Goal: Task Accomplishment & Management: Manage account settings

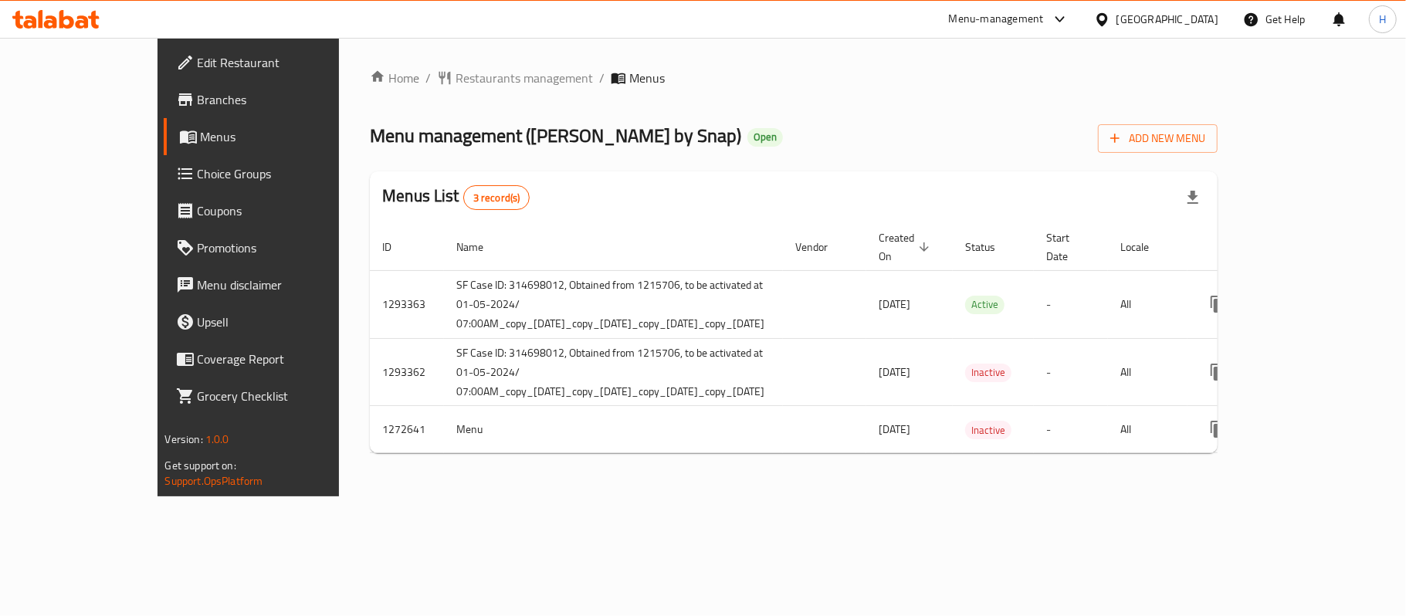
click at [198, 56] on span "Edit Restaurant" at bounding box center [289, 62] width 182 height 19
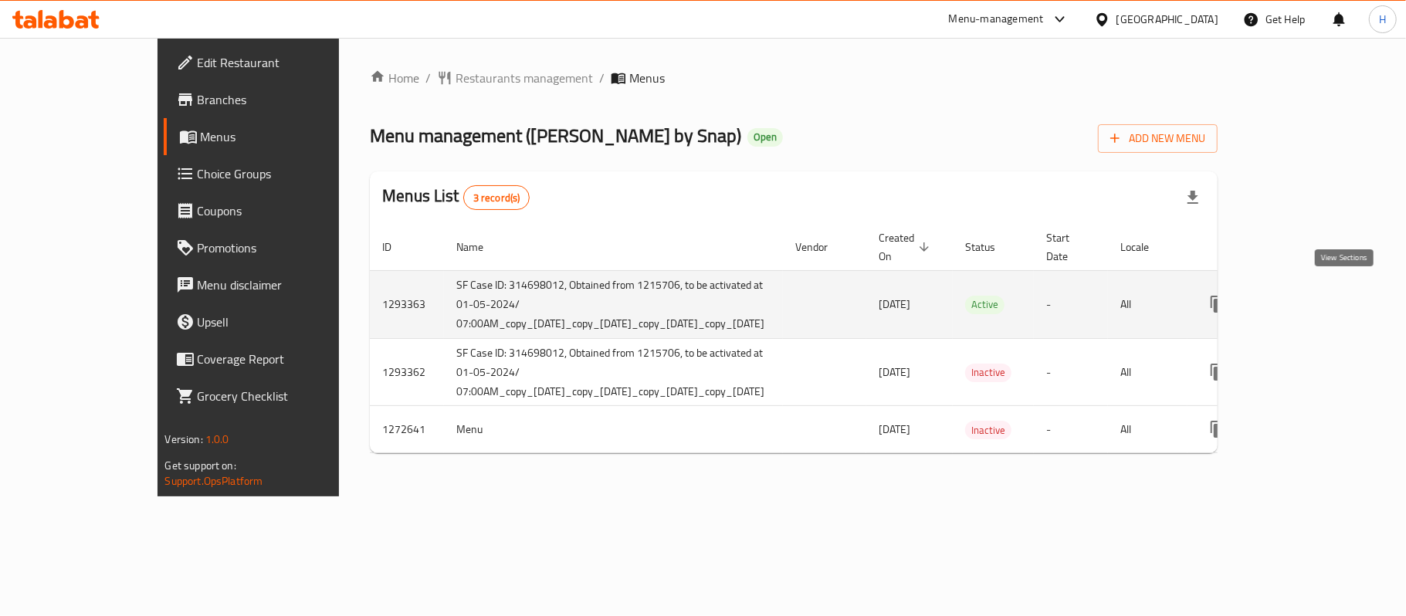
click at [1337, 295] on icon "enhanced table" at bounding box center [1330, 304] width 19 height 19
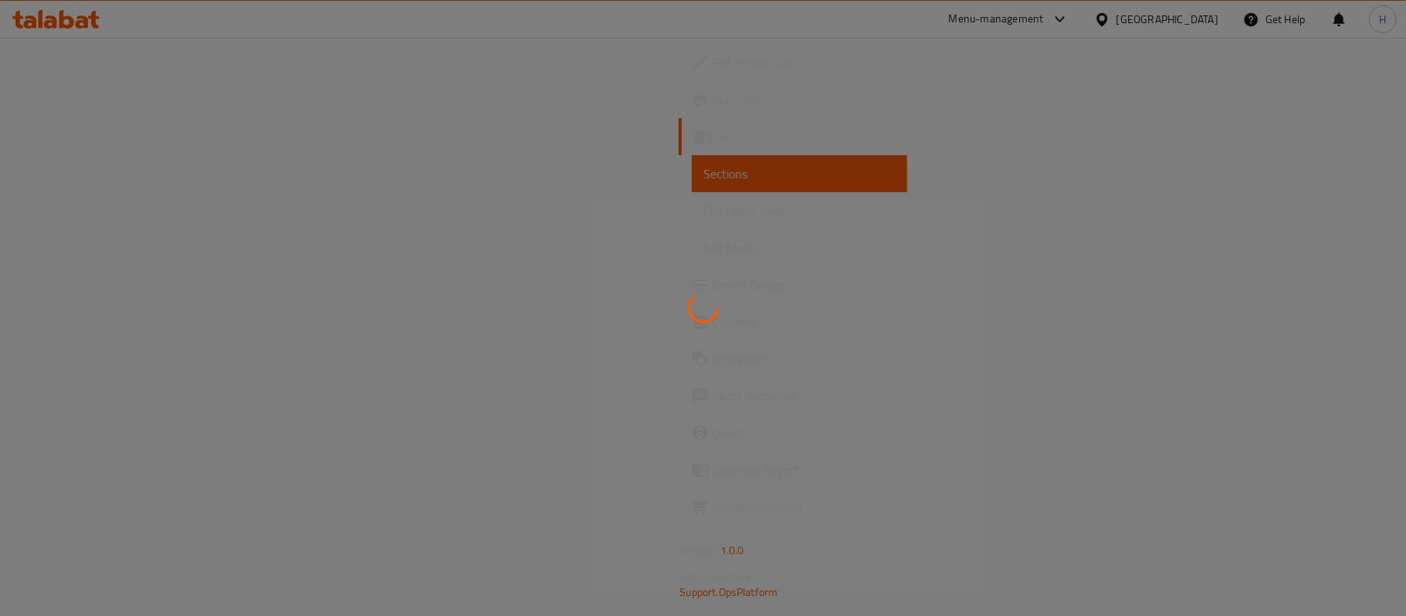
click at [797, 269] on div at bounding box center [703, 308] width 1406 height 616
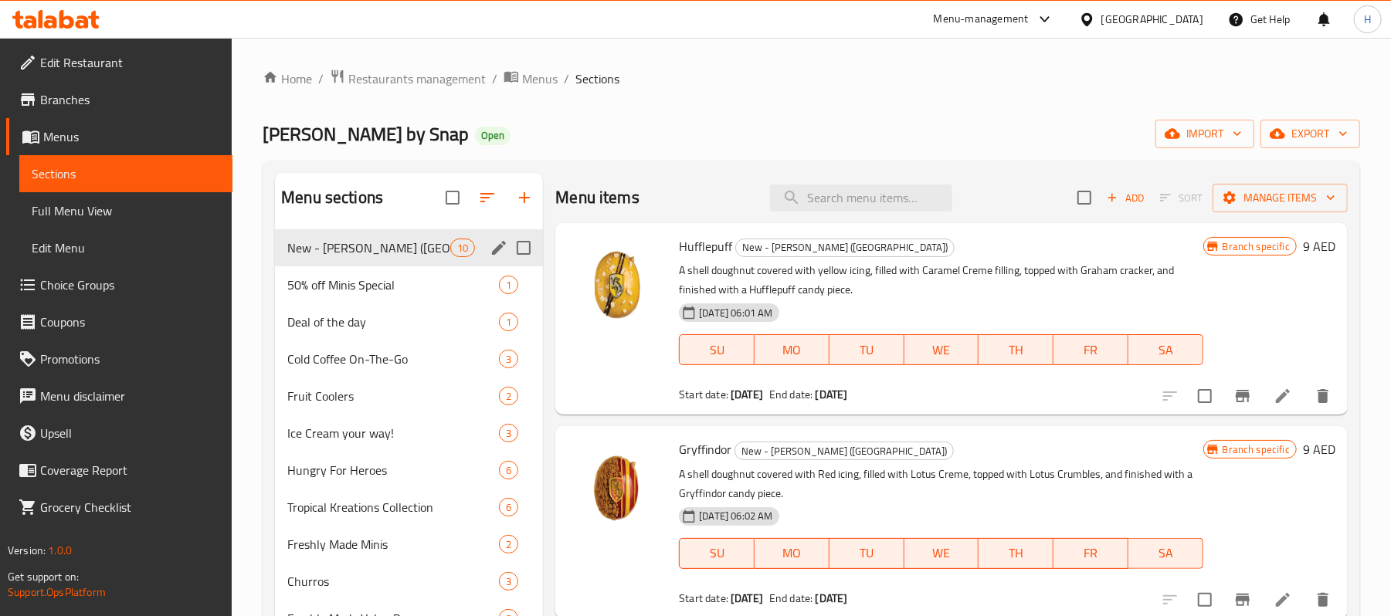
click at [394, 249] on span "New - Harry Potter (House of Hogwarts)" at bounding box center [368, 248] width 163 height 19
click at [1304, 127] on span "export" at bounding box center [1310, 133] width 75 height 19
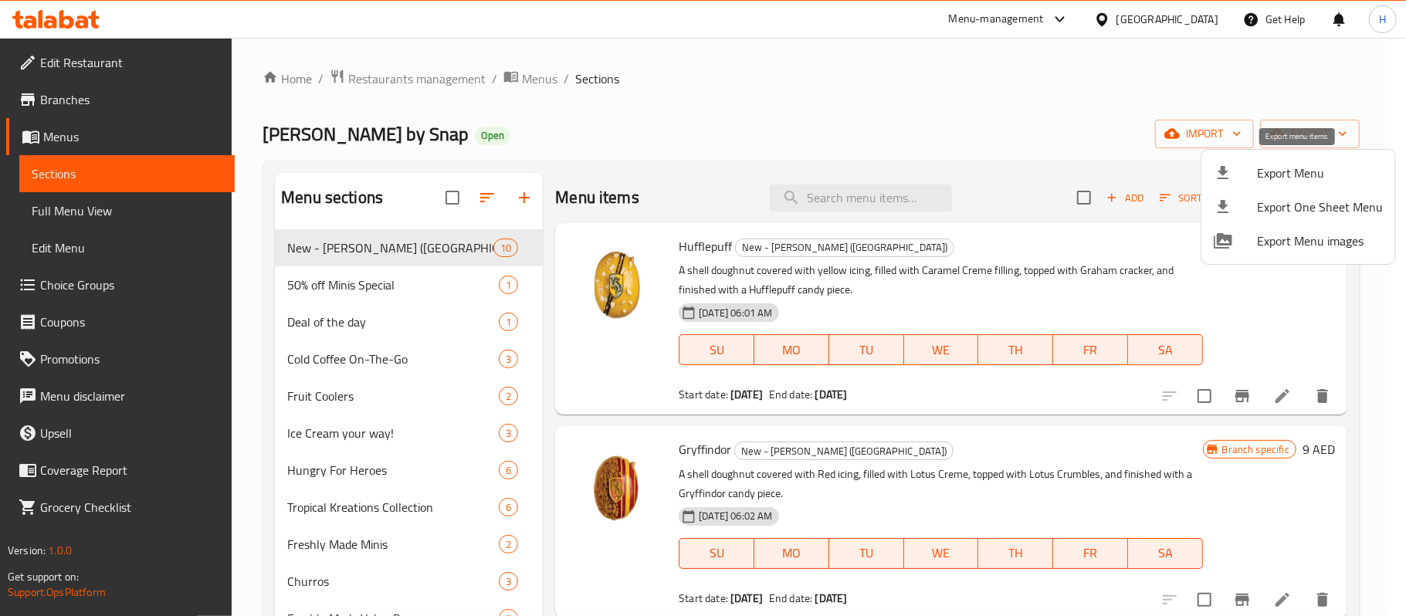
click at [1283, 176] on span "Export Menu" at bounding box center [1320, 173] width 126 height 19
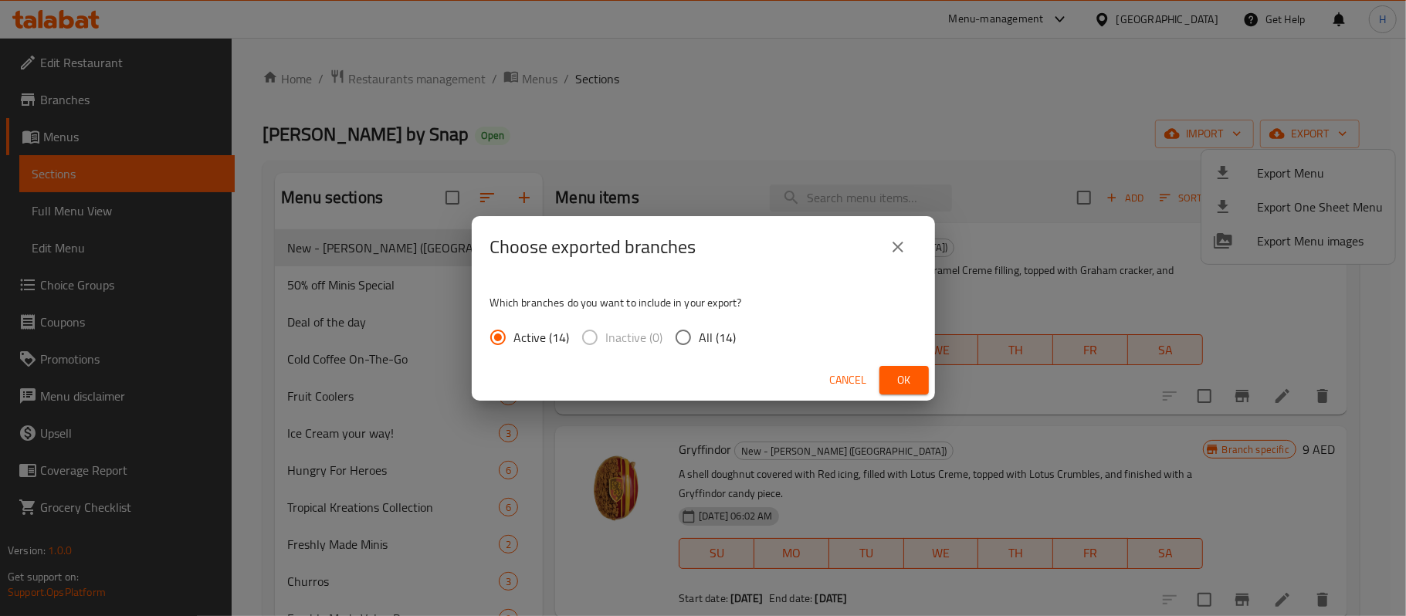
click at [736, 334] on div "Active (14) Inactive (0) All (14)" at bounding box center [619, 337] width 259 height 32
click at [706, 347] on span "All (14)" at bounding box center [718, 337] width 37 height 19
click at [700, 348] on input "All (14)" at bounding box center [683, 337] width 32 height 32
radio input "true"
click at [910, 368] on button "Ok" at bounding box center [904, 380] width 49 height 29
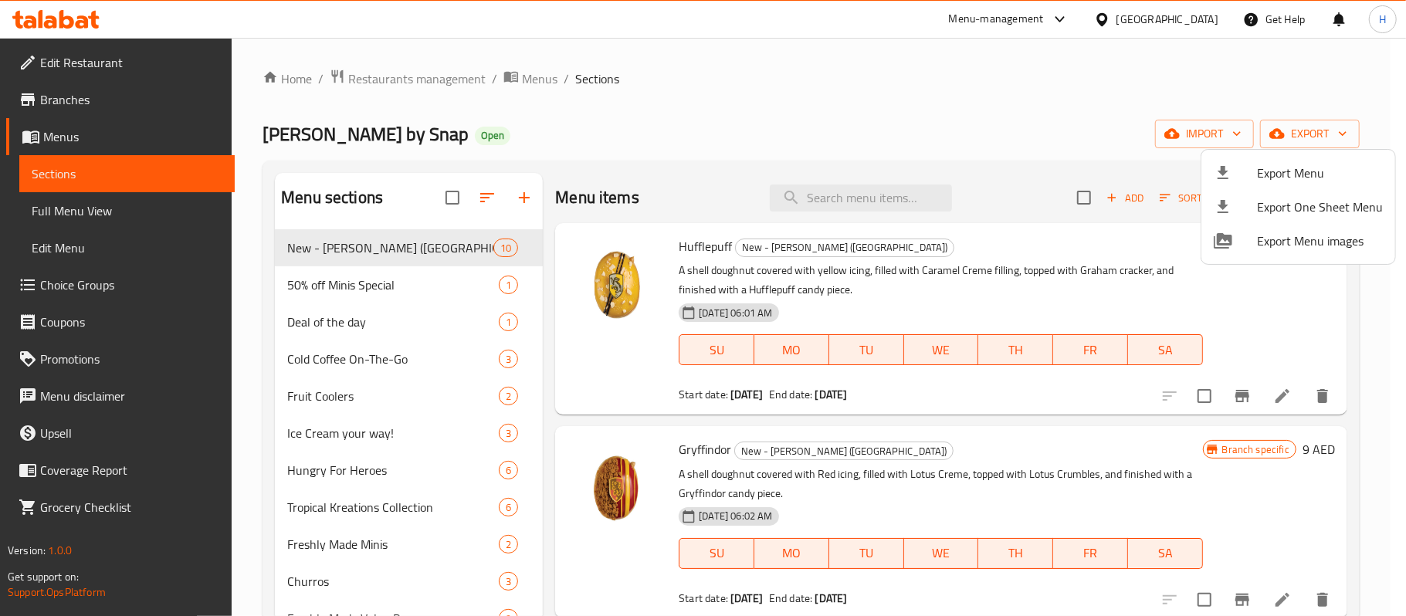
click at [449, 241] on div at bounding box center [703, 308] width 1406 height 616
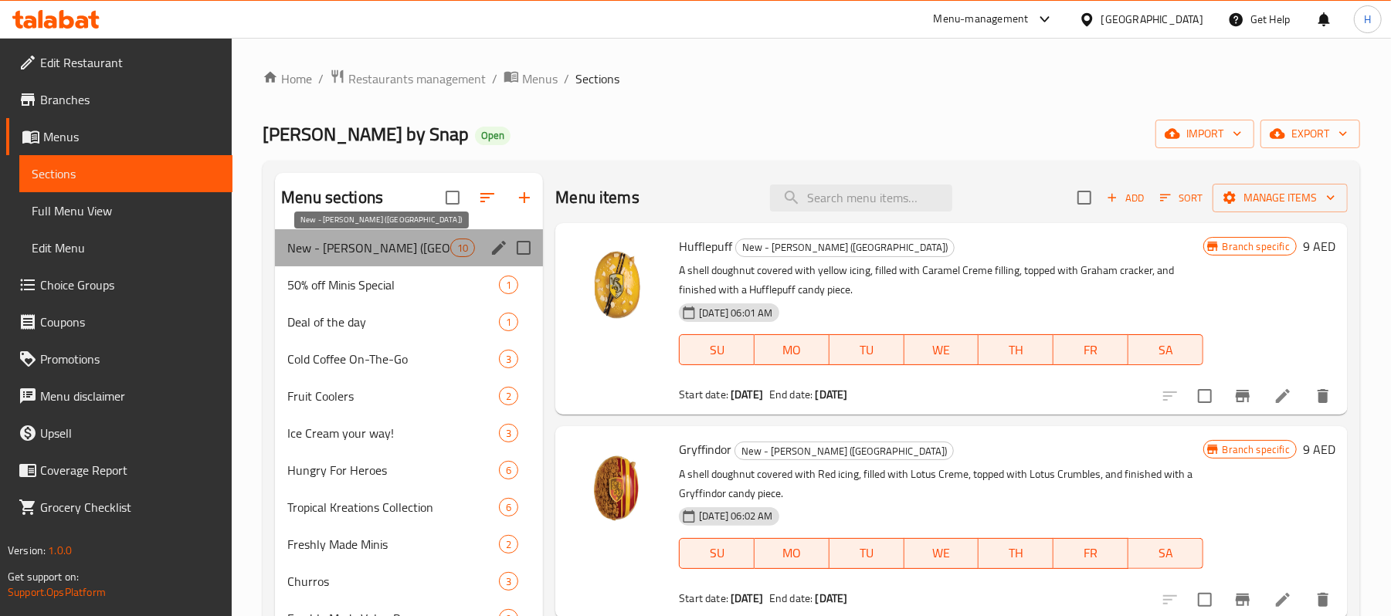
click at [402, 245] on span "New - Harry Potter (House of Hogwarts)" at bounding box center [368, 248] width 163 height 19
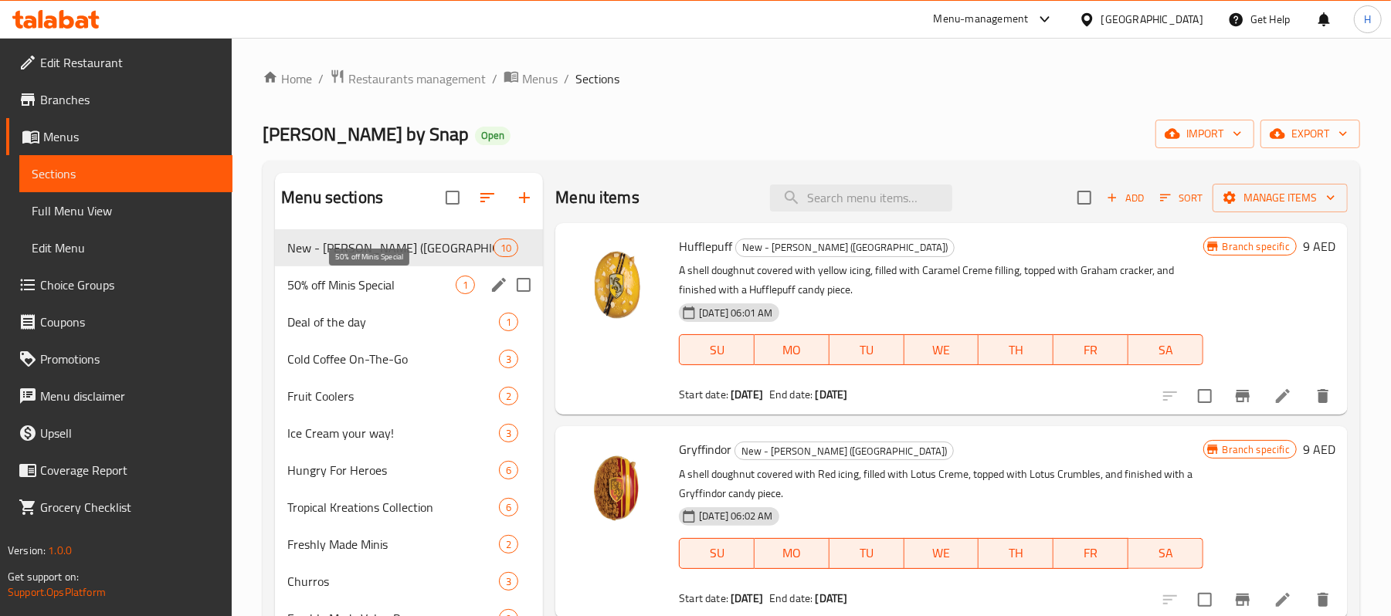
click at [445, 281] on span "50% off Minis Special" at bounding box center [371, 285] width 168 height 19
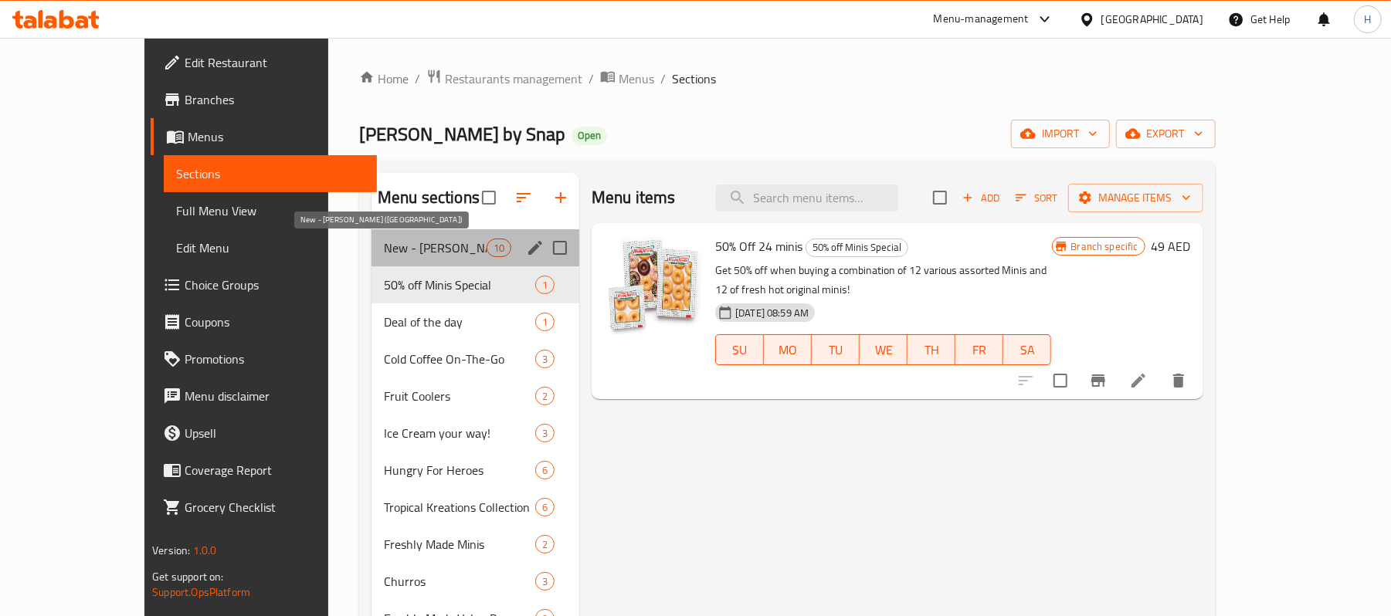
click at [387, 250] on span "New - Harry Potter (House of Hogwarts)" at bounding box center [435, 248] width 103 height 19
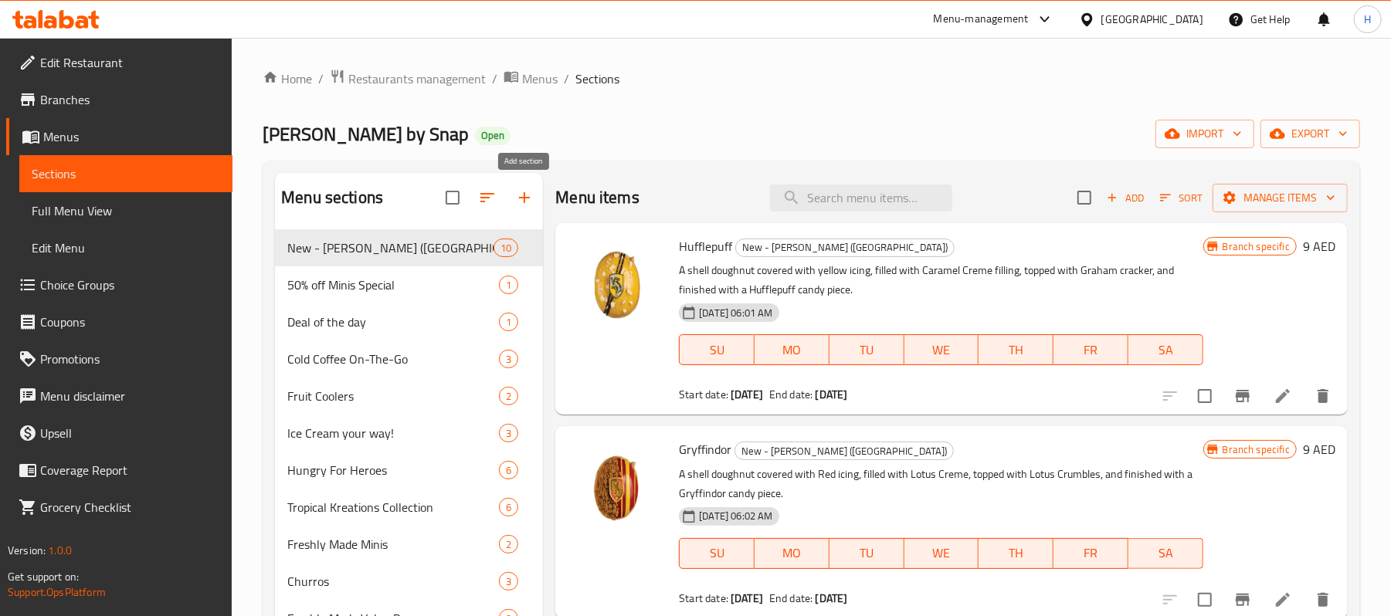
click at [522, 209] on button "button" at bounding box center [524, 197] width 37 height 37
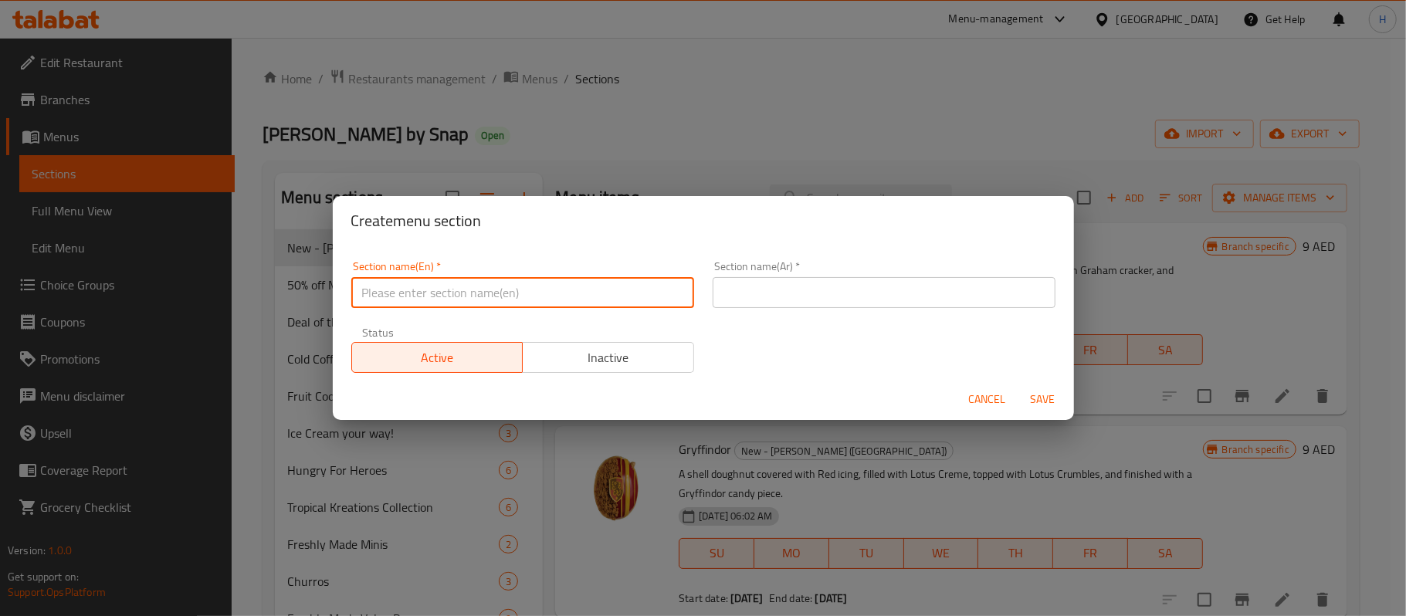
click at [585, 307] on input "text" at bounding box center [522, 292] width 343 height 31
paste input "After Harry Potter"
type input "After Harry Potter"
click at [990, 402] on span "Cancel" at bounding box center [987, 399] width 37 height 19
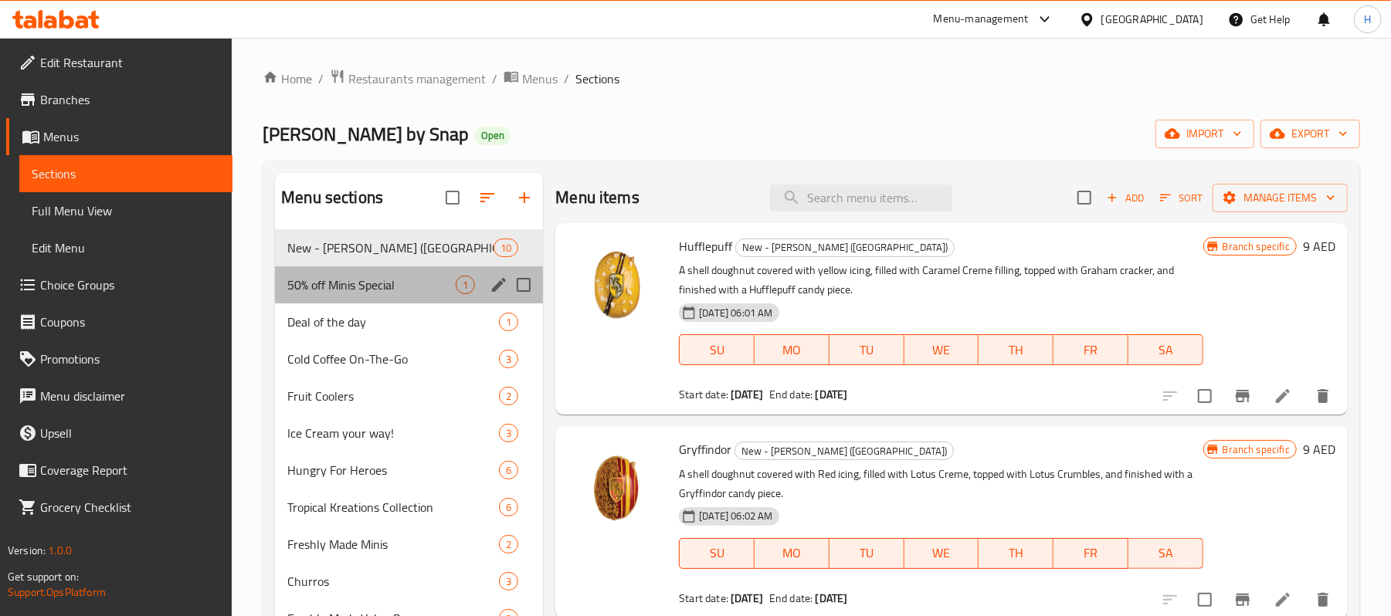
click at [371, 269] on div "50% off Minis Special 1" at bounding box center [409, 284] width 268 height 37
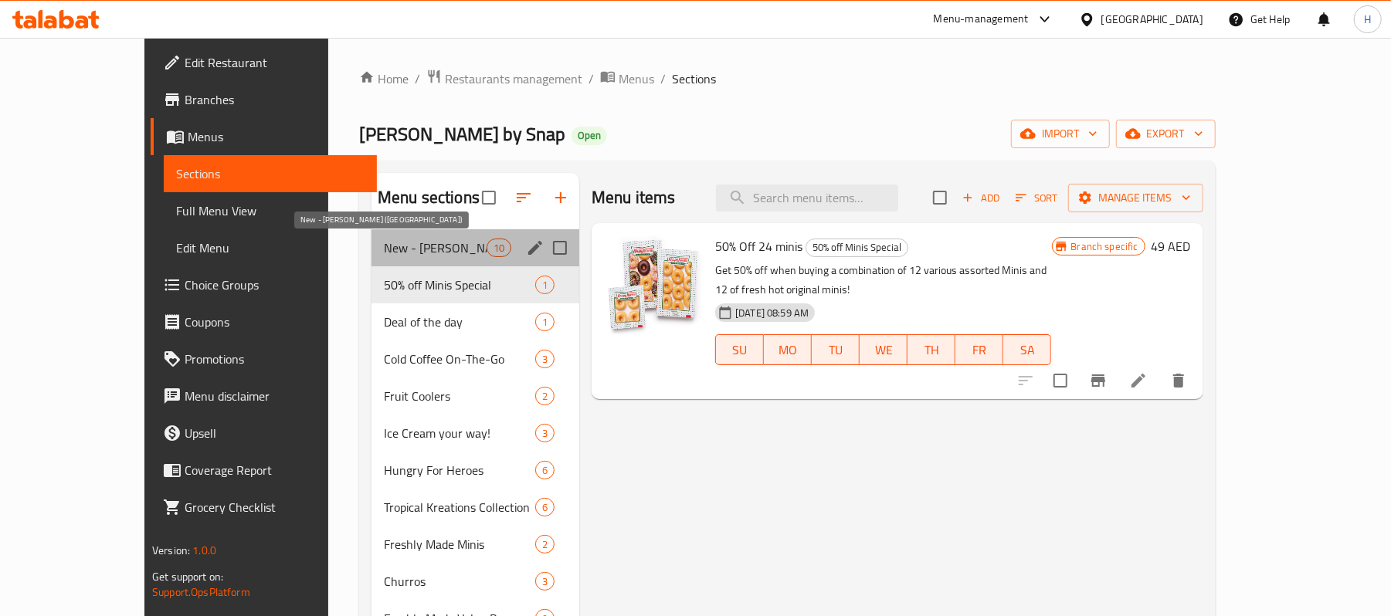
click at [386, 239] on span "New - [PERSON_NAME] ([GEOGRAPHIC_DATA])" at bounding box center [435, 248] width 103 height 19
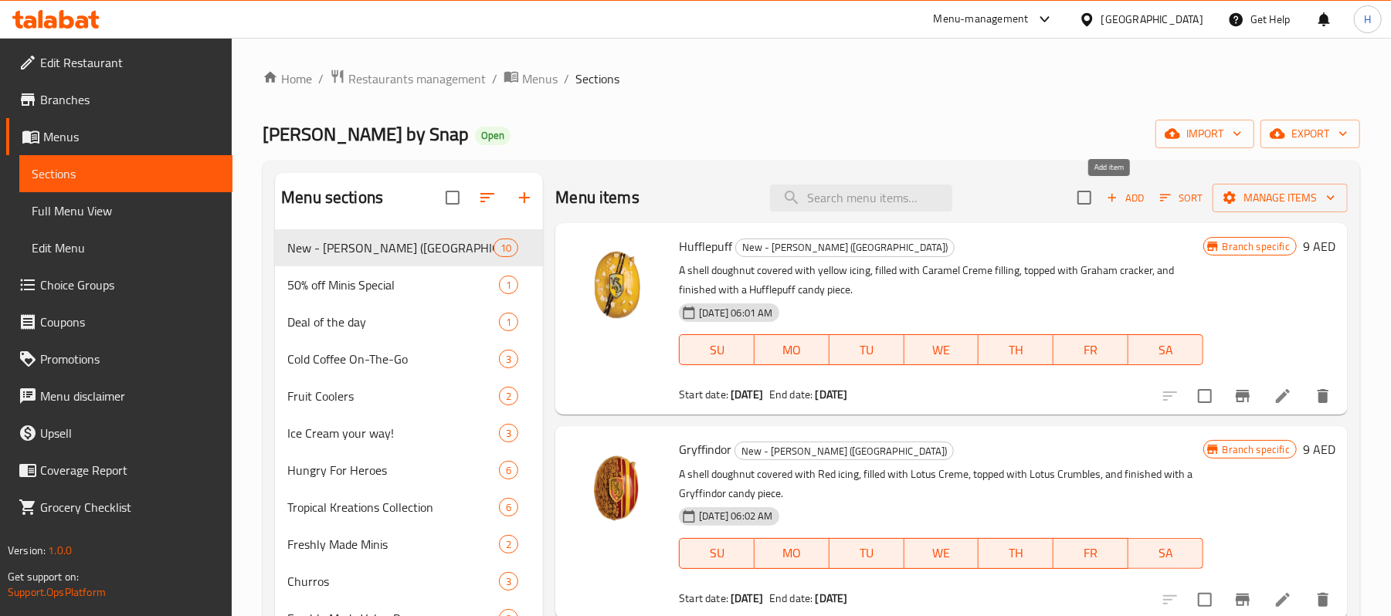
click at [1107, 204] on span "Add" at bounding box center [1125, 198] width 42 height 18
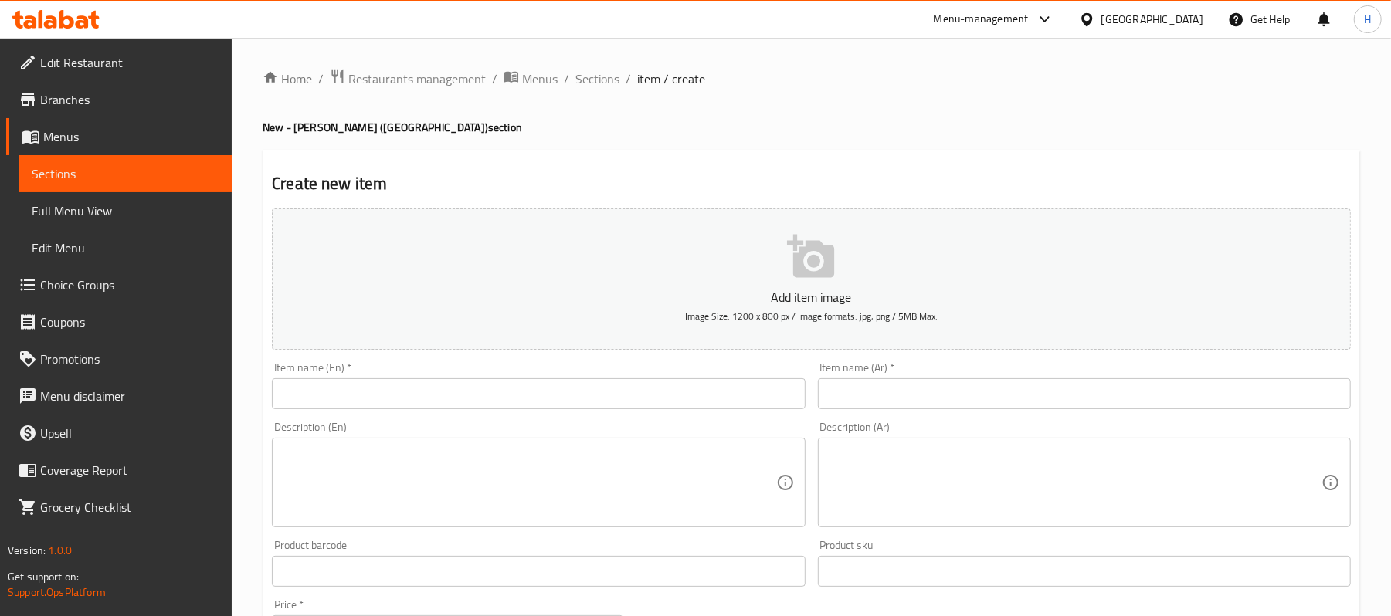
click at [539, 412] on div "Item name (En)   * Item name (En) *" at bounding box center [538, 385] width 545 height 59
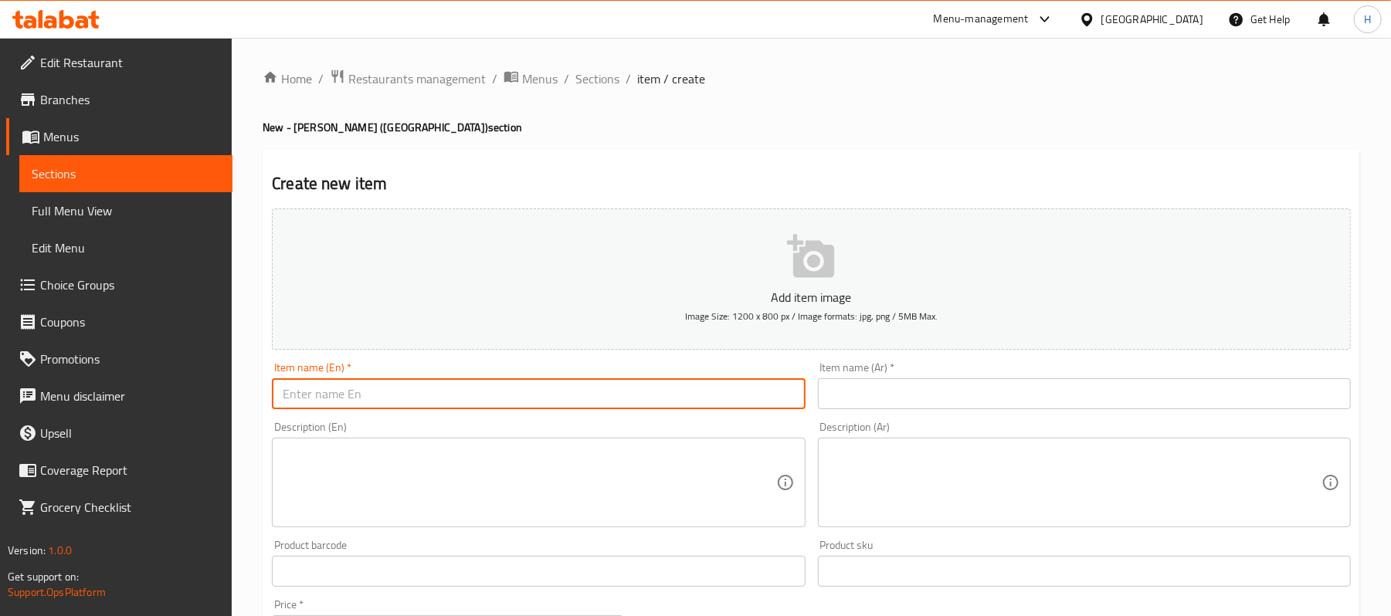
click at [538, 399] on input "text" at bounding box center [538, 393] width 533 height 31
paste input "Cloud Matcha"
type input "Cloud Matcha"
click at [102, 70] on span "Edit Restaurant" at bounding box center [130, 62] width 180 height 19
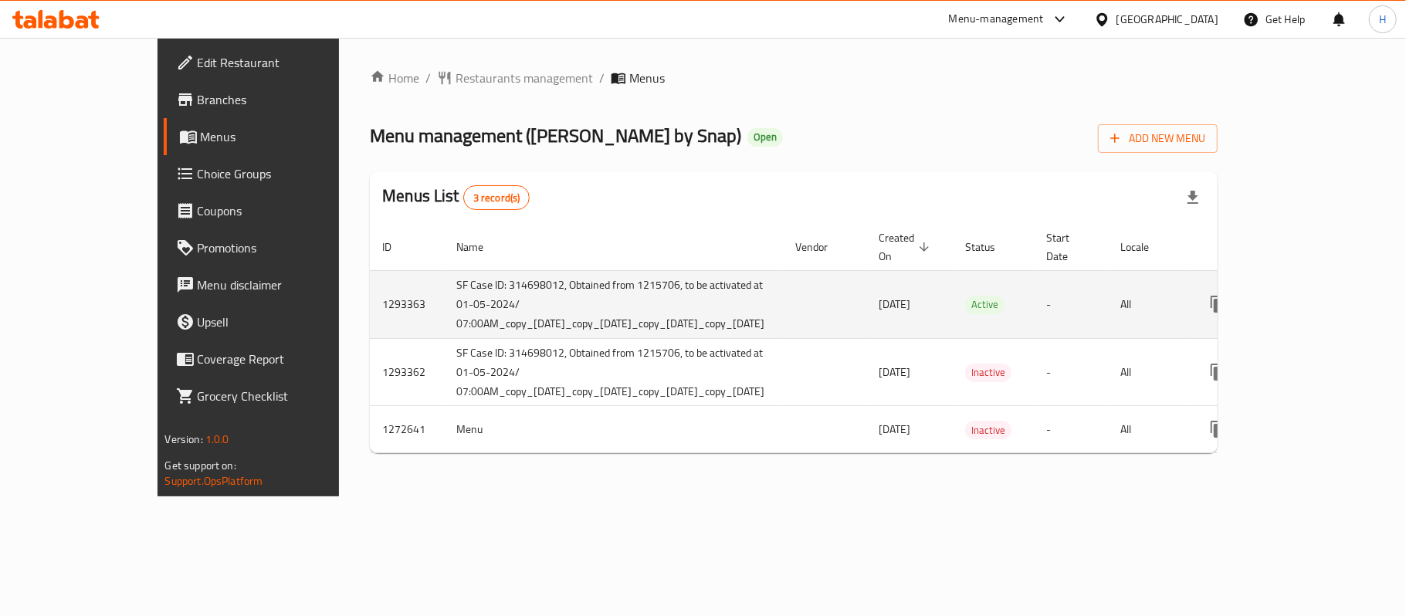
click at [1339, 295] on icon "enhanced table" at bounding box center [1330, 304] width 19 height 19
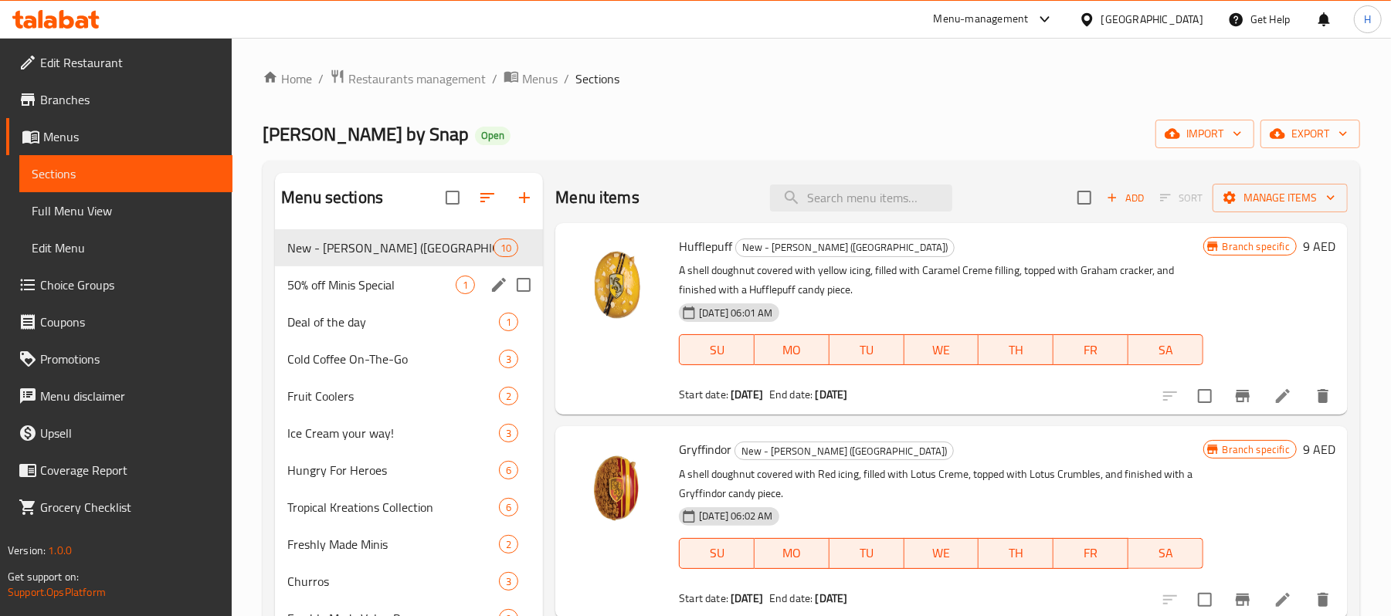
click at [371, 300] on div "50% off Minis Special 1" at bounding box center [409, 284] width 268 height 37
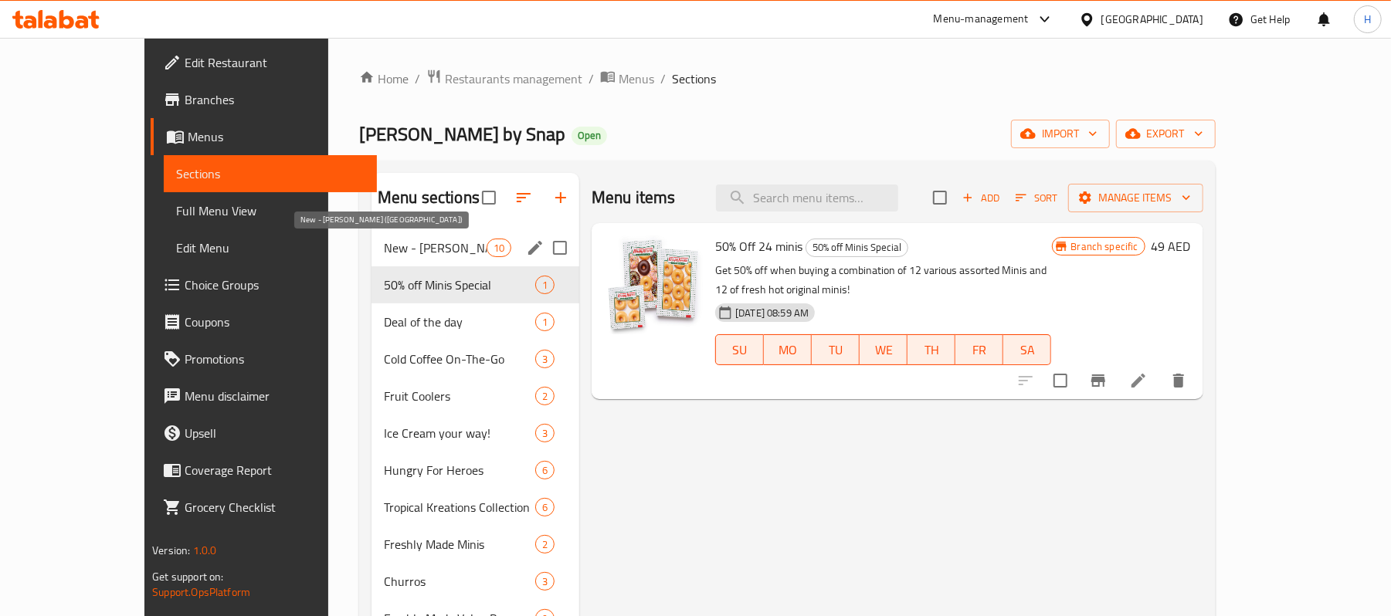
click at [384, 253] on span "New - Harry Potter (House of Hogwarts)" at bounding box center [435, 248] width 103 height 19
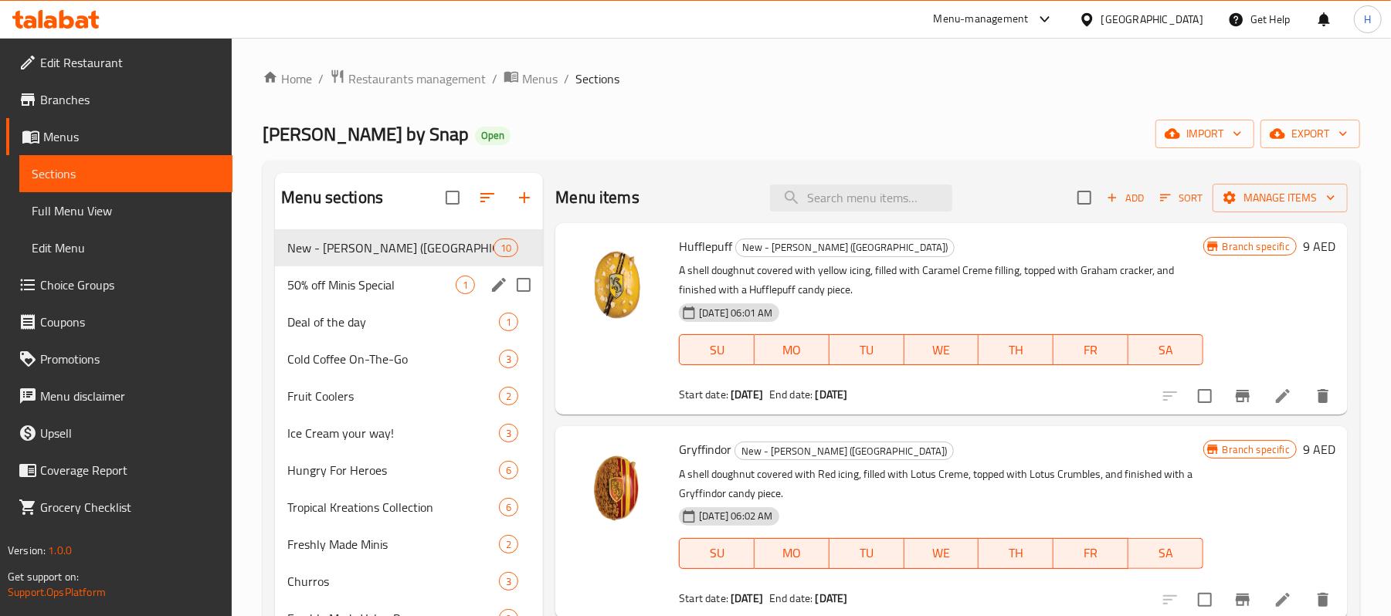
click at [355, 273] on div "50% off Minis Special 1" at bounding box center [409, 284] width 268 height 37
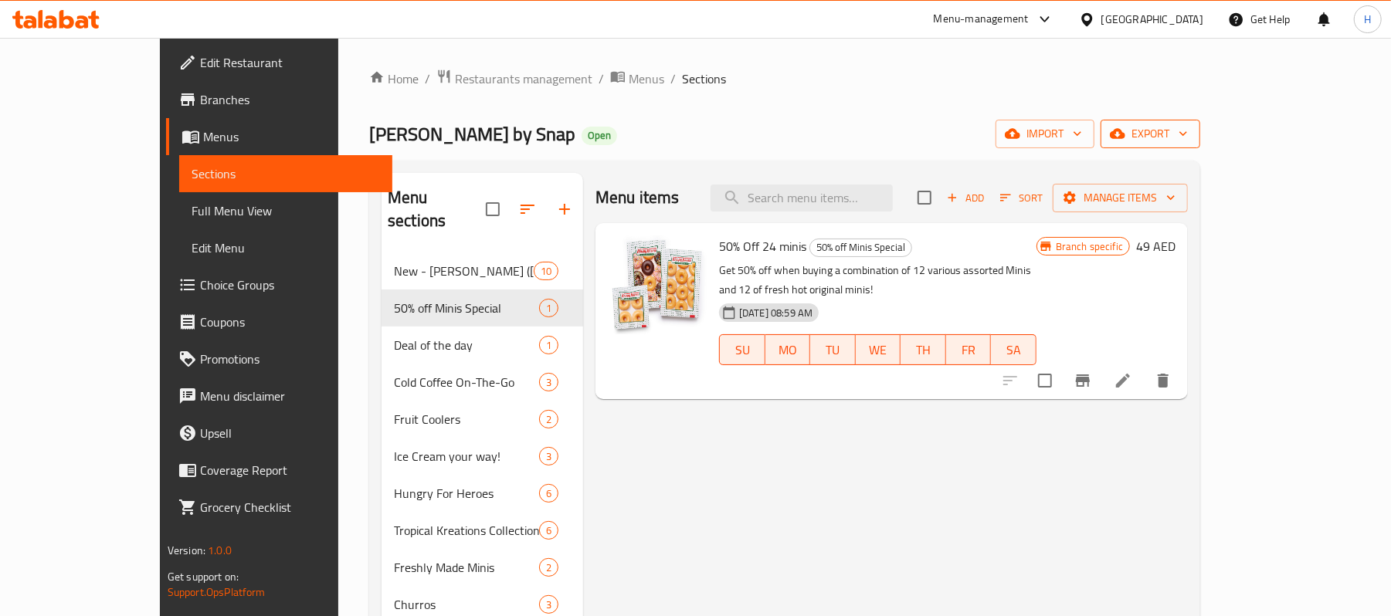
click at [1188, 141] on span "export" at bounding box center [1150, 133] width 75 height 19
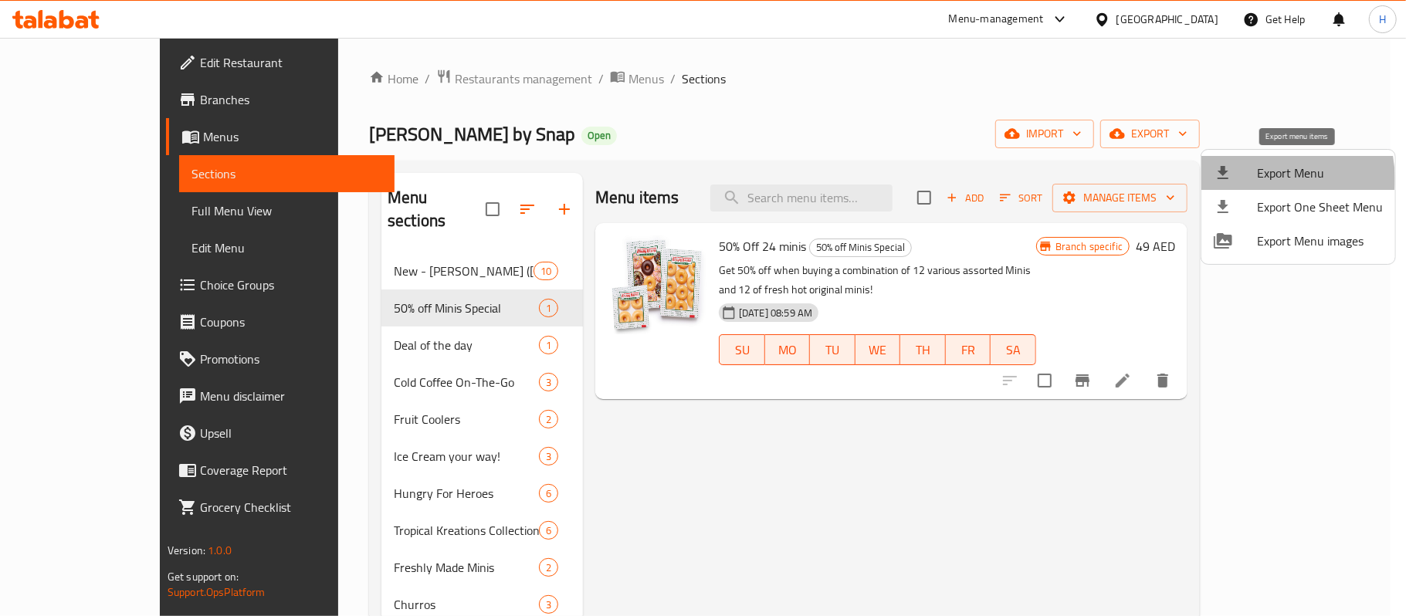
click at [1260, 179] on span "Export Menu" at bounding box center [1320, 173] width 126 height 19
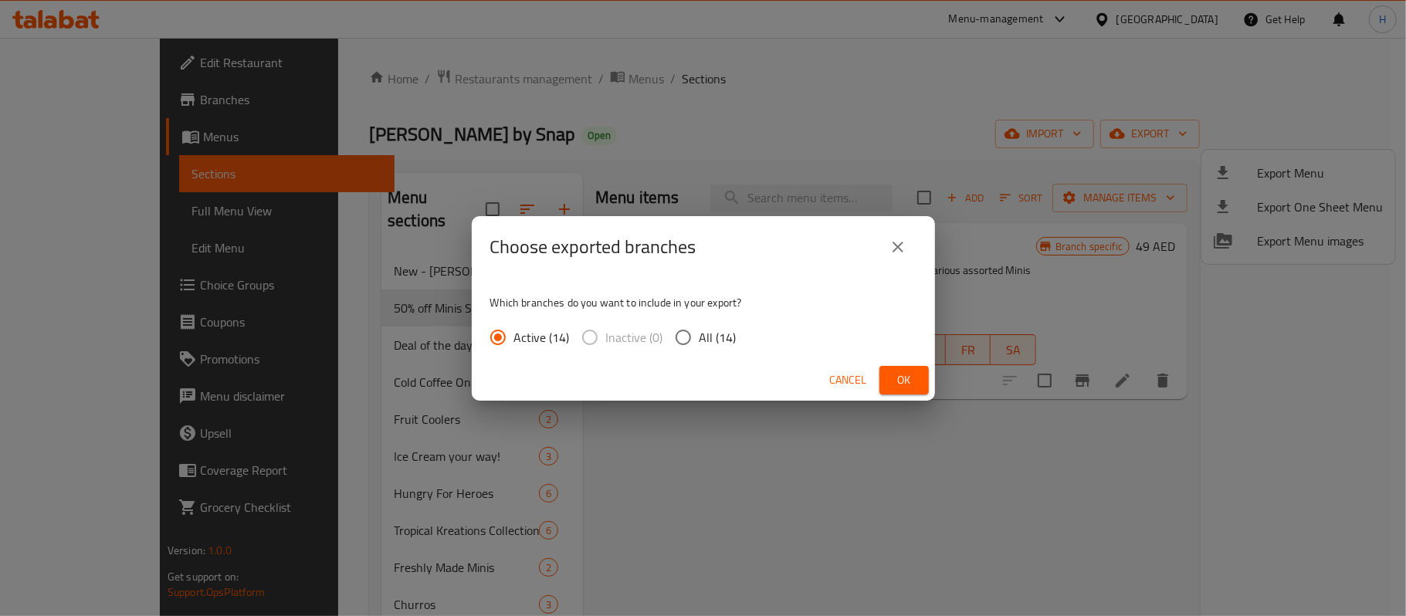
click at [724, 341] on span "All (14)" at bounding box center [718, 337] width 37 height 19
click at [700, 341] on input "All (14)" at bounding box center [683, 337] width 32 height 32
radio input "true"
click at [904, 383] on span "Ok" at bounding box center [904, 380] width 25 height 19
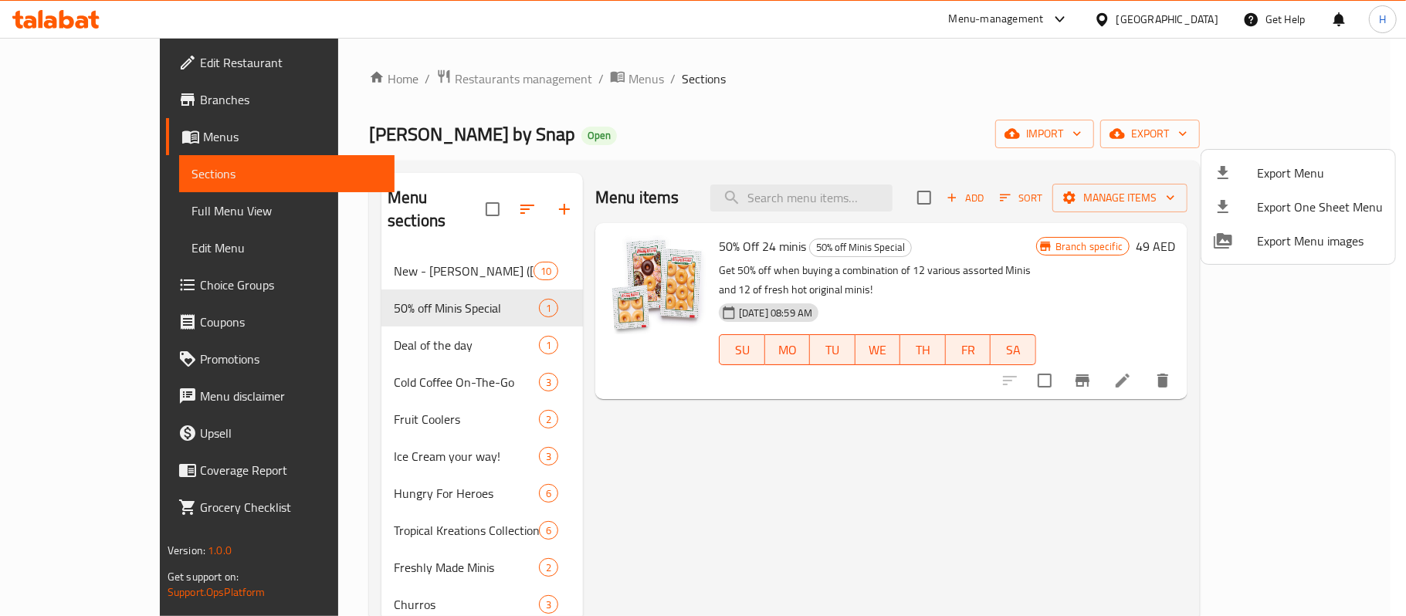
click at [1045, 116] on div at bounding box center [703, 308] width 1406 height 616
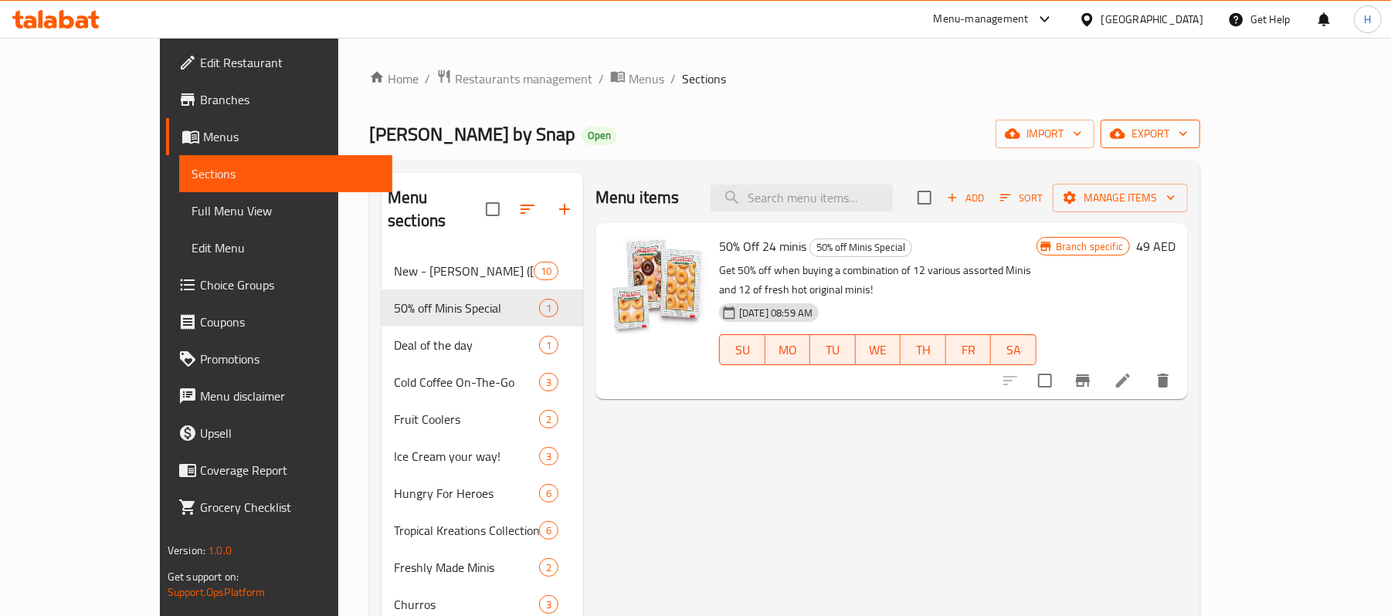
click at [1188, 128] on span "export" at bounding box center [1150, 133] width 75 height 19
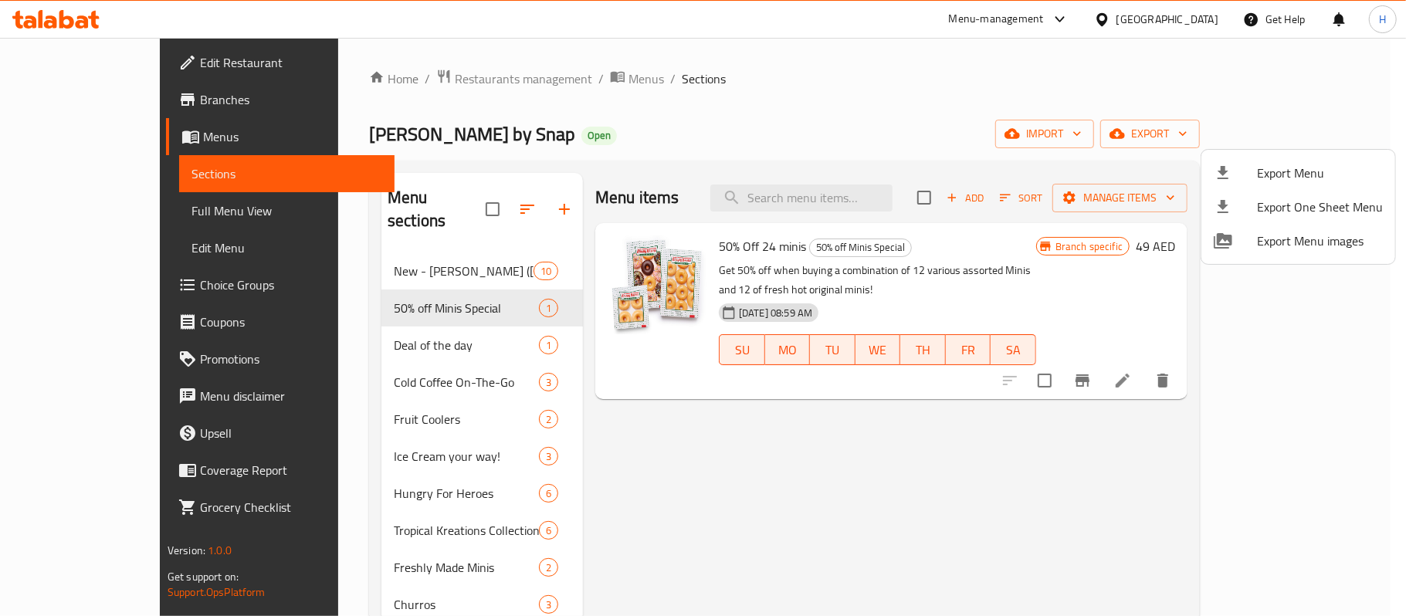
click at [1208, 125] on div at bounding box center [703, 308] width 1406 height 616
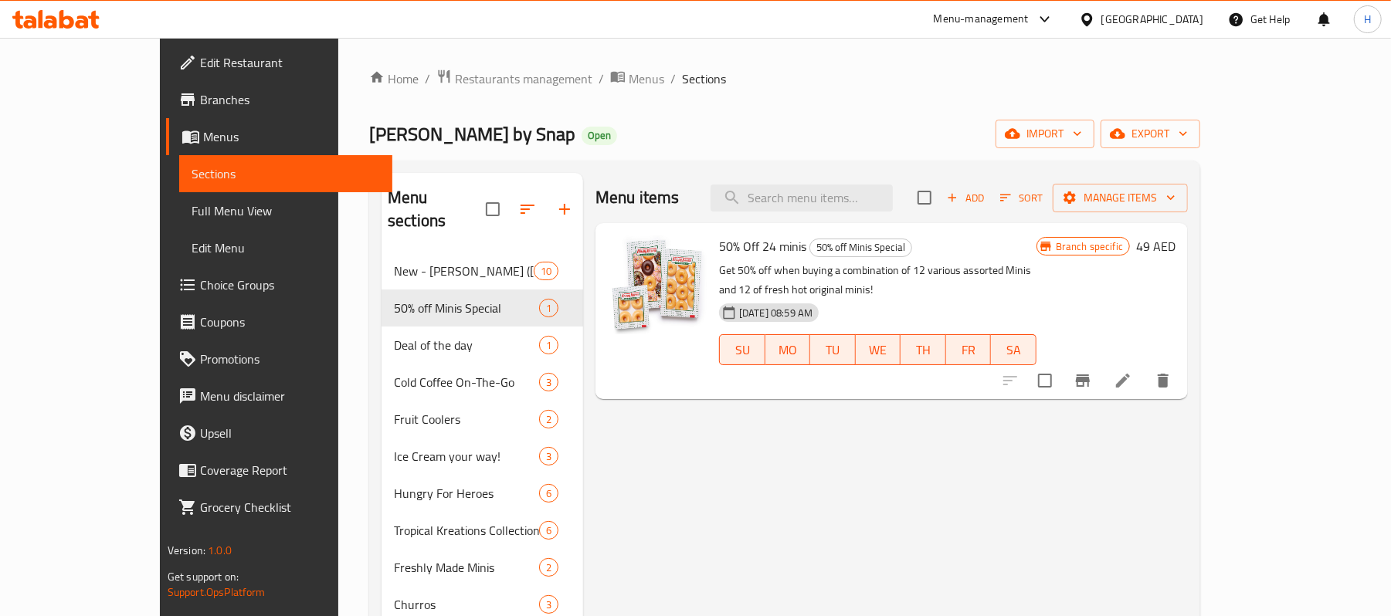
click at [1188, 124] on span "export" at bounding box center [1150, 133] width 75 height 19
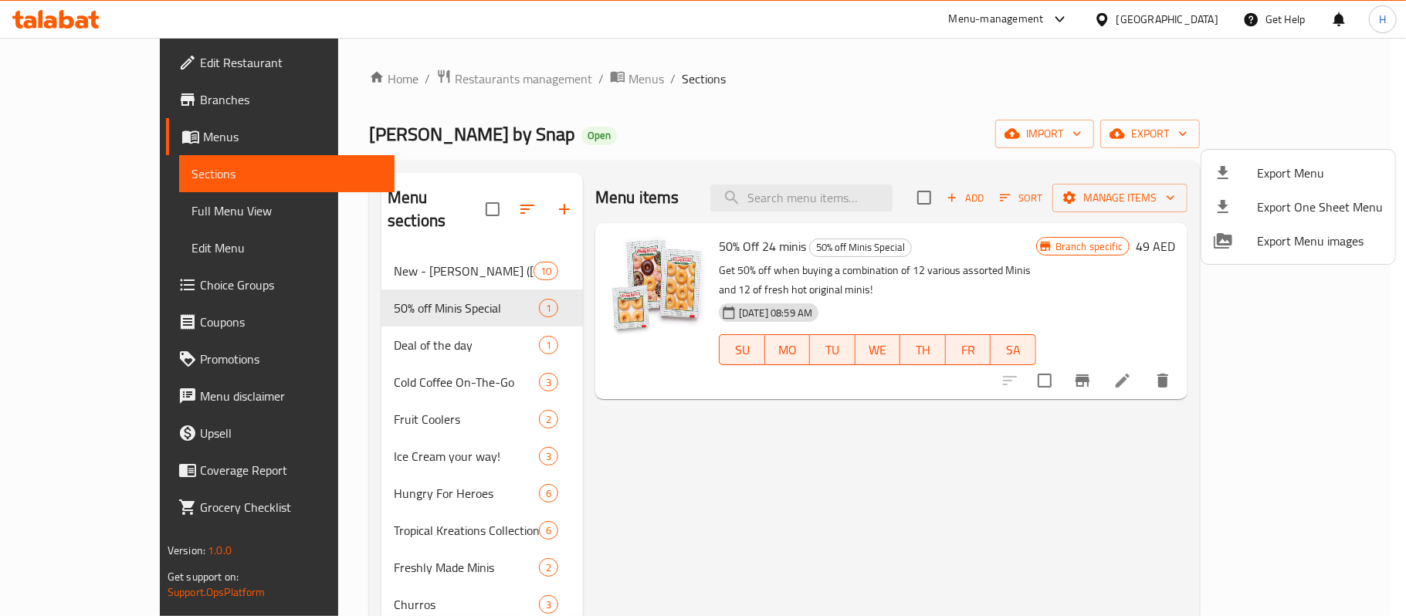
click at [1283, 159] on li "Export Menu" at bounding box center [1299, 173] width 194 height 34
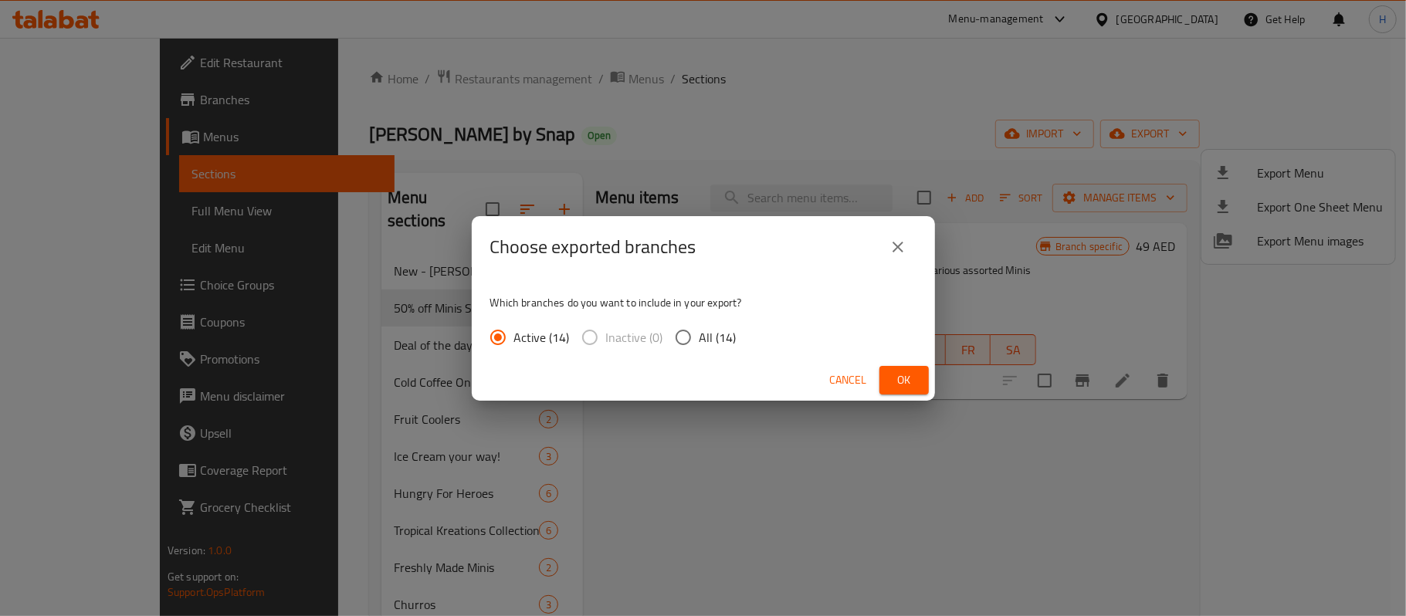
click at [720, 236] on div "Choose exported branches" at bounding box center [703, 247] width 426 height 37
click at [878, 239] on div "Choose exported branches" at bounding box center [703, 247] width 426 height 37
click at [908, 248] on button "close" at bounding box center [898, 247] width 37 height 37
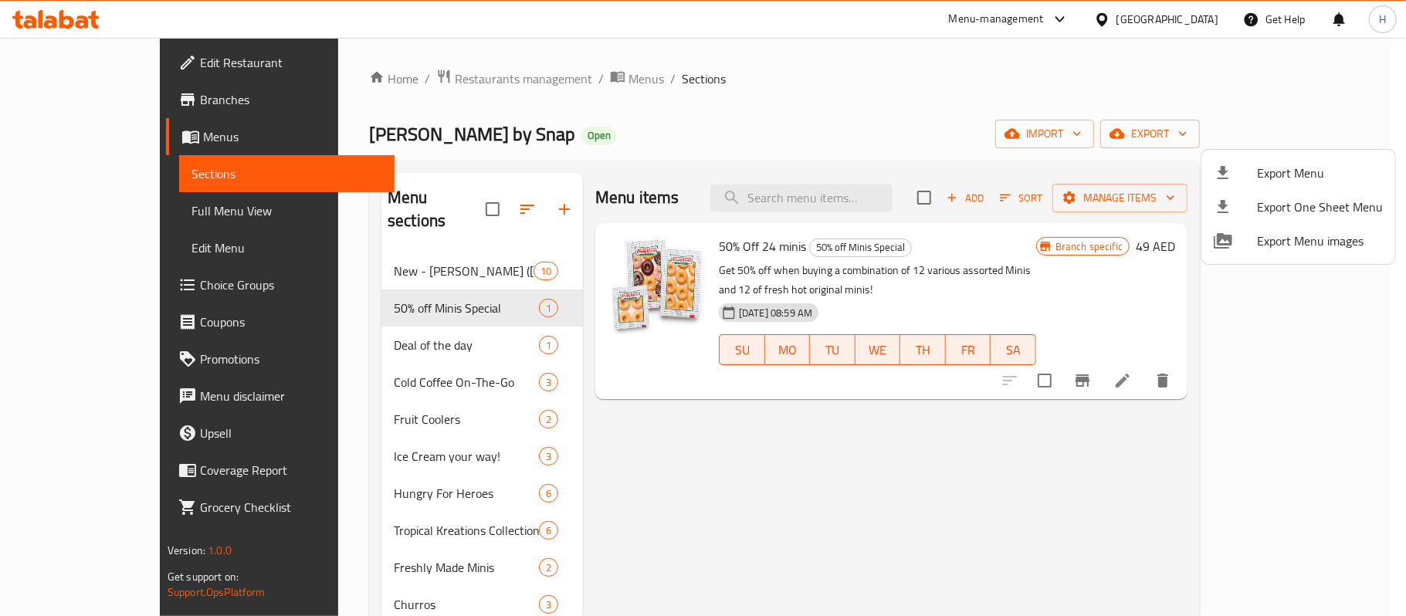
click at [1153, 131] on div at bounding box center [703, 308] width 1406 height 616
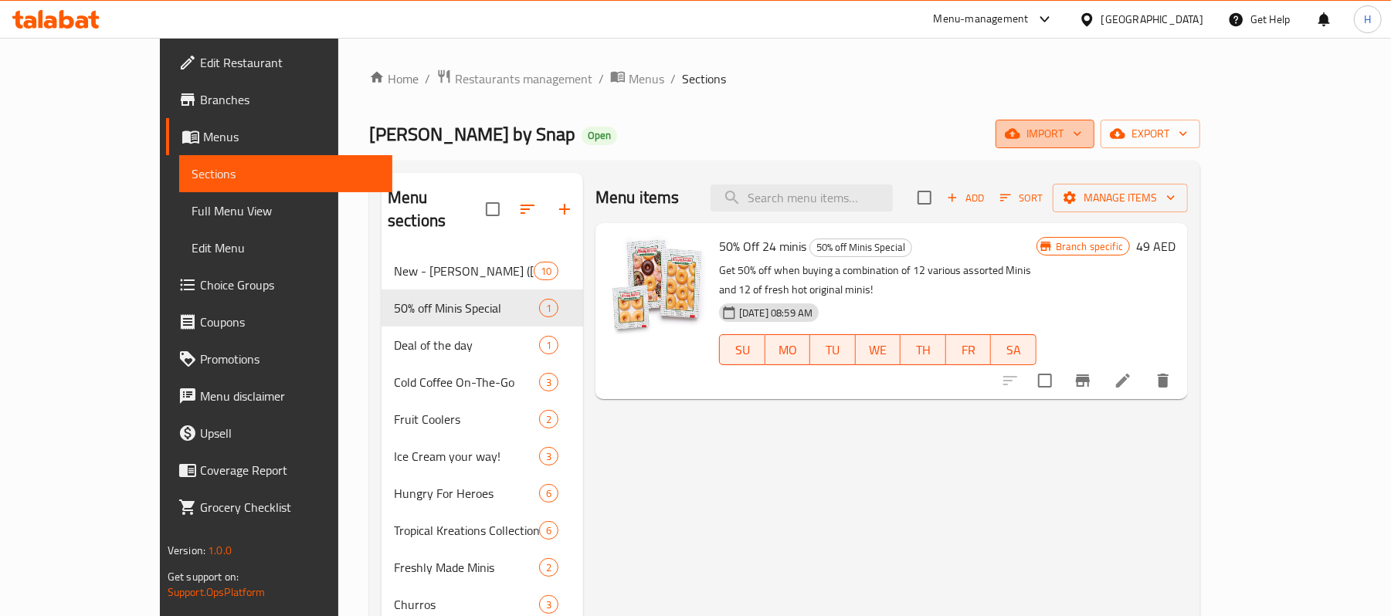
click at [1020, 131] on icon "button" at bounding box center [1012, 133] width 15 height 15
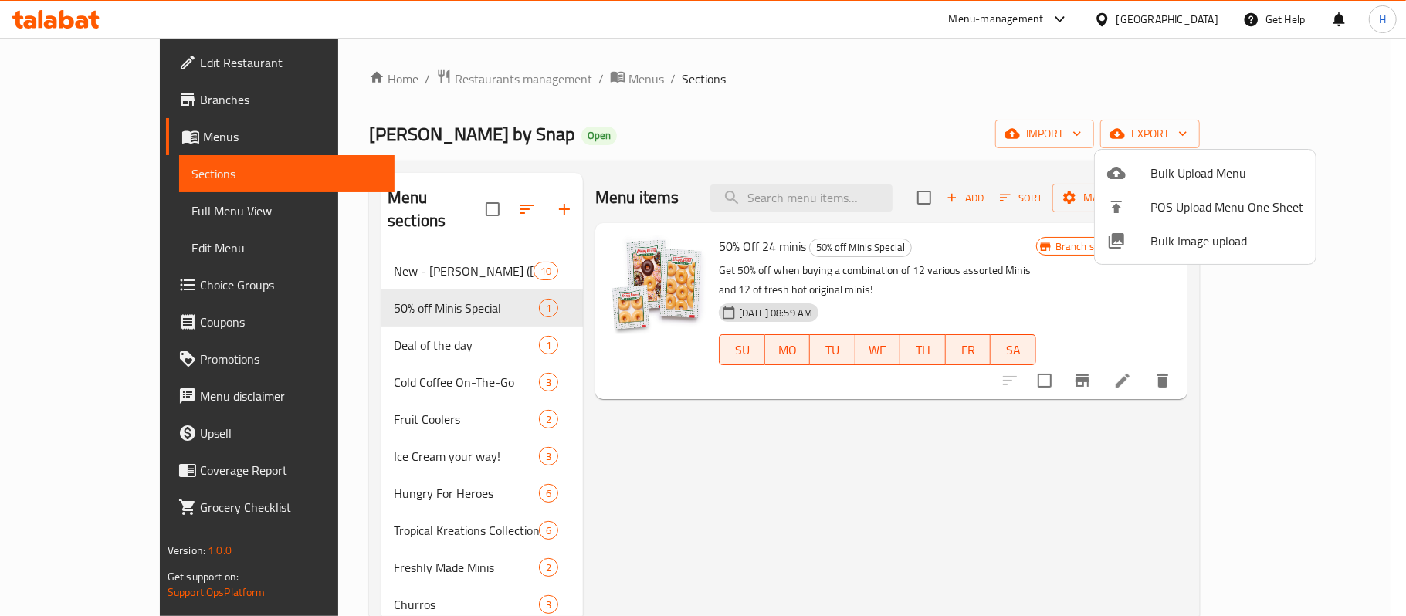
click at [1175, 173] on span "Bulk Upload Menu" at bounding box center [1227, 173] width 153 height 19
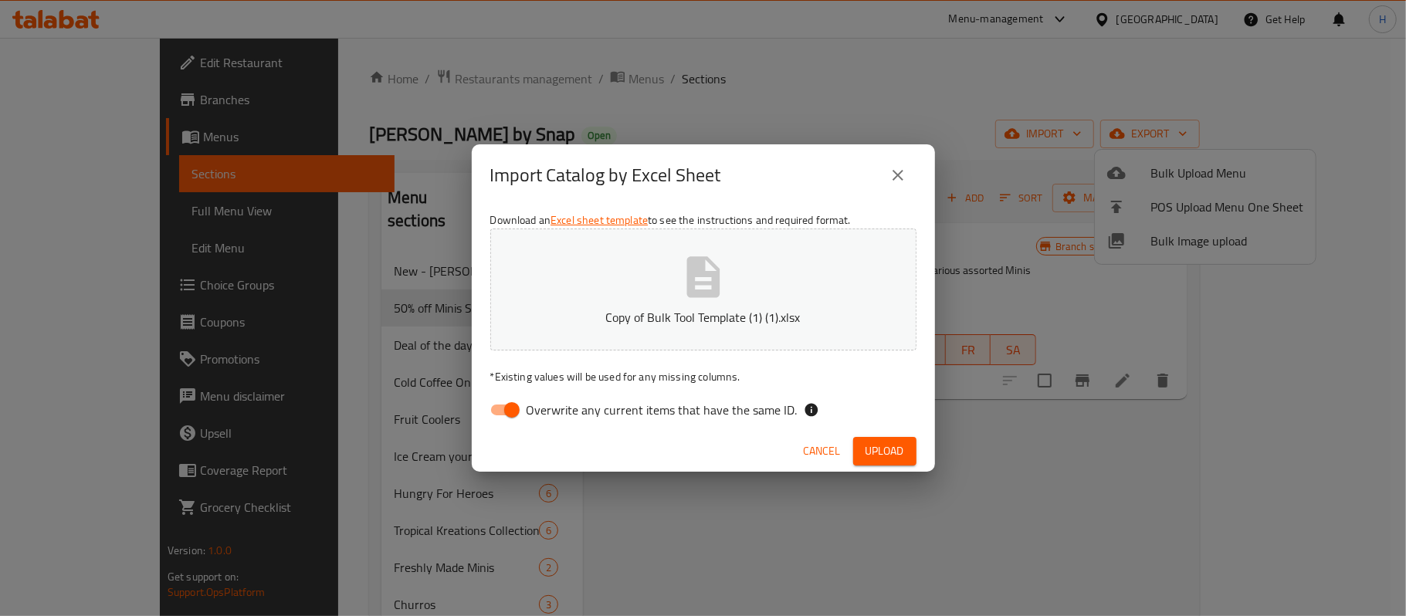
drag, startPoint x: 644, startPoint y: 424, endPoint x: 689, endPoint y: 426, distance: 44.8
click at [644, 424] on label "Overwrite any current items that have the same ID." at bounding box center [640, 409] width 316 height 29
click at [556, 424] on input "Overwrite any current items that have the same ID." at bounding box center [512, 409] width 88 height 29
checkbox input "false"
click at [868, 457] on span "Upload" at bounding box center [885, 451] width 39 height 19
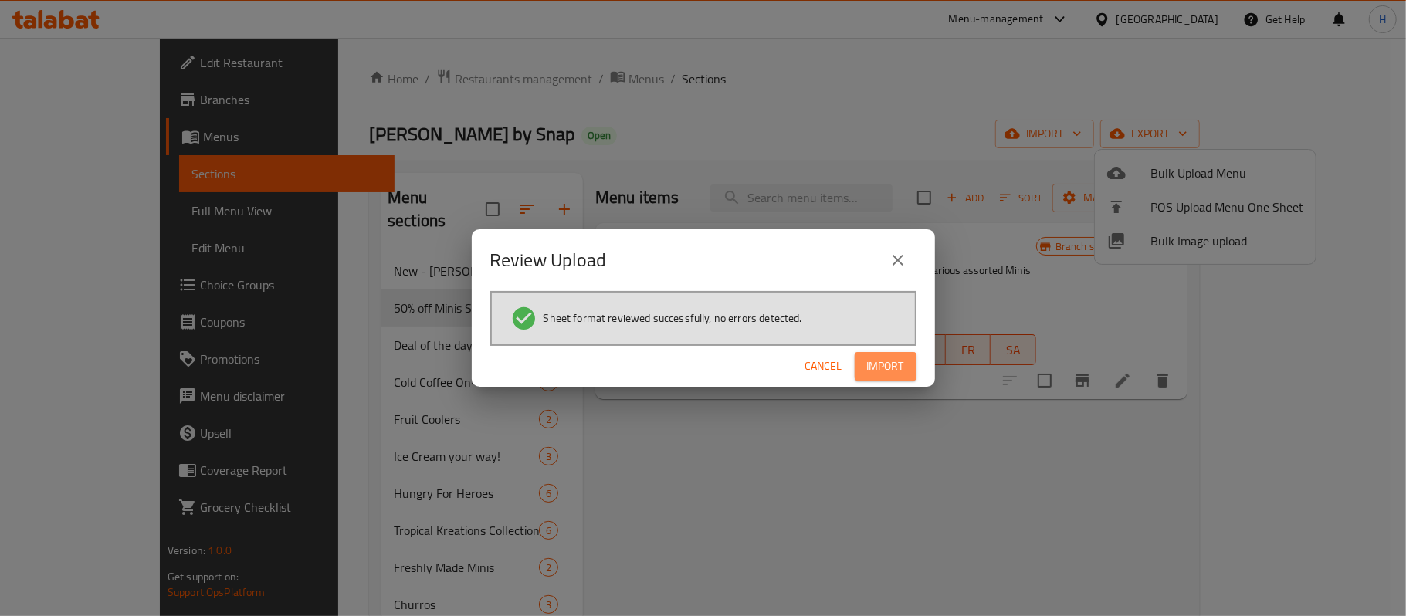
click at [904, 371] on button "Import" at bounding box center [886, 366] width 62 height 29
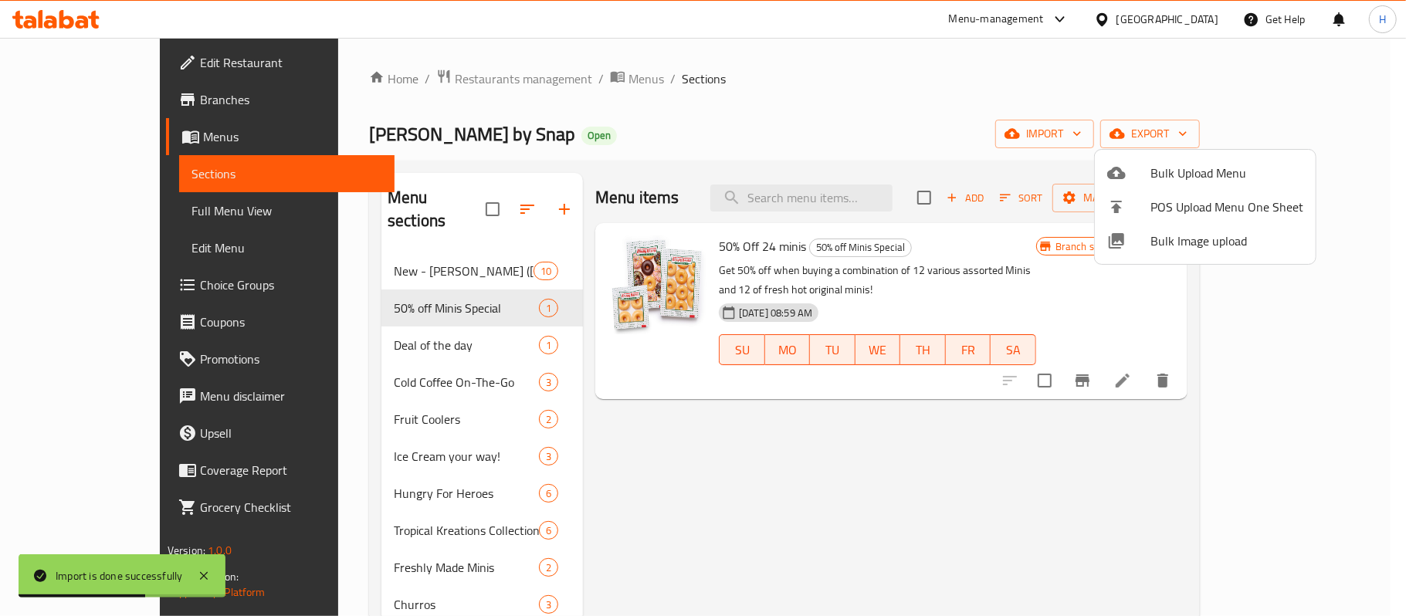
click at [655, 434] on div at bounding box center [703, 308] width 1406 height 616
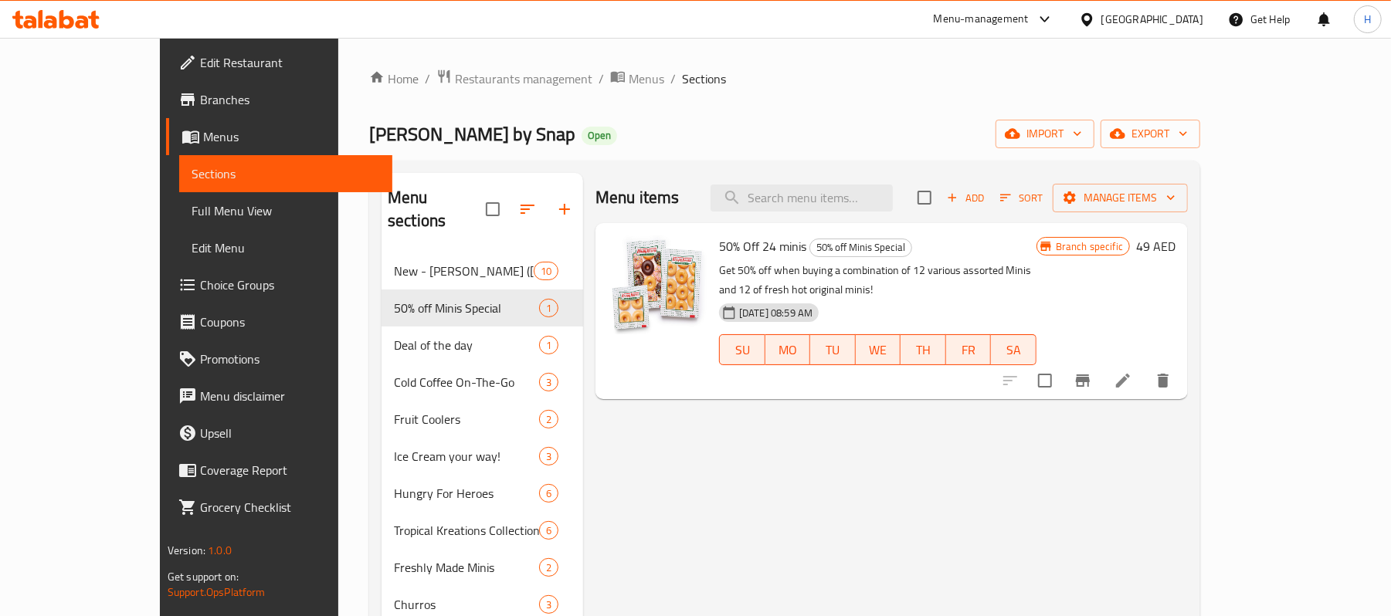
click at [804, 122] on div "Krispy Kreme by Snap Open import export" at bounding box center [784, 134] width 831 height 29
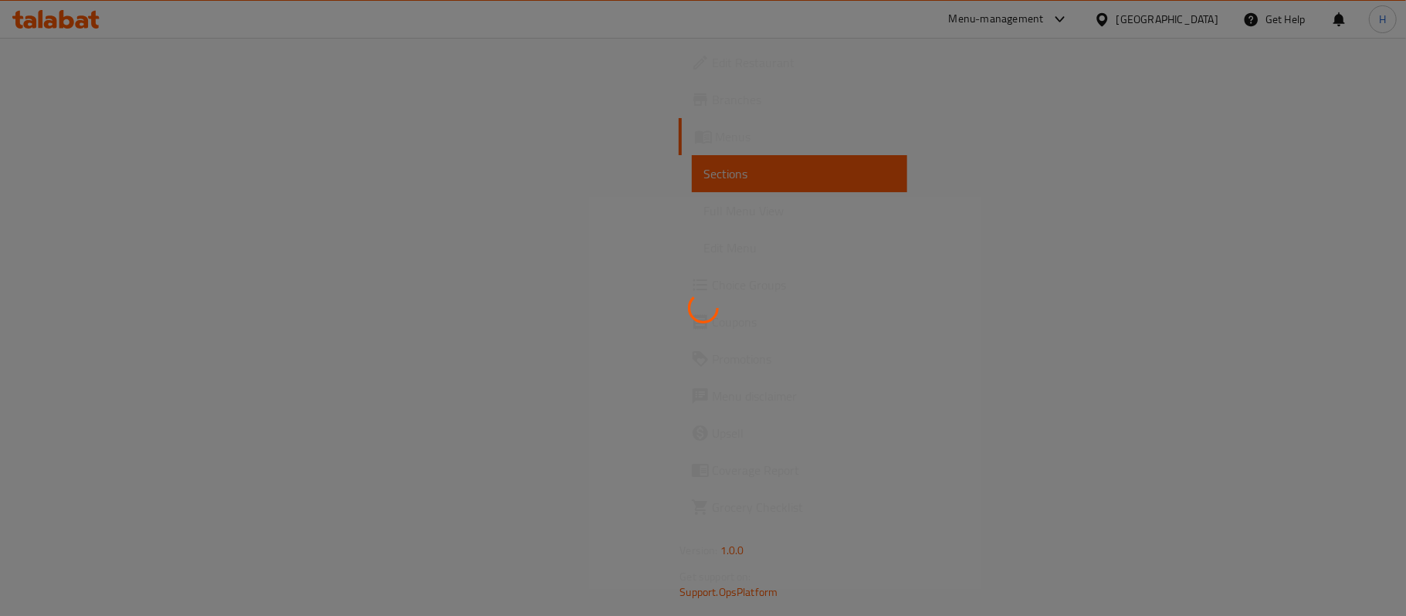
click at [192, 168] on div at bounding box center [703, 308] width 1406 height 616
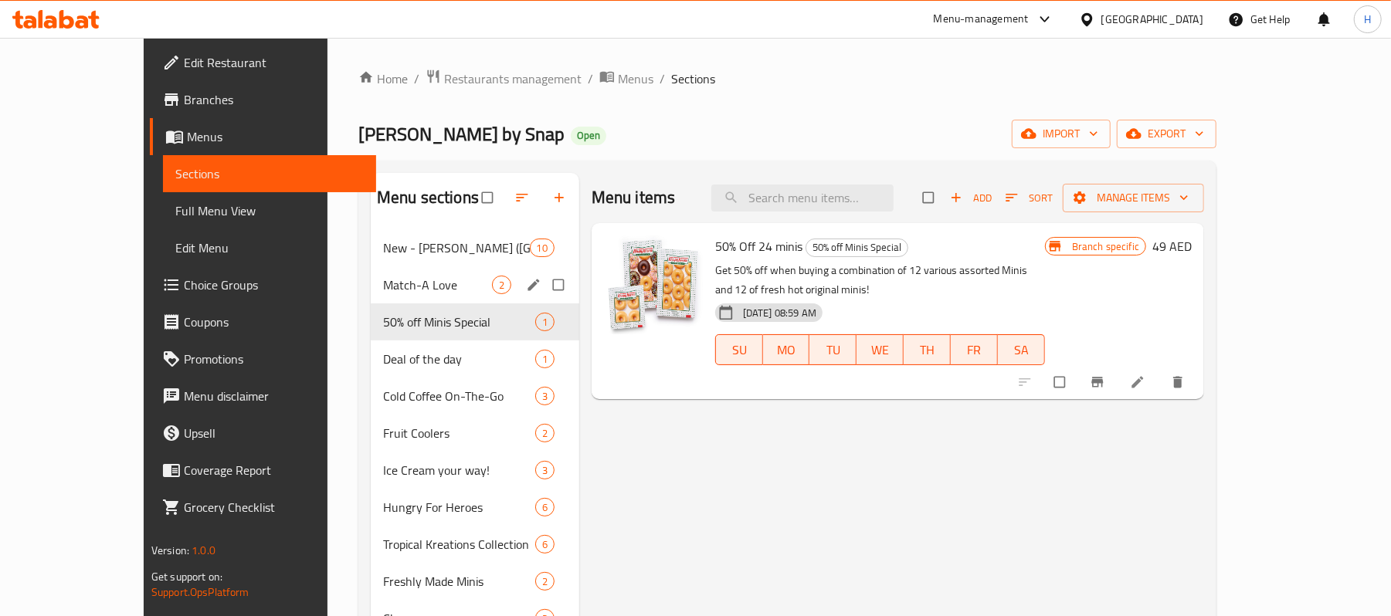
click at [422, 289] on span "Match-A Love" at bounding box center [437, 285] width 109 height 19
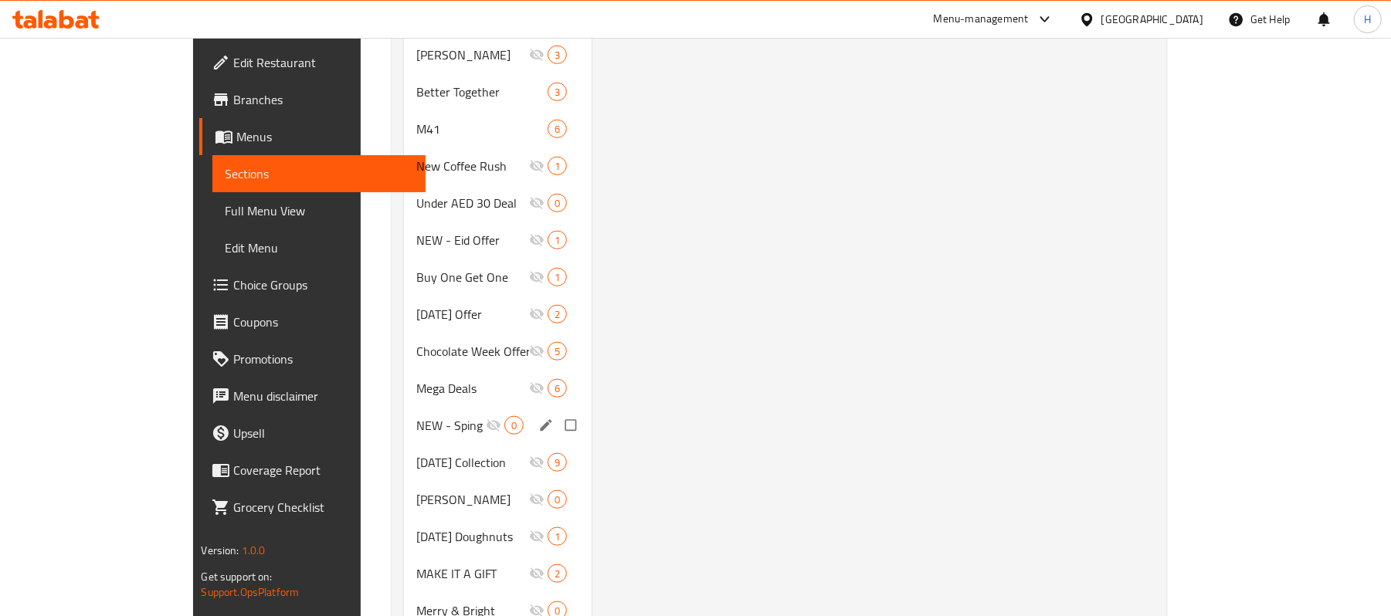
scroll to position [726, 0]
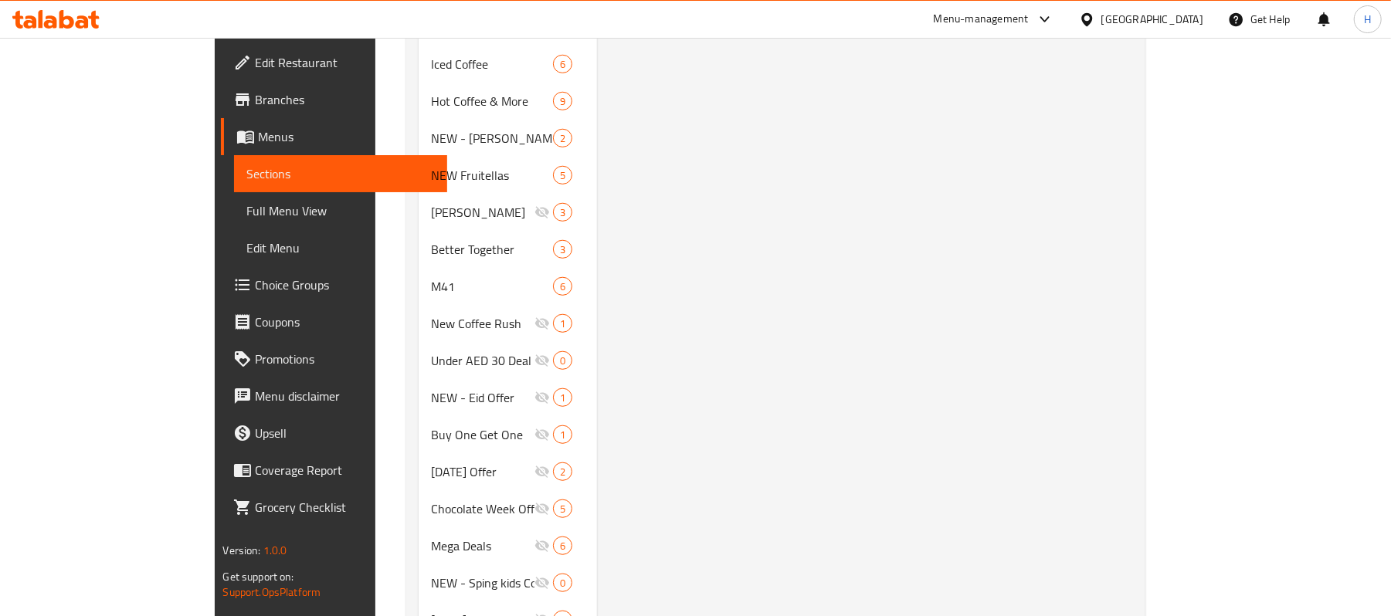
click at [258, 137] on span "Menus" at bounding box center [346, 136] width 177 height 19
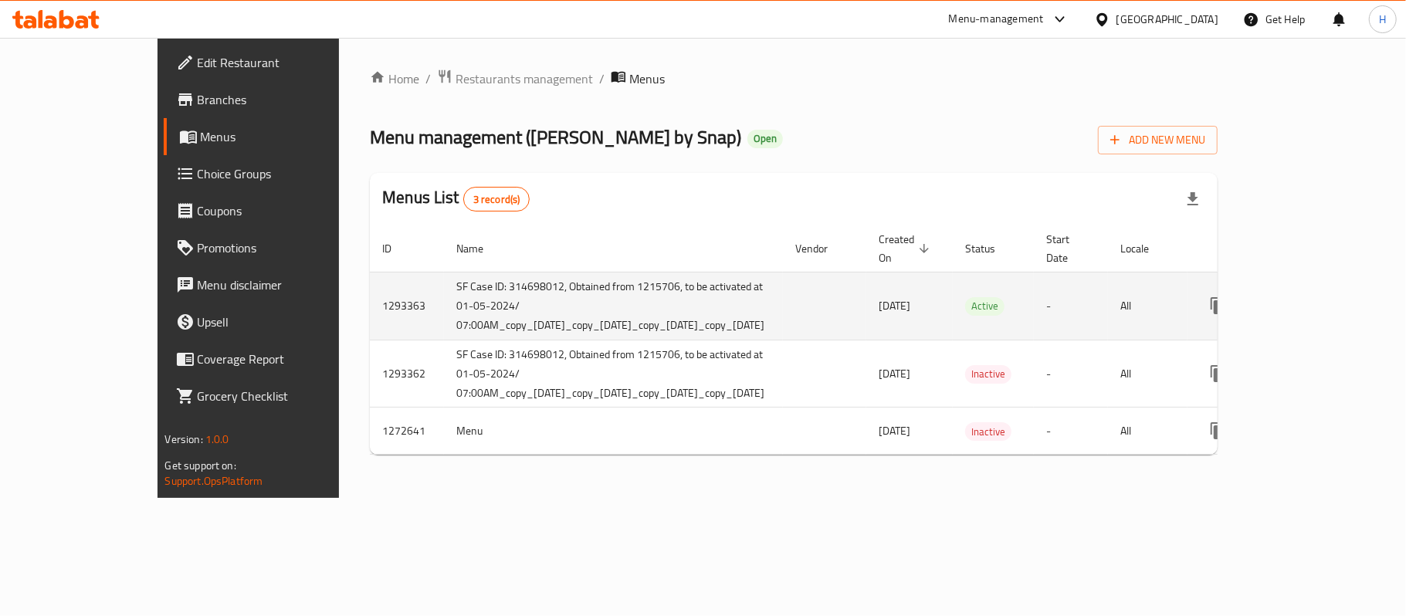
click at [1339, 297] on icon "enhanced table" at bounding box center [1330, 306] width 19 height 19
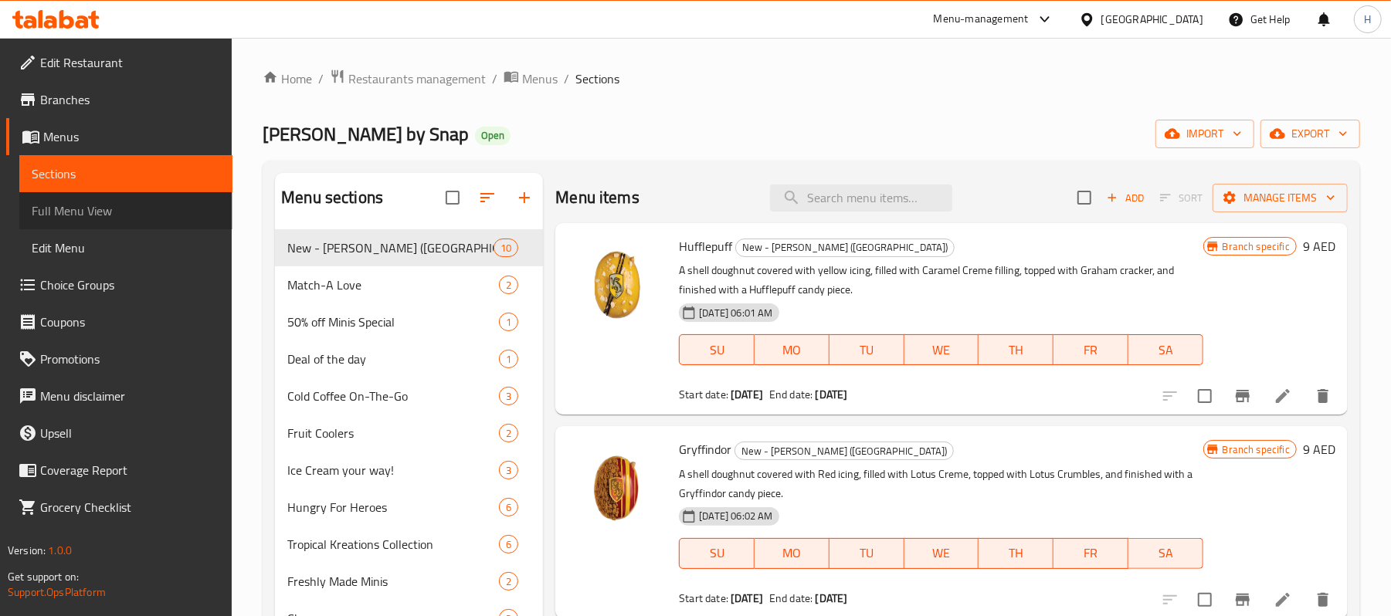
click at [56, 195] on link "Full Menu View" at bounding box center [125, 210] width 213 height 37
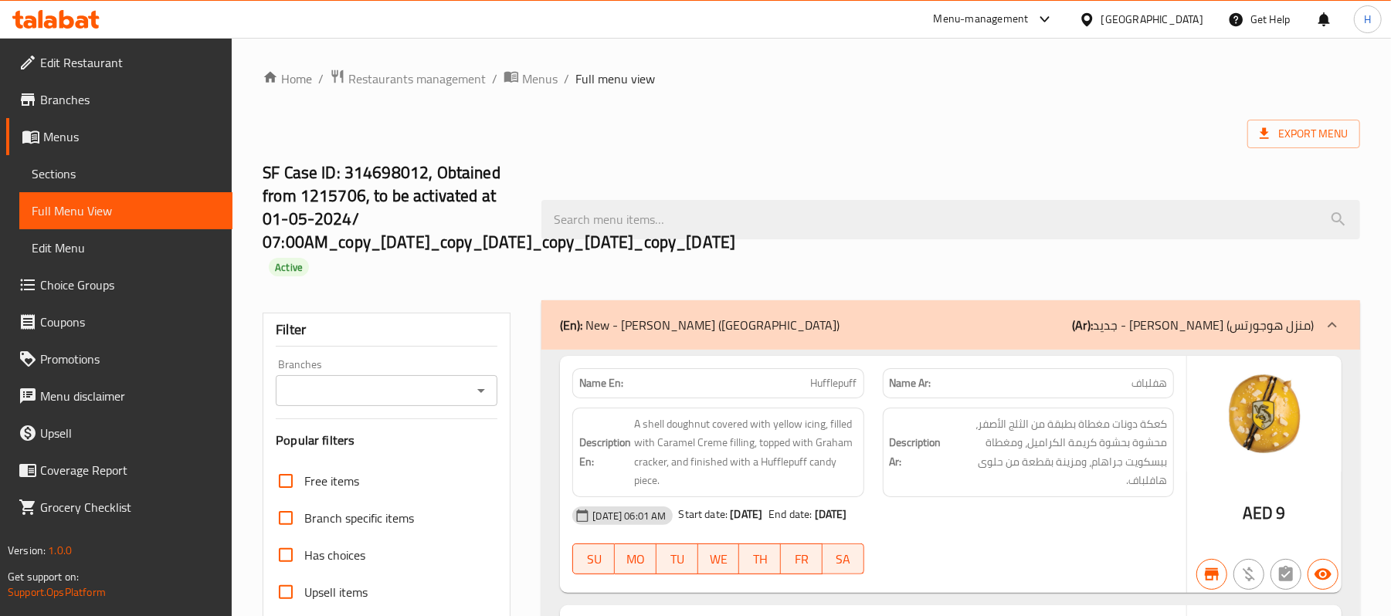
checkbox input "false"
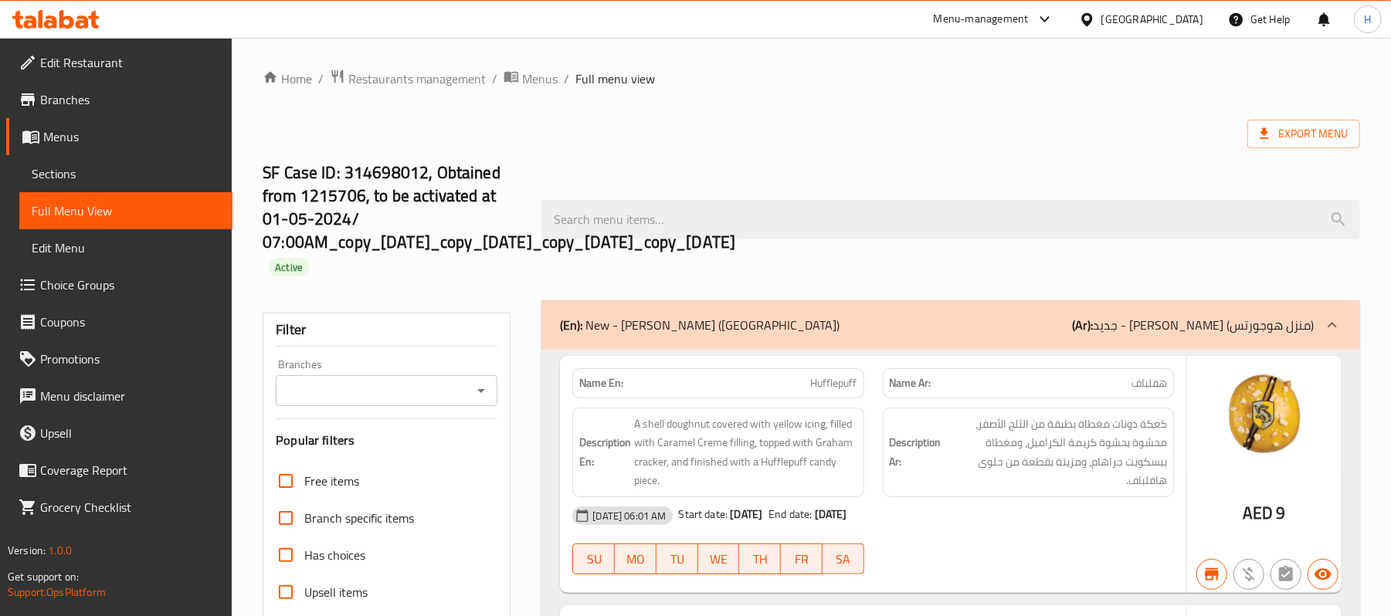
checkbox input "true"
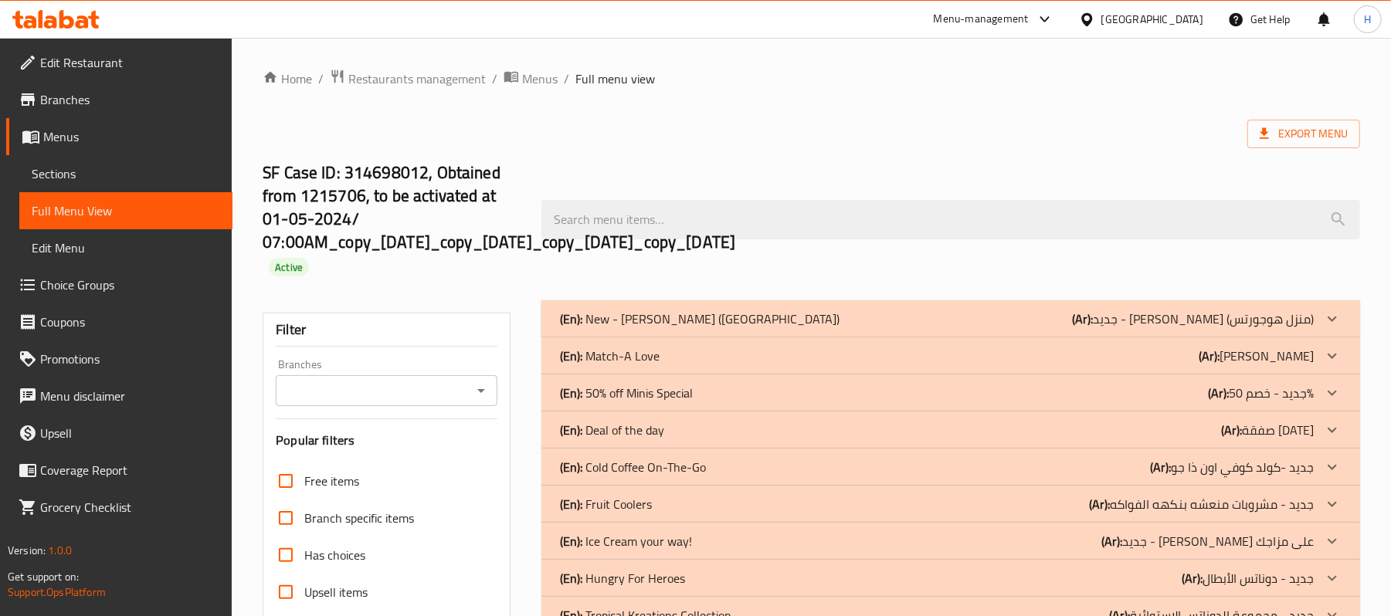
click at [1060, 354] on div "(En): Match-A Love (Ar): ماتشا لاف" at bounding box center [937, 356] width 754 height 19
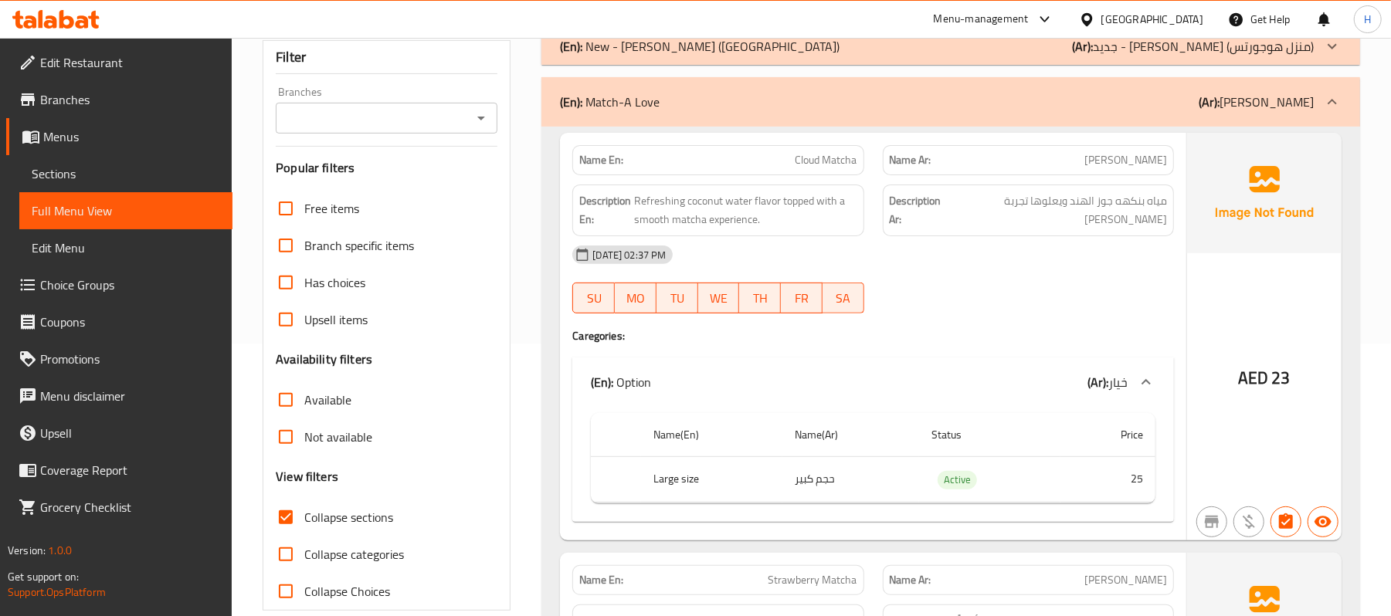
scroll to position [309, 0]
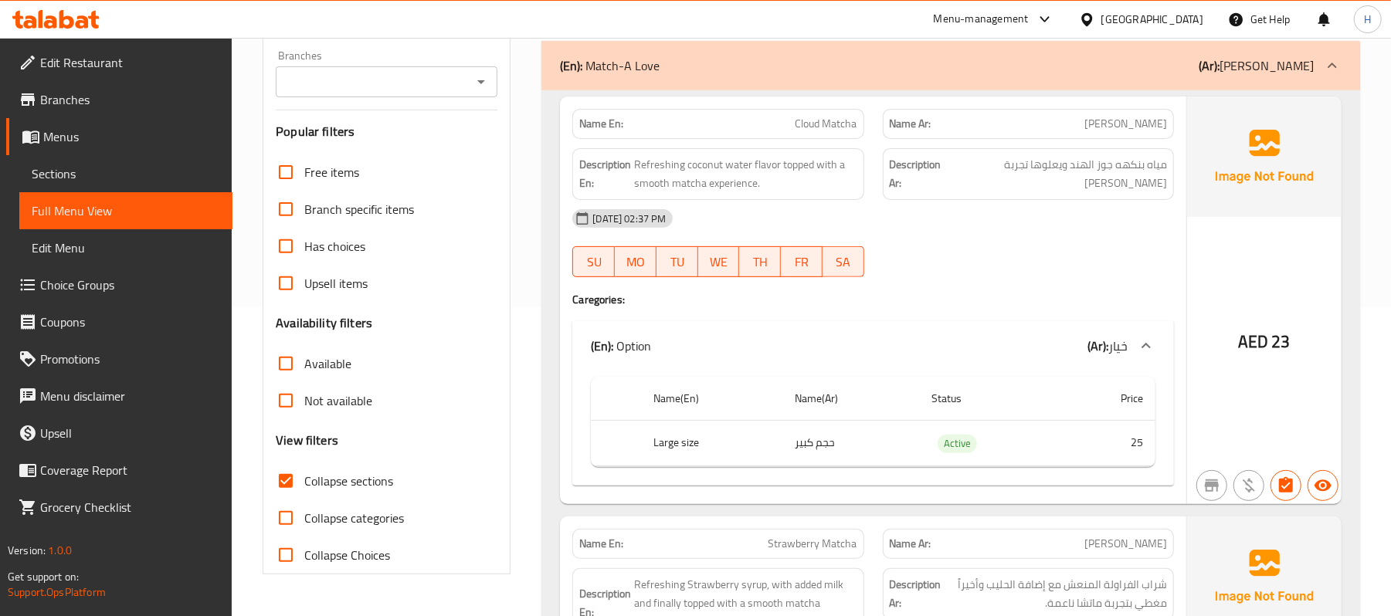
click at [134, 175] on span "Sections" at bounding box center [126, 173] width 188 height 19
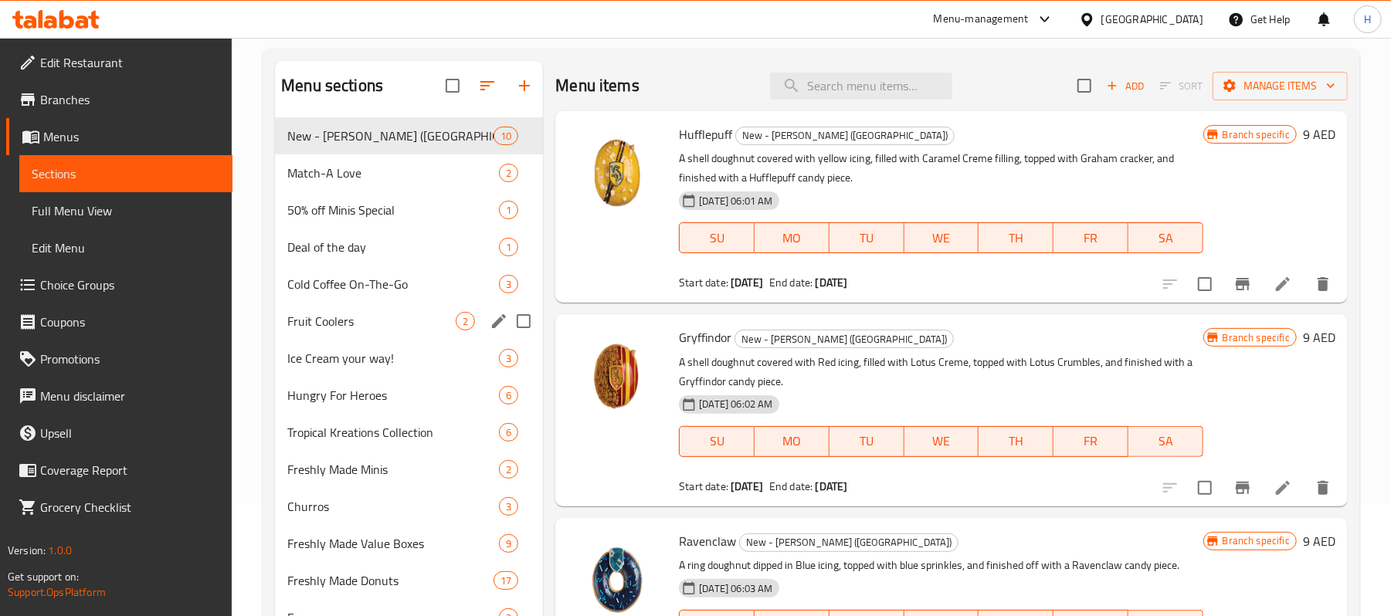
scroll to position [11, 0]
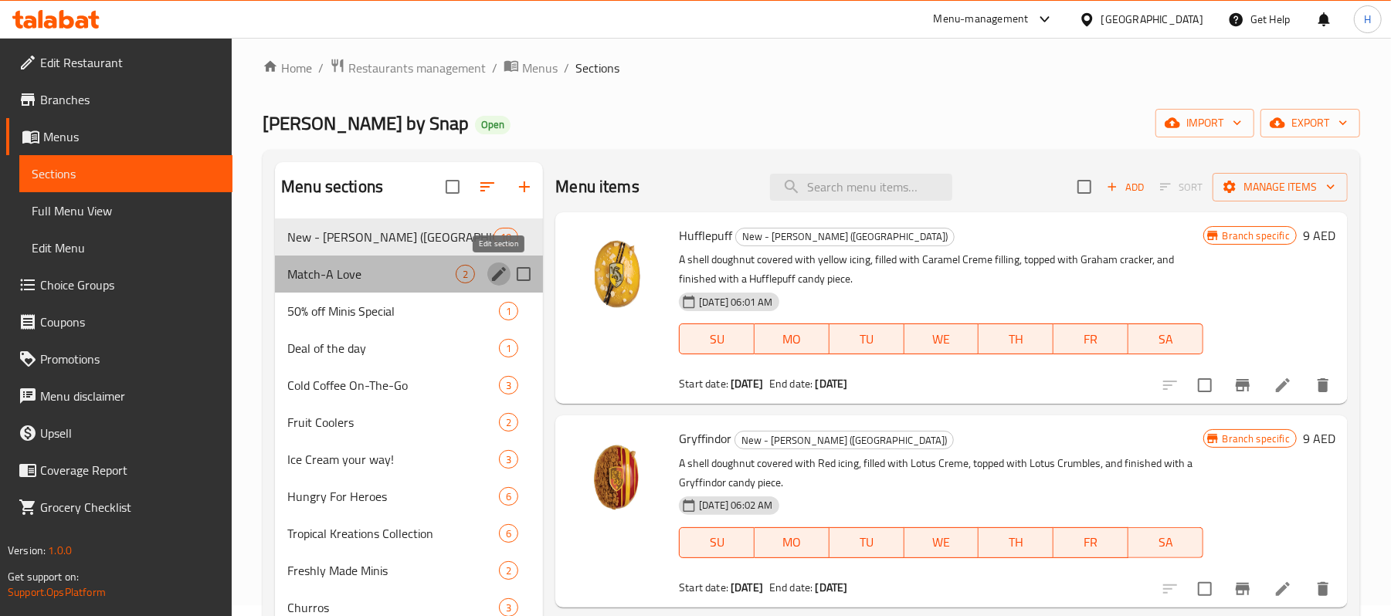
click at [488, 275] on button "edit" at bounding box center [498, 274] width 23 height 23
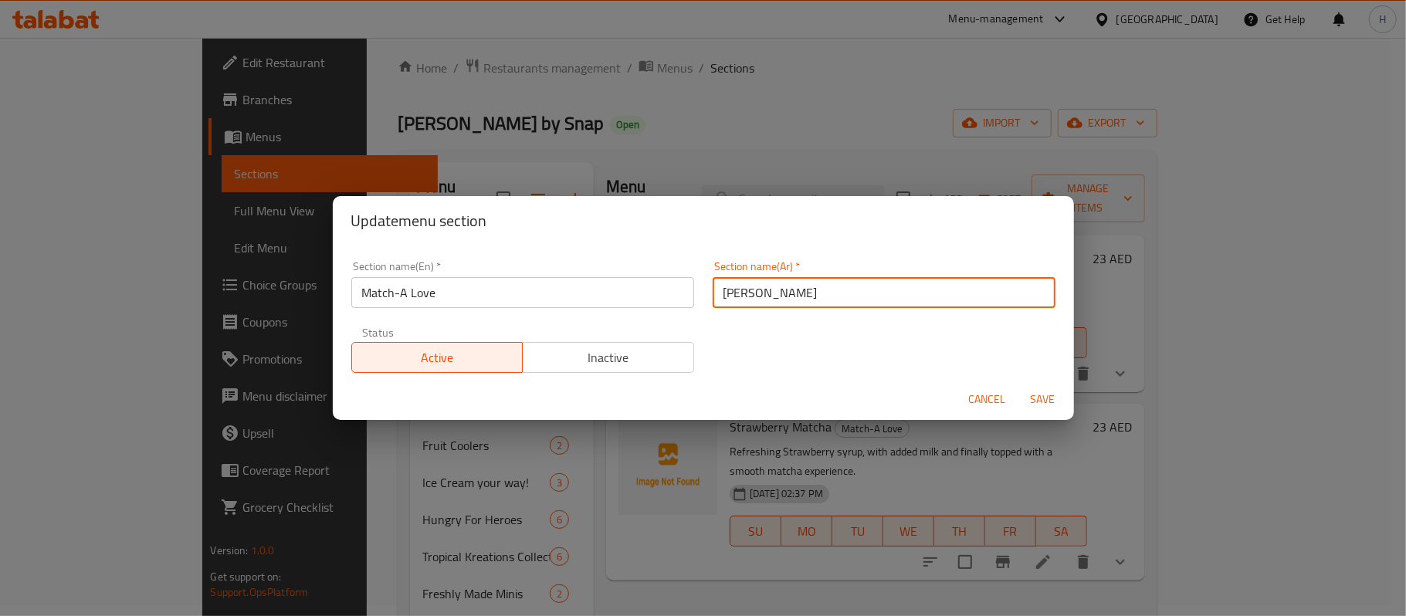
click at [738, 294] on input "ماتشا لاف" at bounding box center [884, 292] width 343 height 31
click at [754, 292] on input "ماتشااي لاف" at bounding box center [884, 292] width 343 height 31
type input "ماتشا اي لاف"
click at [1049, 396] on span "Save" at bounding box center [1043, 399] width 37 height 19
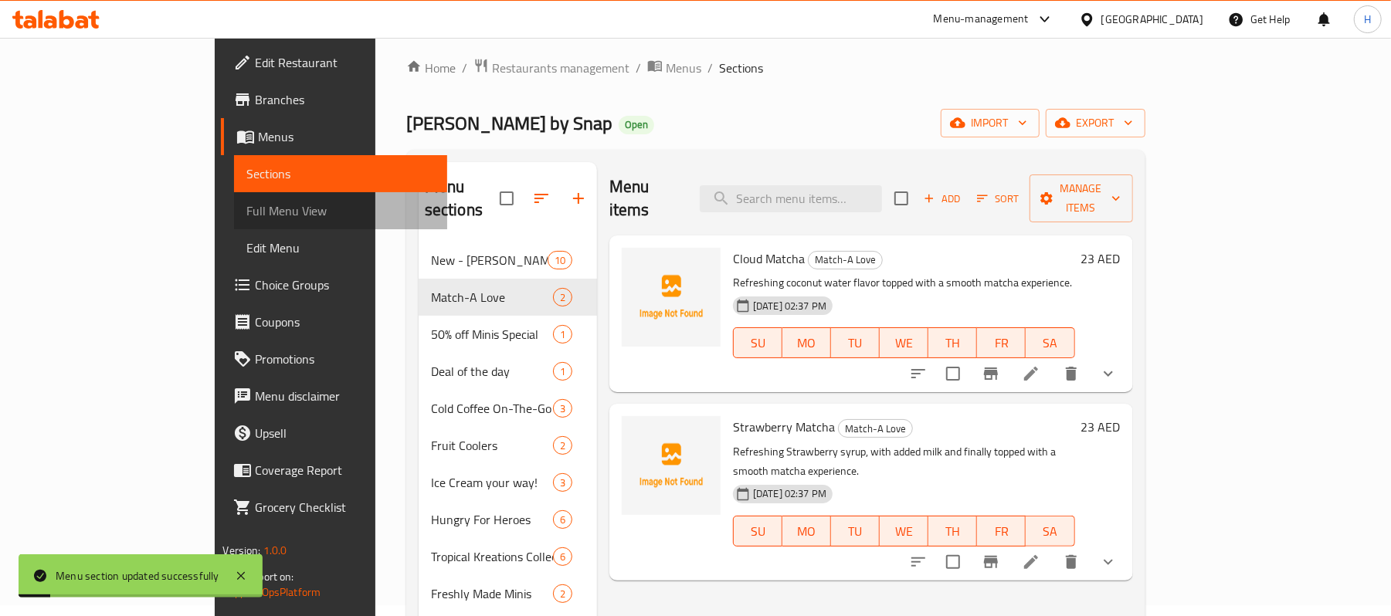
click at [246, 202] on span "Full Menu View" at bounding box center [340, 211] width 188 height 19
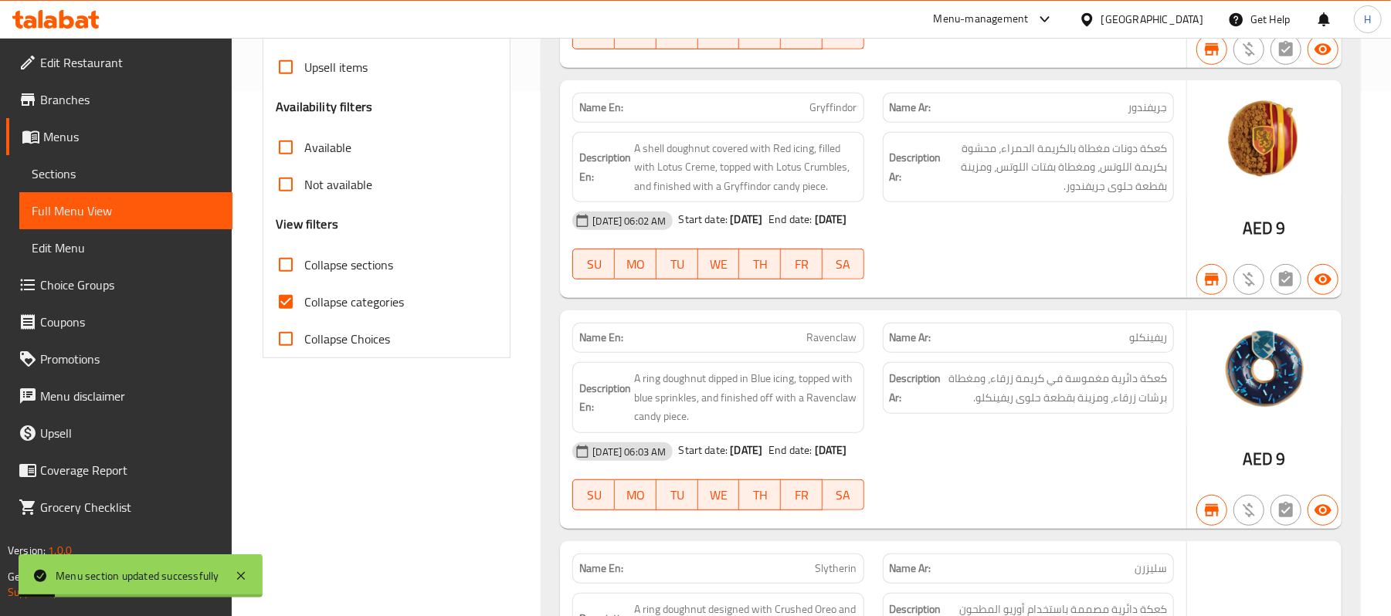
scroll to position [526, 0]
click at [344, 309] on span "Collapse categories" at bounding box center [354, 301] width 100 height 19
click at [304, 309] on input "Collapse categories" at bounding box center [285, 301] width 37 height 37
checkbox input "false"
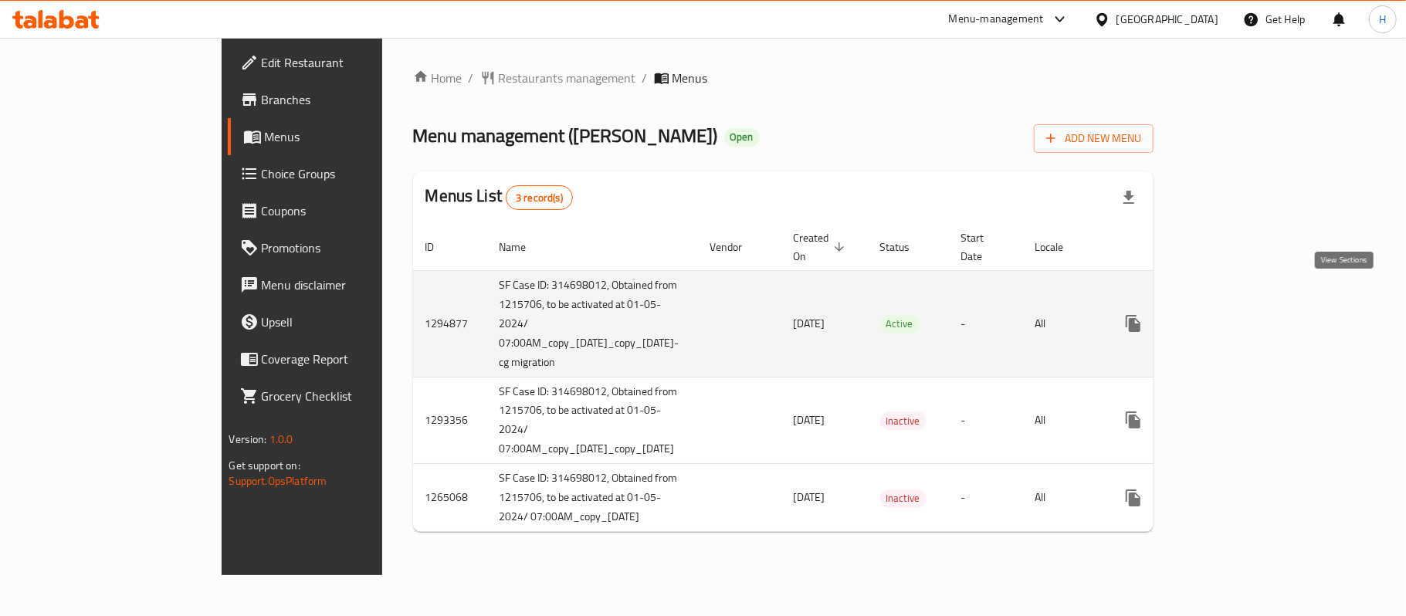
click at [1254, 314] on icon "enhanced table" at bounding box center [1245, 323] width 19 height 19
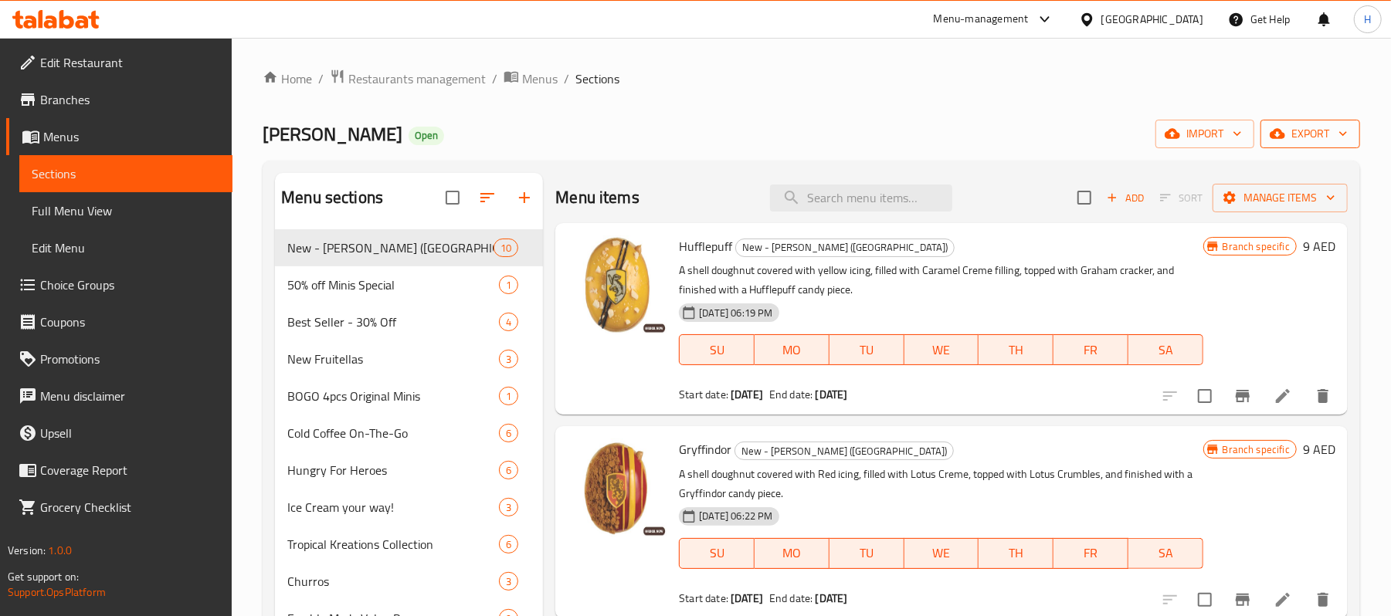
click at [1290, 131] on span "export" at bounding box center [1310, 133] width 75 height 19
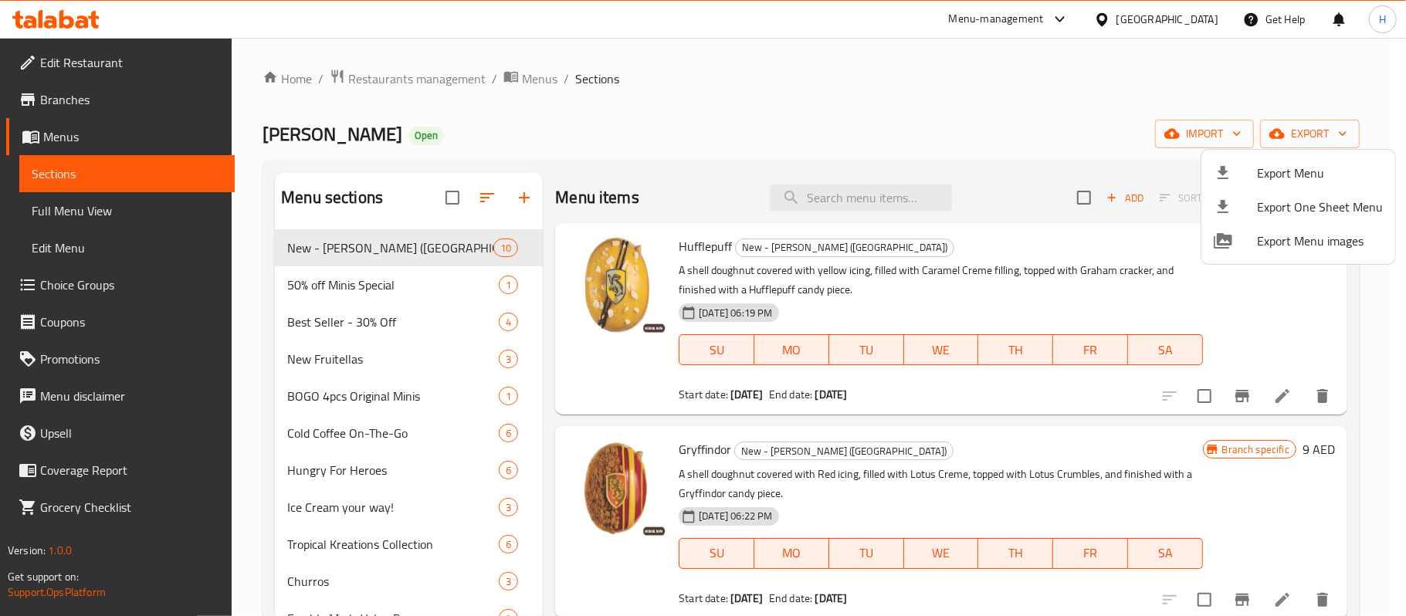
click at [1178, 112] on div at bounding box center [703, 308] width 1406 height 616
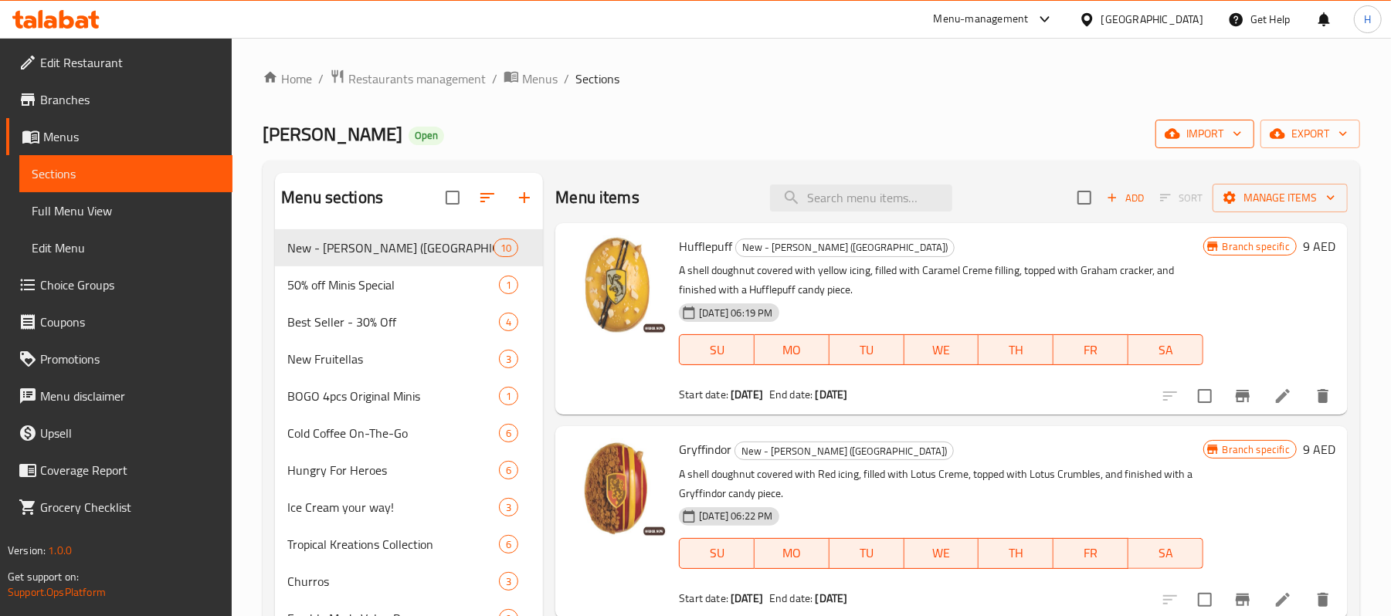
click at [1188, 134] on span "import" at bounding box center [1205, 133] width 74 height 19
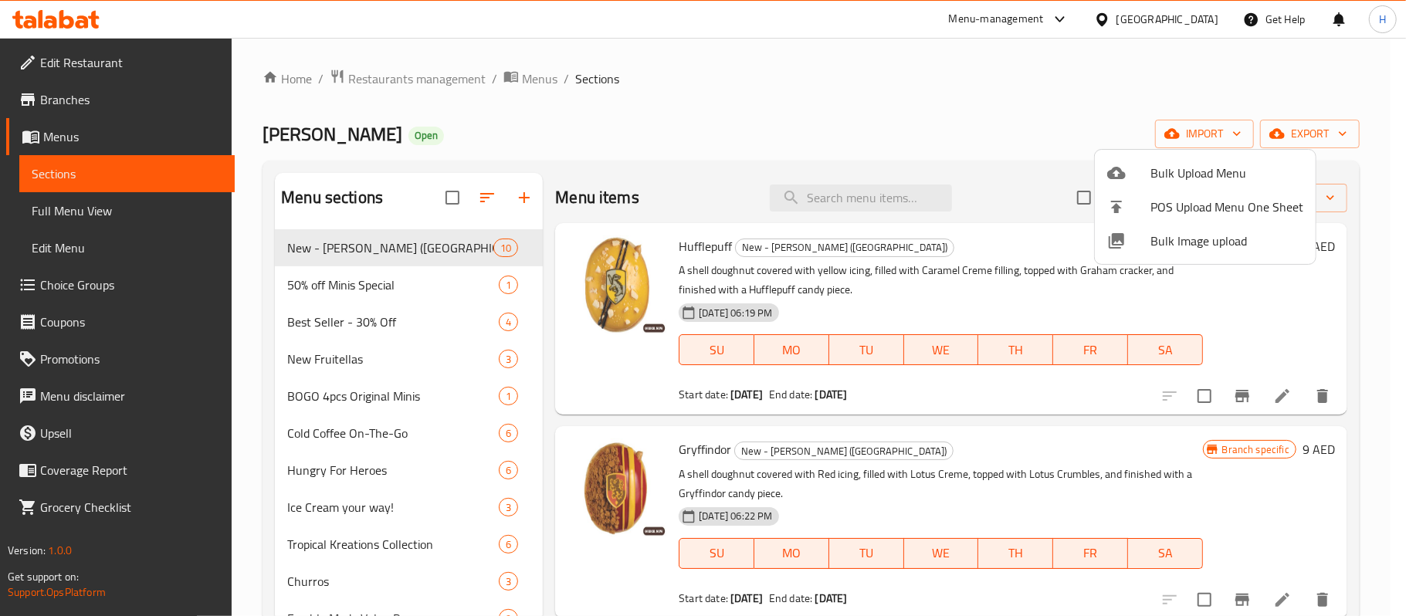
click at [1159, 164] on span "Bulk Upload Menu" at bounding box center [1227, 173] width 153 height 19
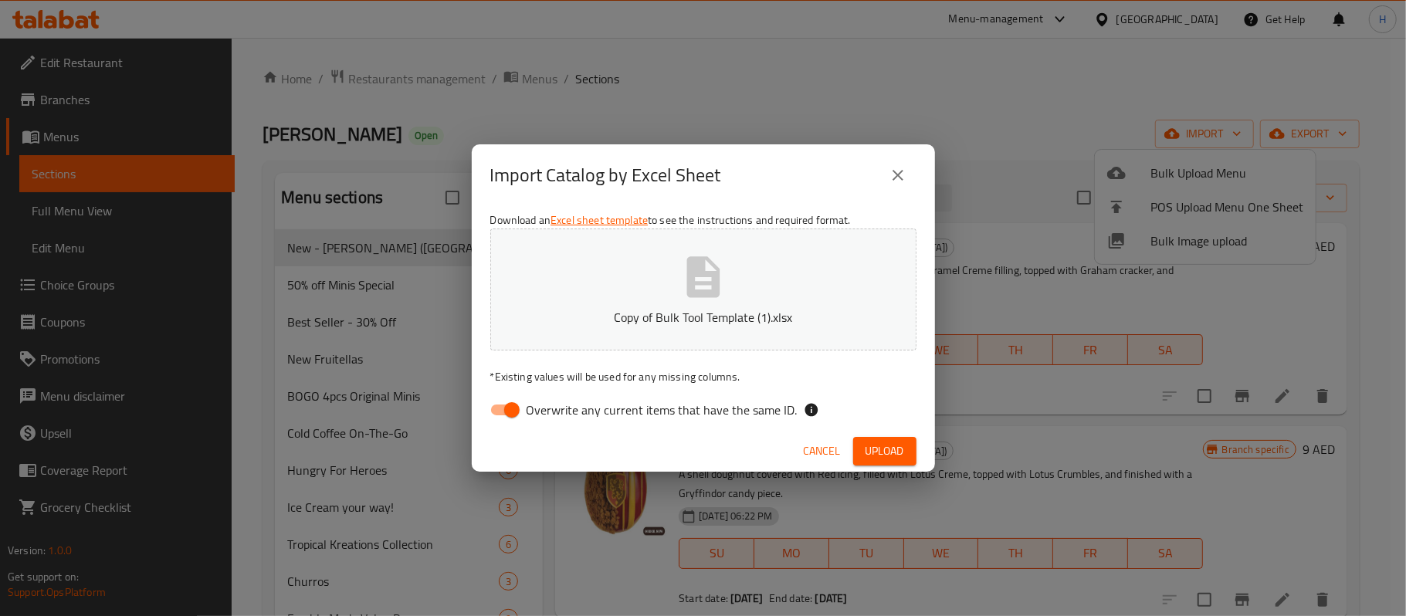
click at [622, 408] on span "Overwrite any current items that have the same ID." at bounding box center [662, 410] width 271 height 19
click at [556, 408] on input "Overwrite any current items that have the same ID." at bounding box center [512, 409] width 88 height 29
checkbox input "false"
click at [878, 442] on span "Upload" at bounding box center [885, 451] width 39 height 19
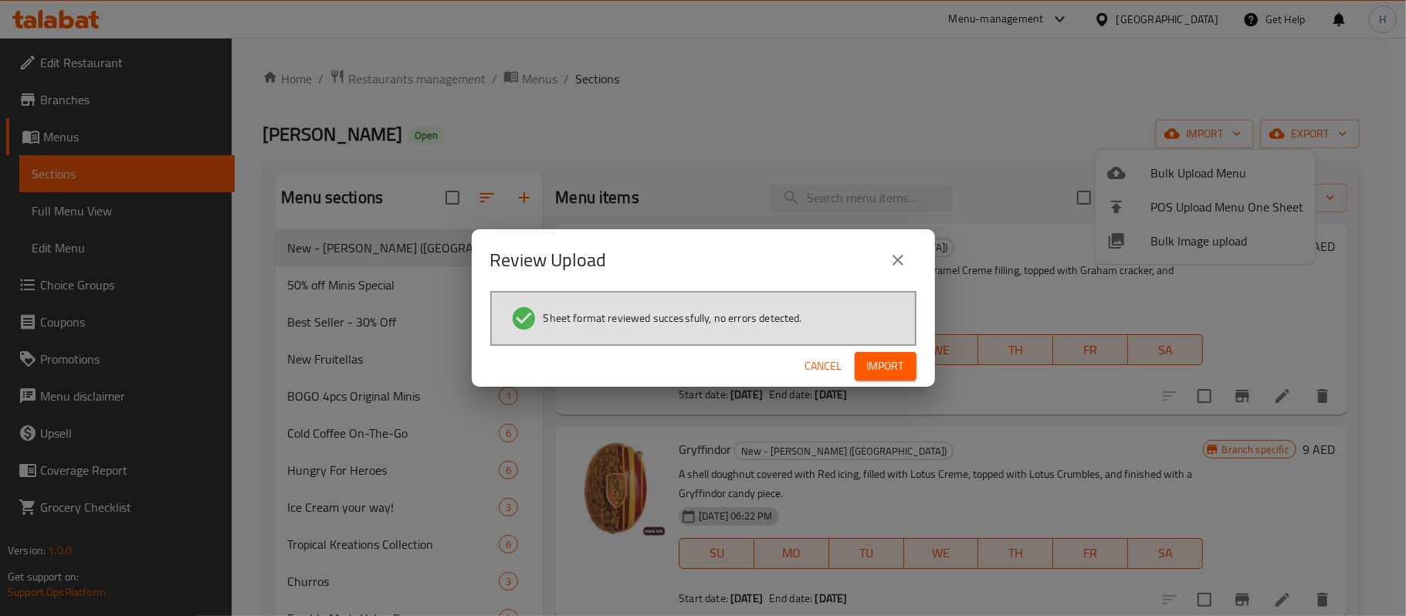
click at [884, 372] on span "Import" at bounding box center [885, 366] width 37 height 19
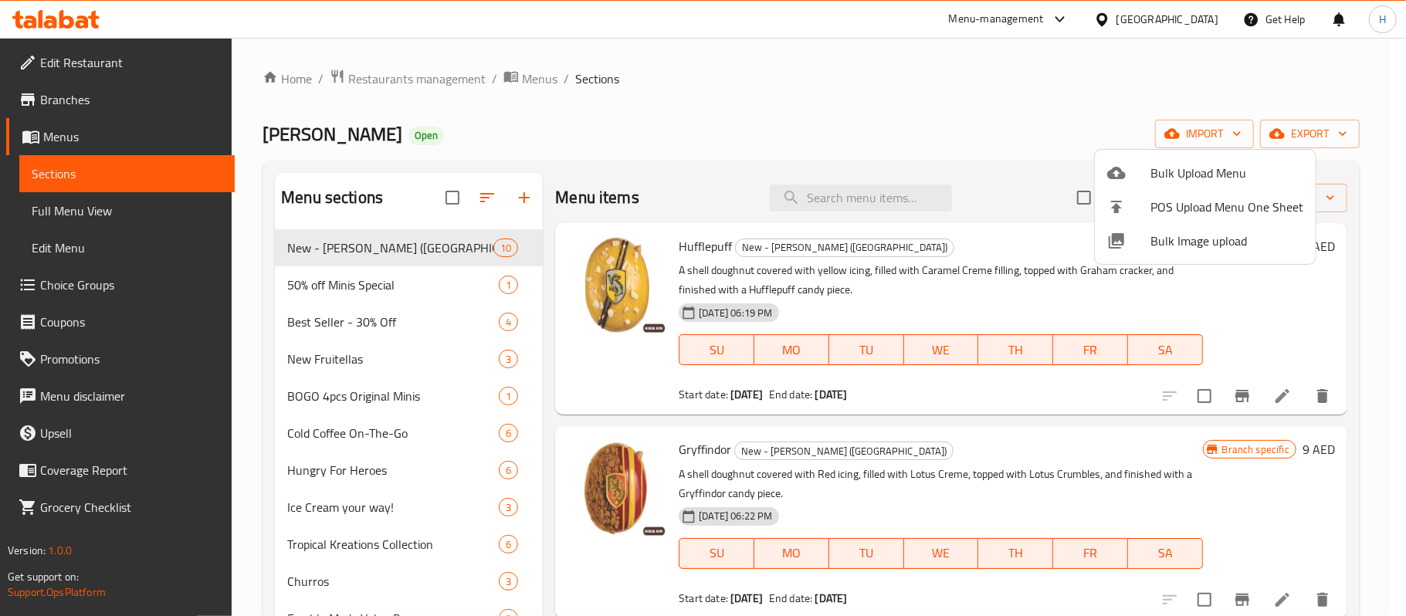
click at [622, 162] on div at bounding box center [703, 308] width 1406 height 616
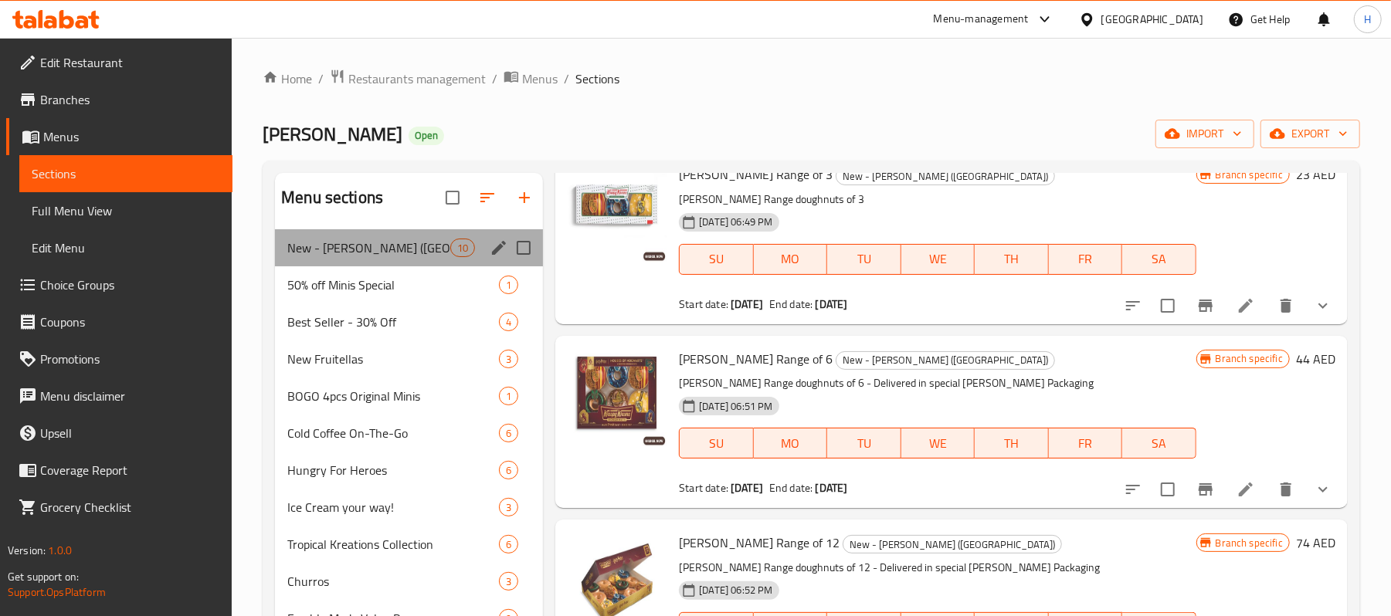
click at [338, 235] on div "New - Harry Potter (House of Hogwarts) 10" at bounding box center [409, 247] width 268 height 37
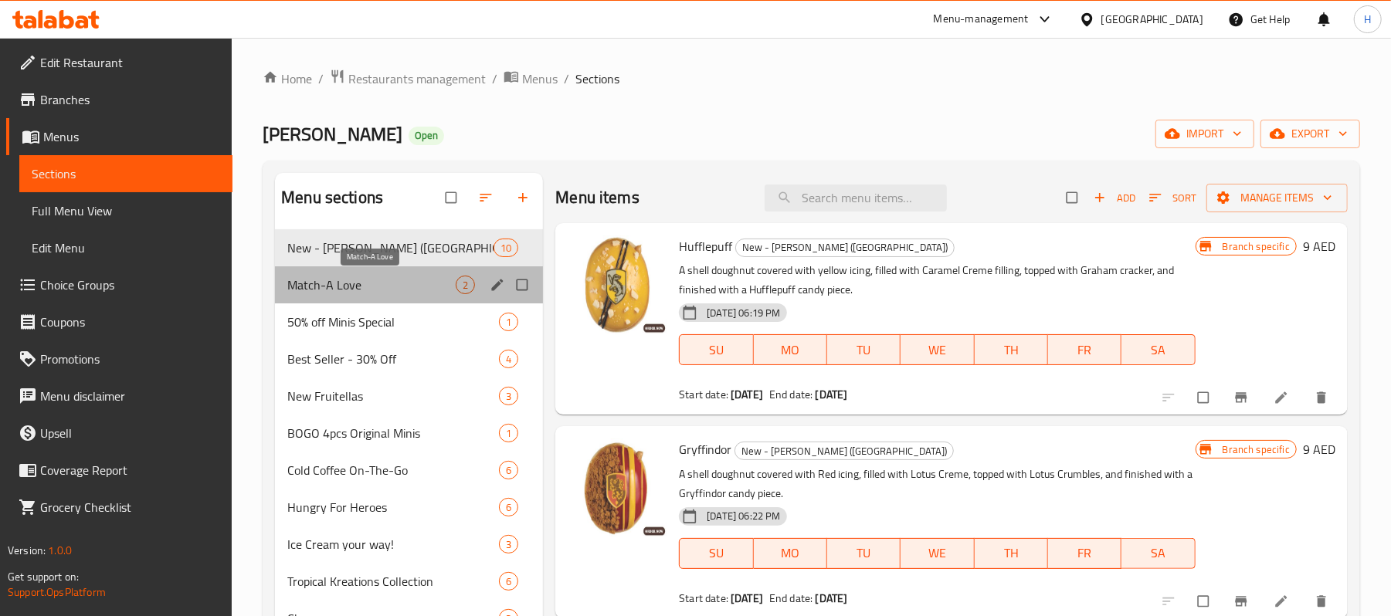
click at [412, 291] on span "Match-A Love" at bounding box center [371, 285] width 168 height 19
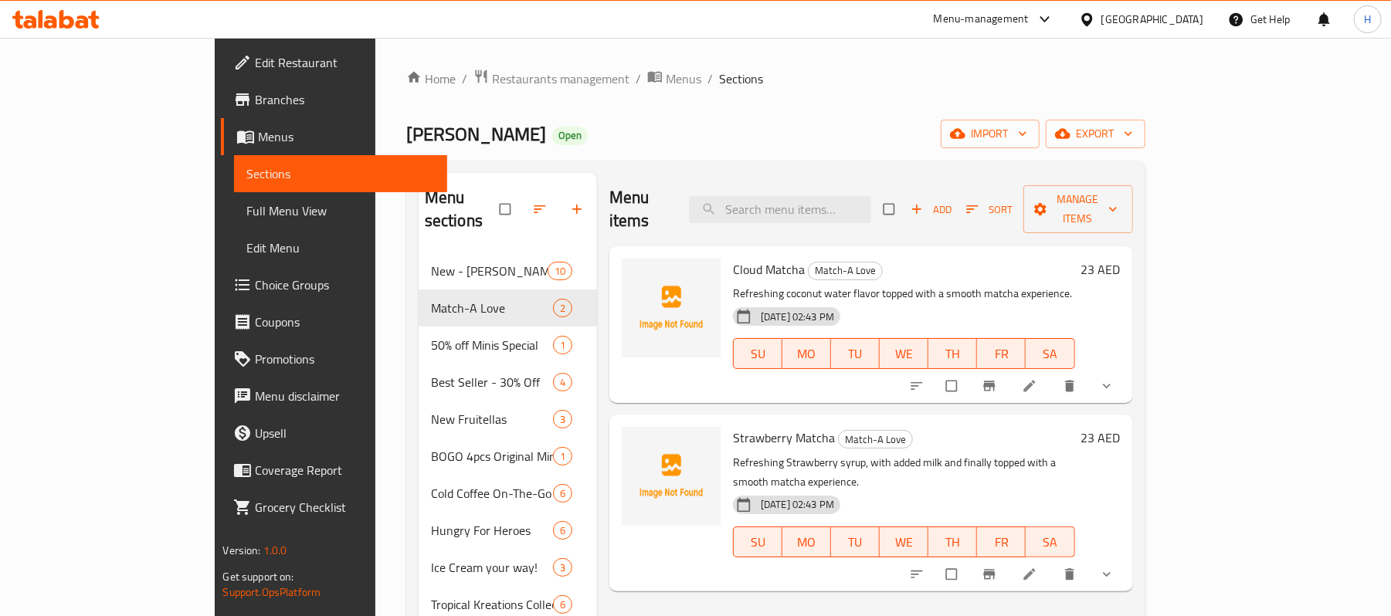
click at [246, 213] on span "Full Menu View" at bounding box center [340, 211] width 188 height 19
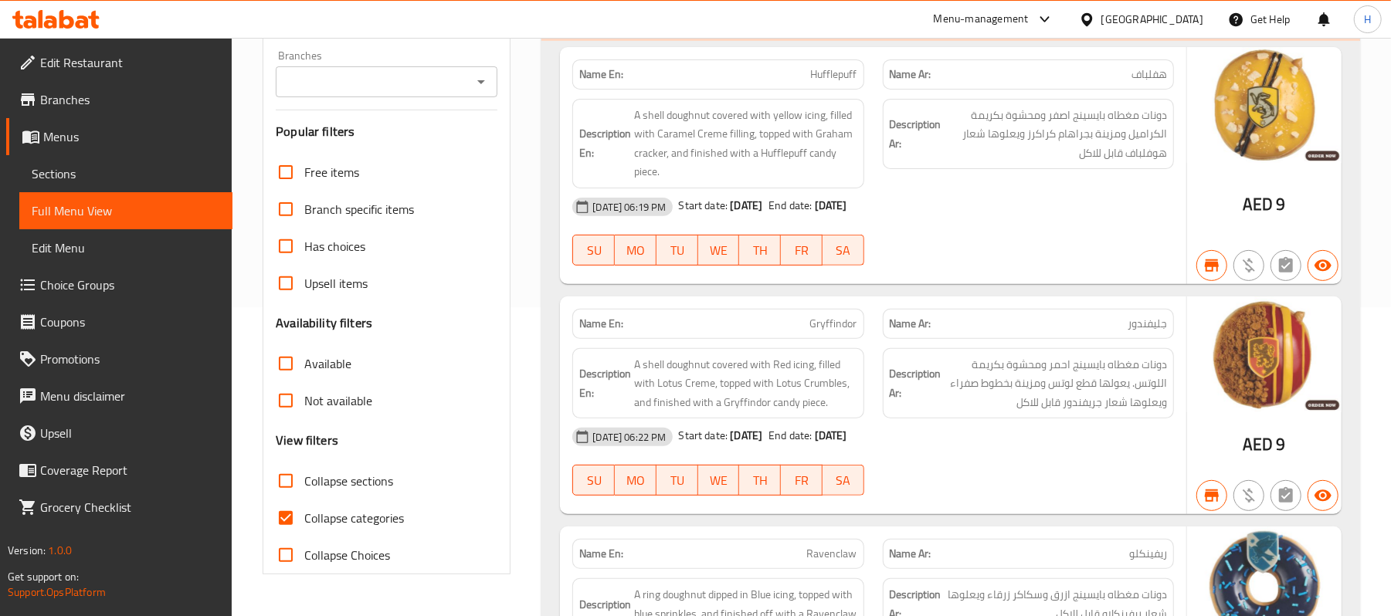
scroll to position [412, 0]
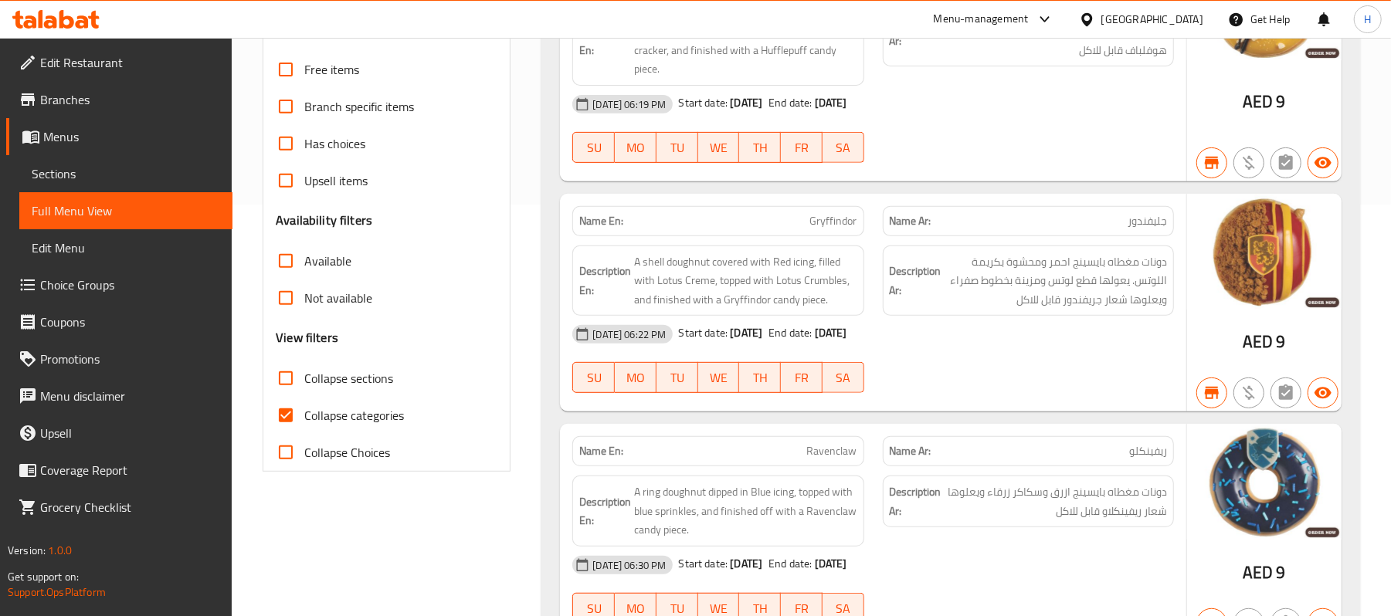
click at [375, 372] on span "Collapse sections" at bounding box center [348, 378] width 89 height 19
click at [304, 372] on input "Collapse sections" at bounding box center [285, 378] width 37 height 37
checkbox input "true"
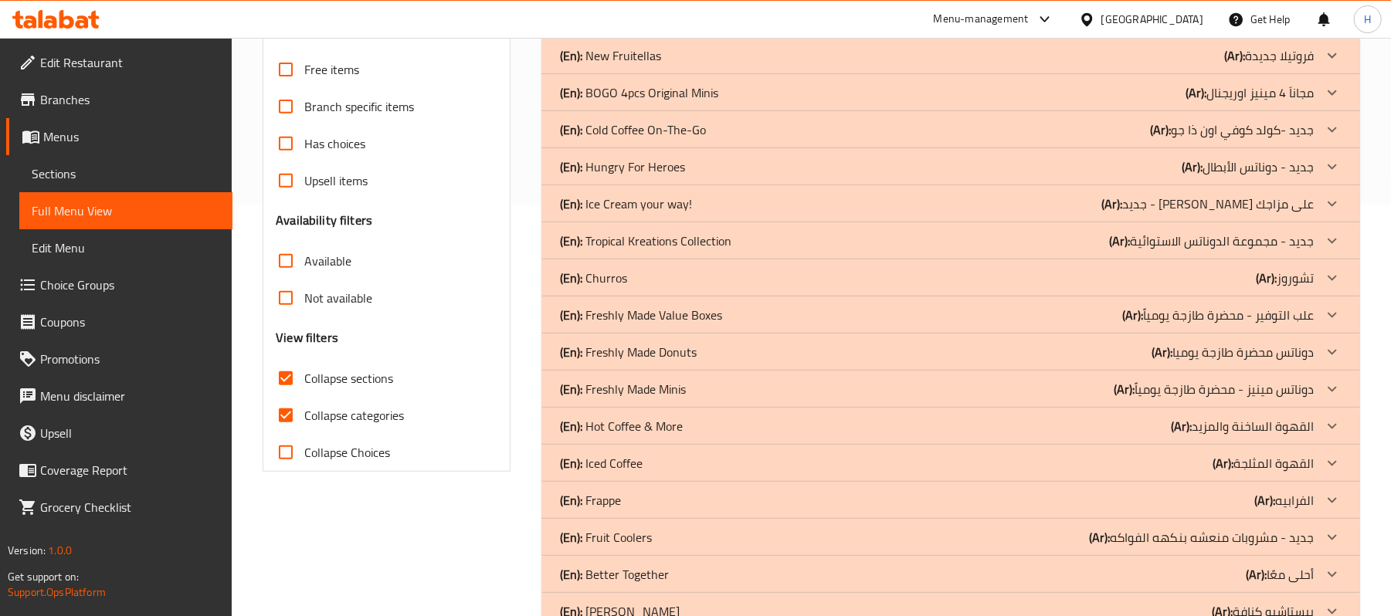
click at [374, 406] on span "Collapse categories" at bounding box center [354, 415] width 100 height 19
click at [304, 405] on input "Collapse categories" at bounding box center [285, 415] width 37 height 37
checkbox input "false"
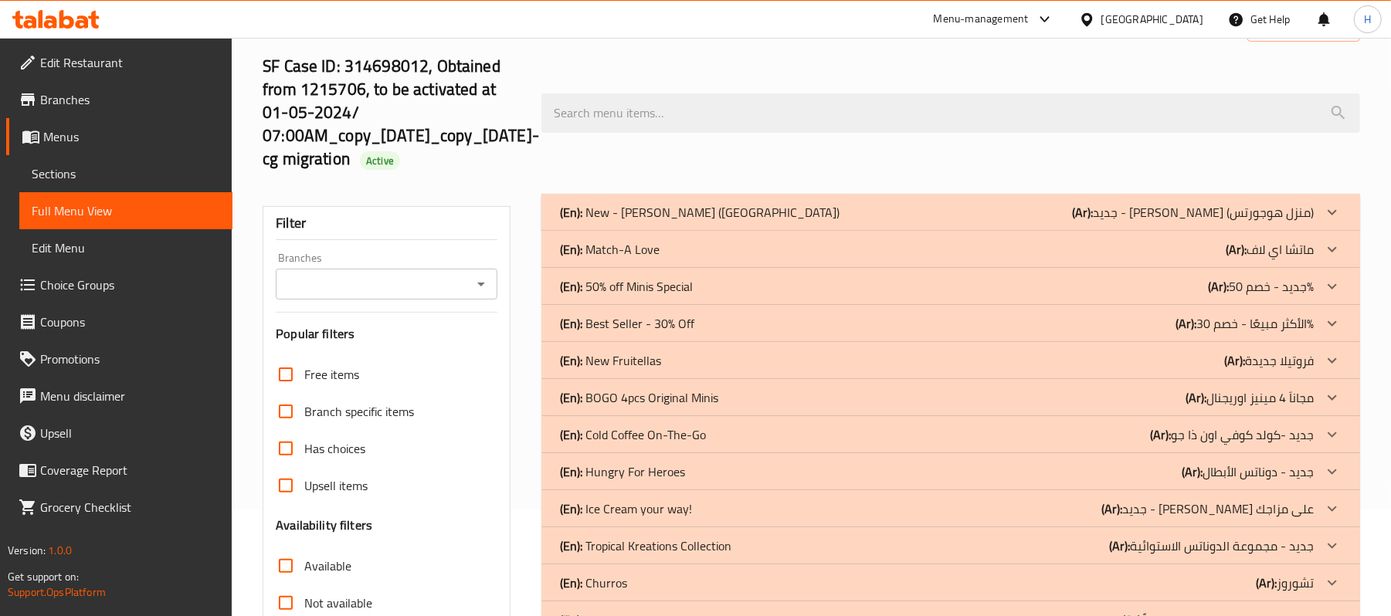
scroll to position [103, 0]
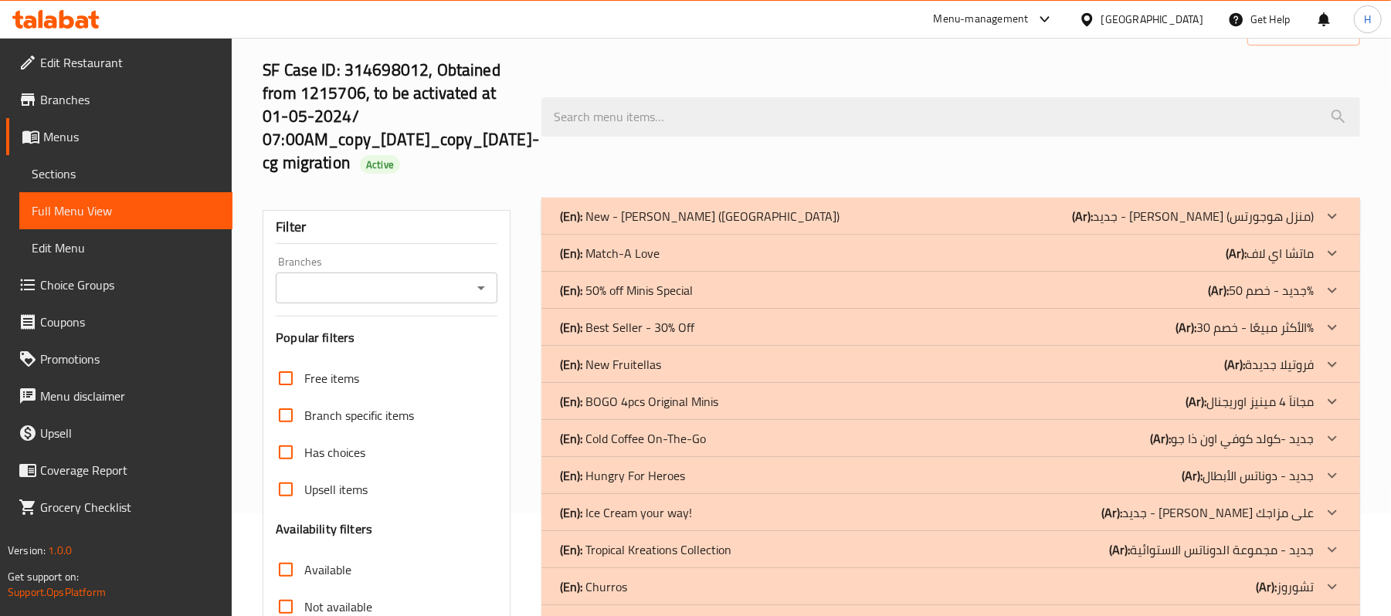
click at [662, 254] on div "(En): Match-A Love (Ar): [PERSON_NAME]" at bounding box center [937, 253] width 754 height 19
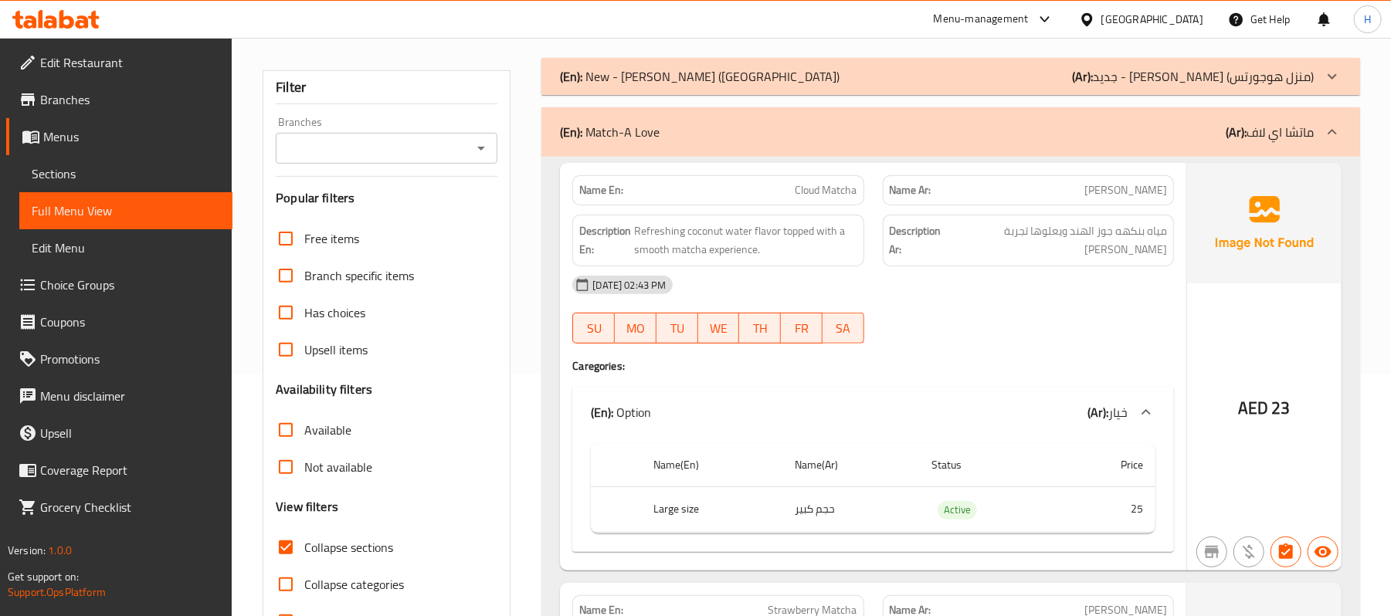
scroll to position [69, 0]
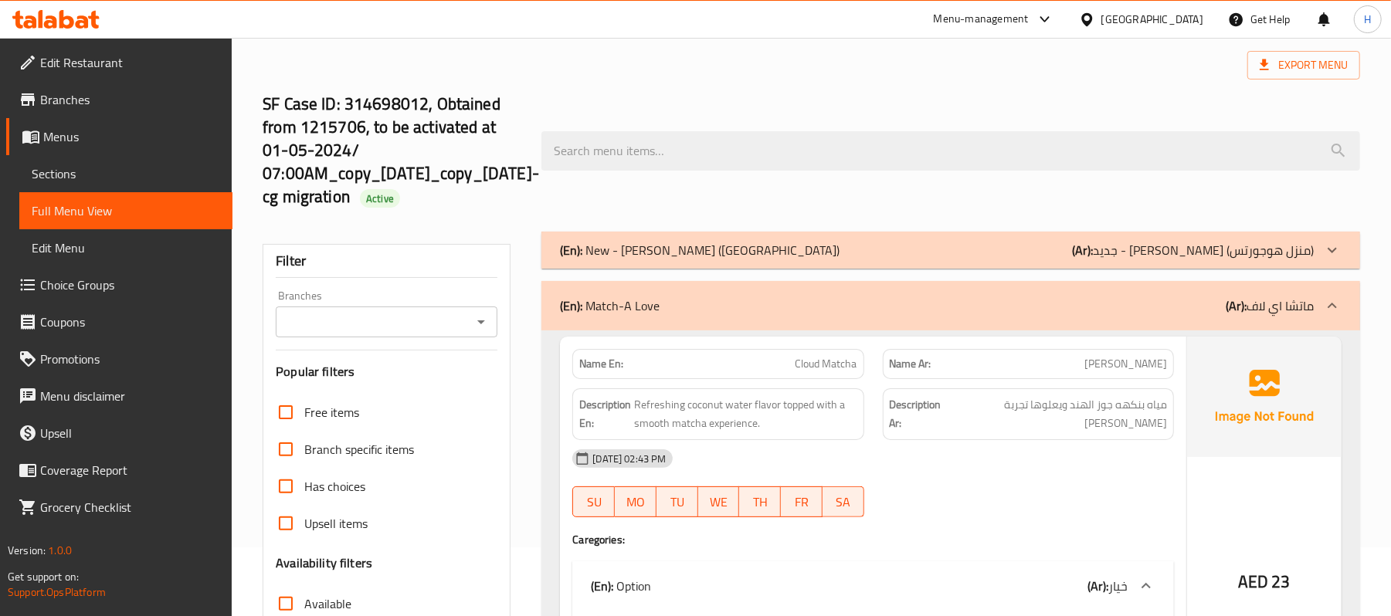
click at [53, 20] on icon at bounding box center [50, 21] width 13 height 13
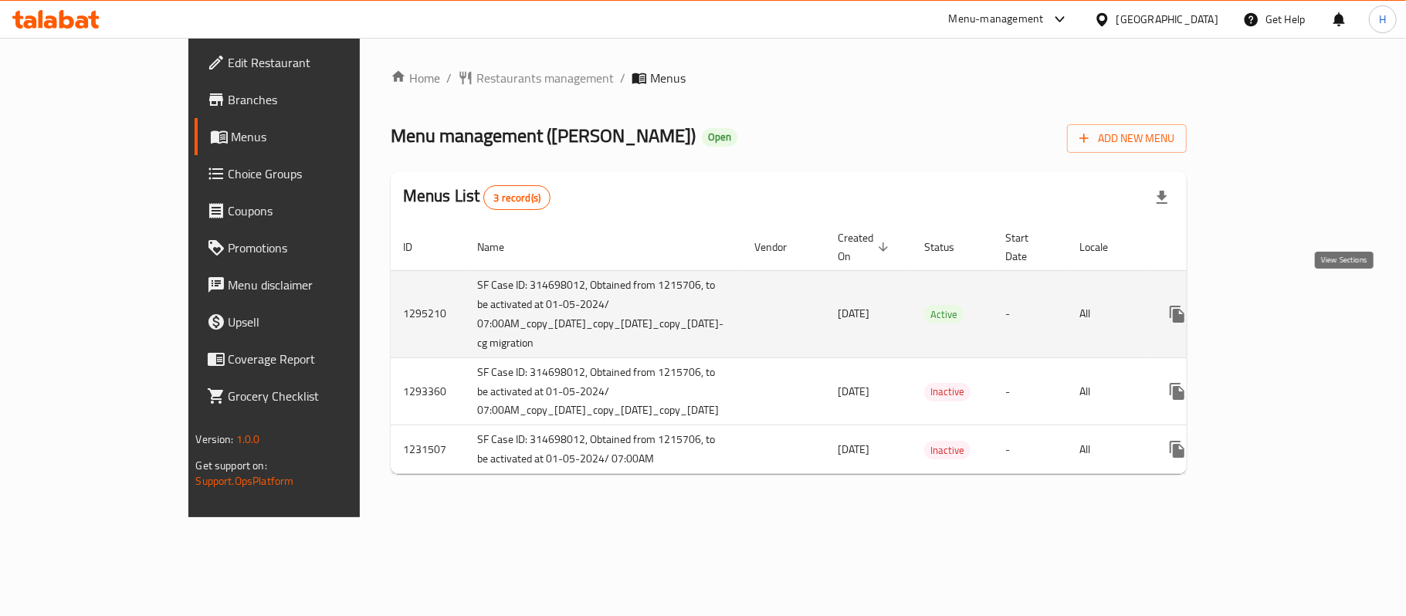
click at [1307, 296] on link "enhanced table" at bounding box center [1288, 314] width 37 height 37
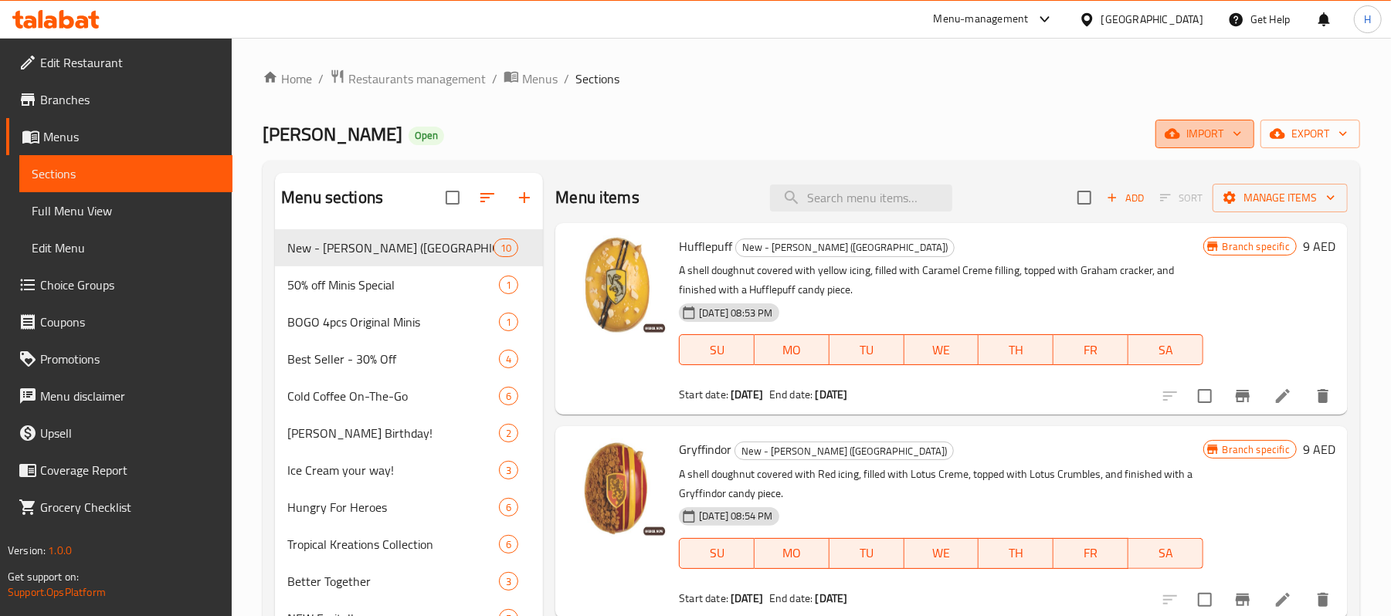
click at [1194, 140] on span "import" at bounding box center [1205, 133] width 74 height 19
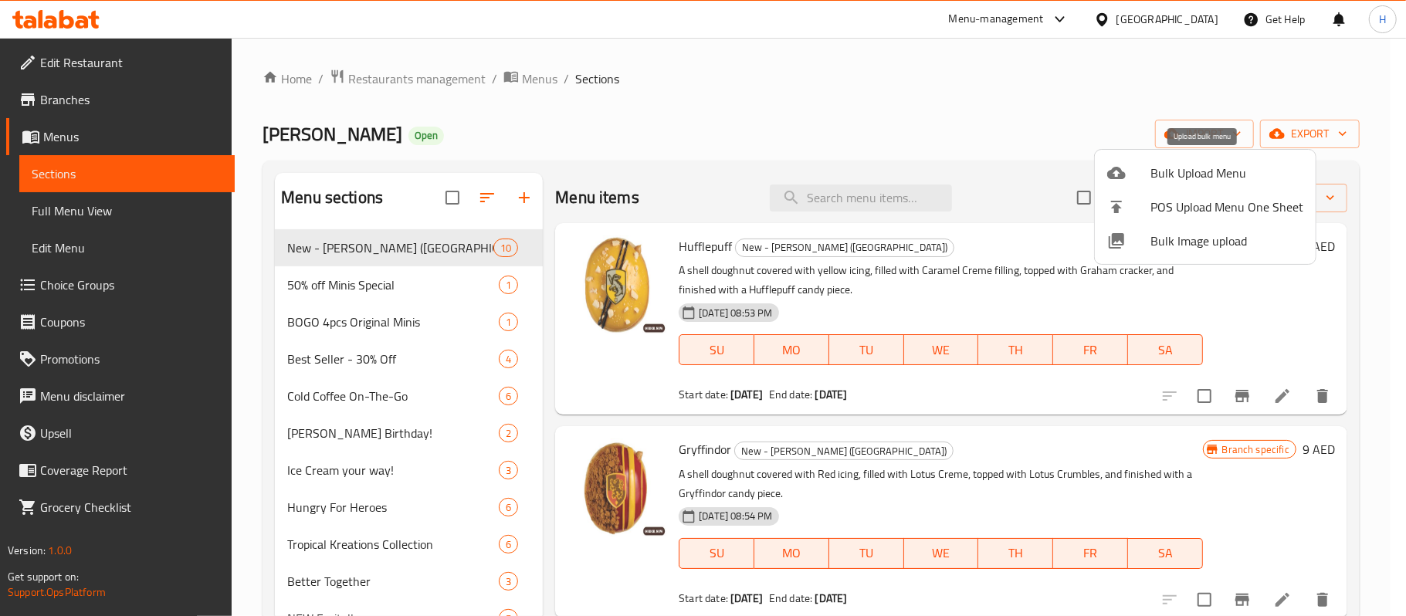
click at [1174, 165] on span "Bulk Upload Menu" at bounding box center [1227, 173] width 153 height 19
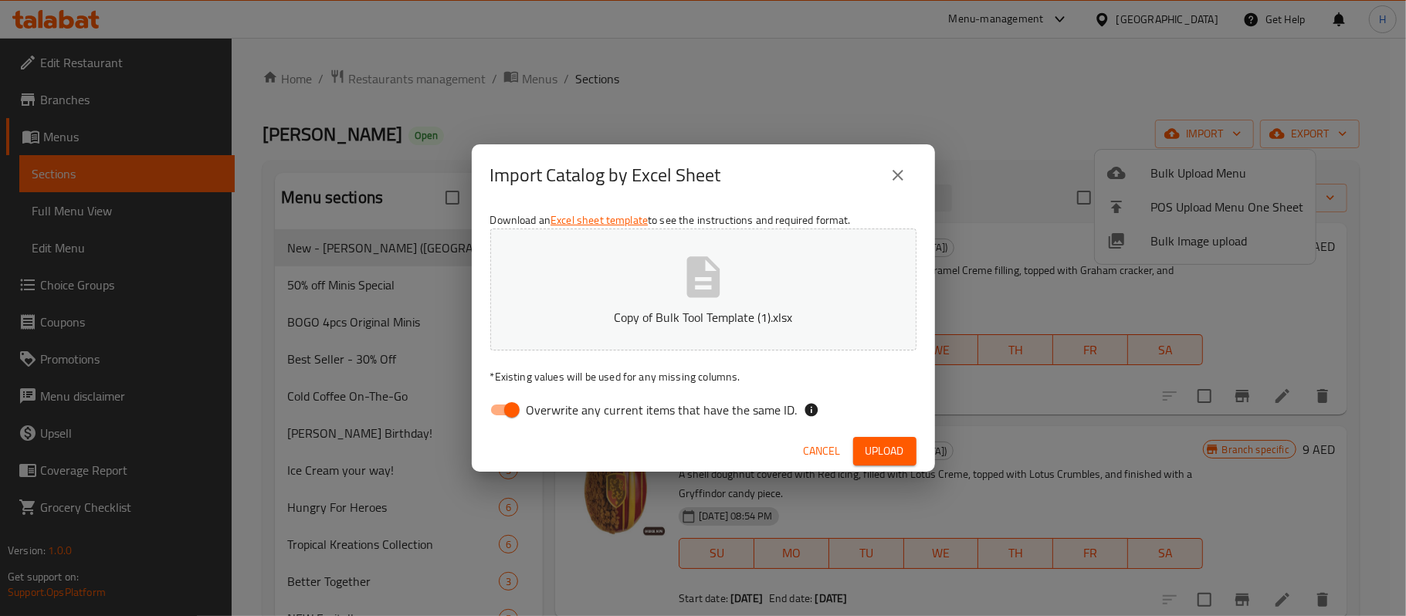
click at [633, 405] on span "Overwrite any current items that have the same ID." at bounding box center [662, 410] width 271 height 19
click at [556, 405] on input "Overwrite any current items that have the same ID." at bounding box center [512, 409] width 88 height 29
checkbox input "false"
click at [890, 452] on span "Upload" at bounding box center [885, 451] width 39 height 19
drag, startPoint x: 731, startPoint y: 22, endPoint x: 534, endPoint y: 66, distance: 201.2
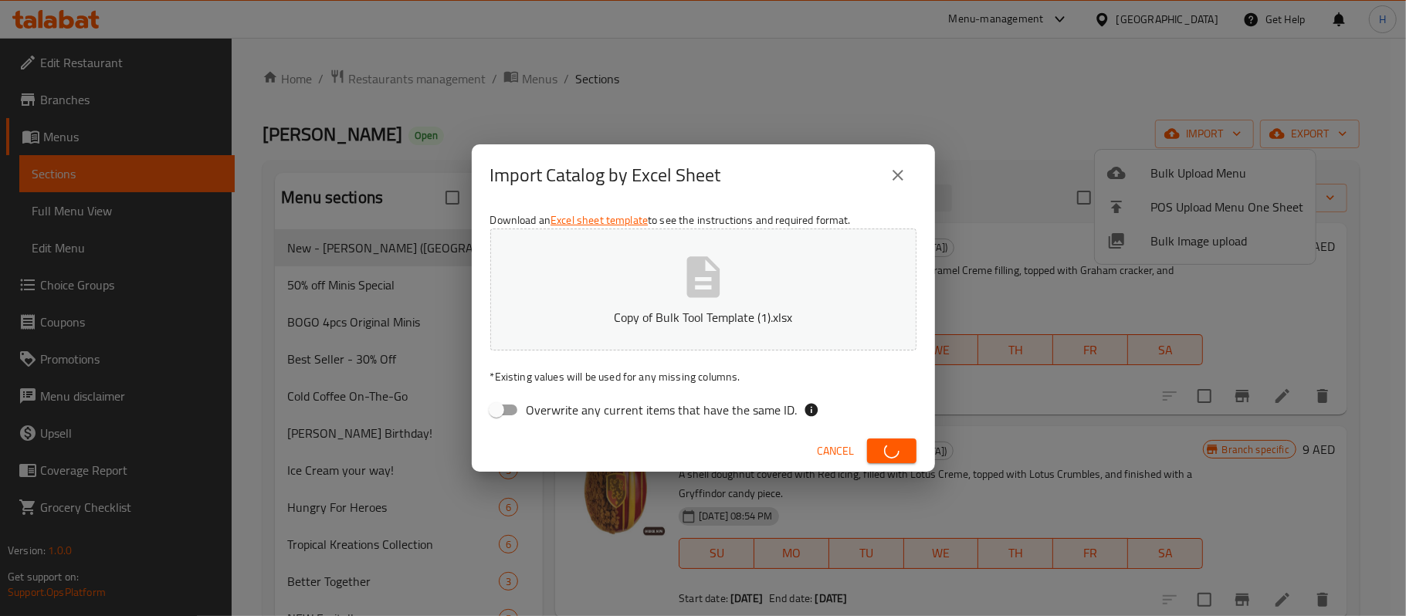
click at [534, 66] on div "Import Catalog by Excel Sheet Download an Excel sheet template to see the instr…" at bounding box center [703, 308] width 1406 height 616
click at [902, 170] on icon "close" at bounding box center [898, 175] width 19 height 19
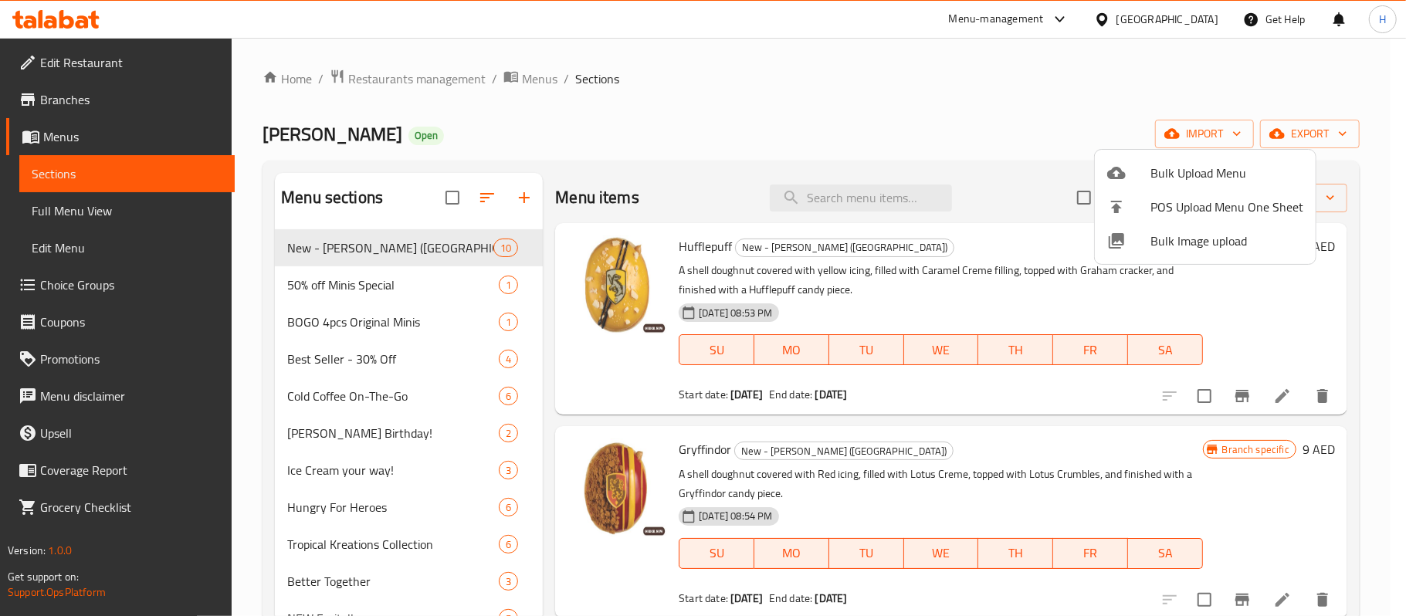
click at [1262, 147] on div at bounding box center [703, 308] width 1406 height 616
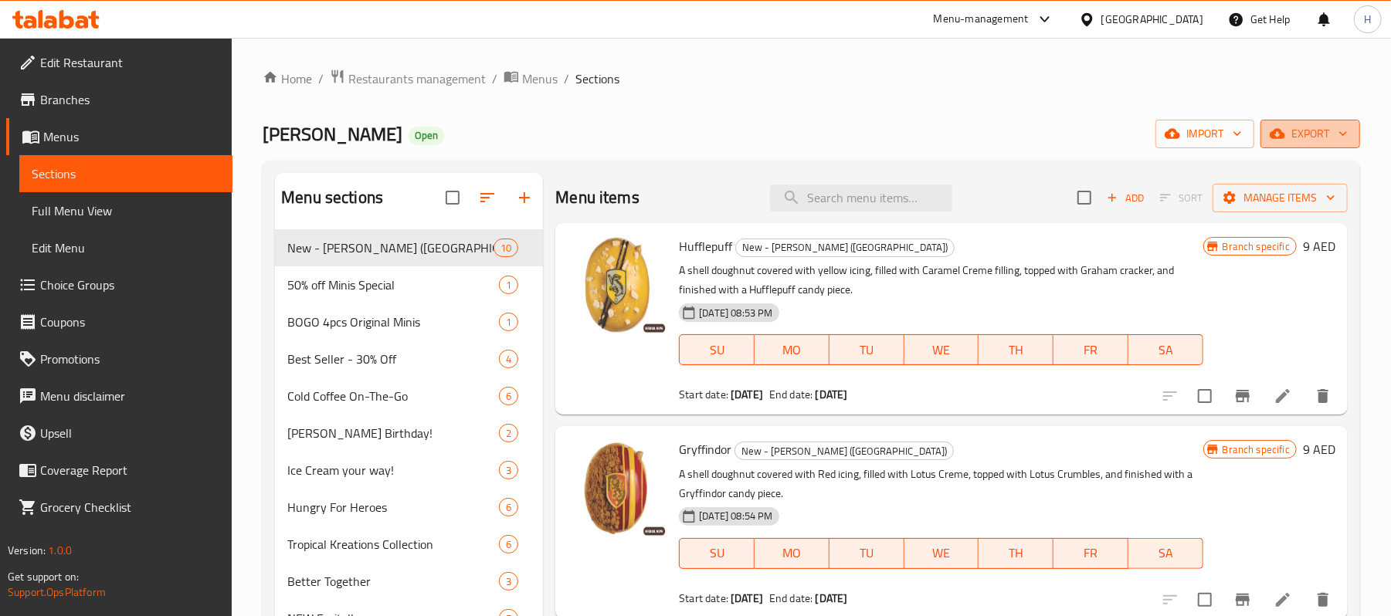
click at [1276, 134] on icon "button" at bounding box center [1277, 133] width 15 height 15
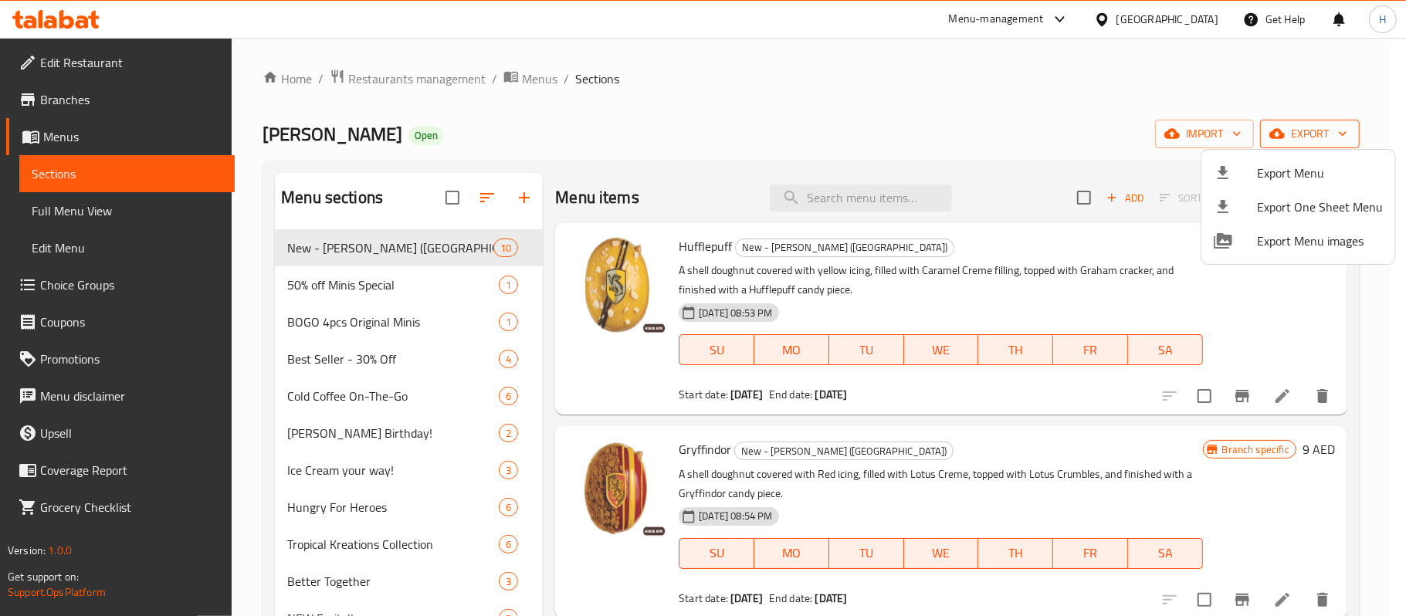
click at [1239, 164] on div at bounding box center [1235, 173] width 43 height 19
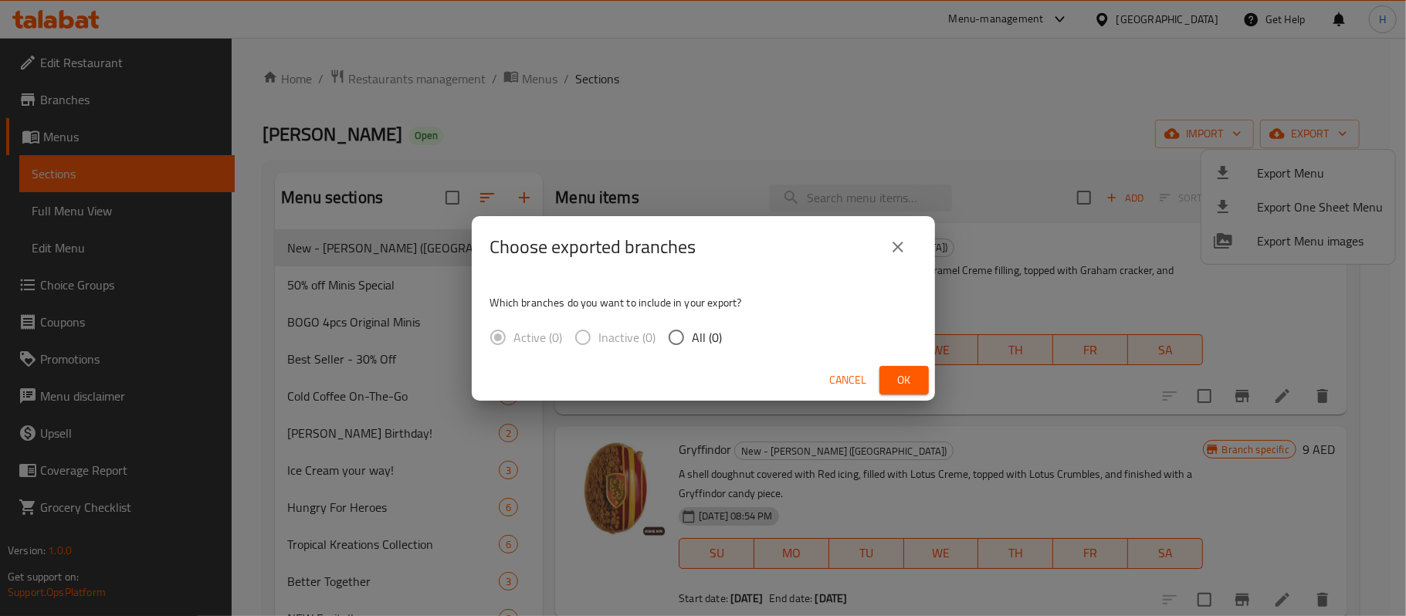
click at [687, 340] on input "All (0)" at bounding box center [676, 337] width 32 height 32
radio input "true"
click at [894, 381] on span "Ok" at bounding box center [904, 380] width 25 height 19
click at [890, 372] on button "Ok" at bounding box center [904, 380] width 49 height 29
click at [900, 385] on span "Ok" at bounding box center [904, 380] width 25 height 19
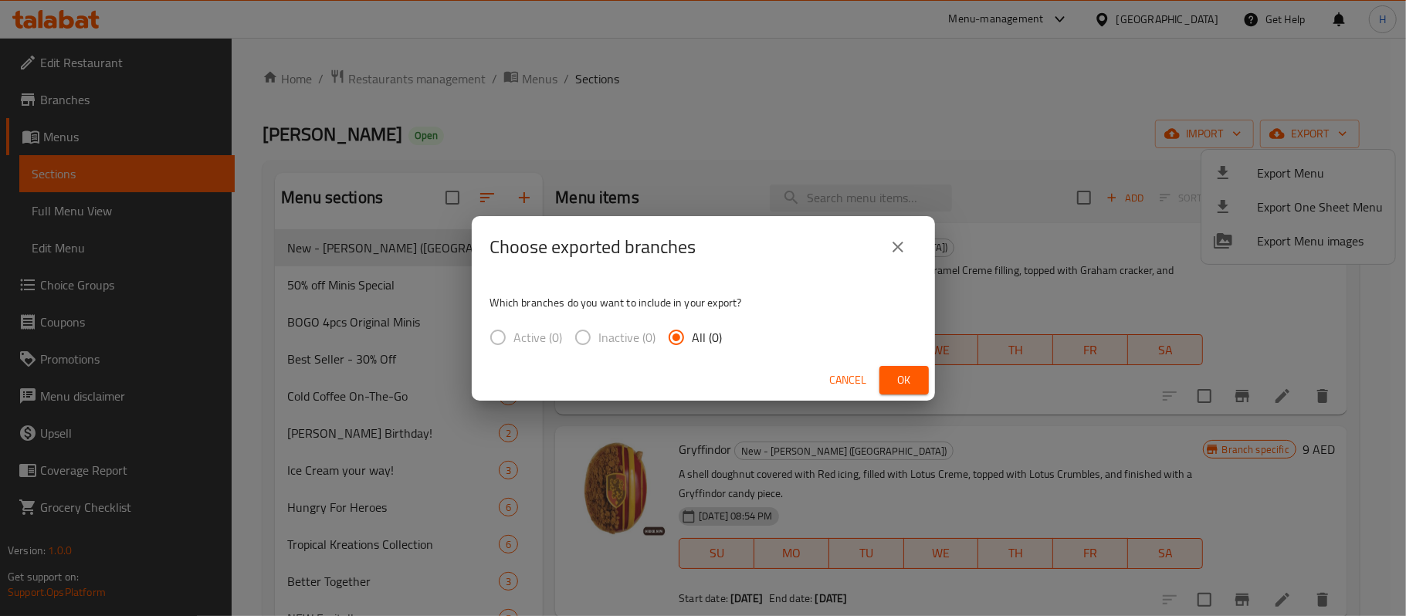
click at [900, 385] on span "Ok" at bounding box center [904, 380] width 25 height 19
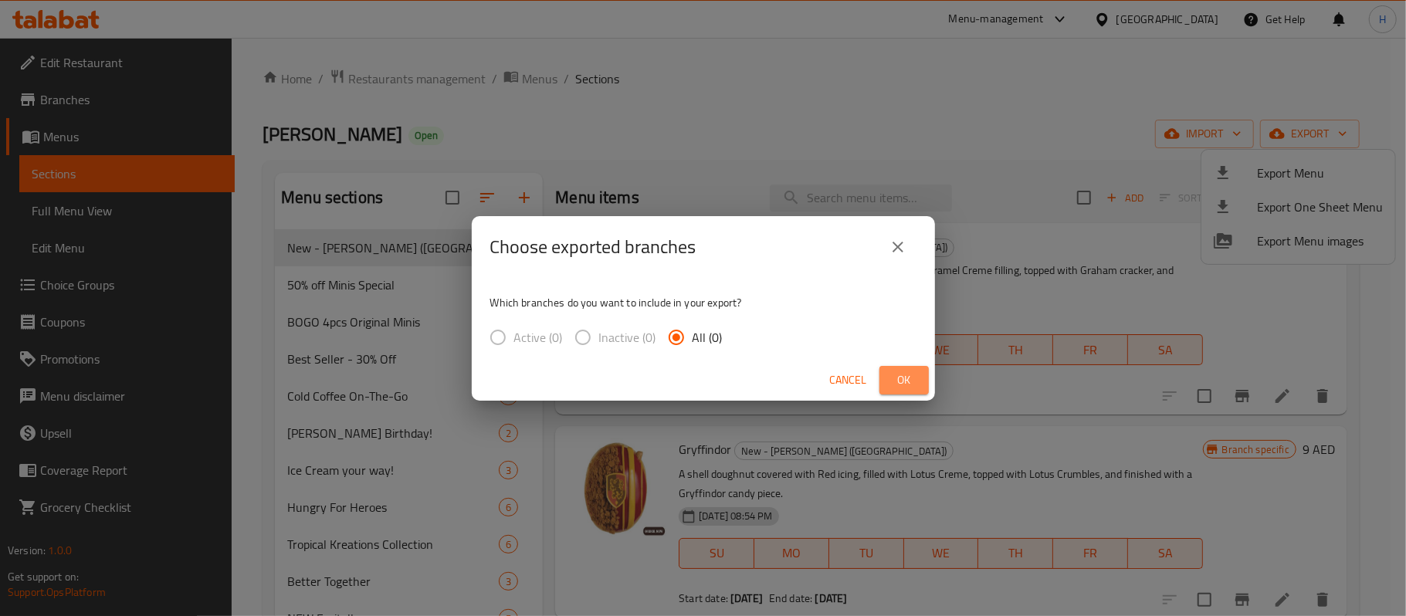
click at [900, 385] on span "Ok" at bounding box center [904, 380] width 25 height 19
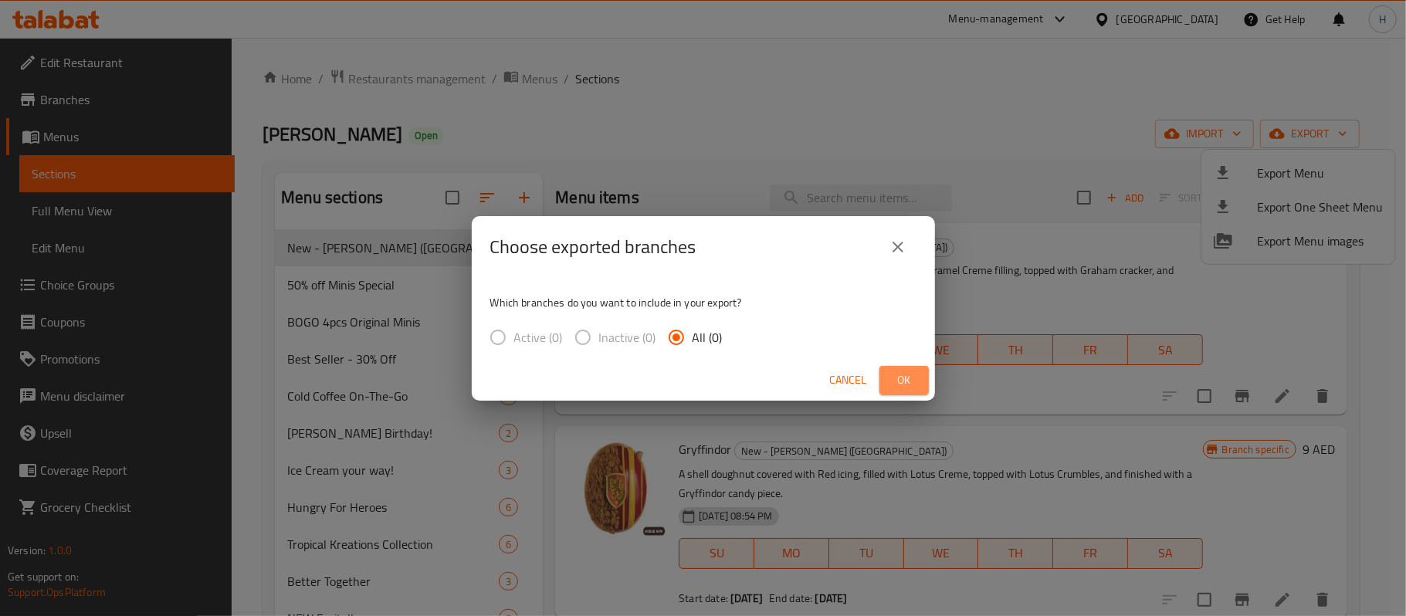
click at [900, 385] on span "Ok" at bounding box center [904, 380] width 25 height 19
click at [913, 386] on span "Ok" at bounding box center [904, 380] width 25 height 19
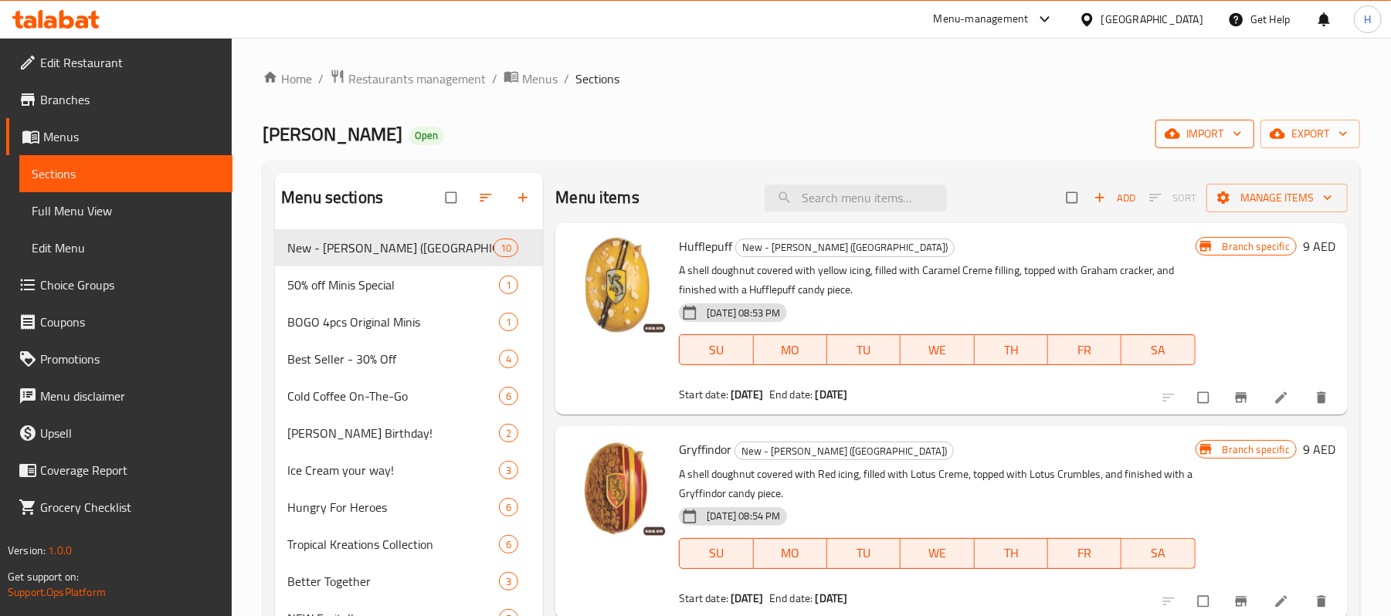
click at [1205, 134] on span "import" at bounding box center [1205, 133] width 74 height 19
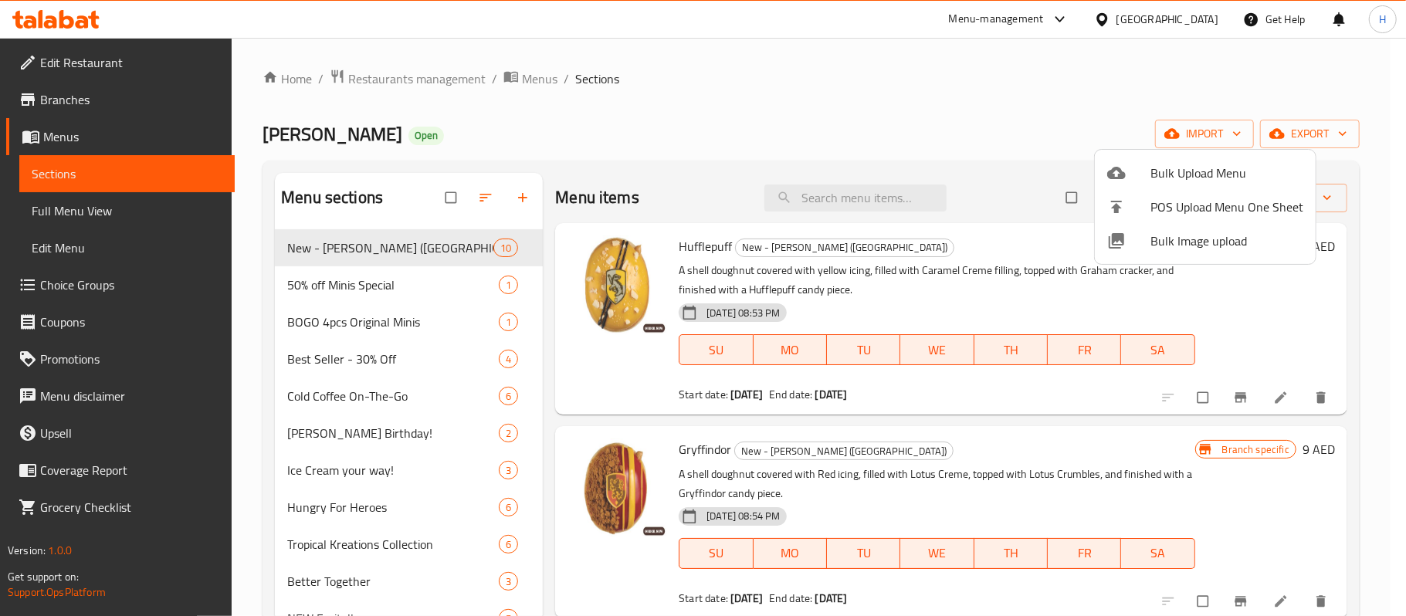
click at [1186, 171] on span "Bulk Upload Menu" at bounding box center [1227, 173] width 153 height 19
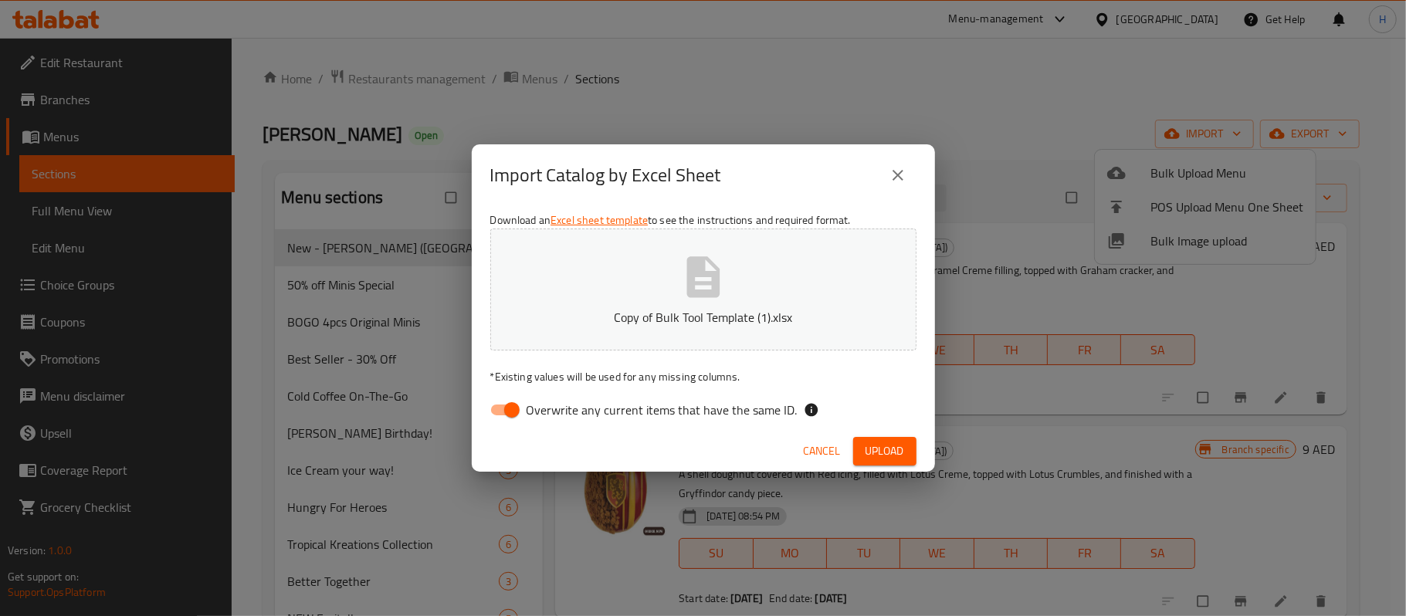
click at [605, 415] on span "Overwrite any current items that have the same ID." at bounding box center [662, 410] width 271 height 19
click at [556, 415] on input "Overwrite any current items that have the same ID." at bounding box center [512, 409] width 88 height 29
checkbox input "false"
click at [880, 451] on span "Upload" at bounding box center [885, 451] width 39 height 19
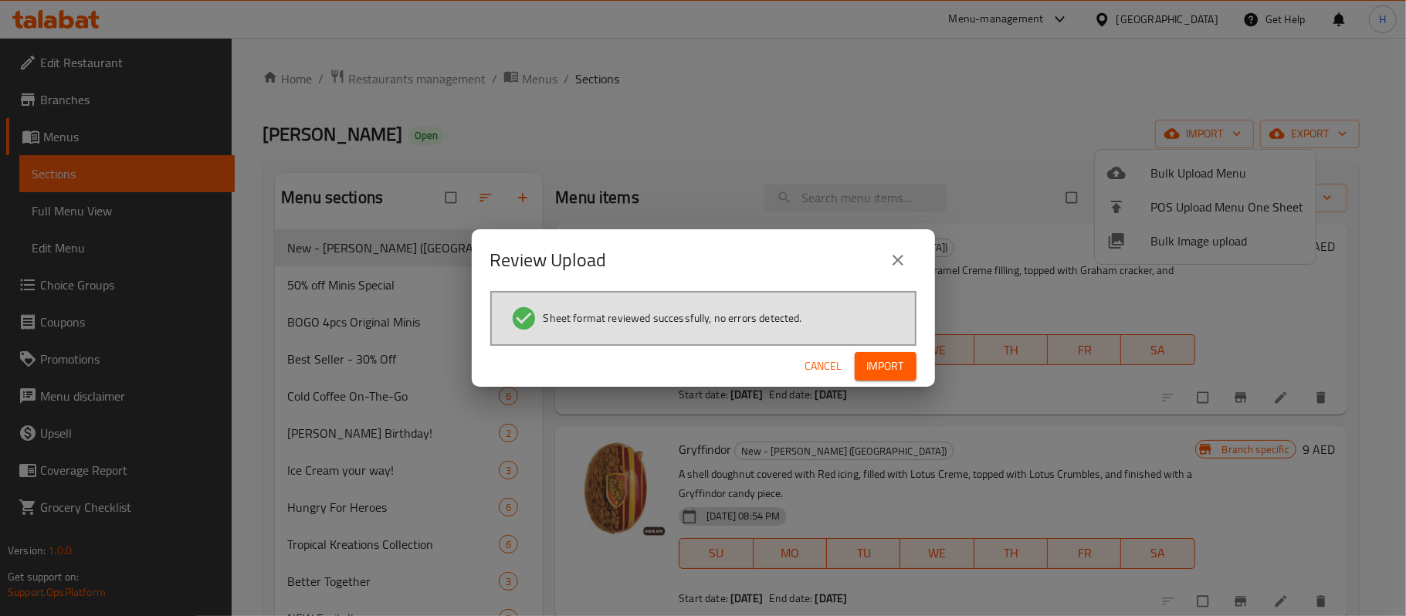
click at [922, 356] on div "Cancel Import" at bounding box center [703, 366] width 463 height 41
click at [912, 359] on button "Import" at bounding box center [886, 366] width 62 height 29
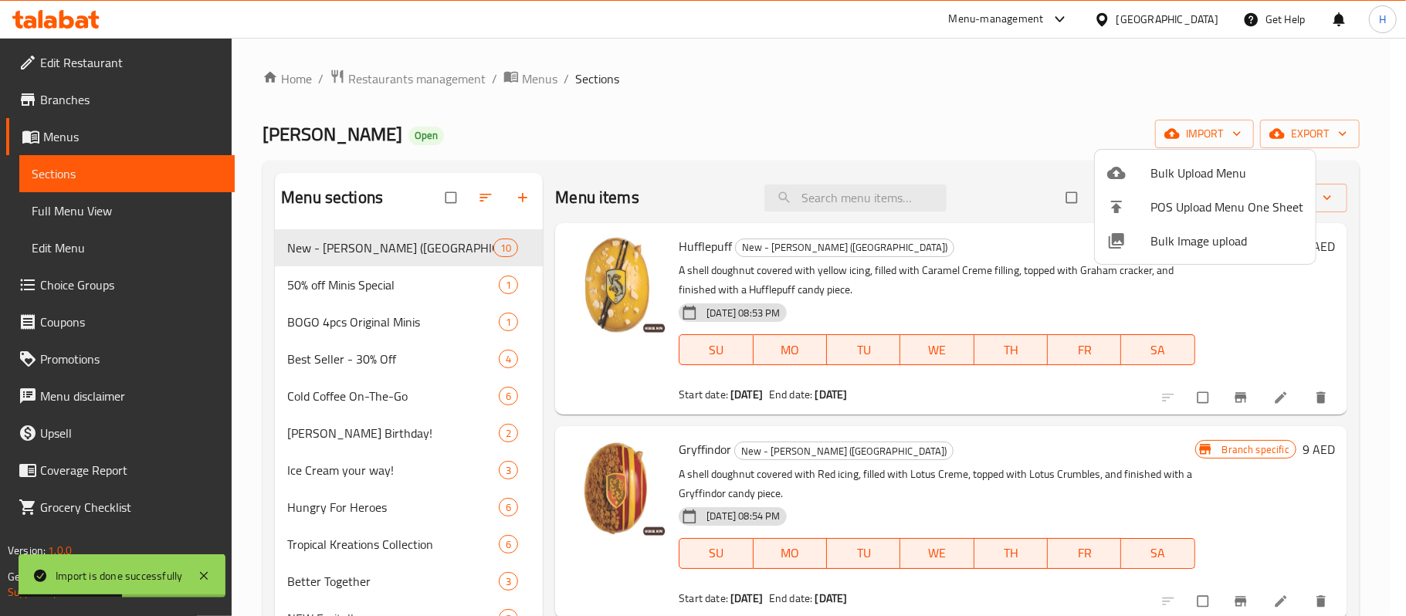
click at [378, 291] on div at bounding box center [703, 308] width 1406 height 616
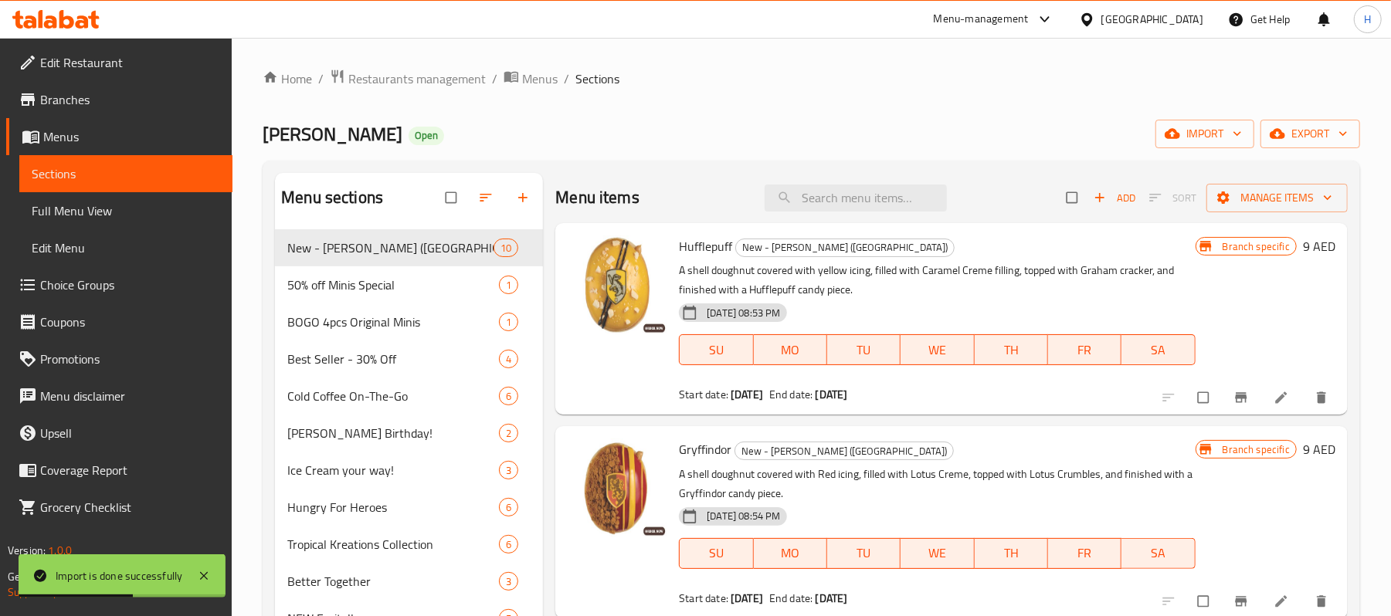
click at [378, 291] on span "50% off Minis Special" at bounding box center [393, 285] width 212 height 19
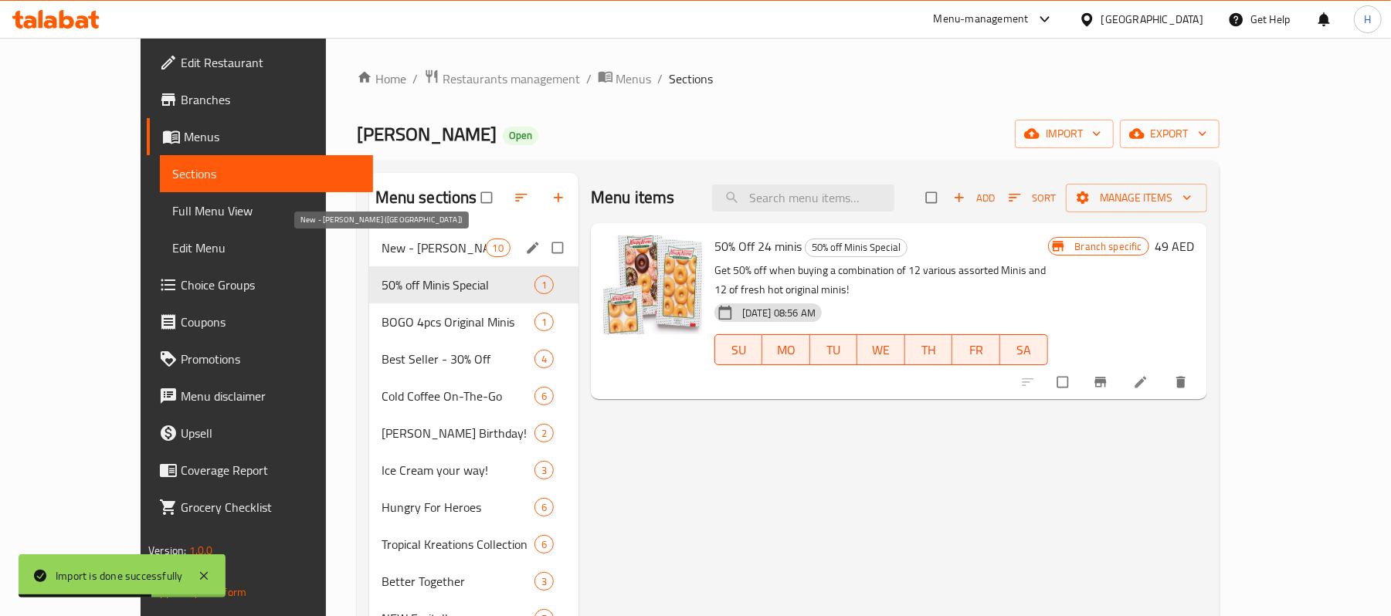
click at [381, 242] on span "New - [PERSON_NAME] ([GEOGRAPHIC_DATA])" at bounding box center [433, 248] width 104 height 19
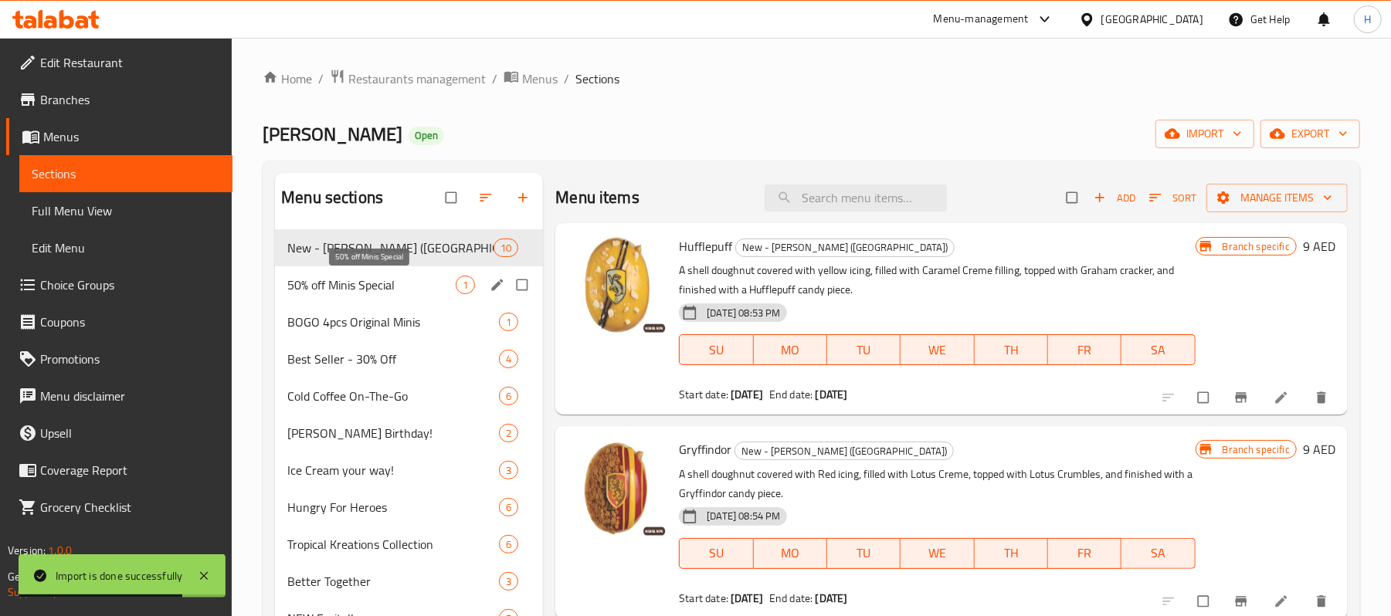
click at [384, 276] on span "50% off Minis Special" at bounding box center [371, 285] width 168 height 19
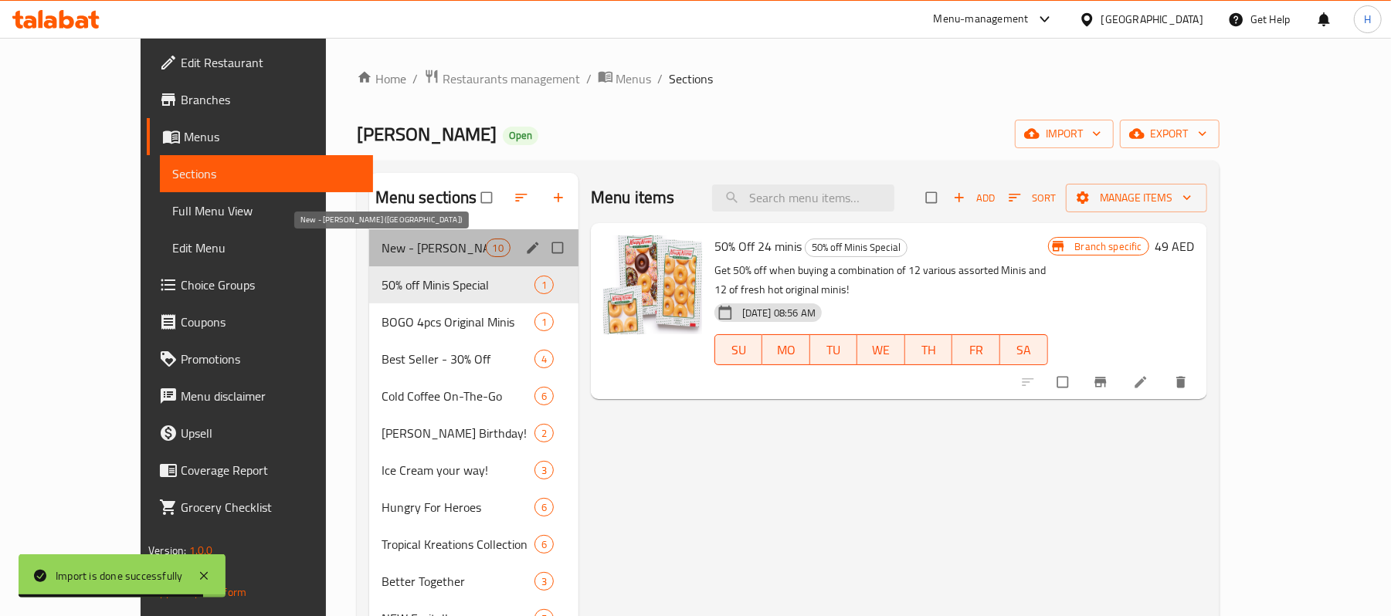
click at [381, 248] on span "New - [PERSON_NAME] ([GEOGRAPHIC_DATA])" at bounding box center [433, 248] width 104 height 19
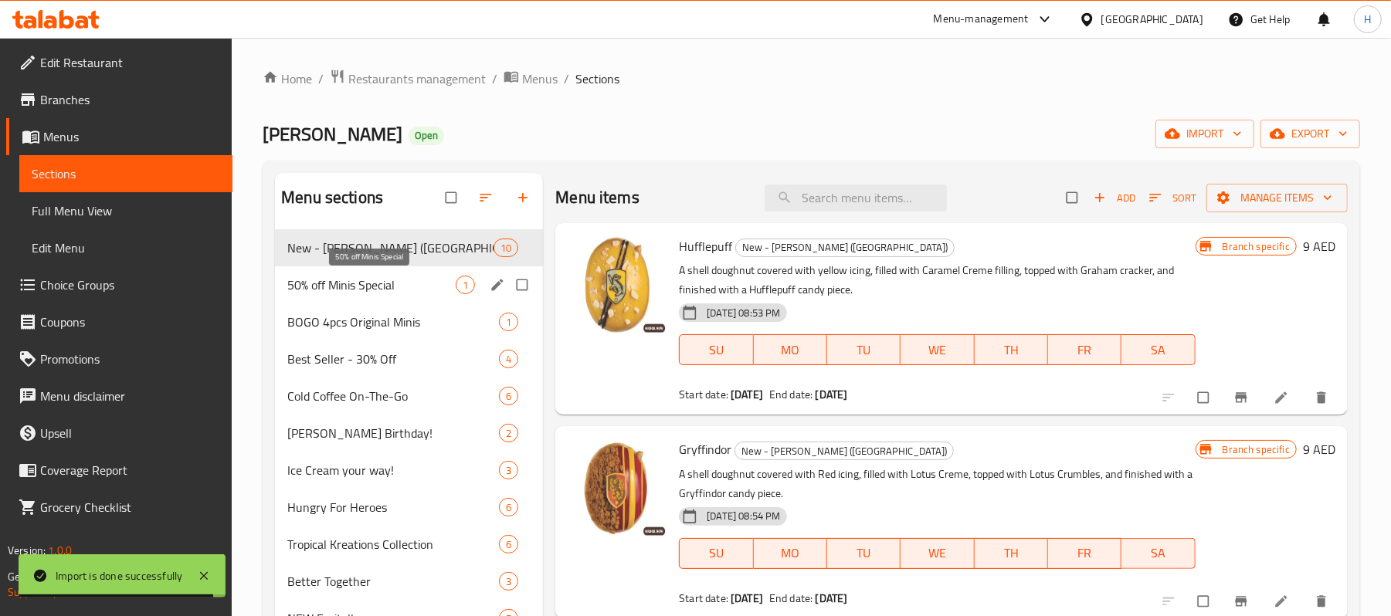
click at [388, 276] on span "50% off Minis Special" at bounding box center [371, 285] width 168 height 19
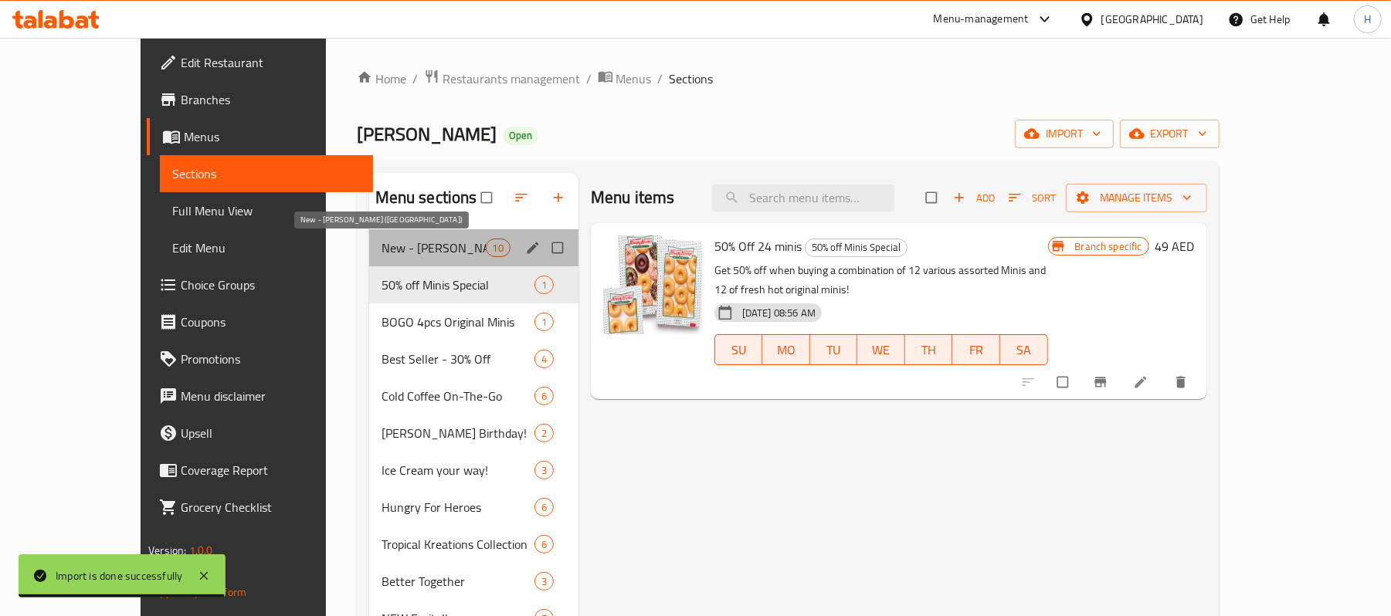
click at [381, 252] on span "New - [PERSON_NAME] ([GEOGRAPHIC_DATA])" at bounding box center [433, 248] width 104 height 19
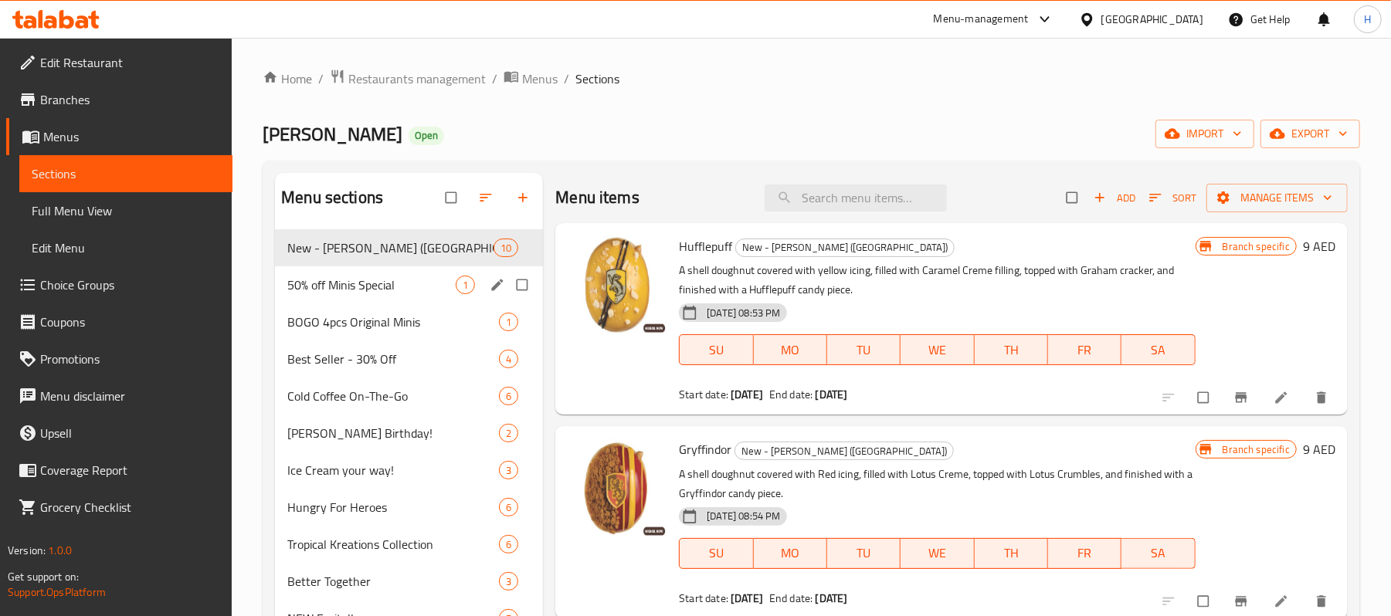
click at [375, 279] on span "50% off Minis Special" at bounding box center [371, 285] width 168 height 19
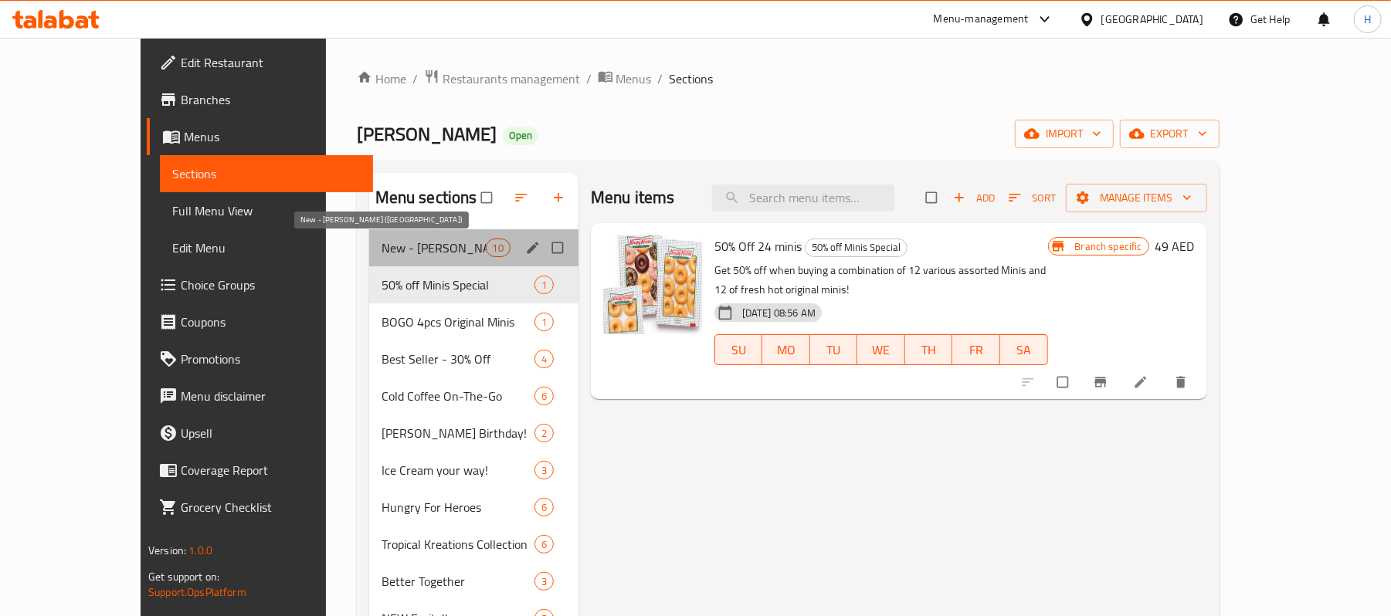
click at [381, 241] on span "New - [PERSON_NAME] ([GEOGRAPHIC_DATA])" at bounding box center [433, 248] width 104 height 19
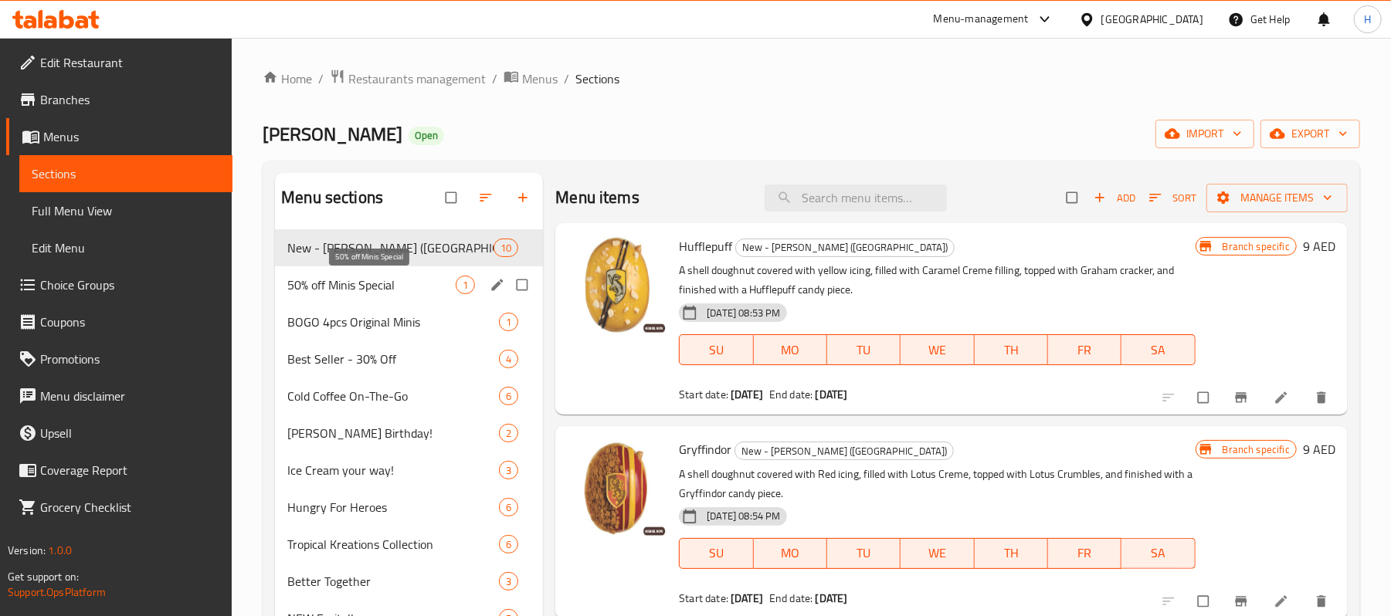
drag, startPoint x: 375, startPoint y: 279, endPoint x: 391, endPoint y: 229, distance: 51.8
click at [375, 280] on span "50% off Minis Special" at bounding box center [371, 285] width 168 height 19
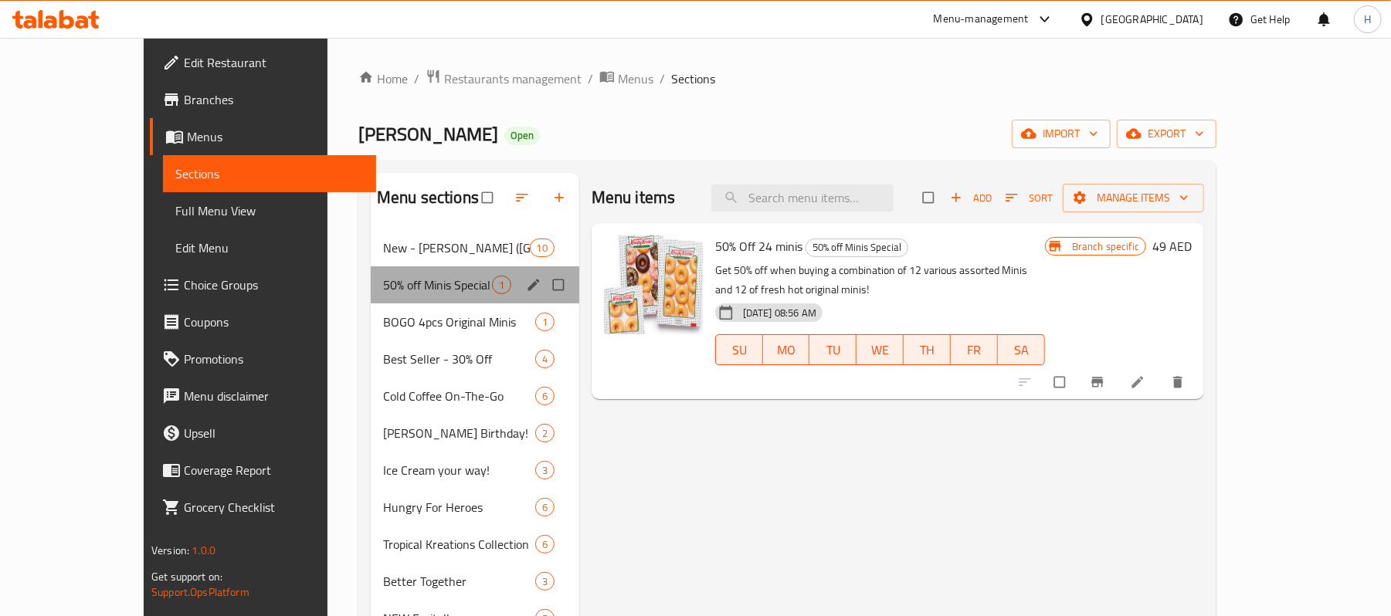
click at [381, 275] on div "50% off Minis Special 1" at bounding box center [475, 284] width 209 height 37
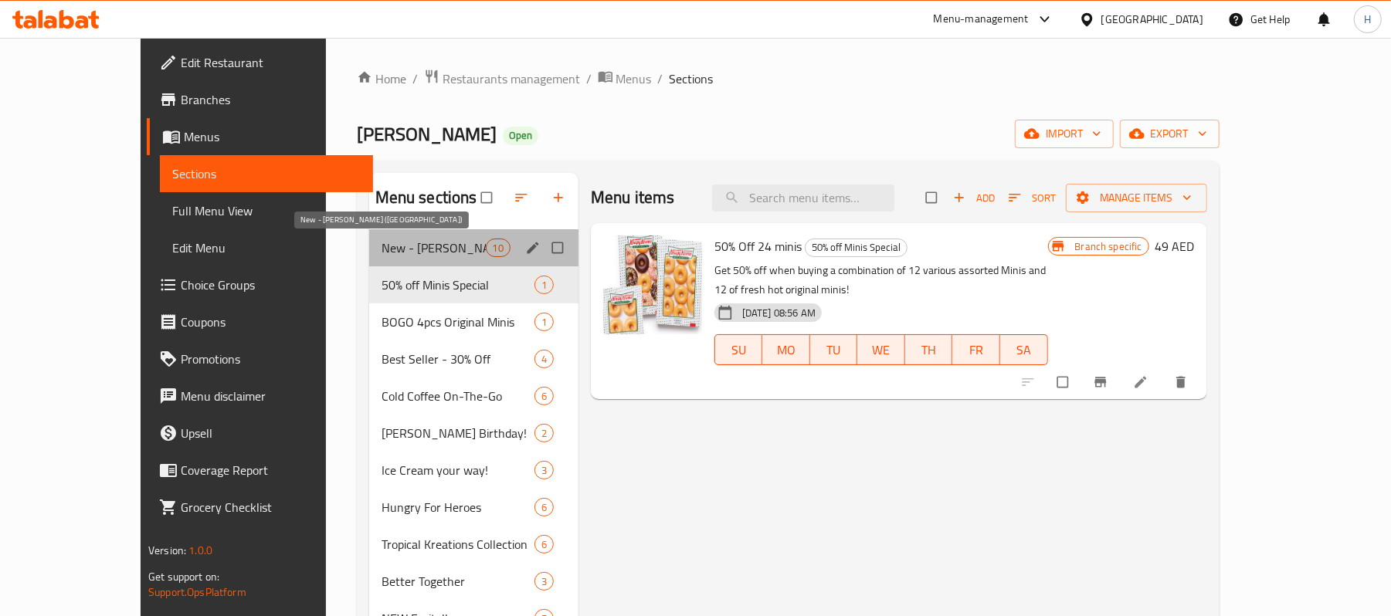
click at [381, 242] on span "New - [PERSON_NAME] ([GEOGRAPHIC_DATA])" at bounding box center [433, 248] width 104 height 19
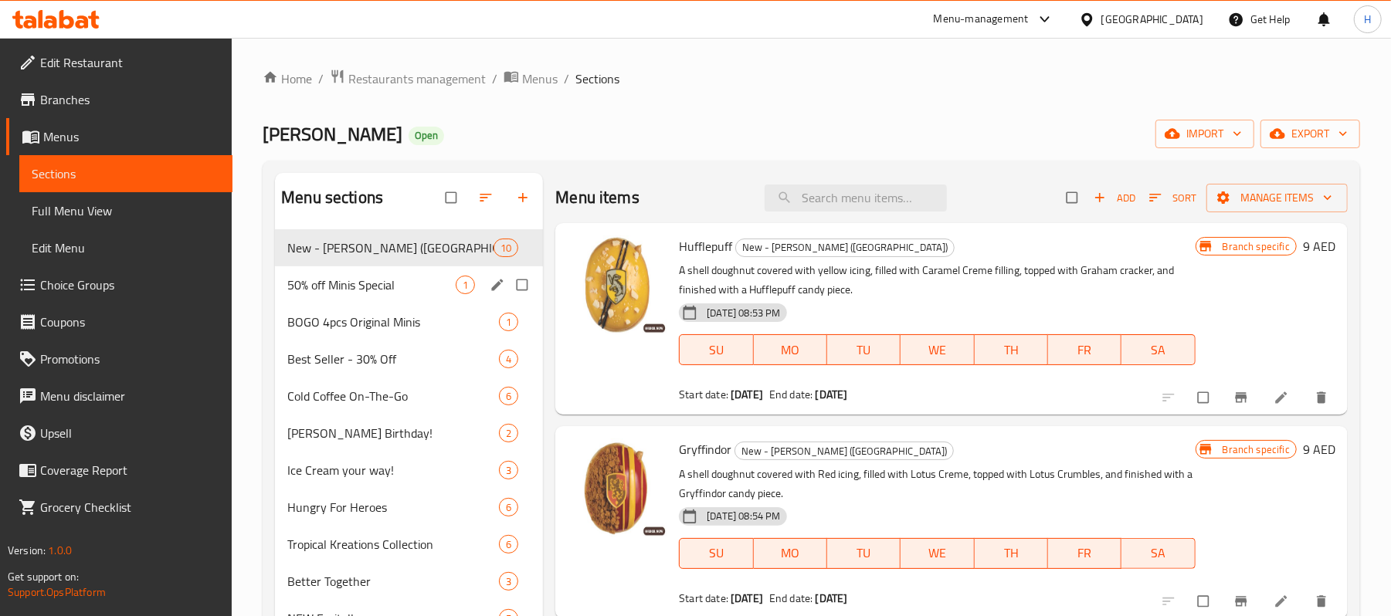
click at [371, 275] on div "50% off Minis Special 1" at bounding box center [409, 284] width 268 height 37
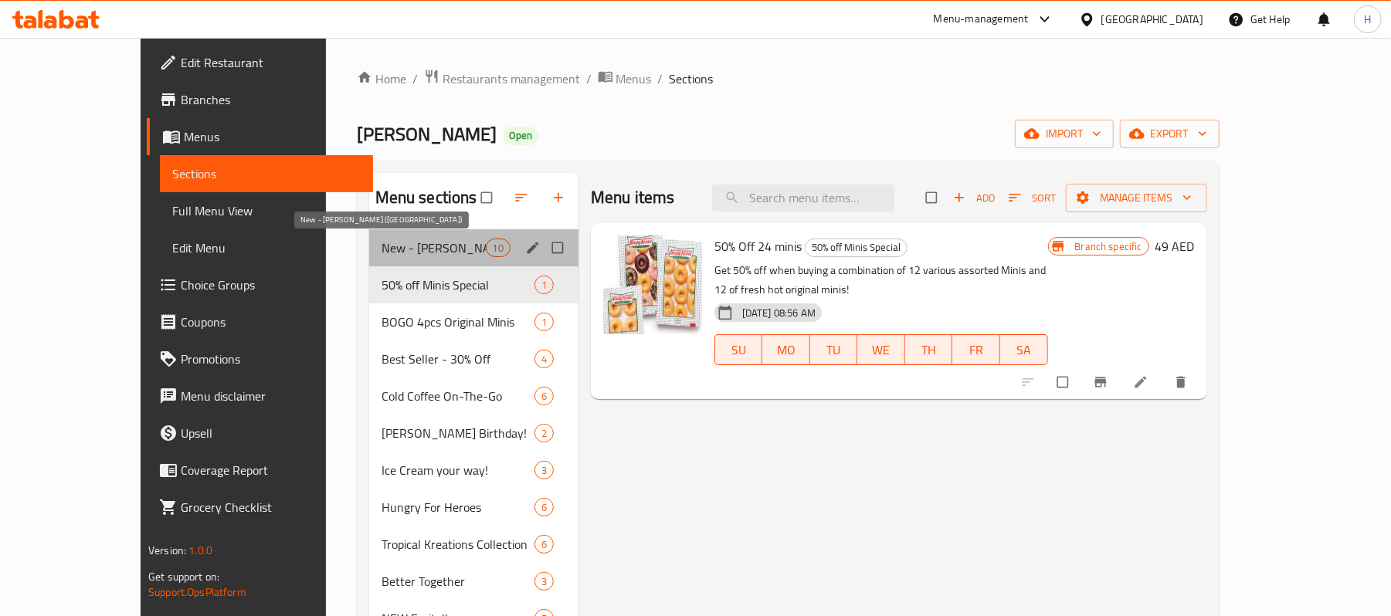
click at [381, 246] on span "New - [PERSON_NAME] ([GEOGRAPHIC_DATA])" at bounding box center [433, 248] width 104 height 19
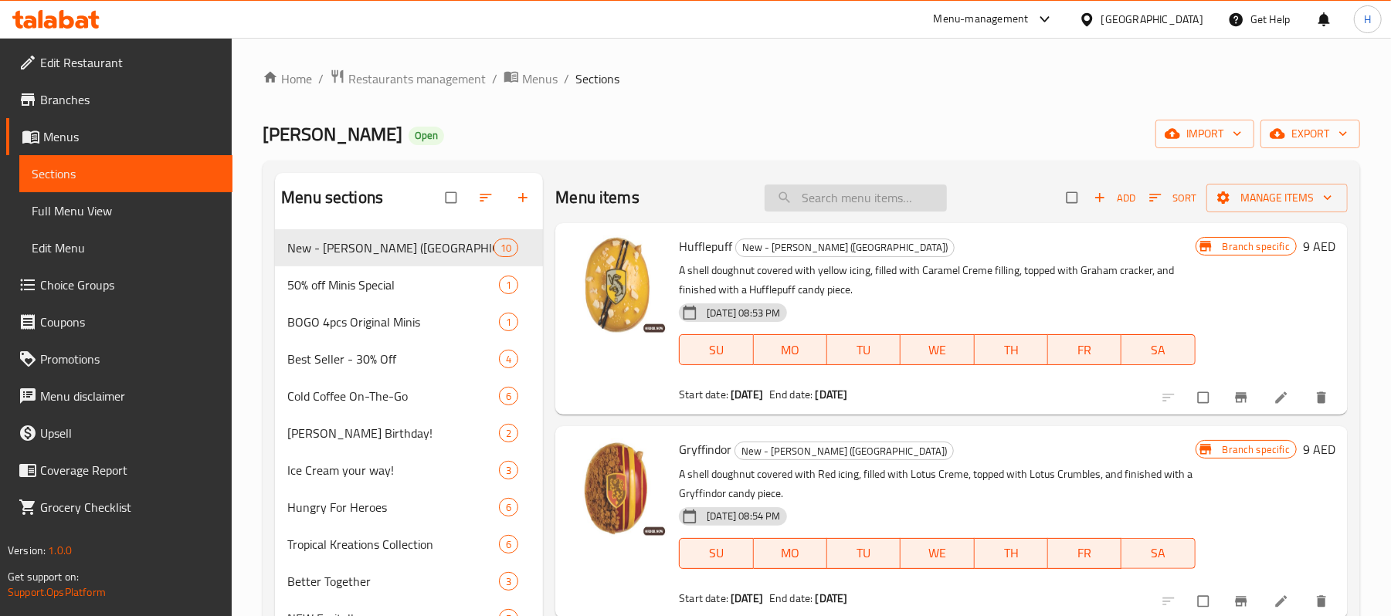
click at [834, 186] on input "search" at bounding box center [856, 198] width 182 height 27
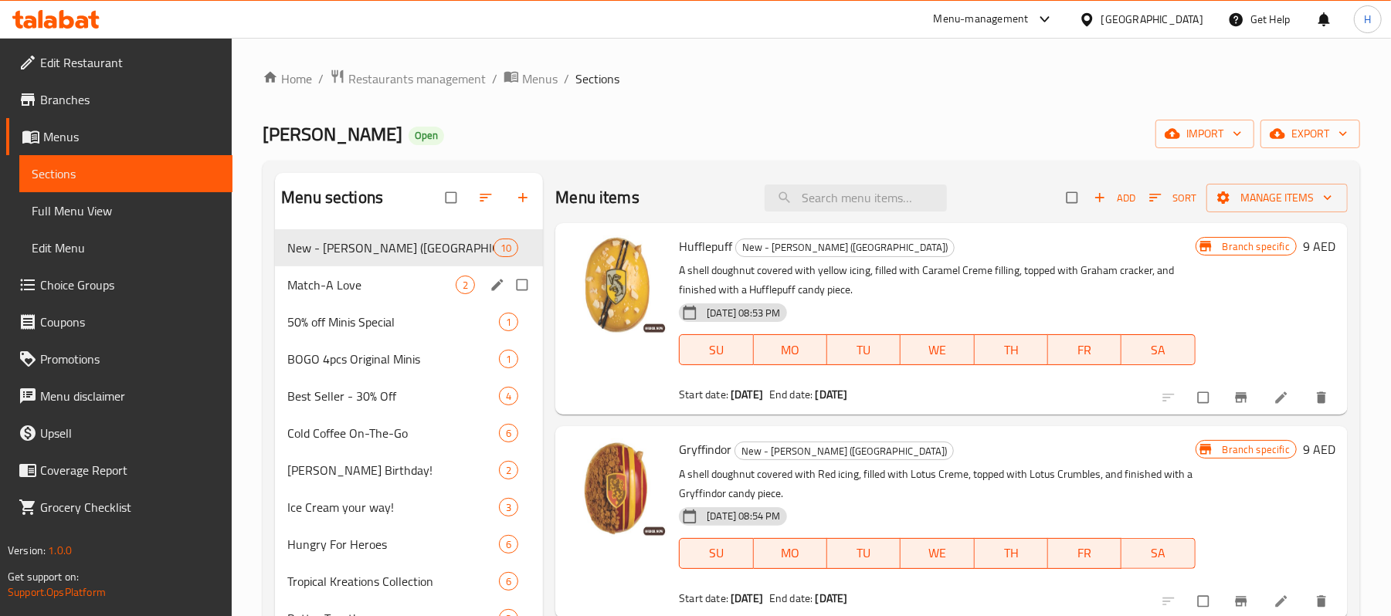
click at [362, 272] on div "Match-A Love 2" at bounding box center [409, 284] width 268 height 37
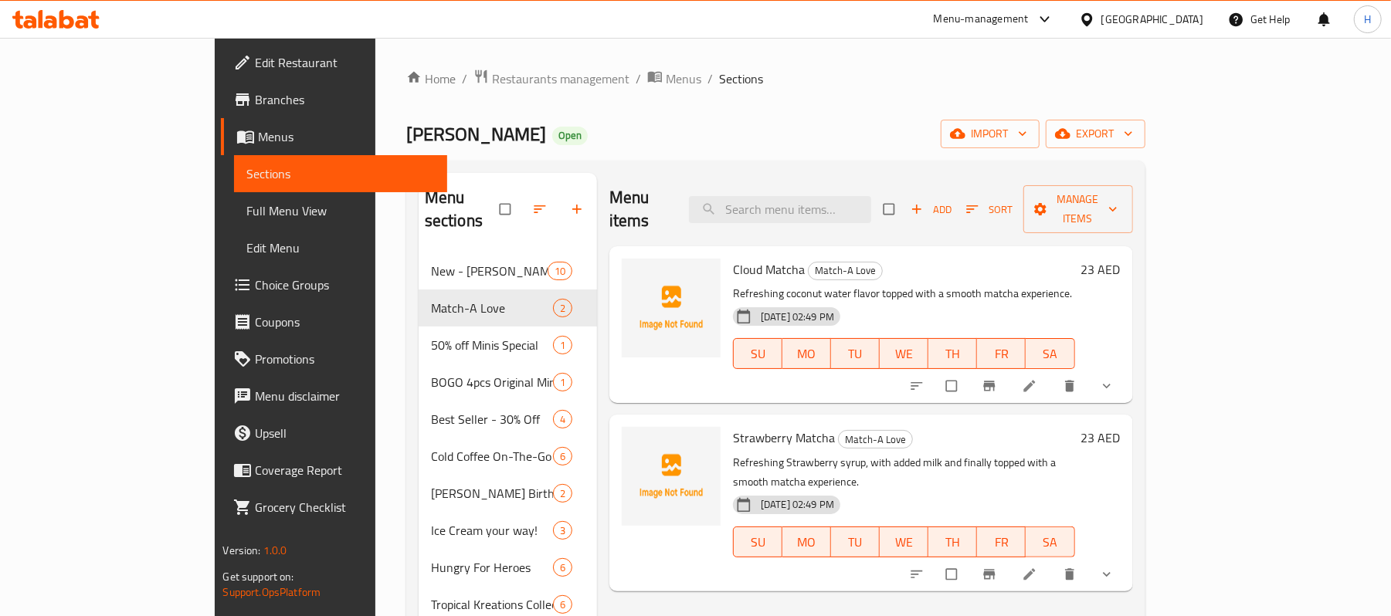
click at [246, 202] on span "Full Menu View" at bounding box center [340, 211] width 188 height 19
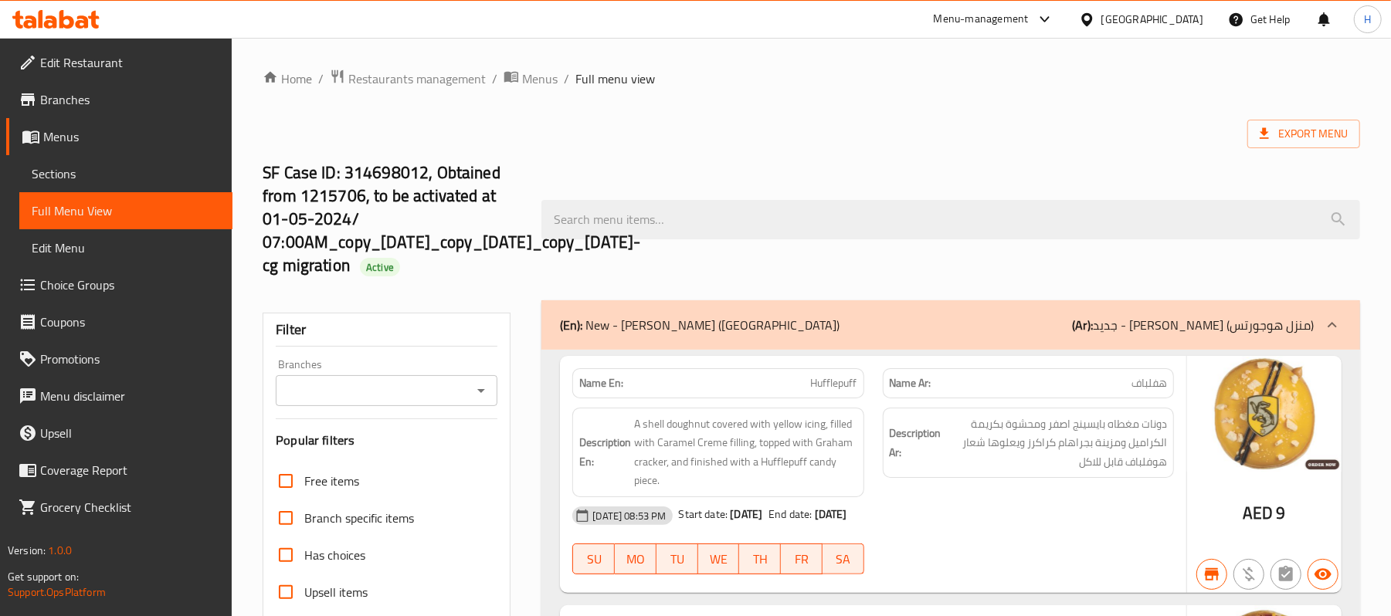
checkbox input "true"
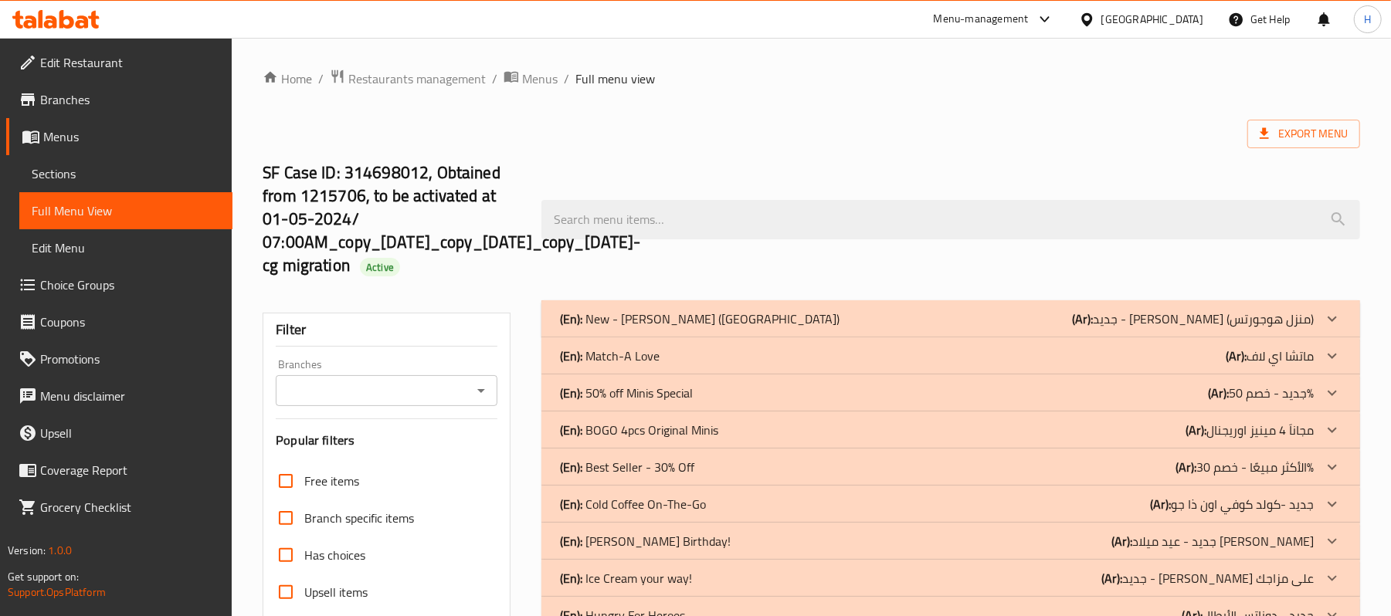
scroll to position [309, 0]
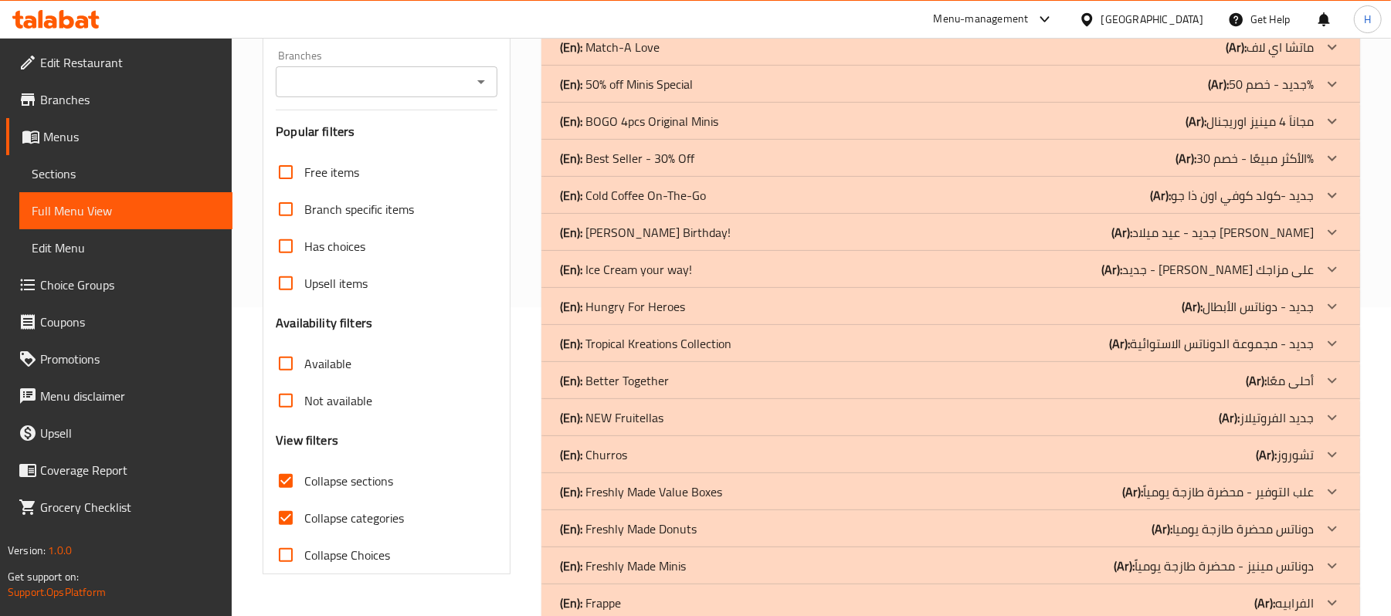
click at [381, 520] on span "Collapse categories" at bounding box center [354, 518] width 100 height 19
click at [304, 520] on input "Collapse categories" at bounding box center [285, 518] width 37 height 37
checkbox input "false"
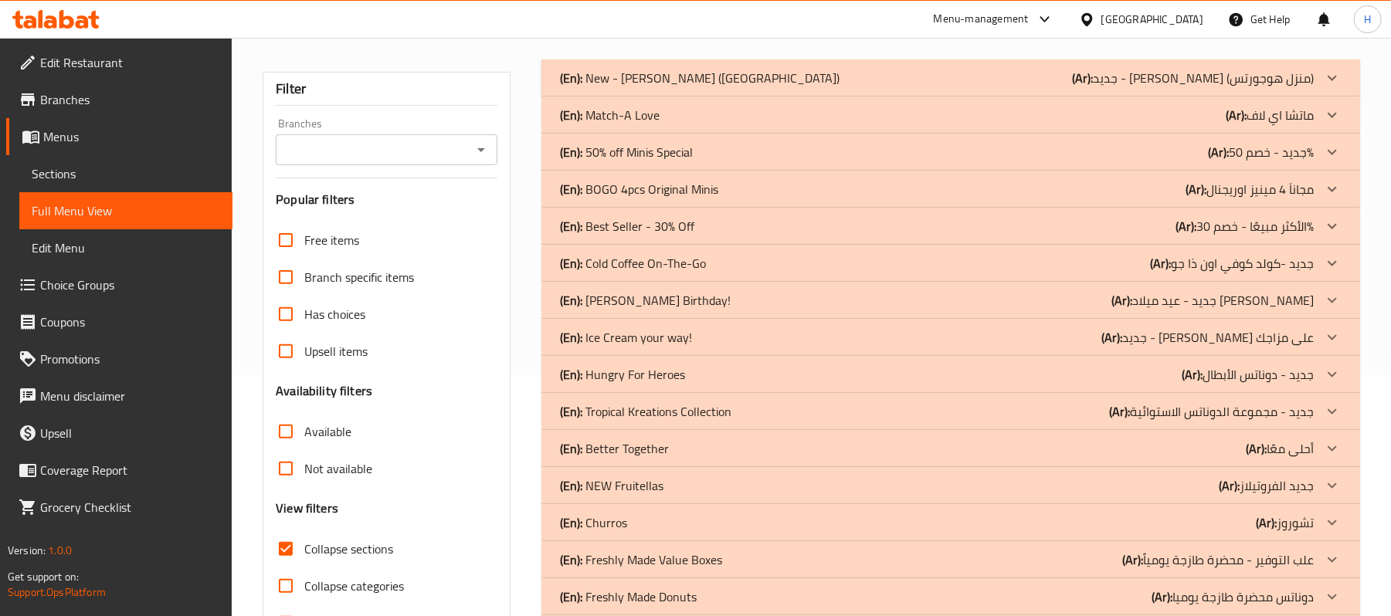
scroll to position [103, 0]
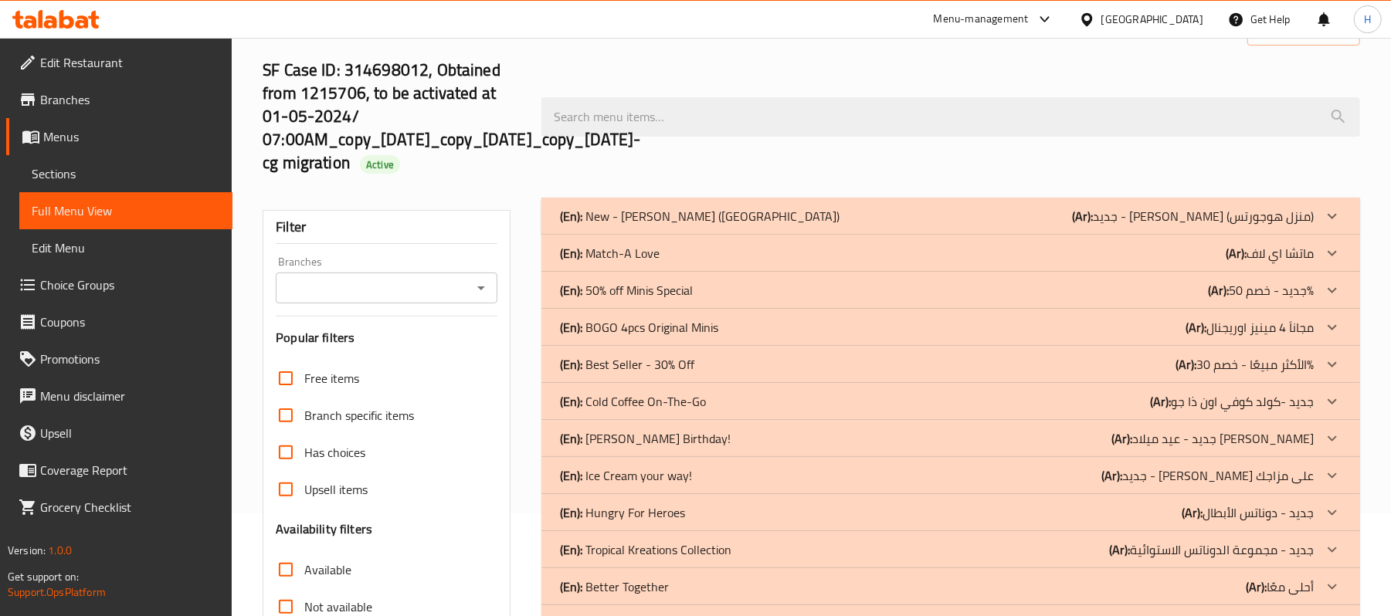
click at [701, 263] on div "(En): Match-A Love (Ar): [PERSON_NAME]" at bounding box center [950, 253] width 819 height 37
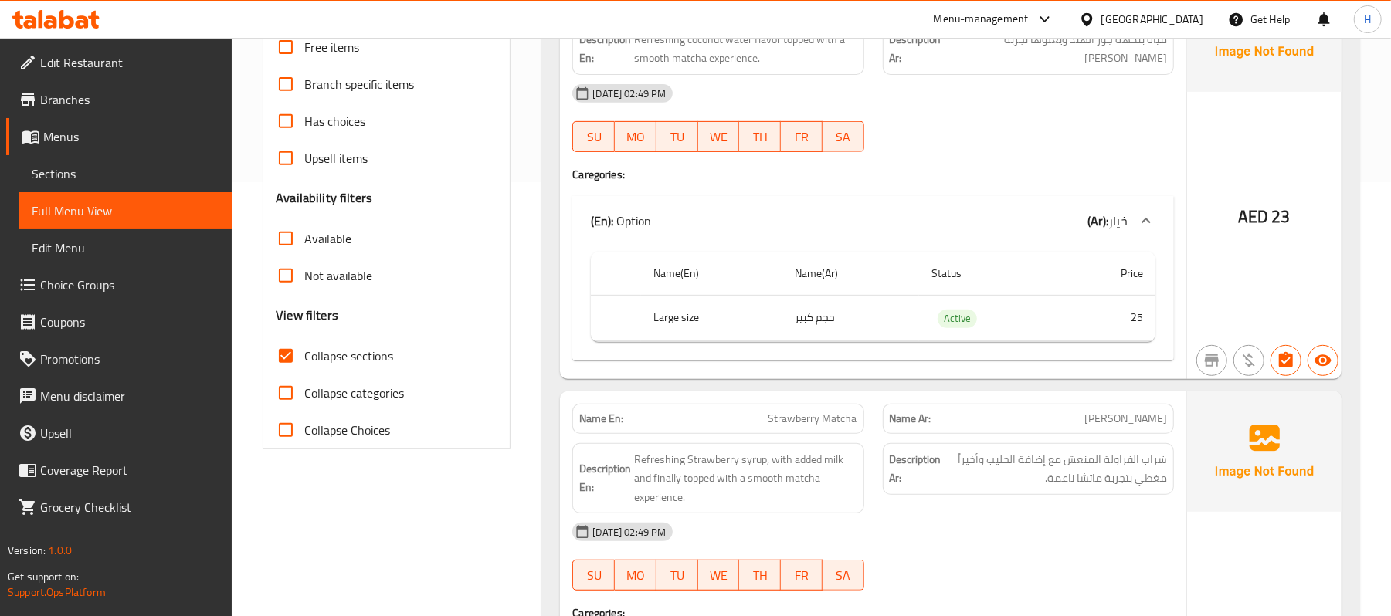
scroll to position [139, 0]
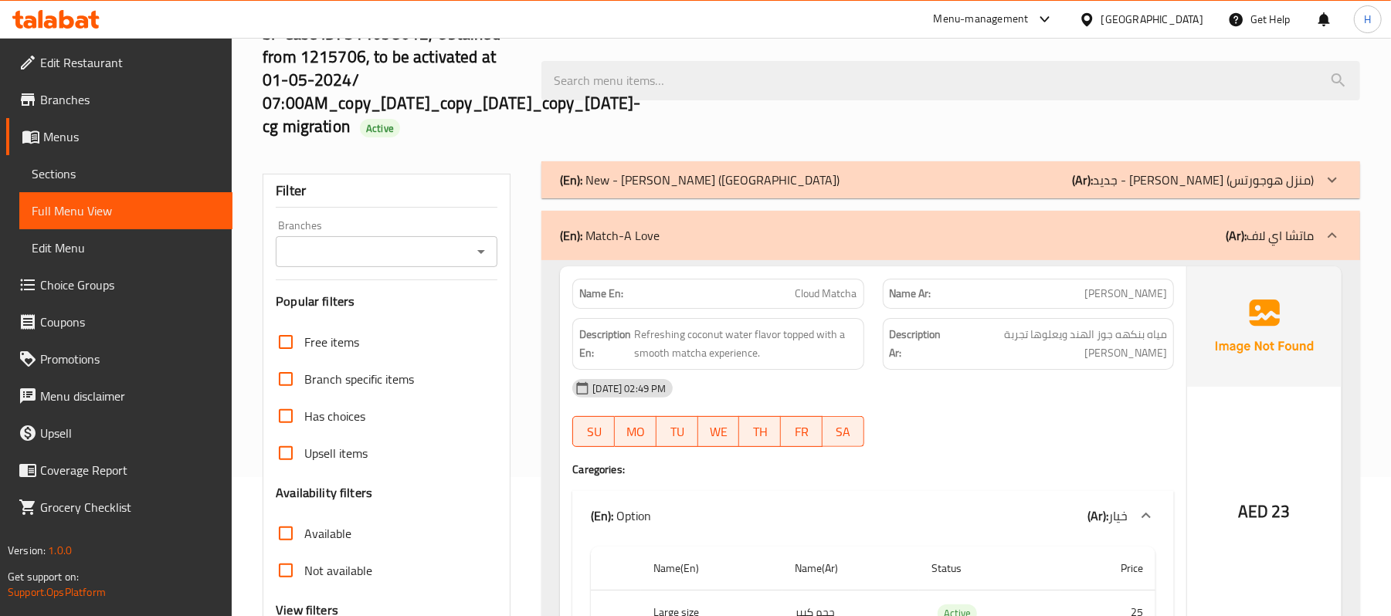
click at [684, 185] on p "(En): New - Harry Potter (House of Hogwarts)" at bounding box center [700, 180] width 280 height 19
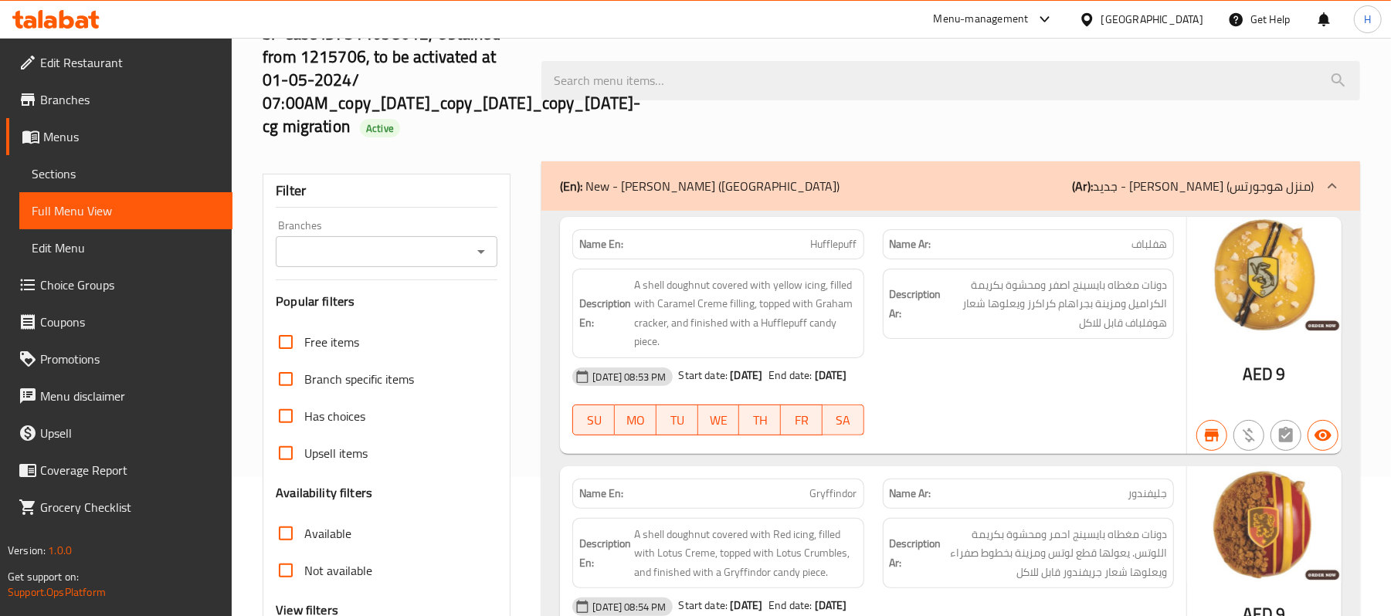
click at [124, 175] on span "Sections" at bounding box center [126, 173] width 188 height 19
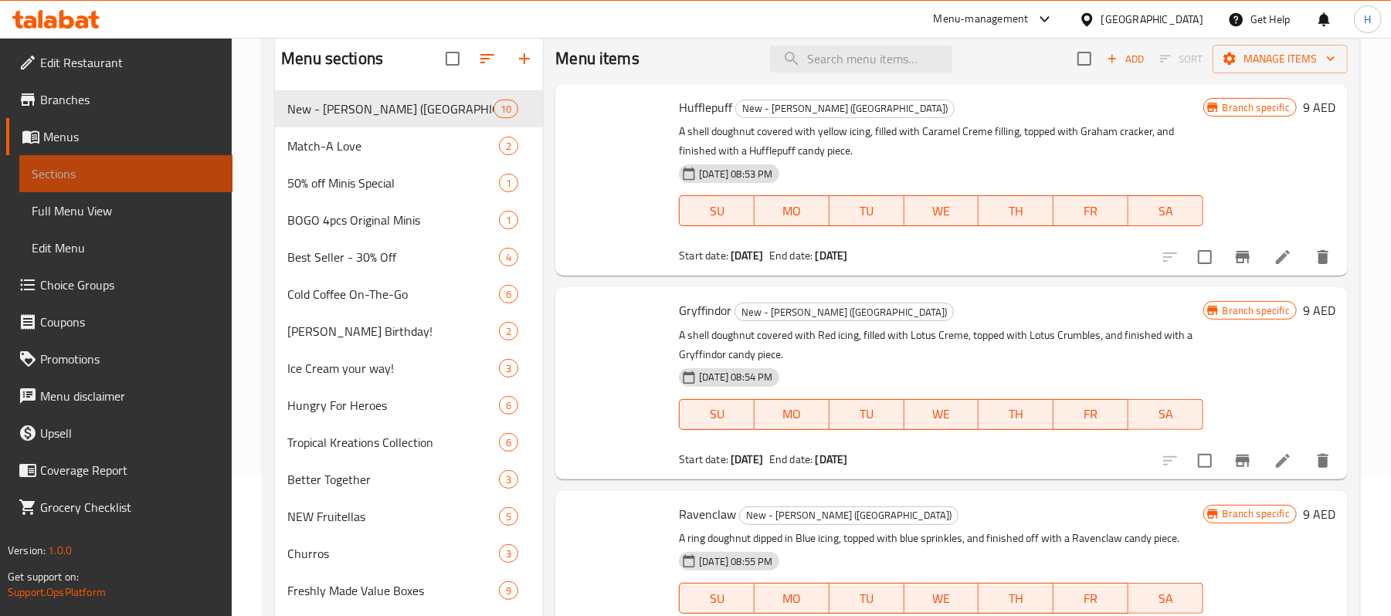
click at [124, 175] on span "Sections" at bounding box center [126, 173] width 188 height 19
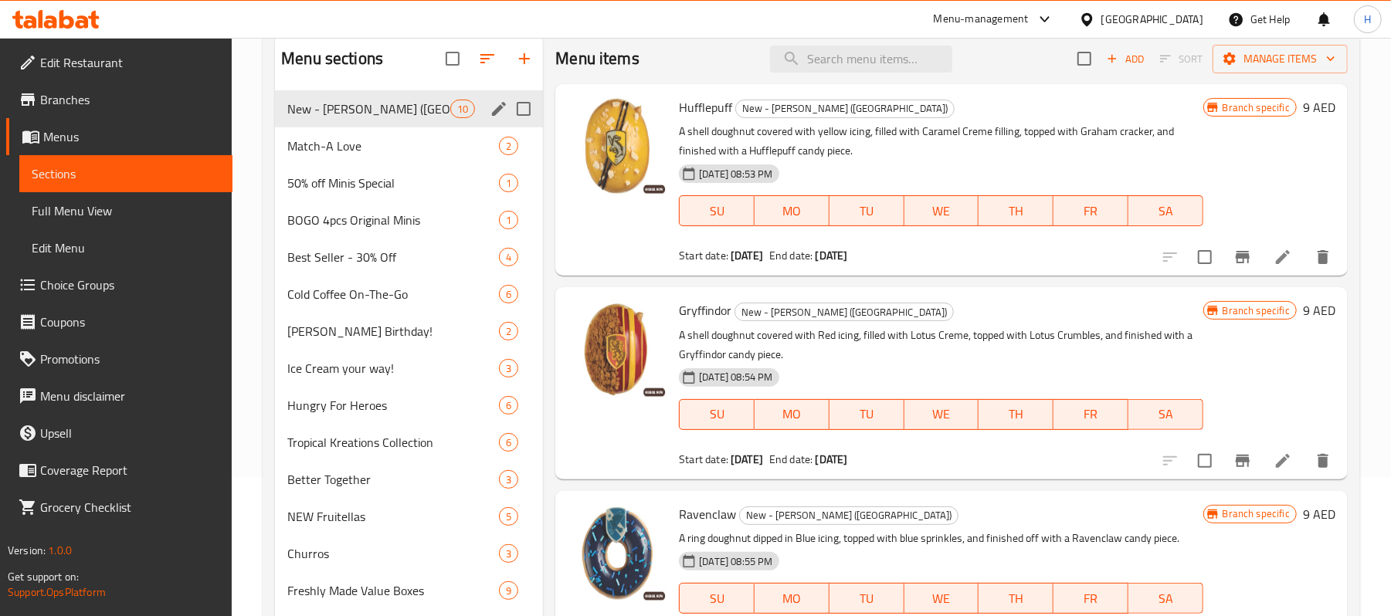
click at [391, 113] on span "New - [PERSON_NAME] ([GEOGRAPHIC_DATA])" at bounding box center [368, 109] width 163 height 19
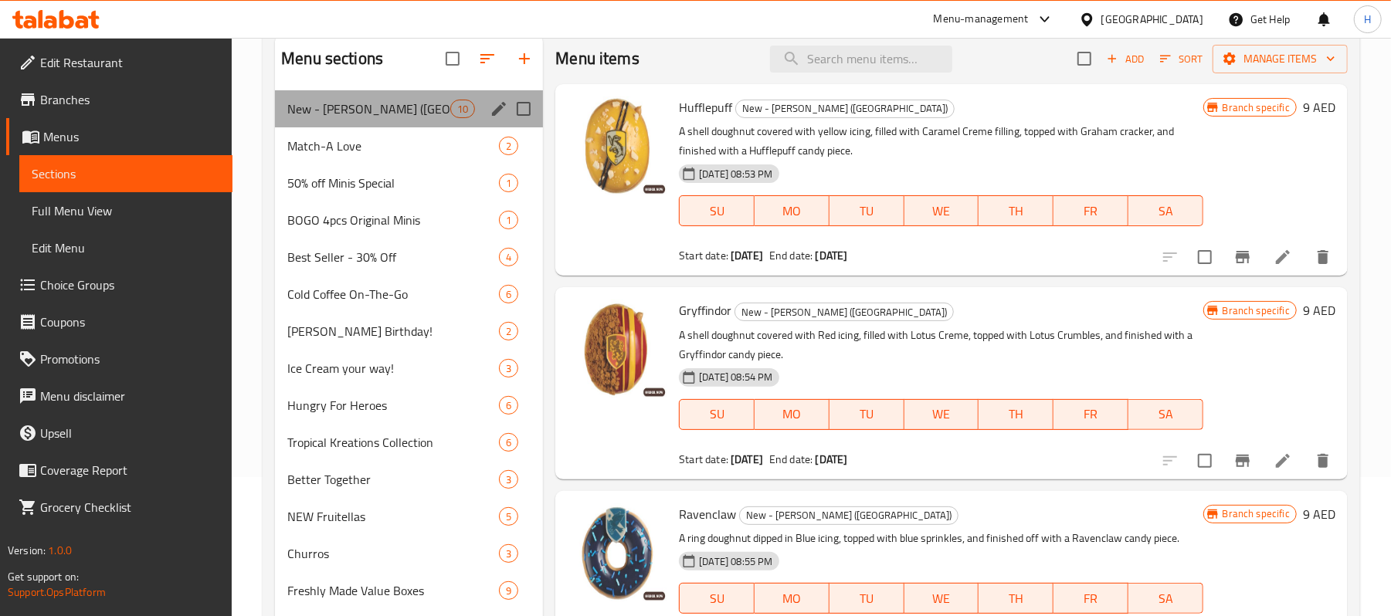
click at [487, 103] on div "Menu sections" at bounding box center [498, 108] width 23 height 23
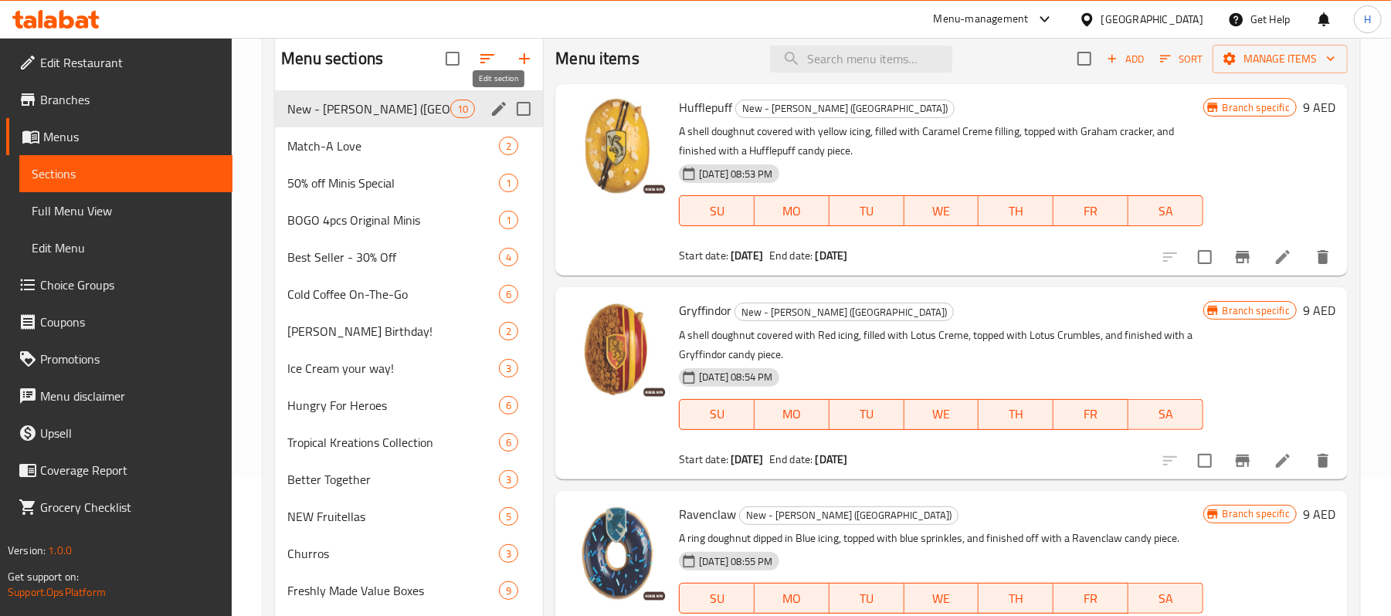
click at [503, 103] on icon "edit" at bounding box center [499, 109] width 19 height 19
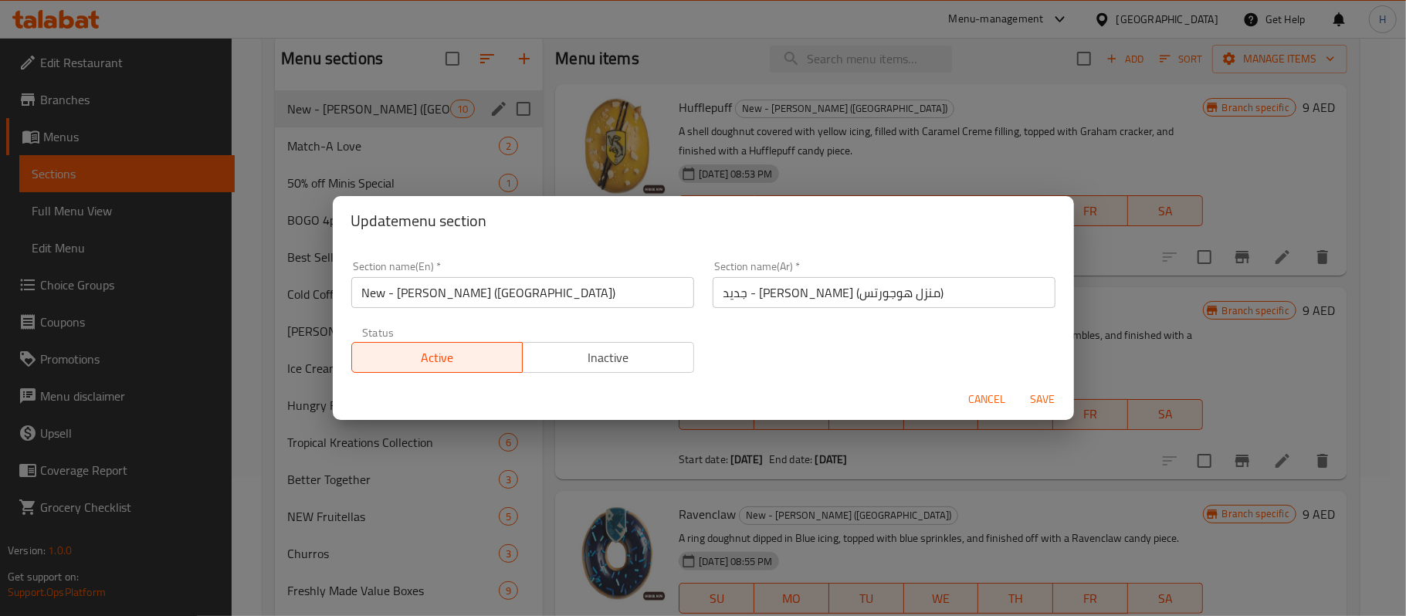
drag, startPoint x: 595, startPoint y: 270, endPoint x: 596, endPoint y: 281, distance: 10.9
click at [595, 276] on div "Section name(En)   * New - Harry Potter (House of Hogwarts) Section name(En) *" at bounding box center [522, 284] width 343 height 47
click at [596, 281] on input "New - [PERSON_NAME] ([GEOGRAPHIC_DATA])" at bounding box center [522, 292] width 343 height 31
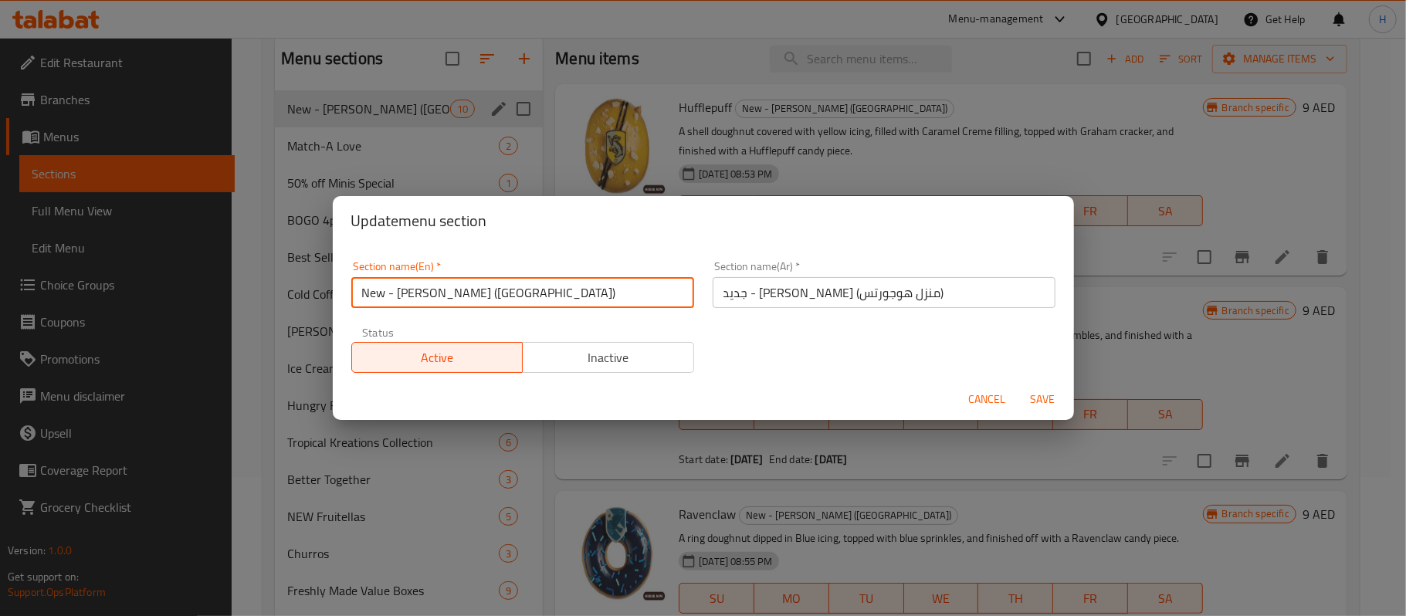
click at [596, 281] on input "New - [PERSON_NAME] ([GEOGRAPHIC_DATA])" at bounding box center [522, 292] width 343 height 31
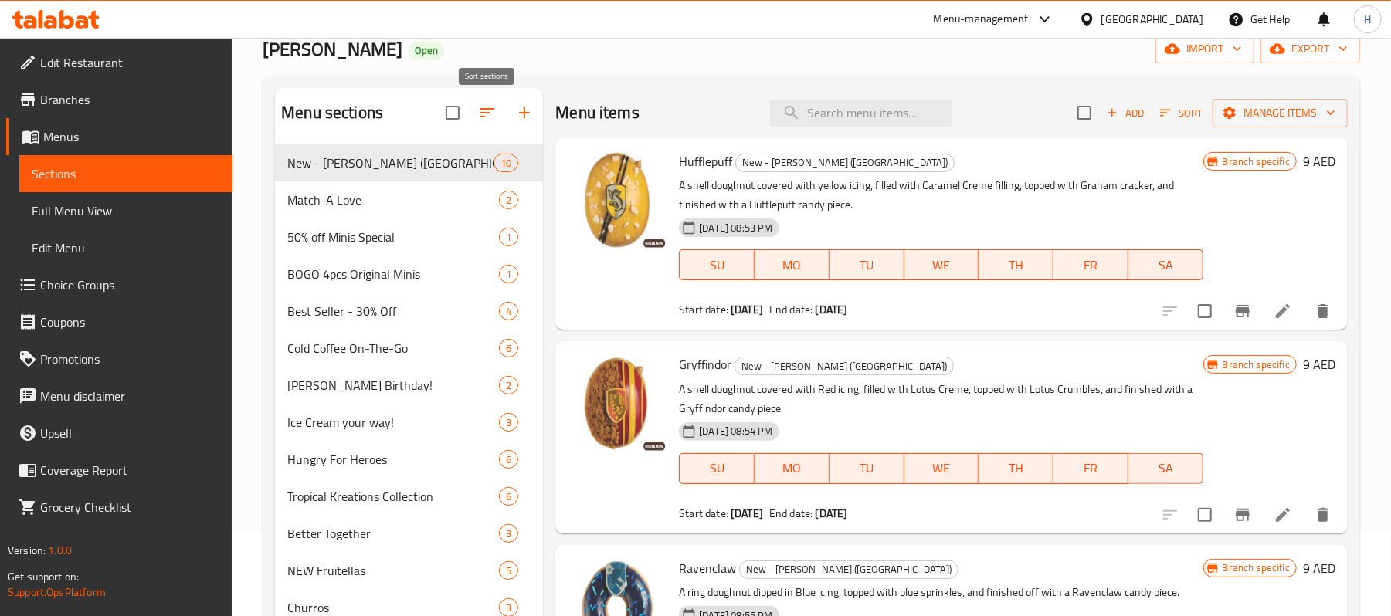
scroll to position [36, 0]
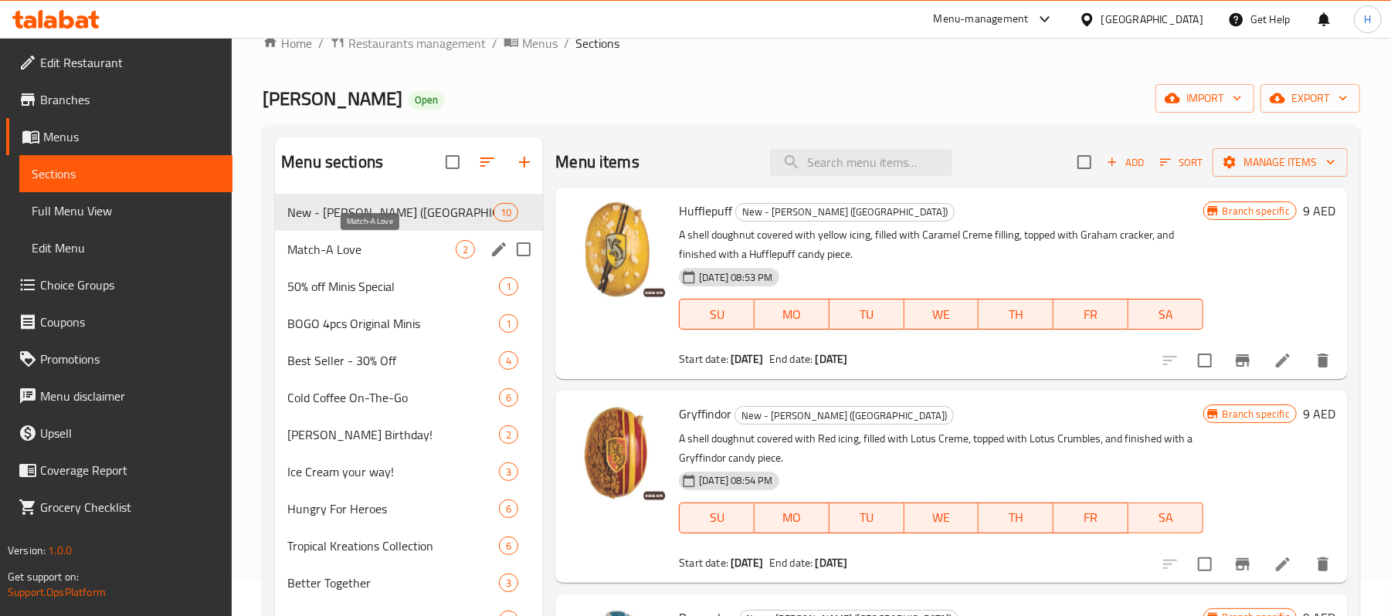
click at [357, 242] on span "Match-A Love" at bounding box center [371, 249] width 168 height 19
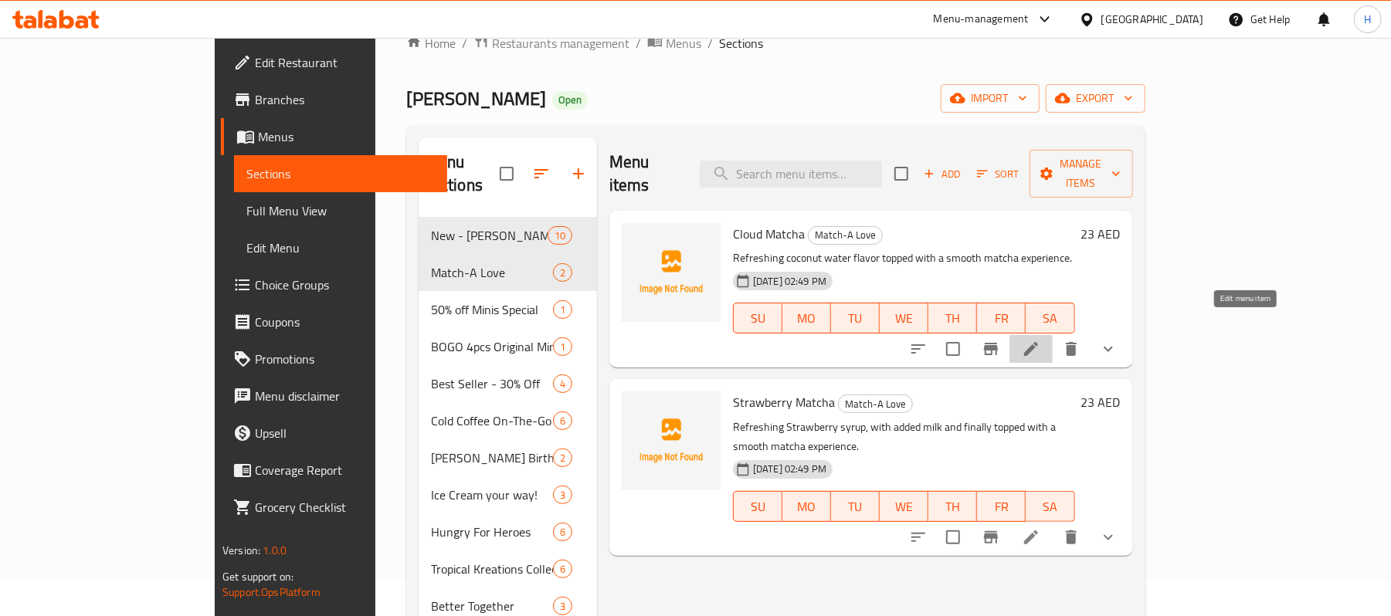
click at [1038, 342] on icon at bounding box center [1031, 349] width 14 height 14
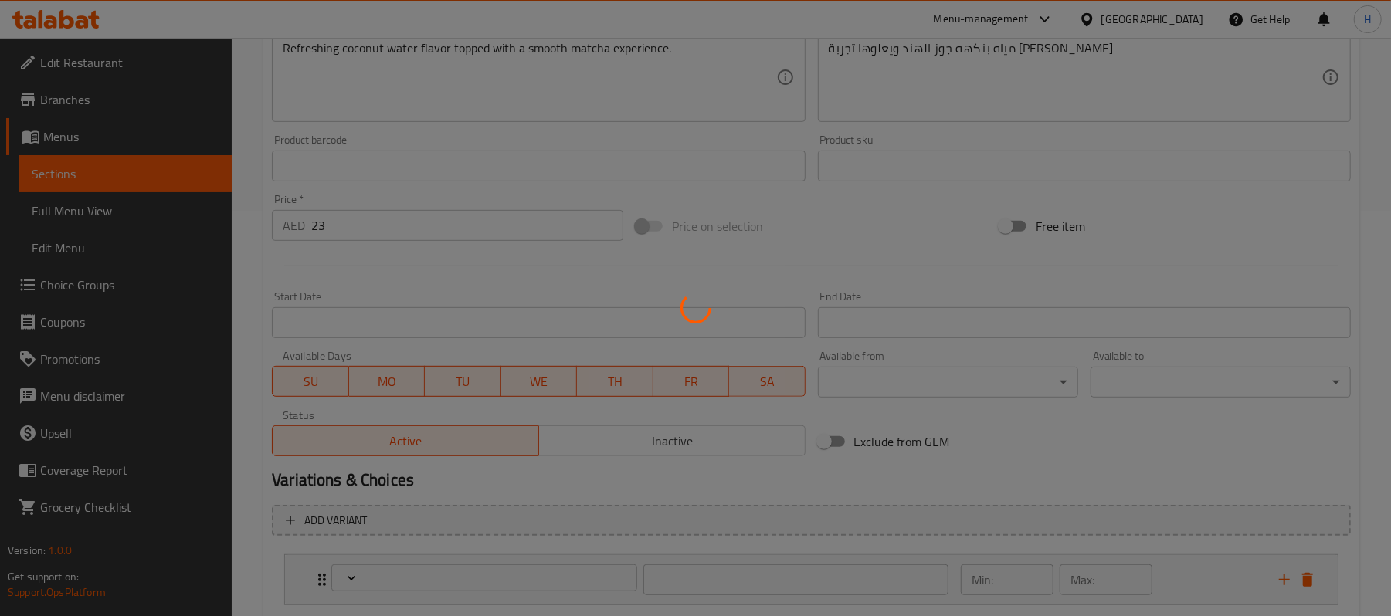
scroll to position [501, 0]
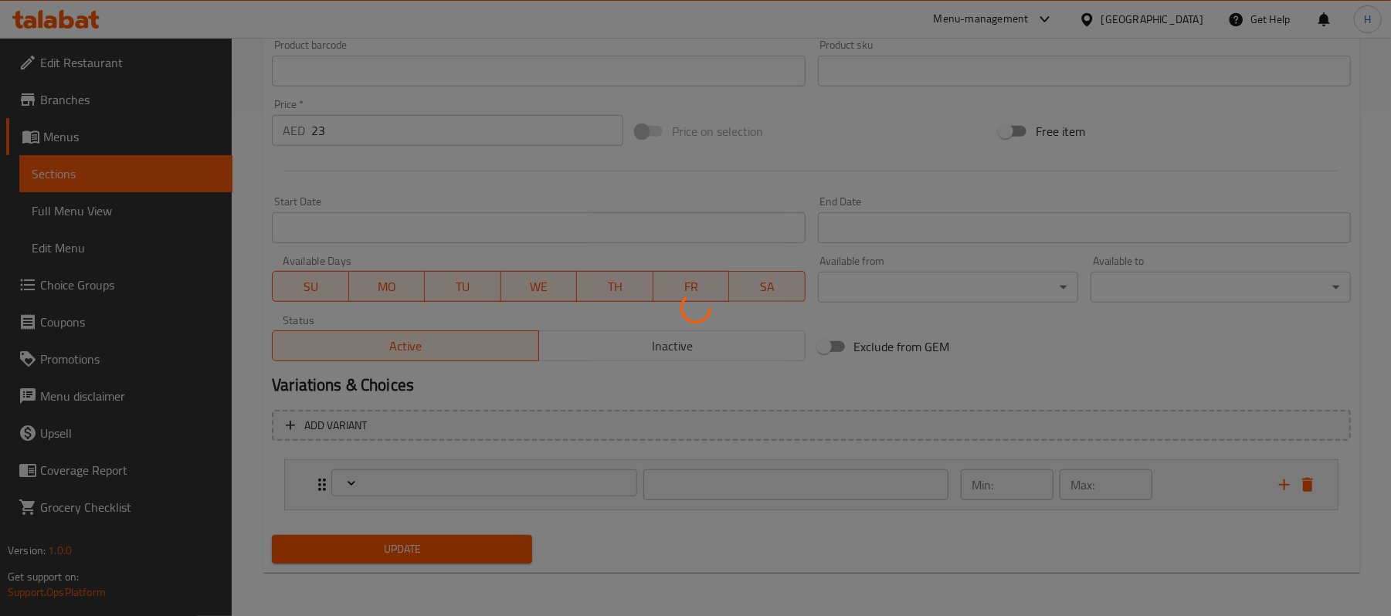
type input "خيار"
type input "0"
type input "1"
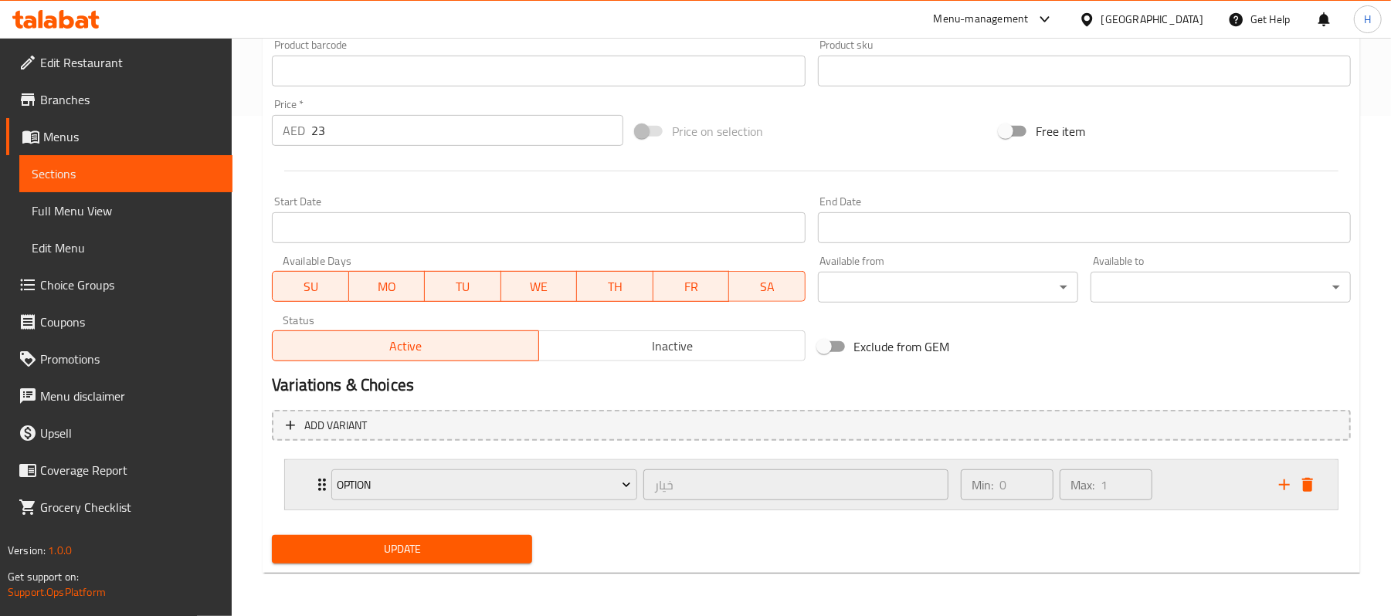
click at [1159, 483] on div "Min: 0 ​ Max: 1 ​" at bounding box center [1110, 484] width 318 height 49
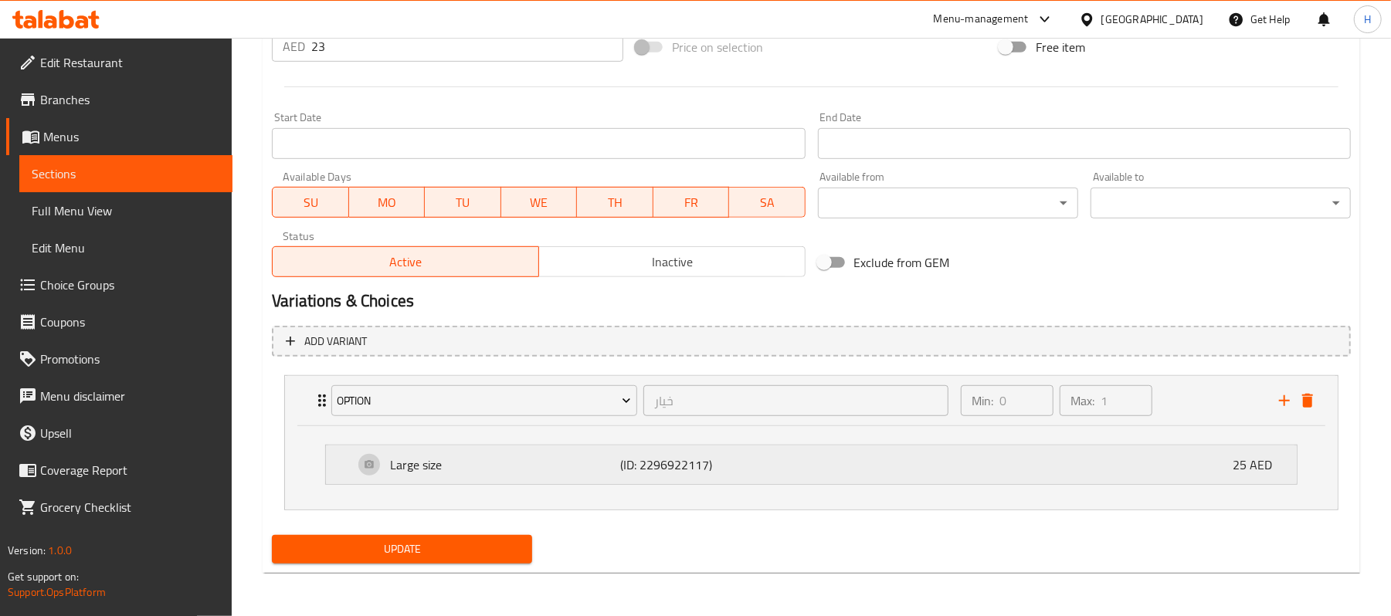
click at [1197, 477] on div "Large size (ID: 2296922117) 25 AED" at bounding box center [816, 465] width 924 height 39
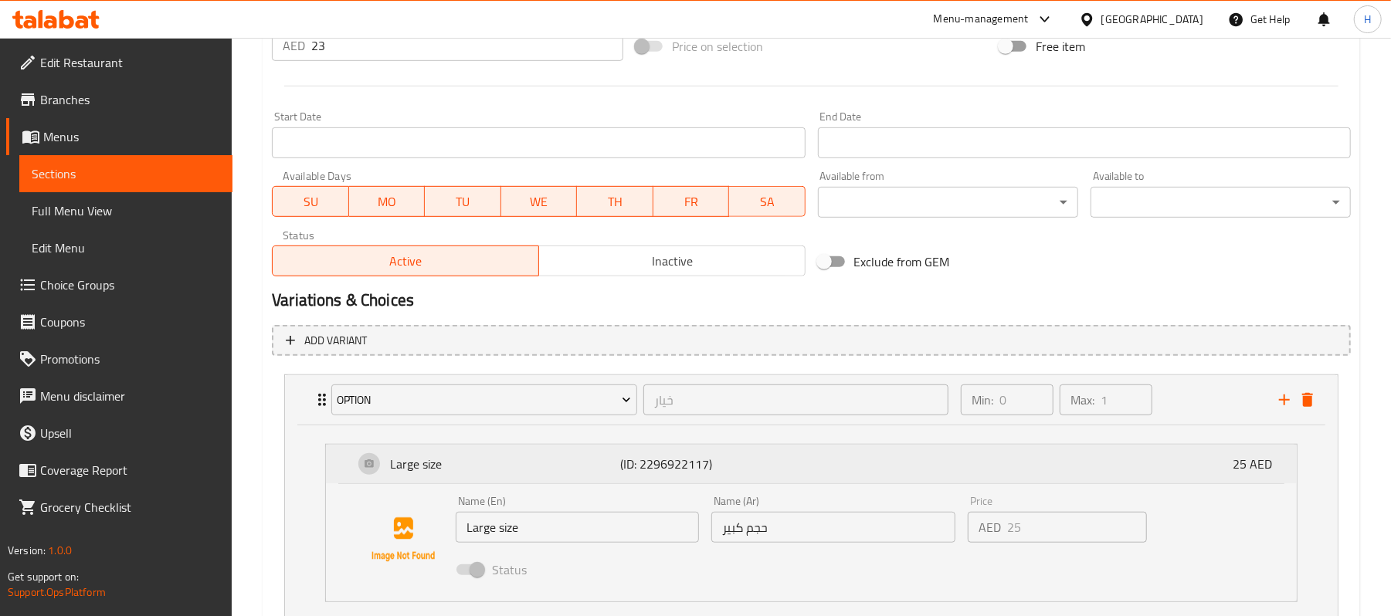
scroll to position [689, 0]
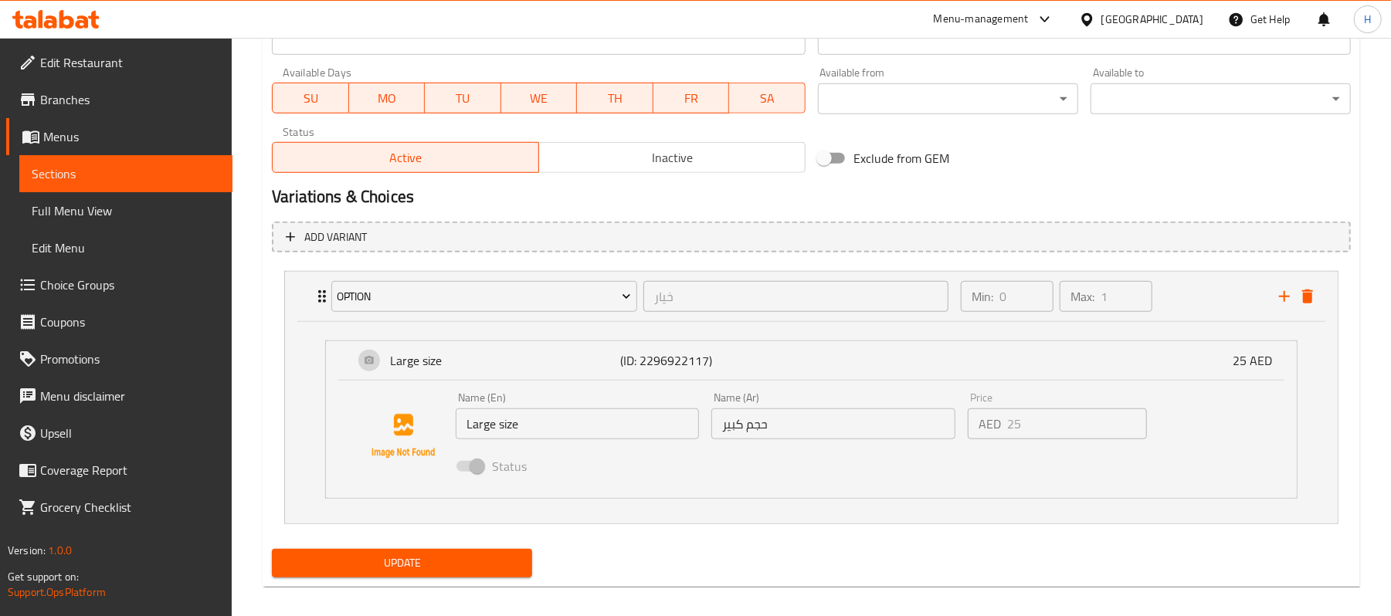
click at [195, 150] on link "Menus" at bounding box center [119, 136] width 226 height 37
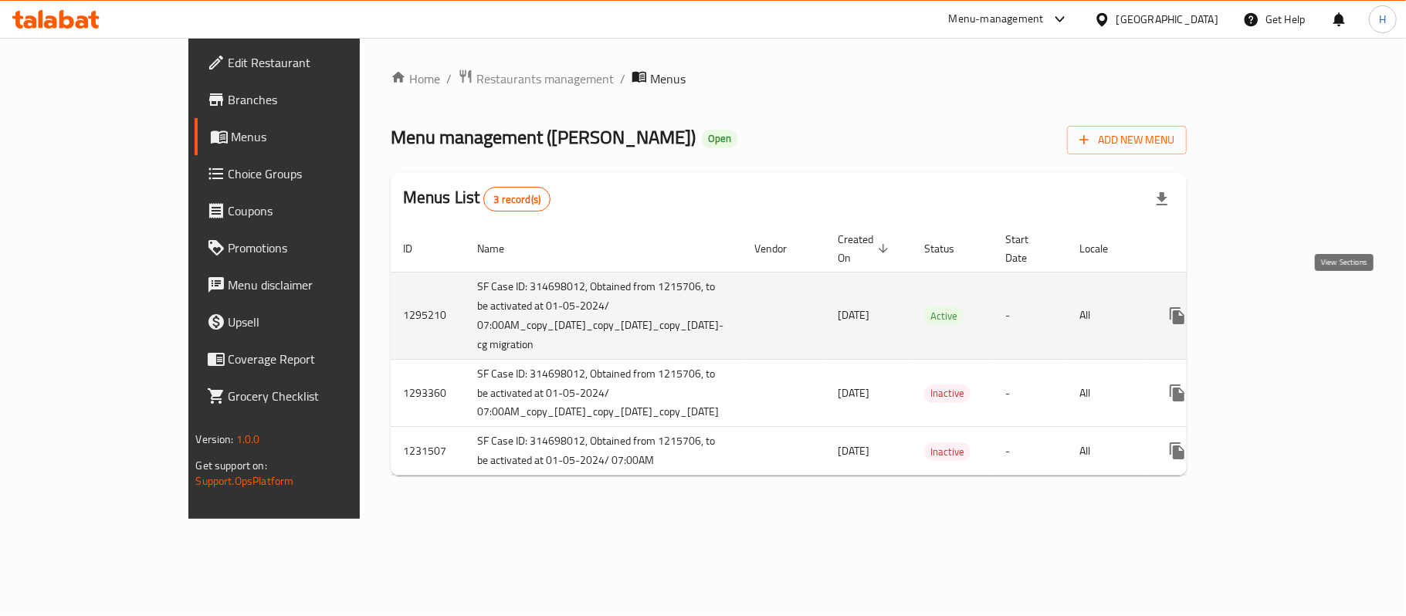
click at [1296, 309] on icon "enhanced table" at bounding box center [1289, 316] width 14 height 14
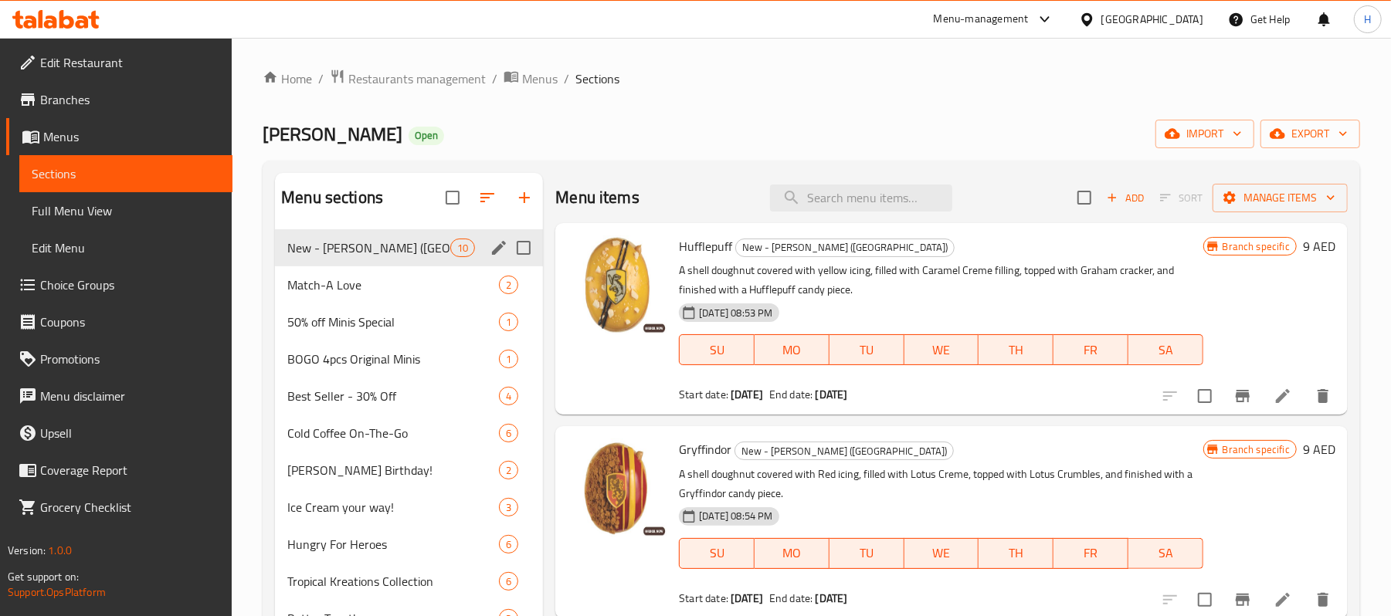
click at [390, 270] on div "Match-A Love 2" at bounding box center [409, 284] width 268 height 37
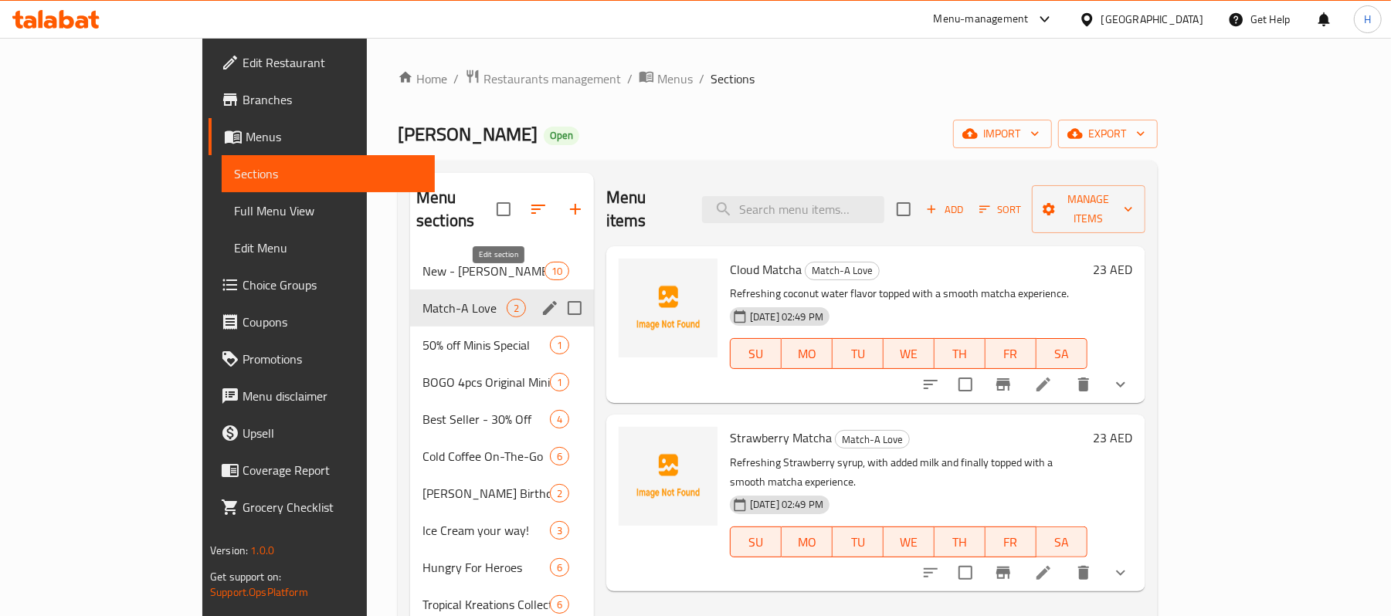
click at [543, 301] on icon "edit" at bounding box center [550, 308] width 14 height 14
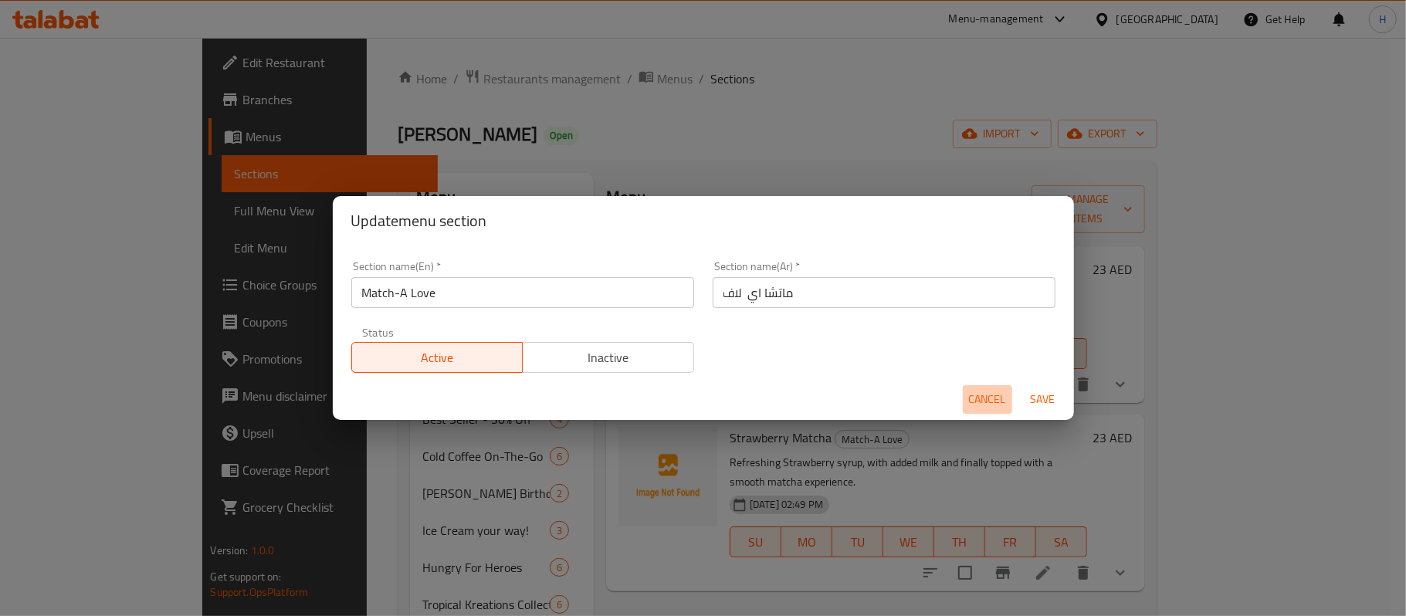
click at [974, 402] on span "Cancel" at bounding box center [987, 399] width 37 height 19
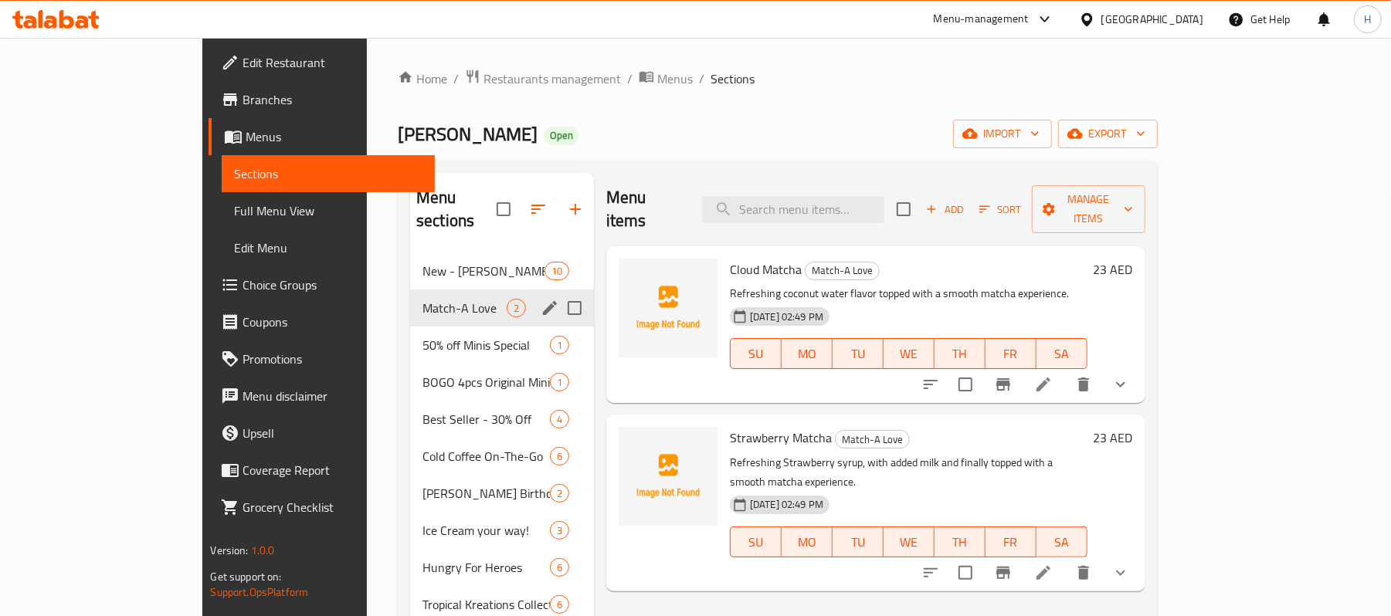
click at [558, 292] on input "Menu sections" at bounding box center [574, 308] width 32 height 32
checkbox input "true"
click at [507, 202] on icon "button" at bounding box center [516, 209] width 19 height 19
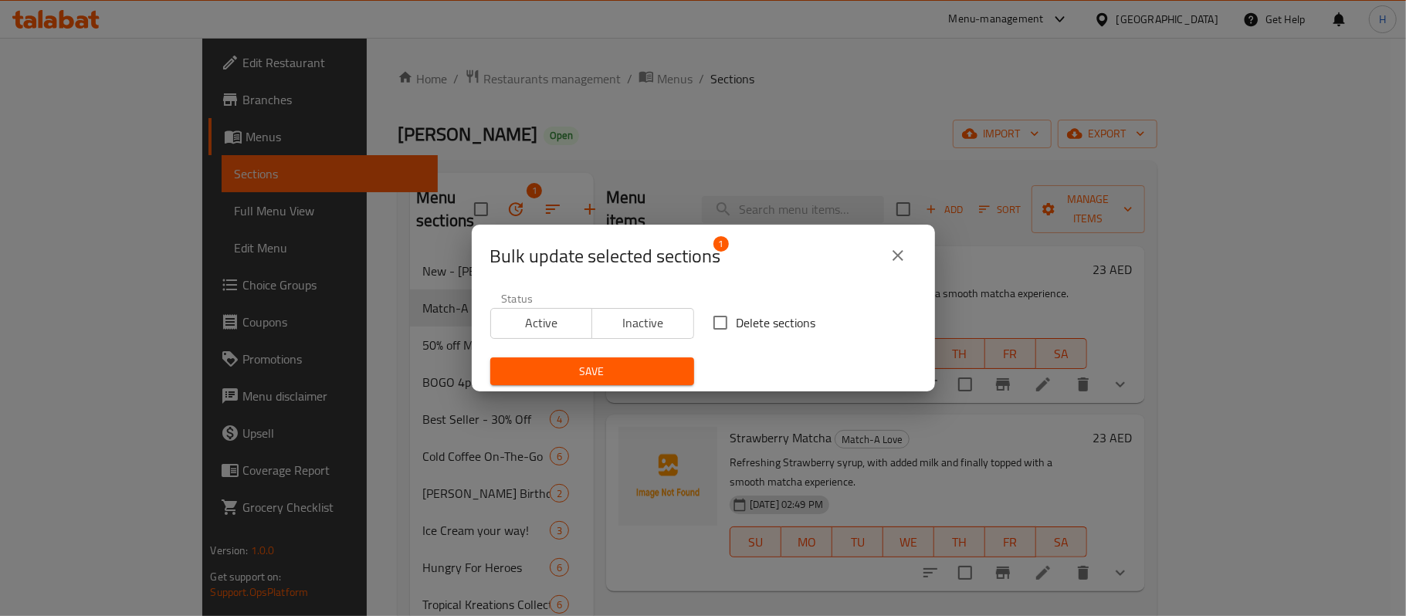
click at [758, 318] on span "Delete sections" at bounding box center [777, 323] width 80 height 19
click at [737, 318] on input "Delete sections" at bounding box center [720, 323] width 32 height 32
checkbox input "true"
click at [647, 362] on span "Save" at bounding box center [592, 371] width 179 height 19
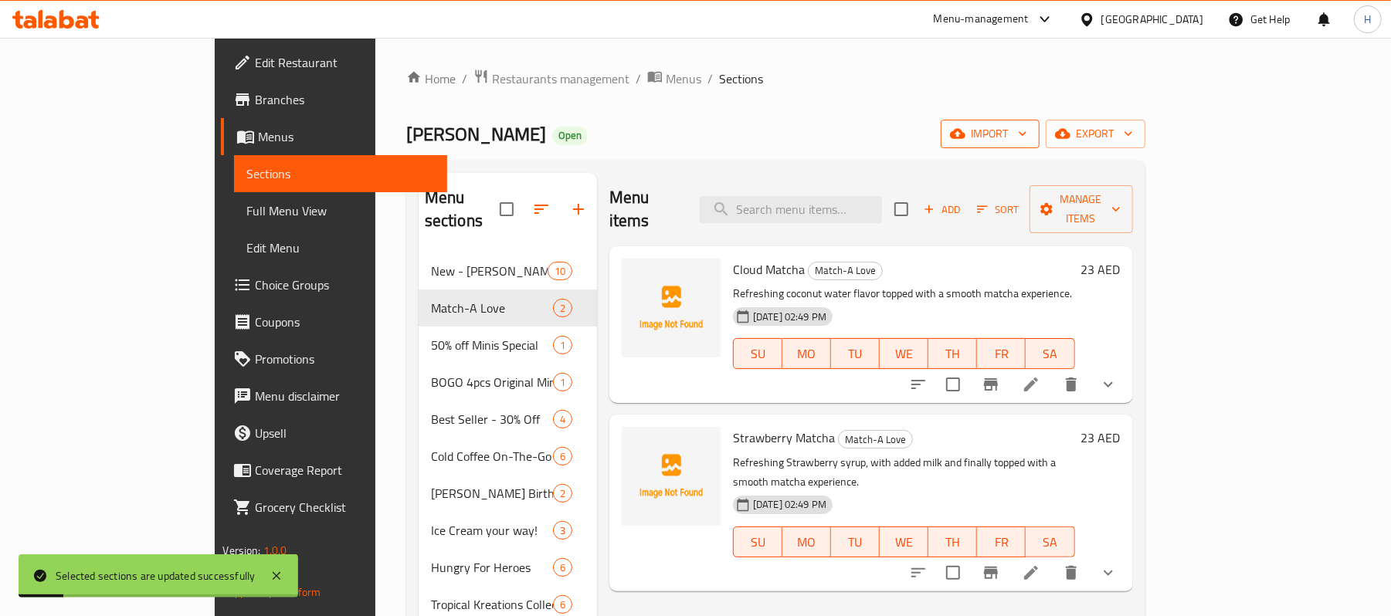
click at [1027, 134] on span "import" at bounding box center [990, 133] width 74 height 19
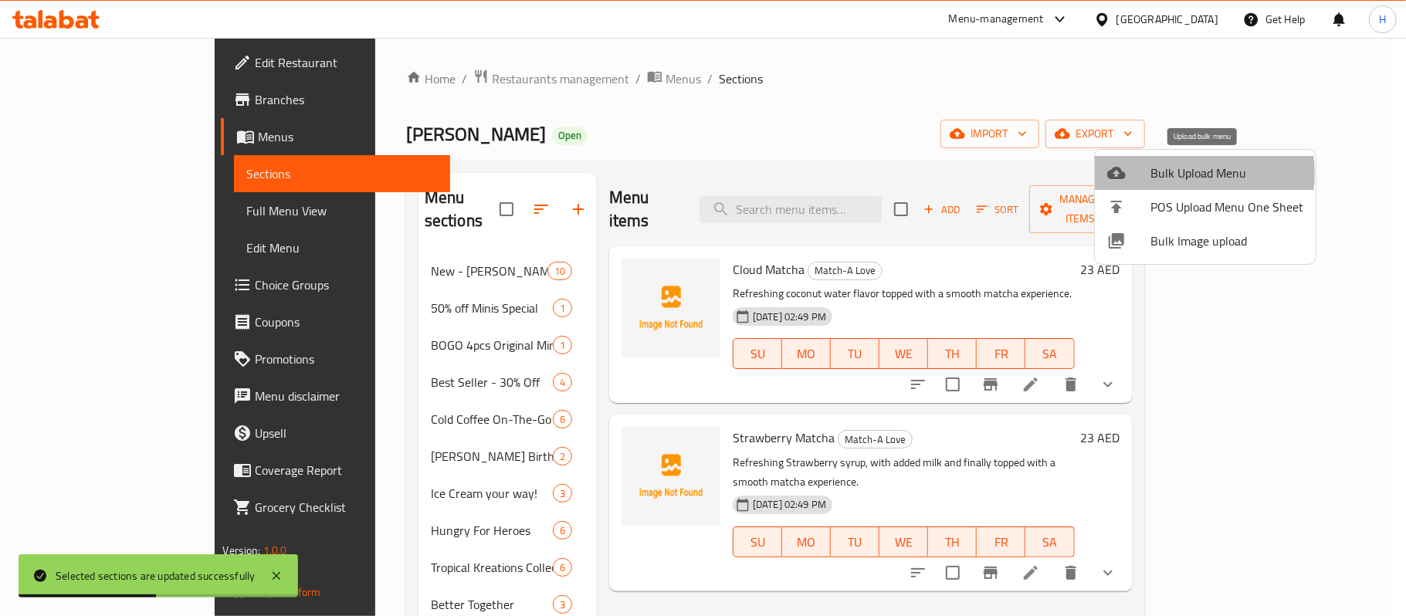
click at [1144, 174] on div at bounding box center [1128, 173] width 43 height 19
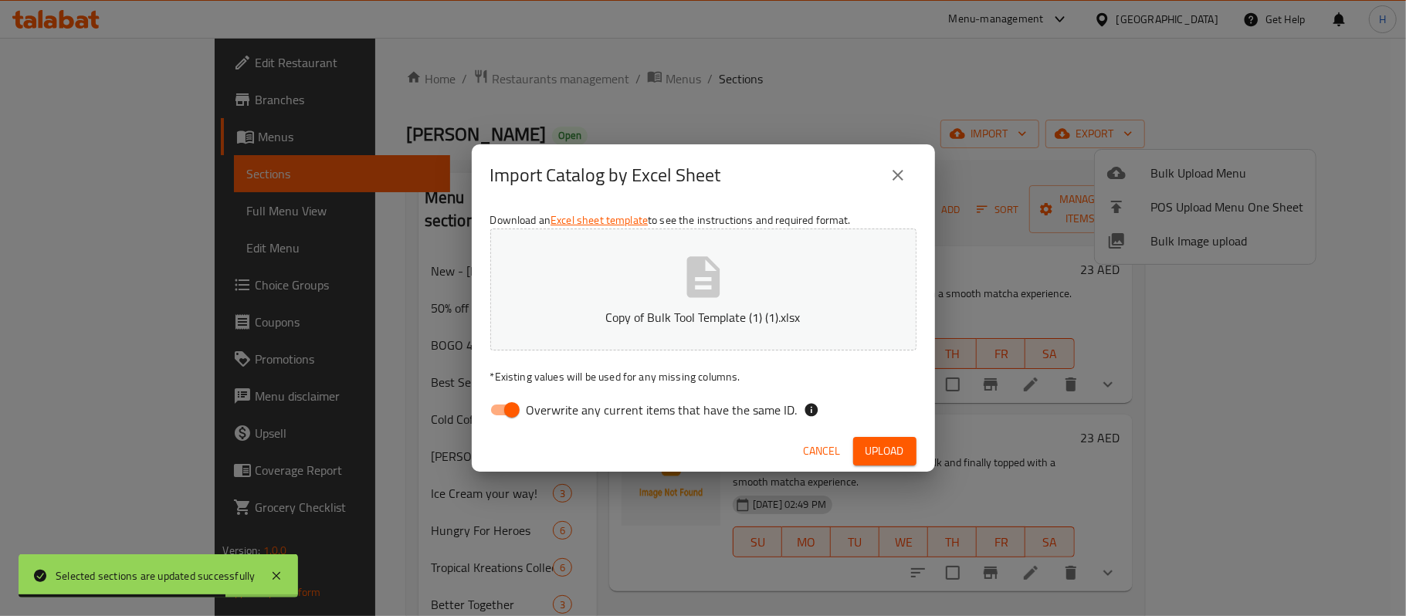
click at [680, 412] on span "Overwrite any current items that have the same ID." at bounding box center [662, 410] width 271 height 19
click at [556, 412] on input "Overwrite any current items that have the same ID." at bounding box center [512, 409] width 88 height 29
checkbox input "false"
click at [891, 446] on span "Upload" at bounding box center [885, 451] width 39 height 19
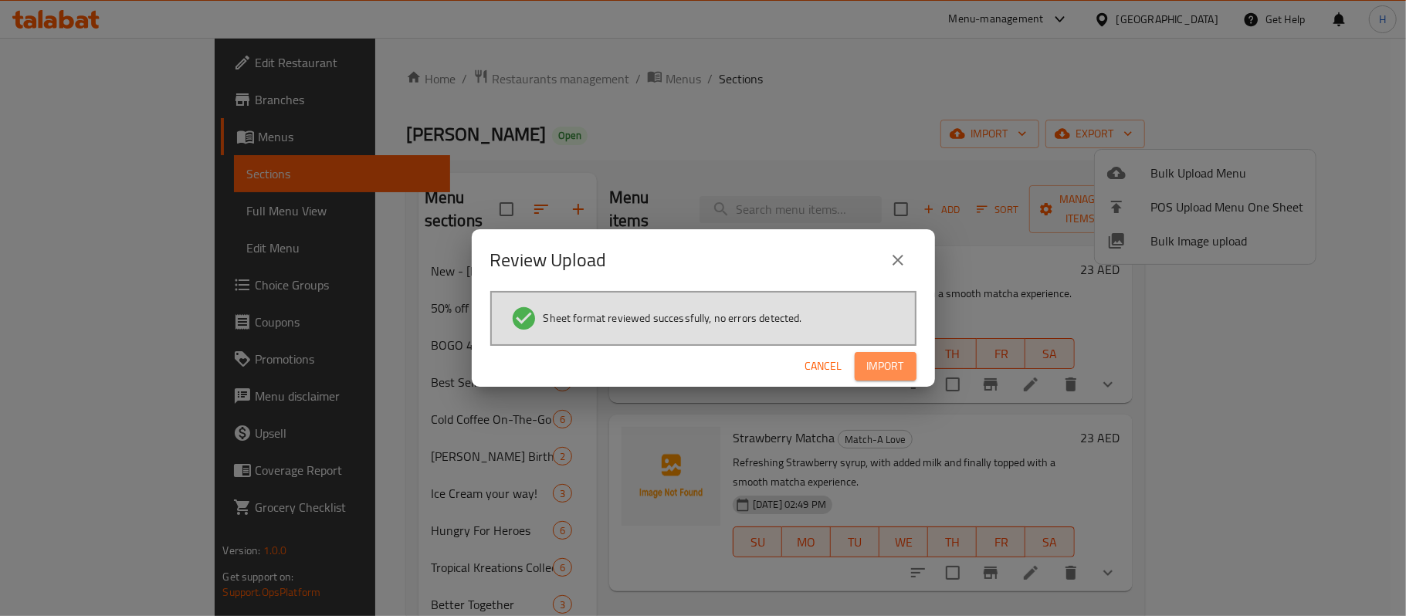
click at [887, 360] on span "Import" at bounding box center [885, 366] width 37 height 19
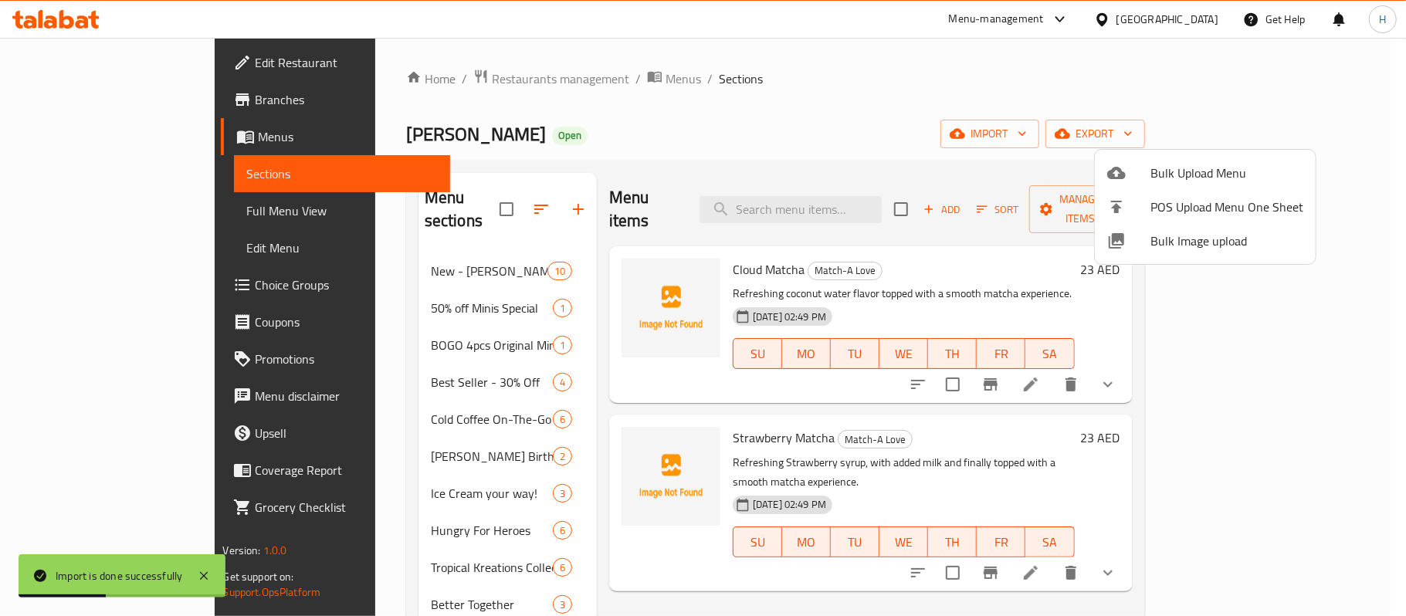
click at [140, 205] on div at bounding box center [703, 308] width 1406 height 616
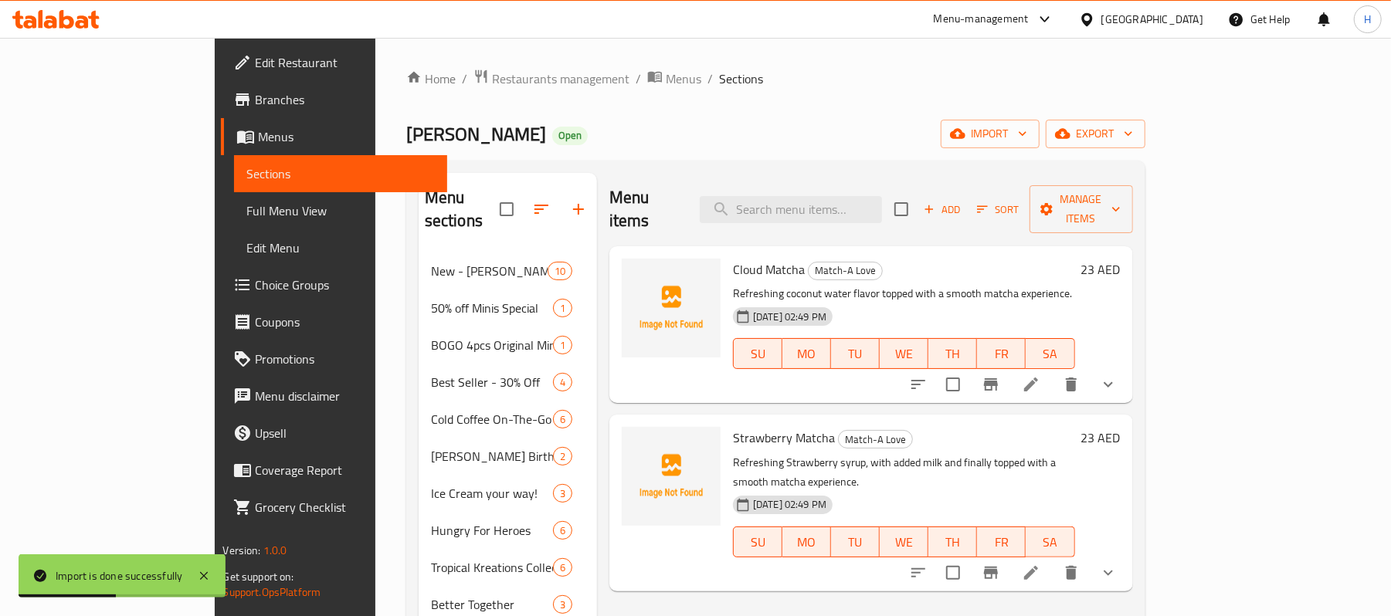
click at [246, 205] on span "Full Menu View" at bounding box center [340, 211] width 188 height 19
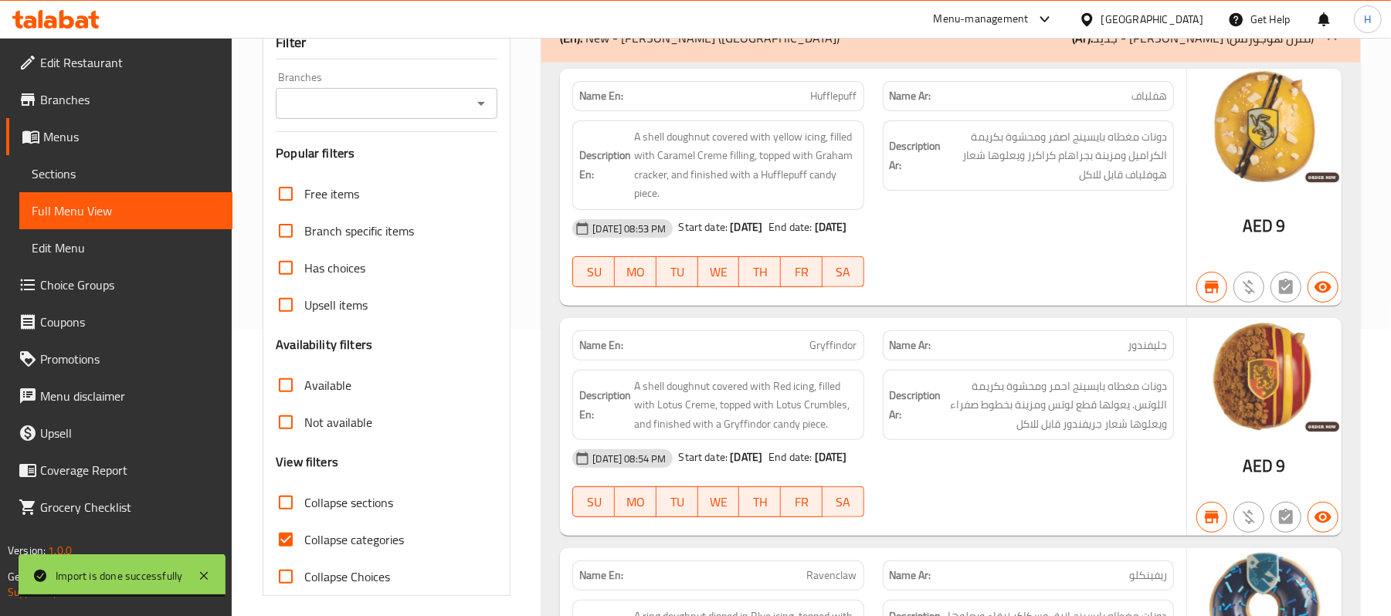
scroll to position [412, 0]
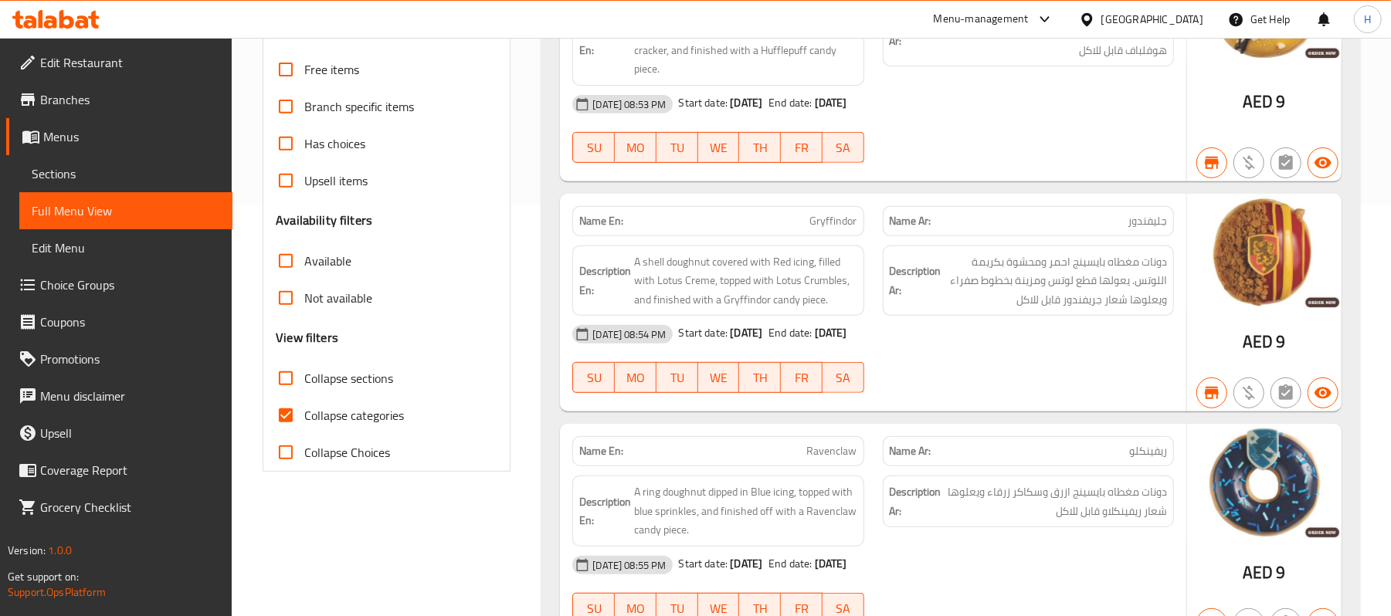
drag, startPoint x: 356, startPoint y: 374, endPoint x: 882, endPoint y: 390, distance: 526.1
click at [356, 374] on span "Collapse sections" at bounding box center [348, 378] width 89 height 19
click at [304, 374] on input "Collapse sections" at bounding box center [285, 378] width 37 height 37
checkbox input "true"
click at [356, 409] on span "Collapse categories" at bounding box center [354, 415] width 100 height 19
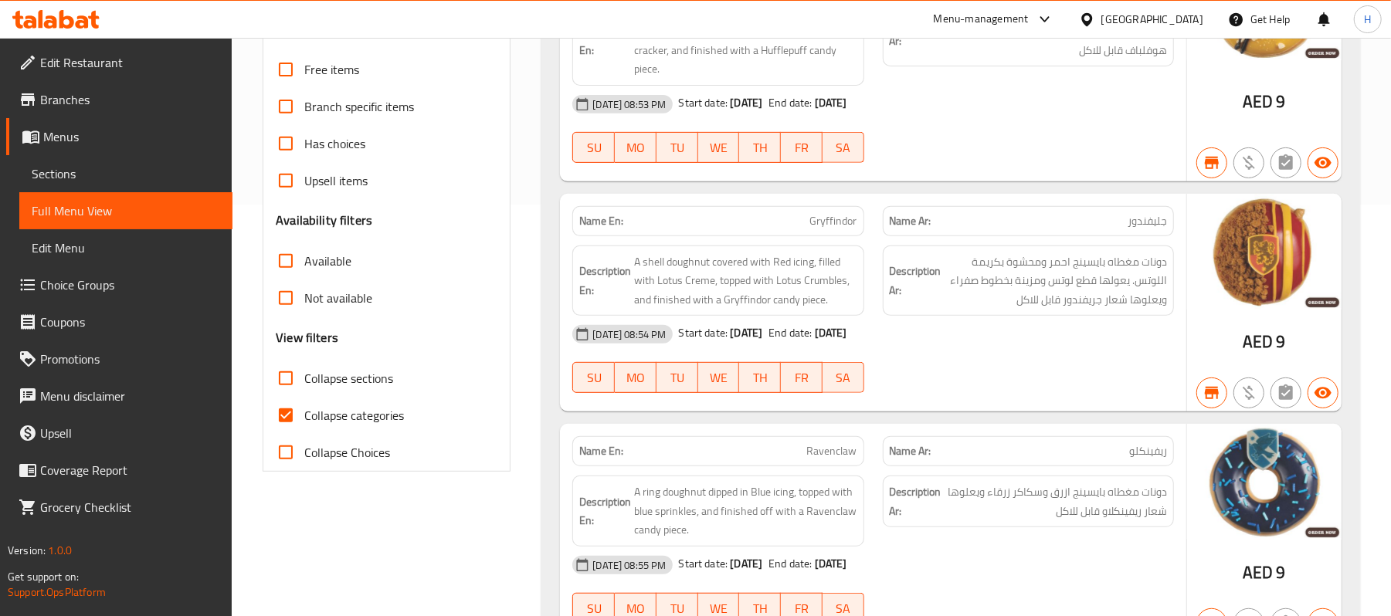
click at [304, 409] on input "Collapse categories" at bounding box center [285, 415] width 37 height 37
checkbox input "false"
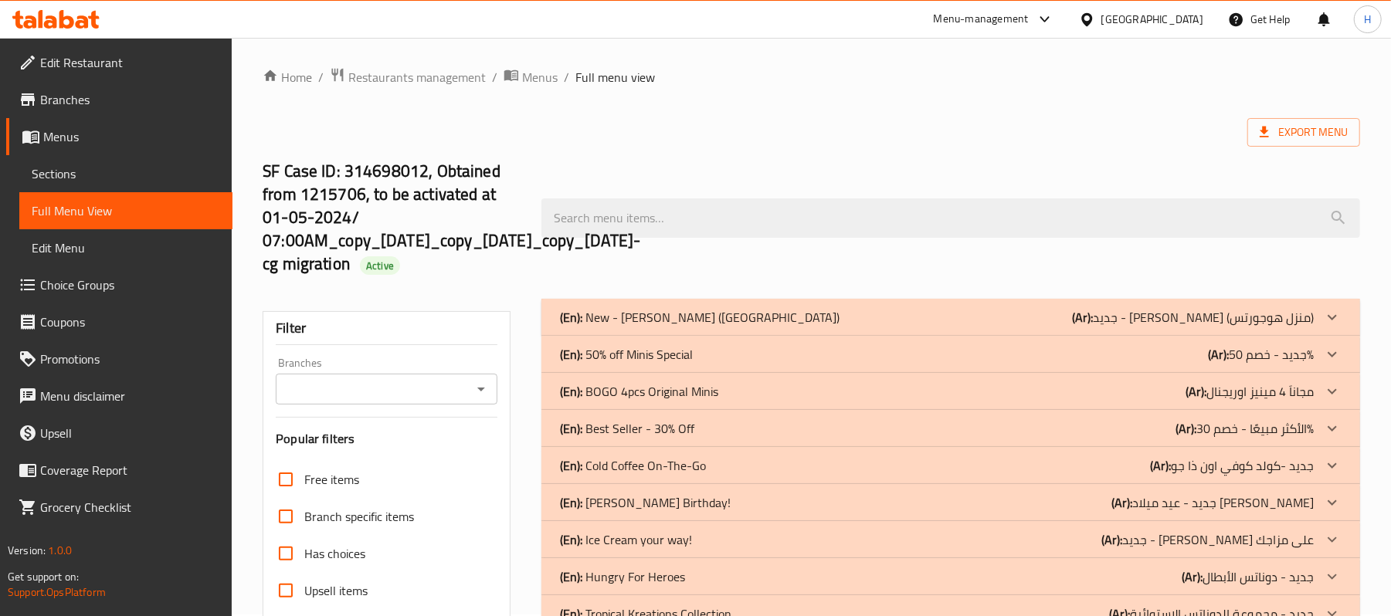
scroll to position [0, 0]
click at [136, 164] on span "Sections" at bounding box center [126, 173] width 188 height 19
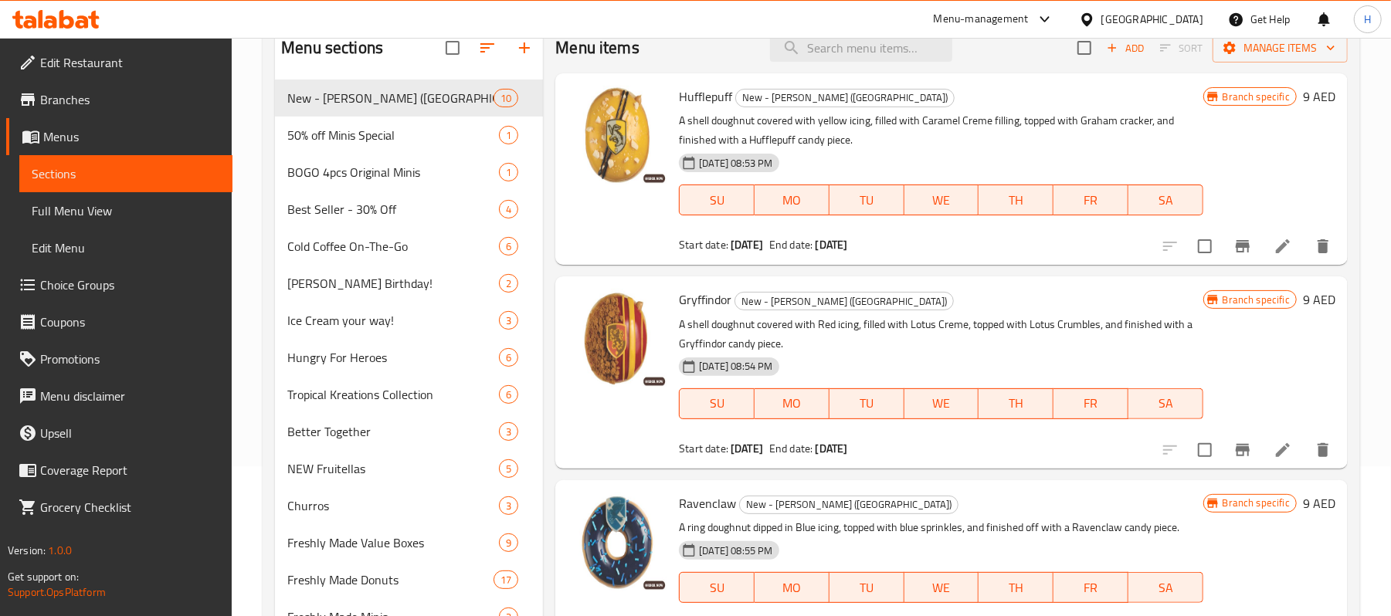
scroll to position [103, 0]
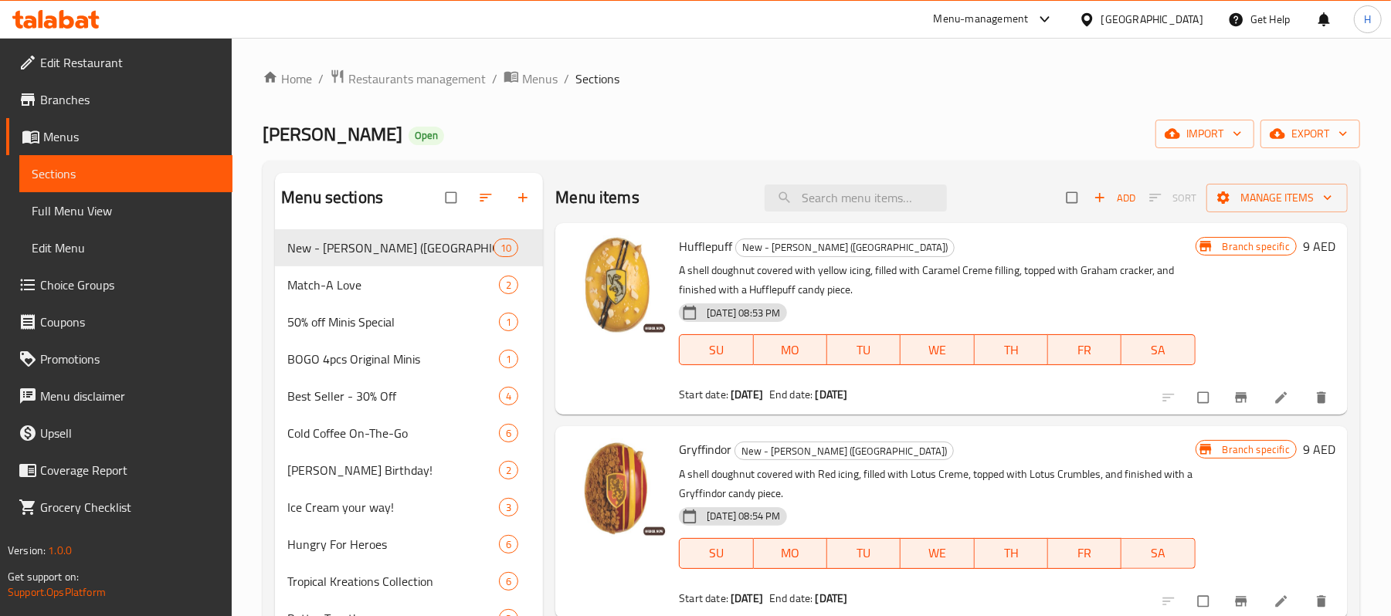
click at [195, 198] on link "Full Menu View" at bounding box center [125, 210] width 213 height 37
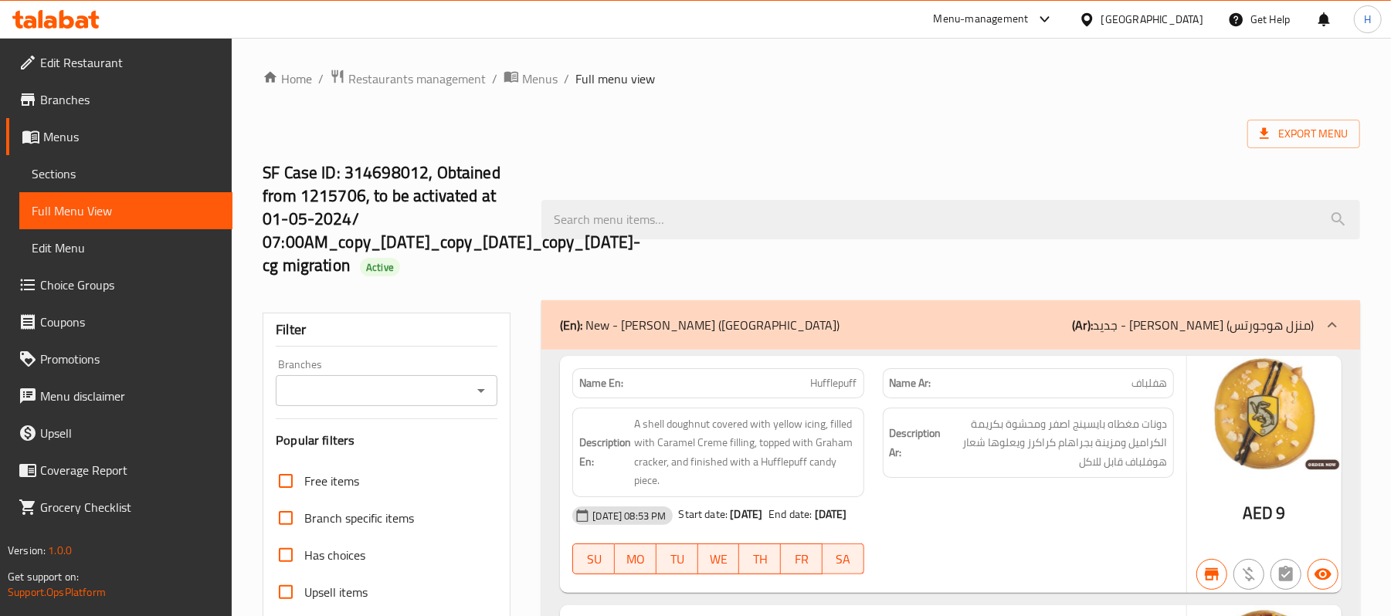
checkbox input "true"
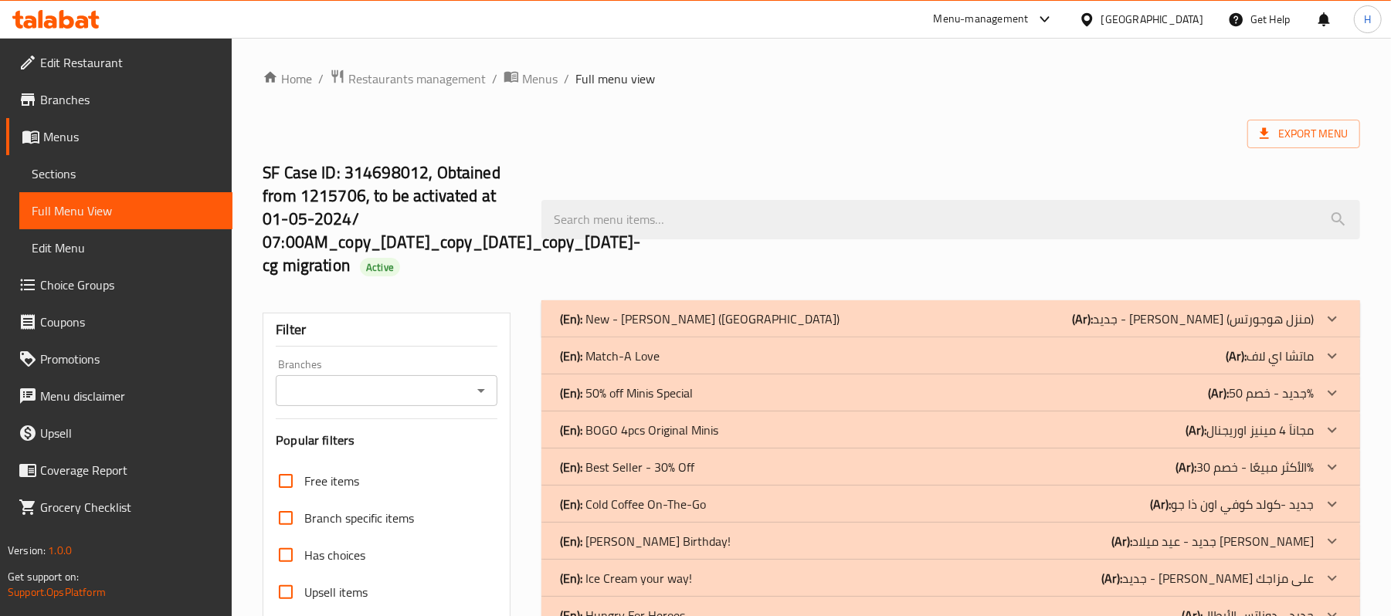
scroll to position [309, 0]
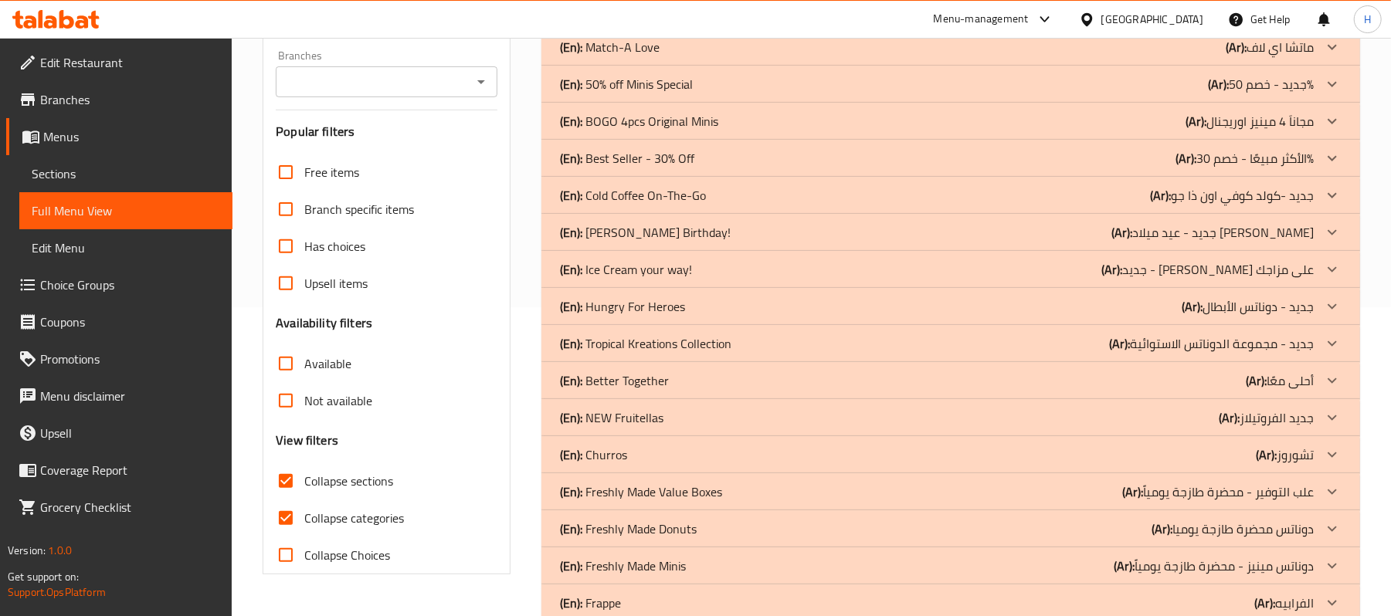
click at [317, 520] on span "Collapse categories" at bounding box center [354, 518] width 100 height 19
click at [304, 520] on input "Collapse categories" at bounding box center [285, 518] width 37 height 37
checkbox input "false"
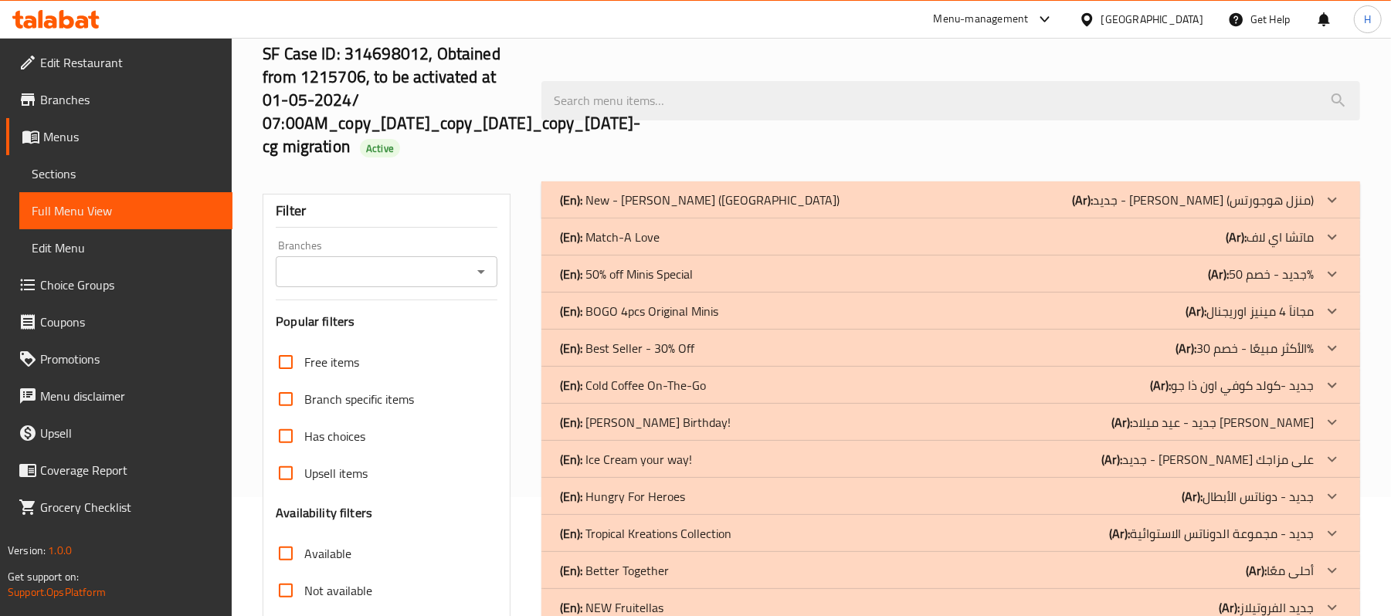
scroll to position [103, 0]
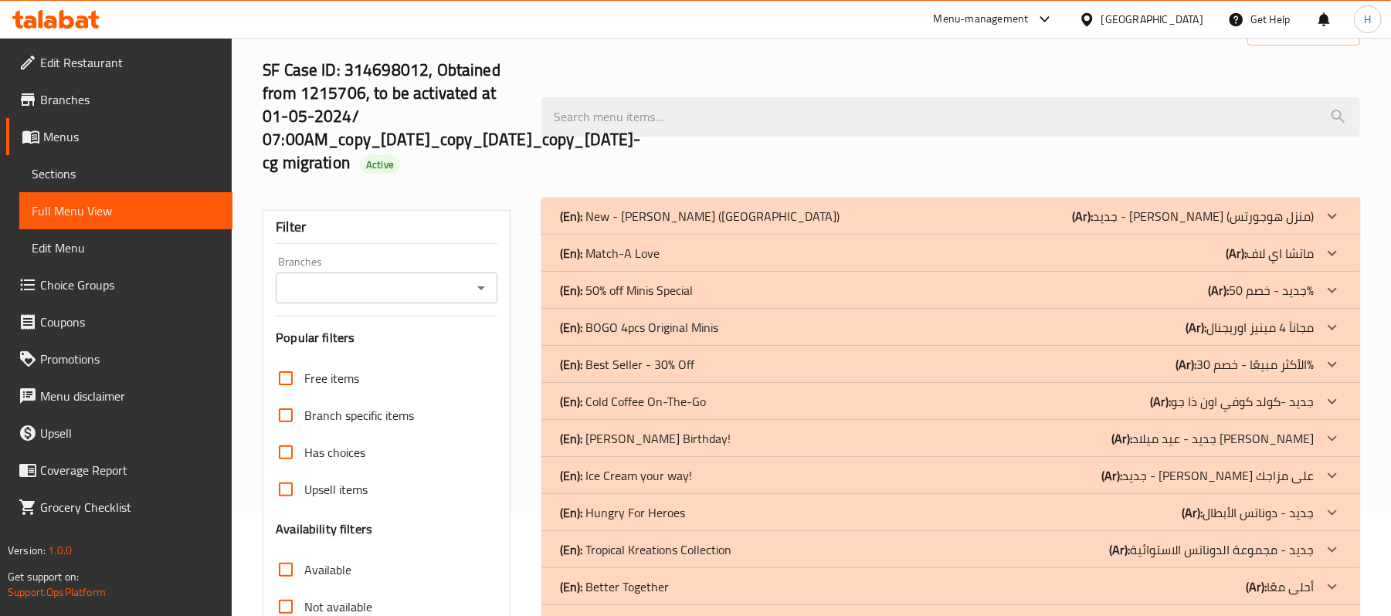
click at [695, 251] on div "(En): Match-A Love (Ar): [PERSON_NAME]" at bounding box center [937, 253] width 754 height 19
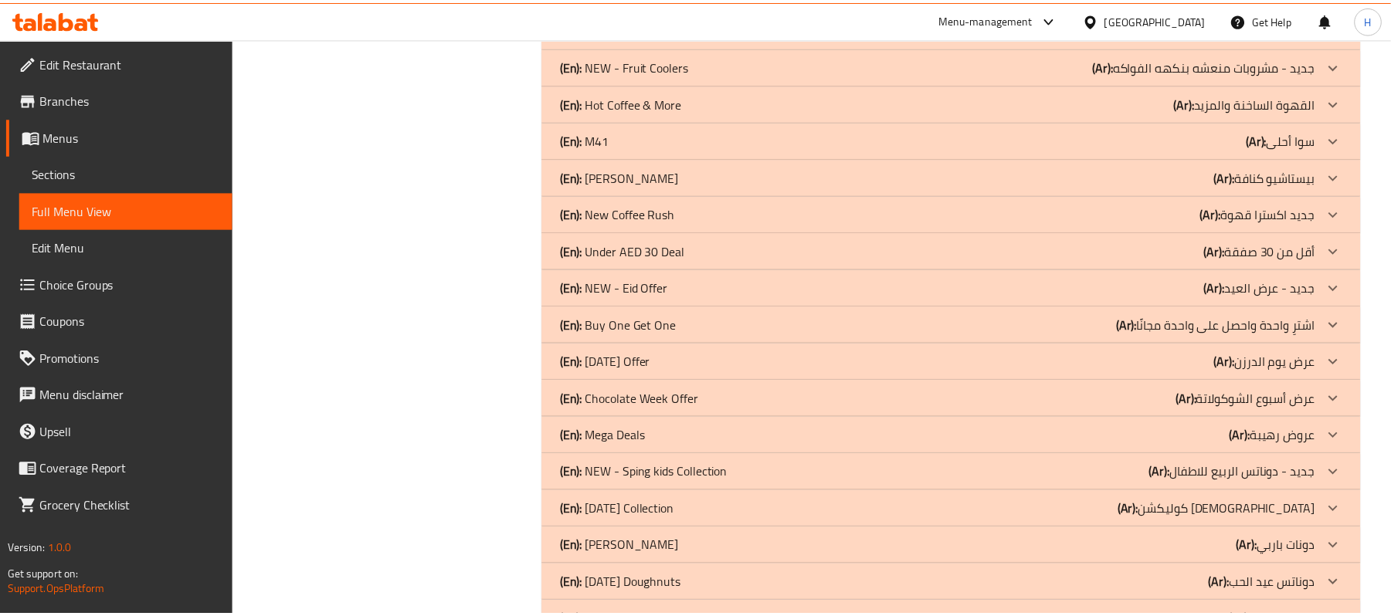
scroll to position [1992, 0]
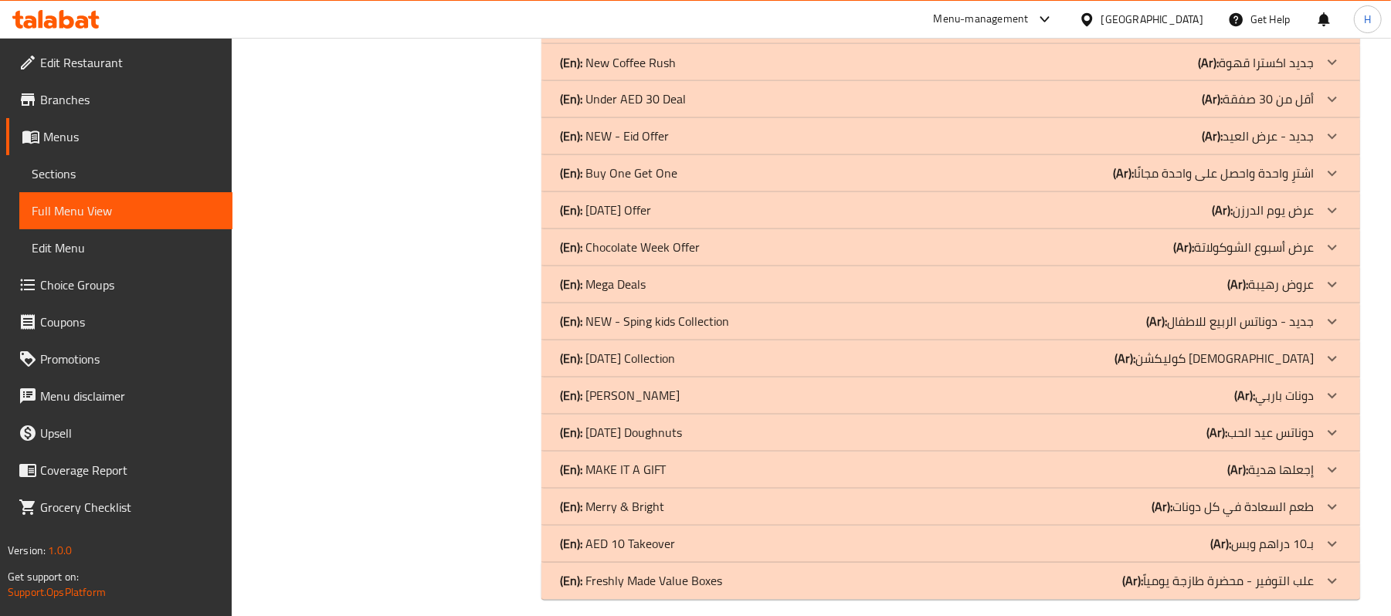
click at [80, 32] on div at bounding box center [56, 19] width 112 height 31
click at [80, 22] on icon at bounding box center [82, 21] width 13 height 13
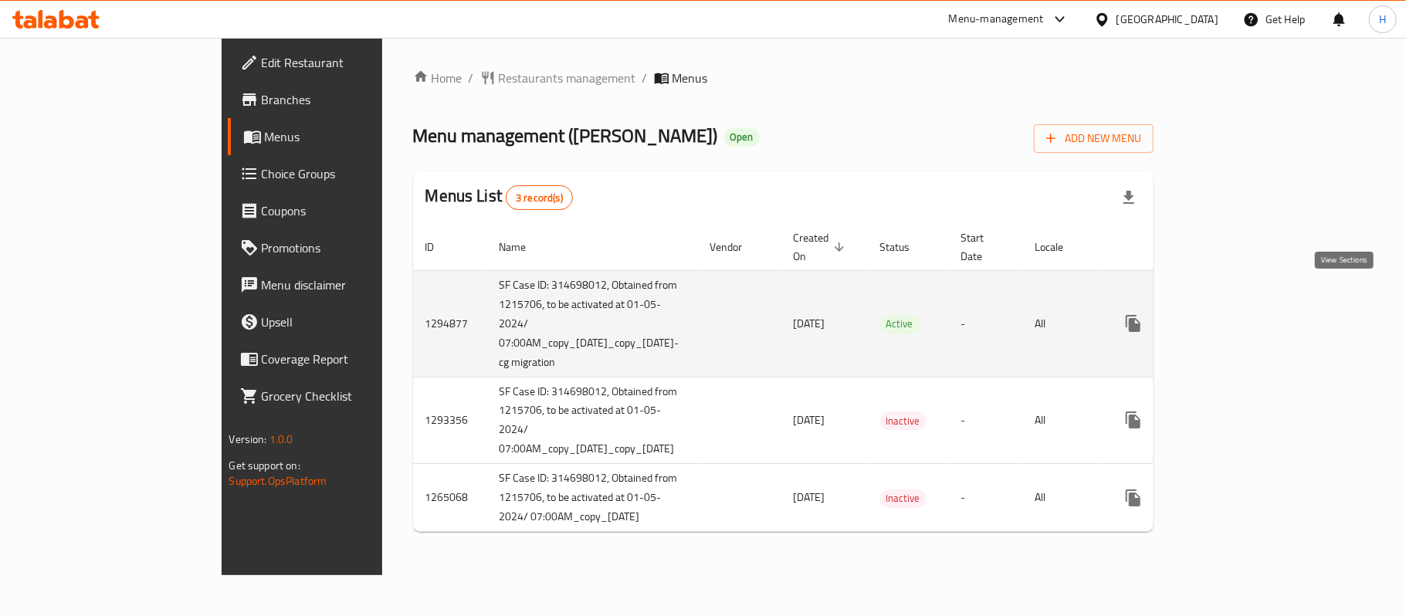
click at [1263, 305] on link "enhanced table" at bounding box center [1244, 323] width 37 height 37
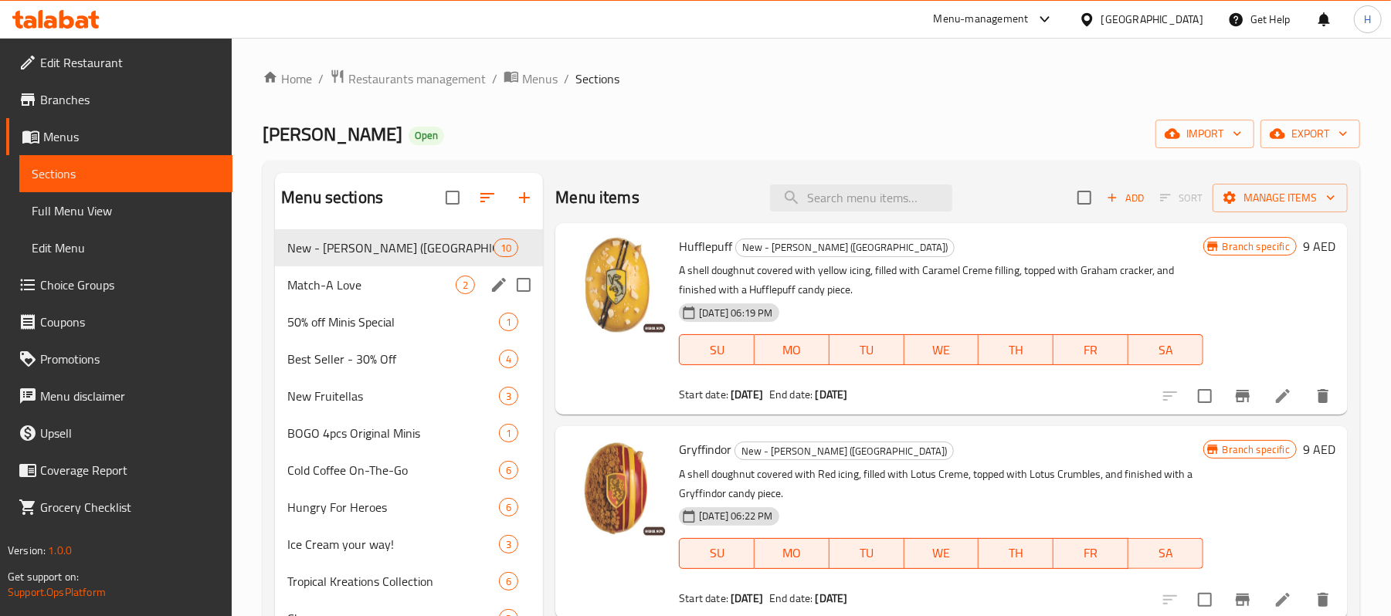
click at [374, 279] on span "Match-A Love" at bounding box center [371, 285] width 168 height 19
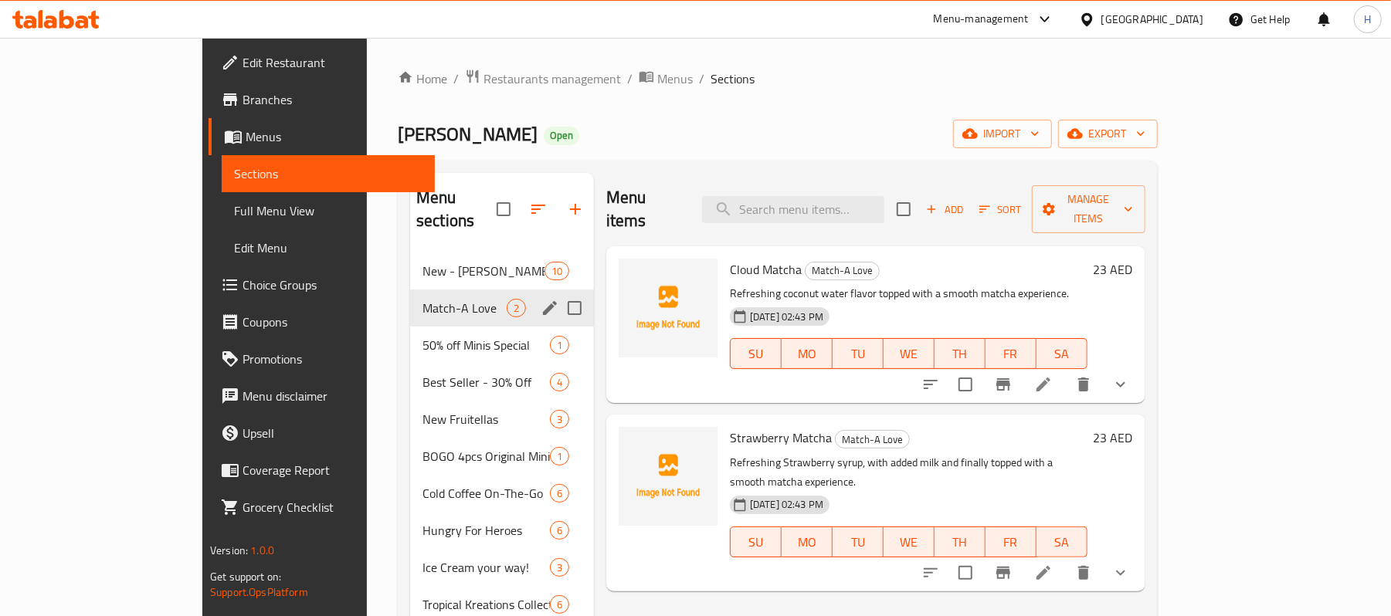
click at [558, 292] on input "Menu sections" at bounding box center [574, 308] width 32 height 32
checkbox input "true"
click at [507, 200] on icon "button" at bounding box center [516, 209] width 19 height 19
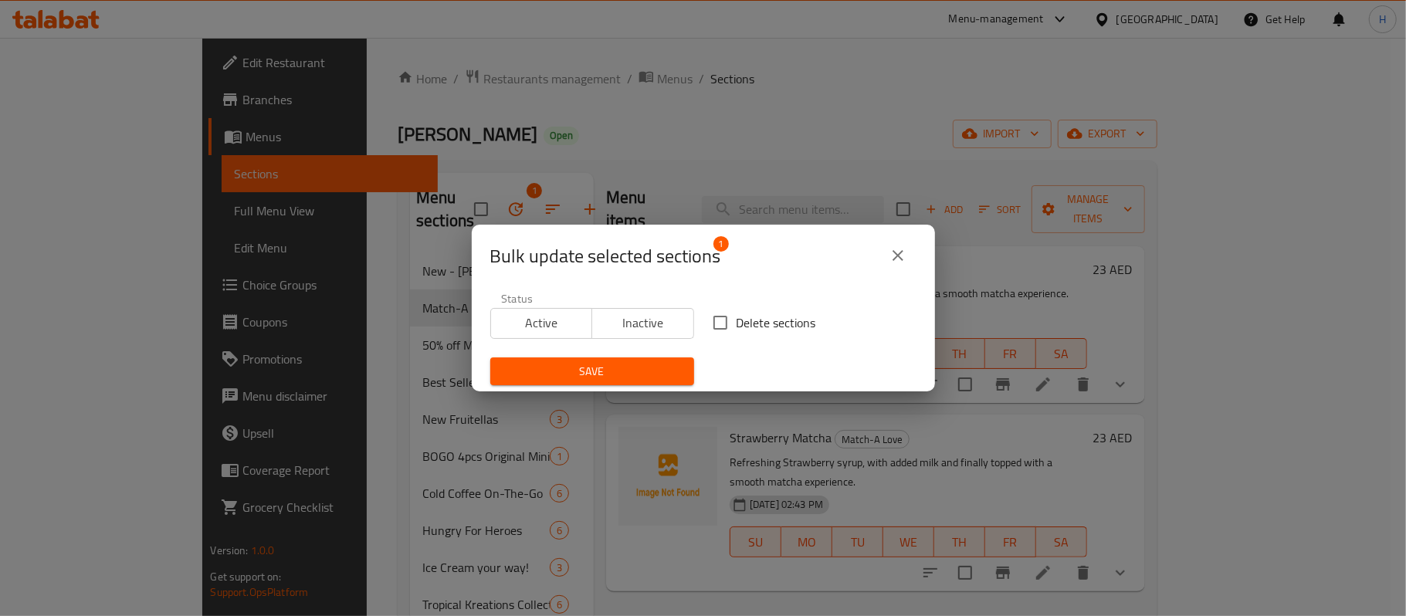
click at [744, 331] on span "Delete sections" at bounding box center [777, 323] width 80 height 19
click at [737, 331] on input "Delete sections" at bounding box center [720, 323] width 32 height 32
checkbox input "true"
click at [646, 356] on div "Save" at bounding box center [592, 371] width 222 height 47
click at [653, 372] on span "Save" at bounding box center [592, 371] width 179 height 19
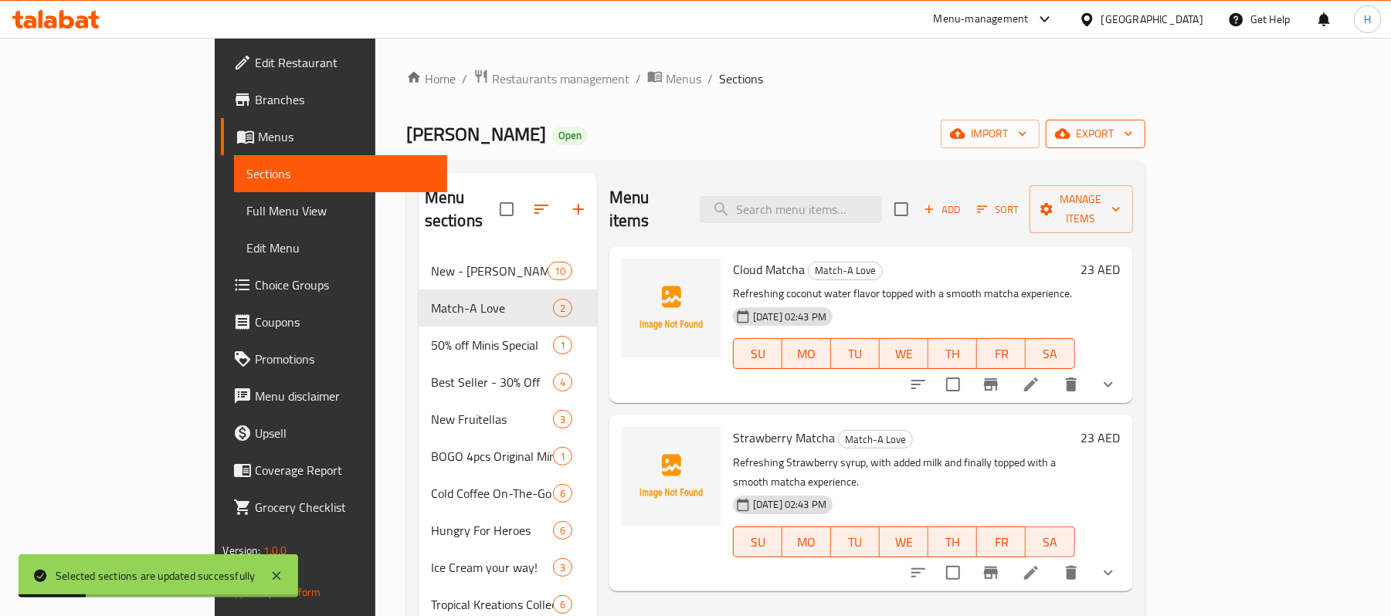
click at [1133, 141] on span "export" at bounding box center [1095, 133] width 75 height 19
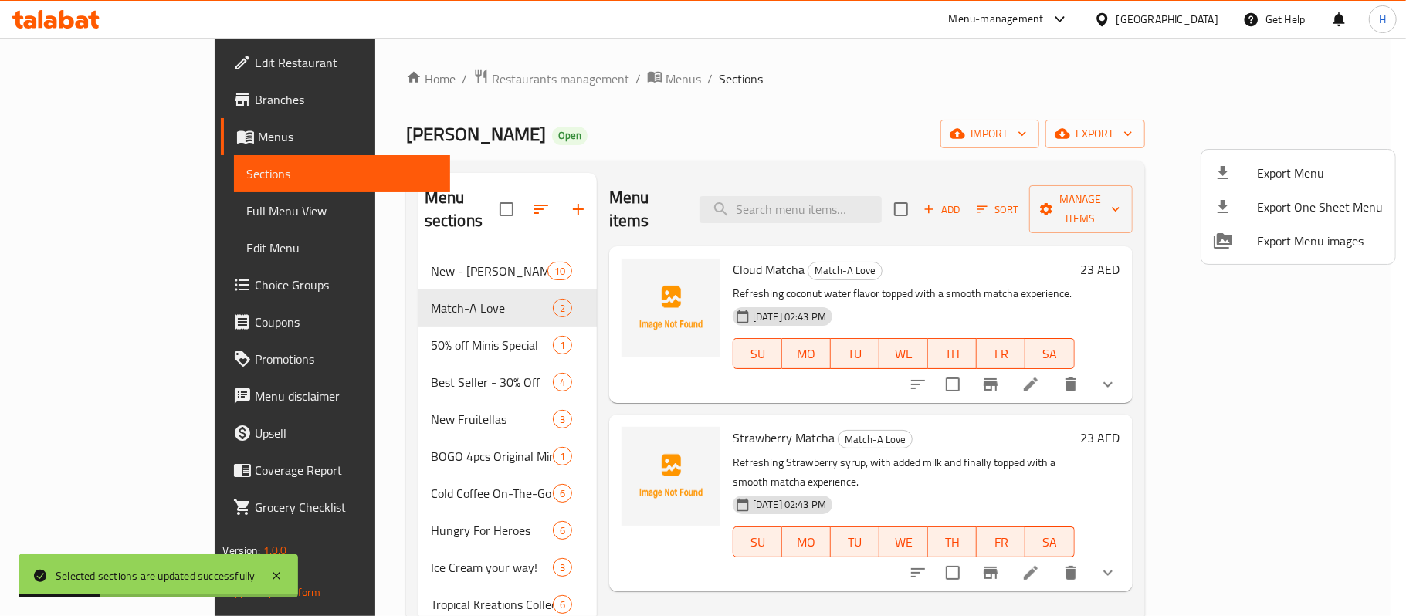
click at [1304, 182] on span "Export Menu" at bounding box center [1320, 173] width 126 height 19
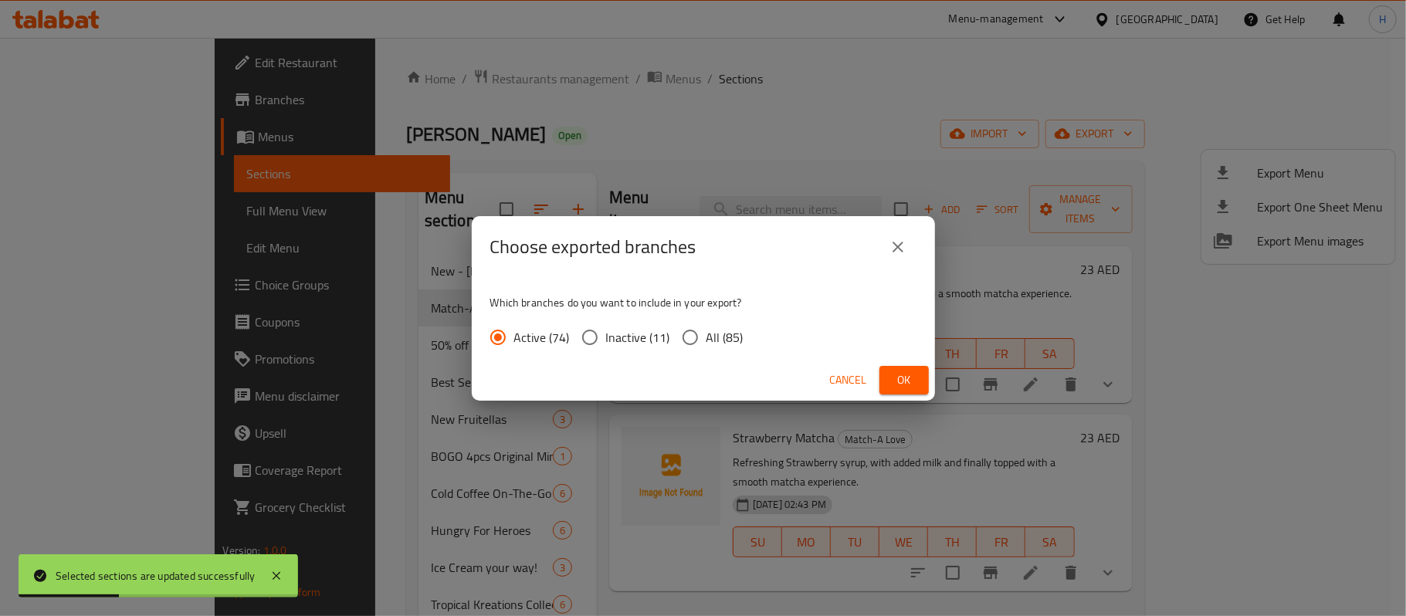
click at [727, 334] on span "All (85)" at bounding box center [725, 337] width 37 height 19
click at [707, 334] on input "All (85)" at bounding box center [690, 337] width 32 height 32
radio input "true"
click at [907, 381] on span "Ok" at bounding box center [904, 380] width 25 height 19
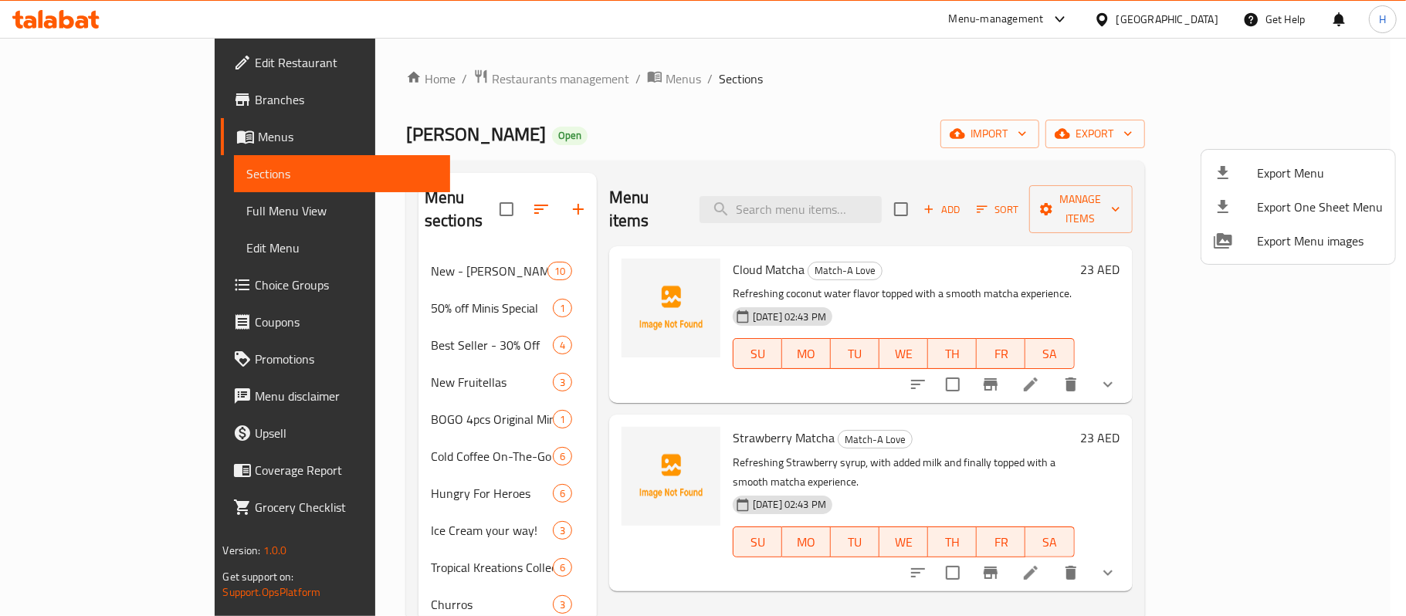
click at [1094, 167] on div at bounding box center [703, 308] width 1406 height 616
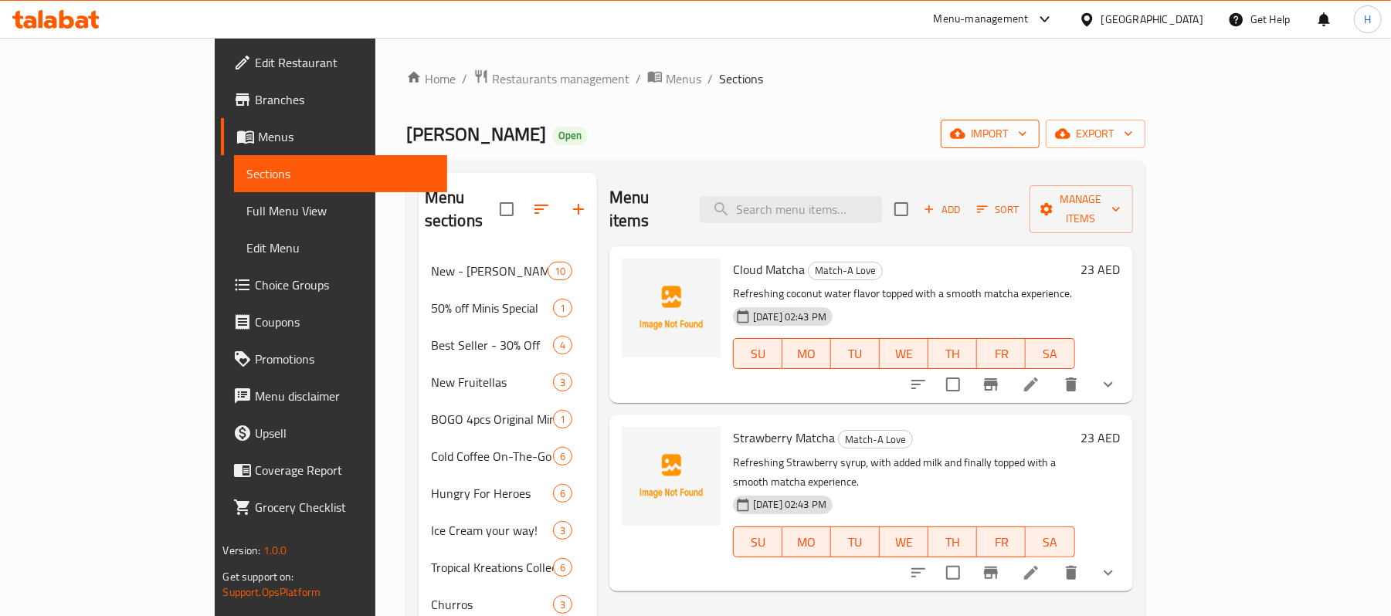
click at [1027, 131] on span "import" at bounding box center [990, 133] width 74 height 19
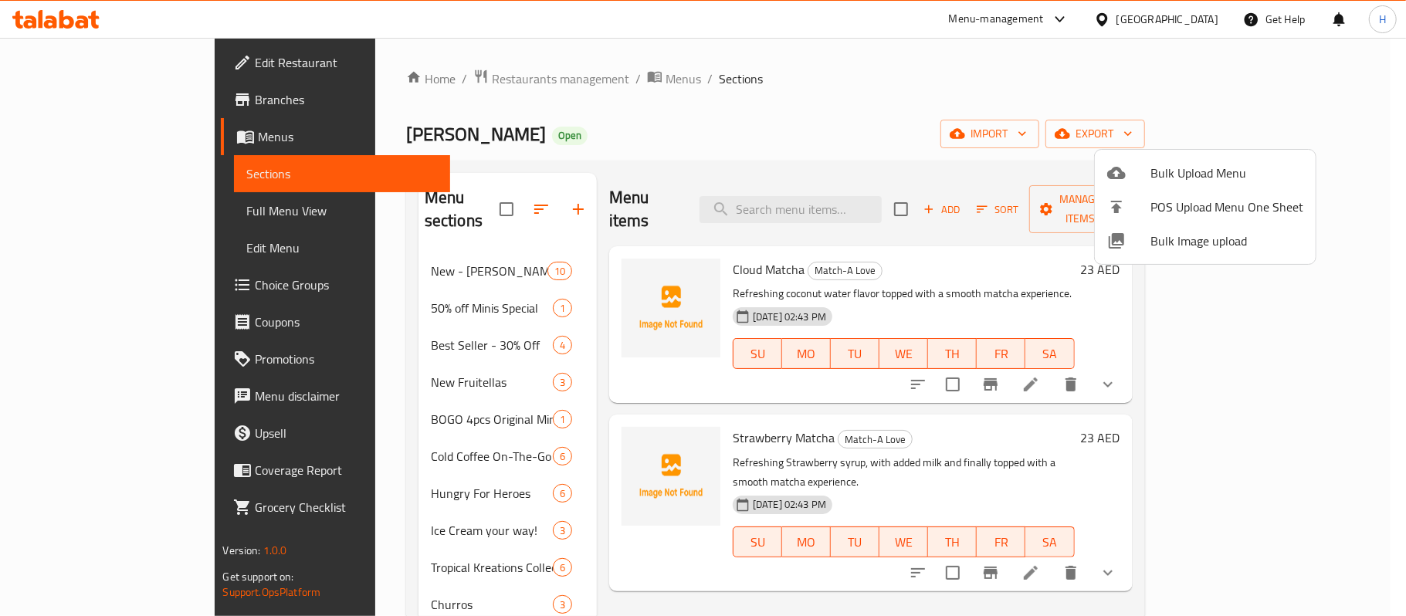
click at [1168, 151] on ul "Bulk Upload Menu POS Upload Menu One Sheet Bulk Image upload" at bounding box center [1205, 207] width 221 height 114
click at [1174, 171] on span "Bulk Upload Menu" at bounding box center [1227, 173] width 153 height 19
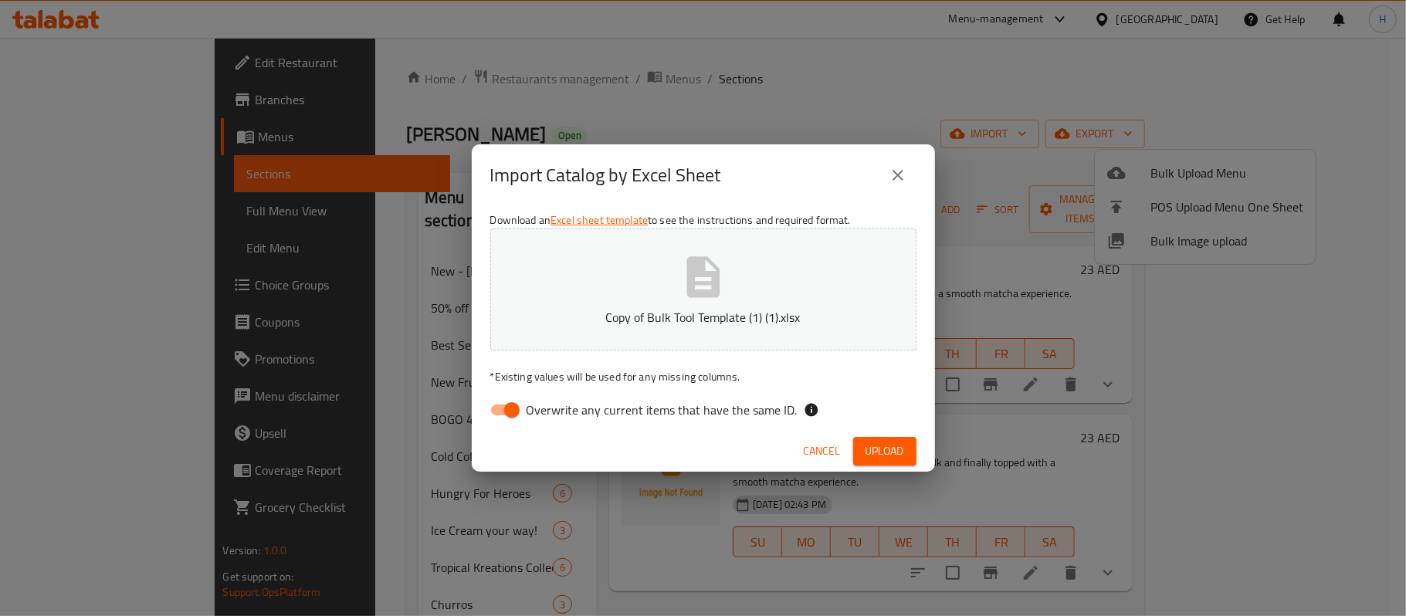
drag, startPoint x: 594, startPoint y: 395, endPoint x: 625, endPoint y: 405, distance: 32.2
click at [594, 395] on label "Overwrite any current items that have the same ID." at bounding box center [640, 409] width 316 height 29
click at [556, 395] on input "Overwrite any current items that have the same ID." at bounding box center [512, 409] width 88 height 29
checkbox input "false"
click at [845, 439] on button "Cancel" at bounding box center [822, 451] width 49 height 29
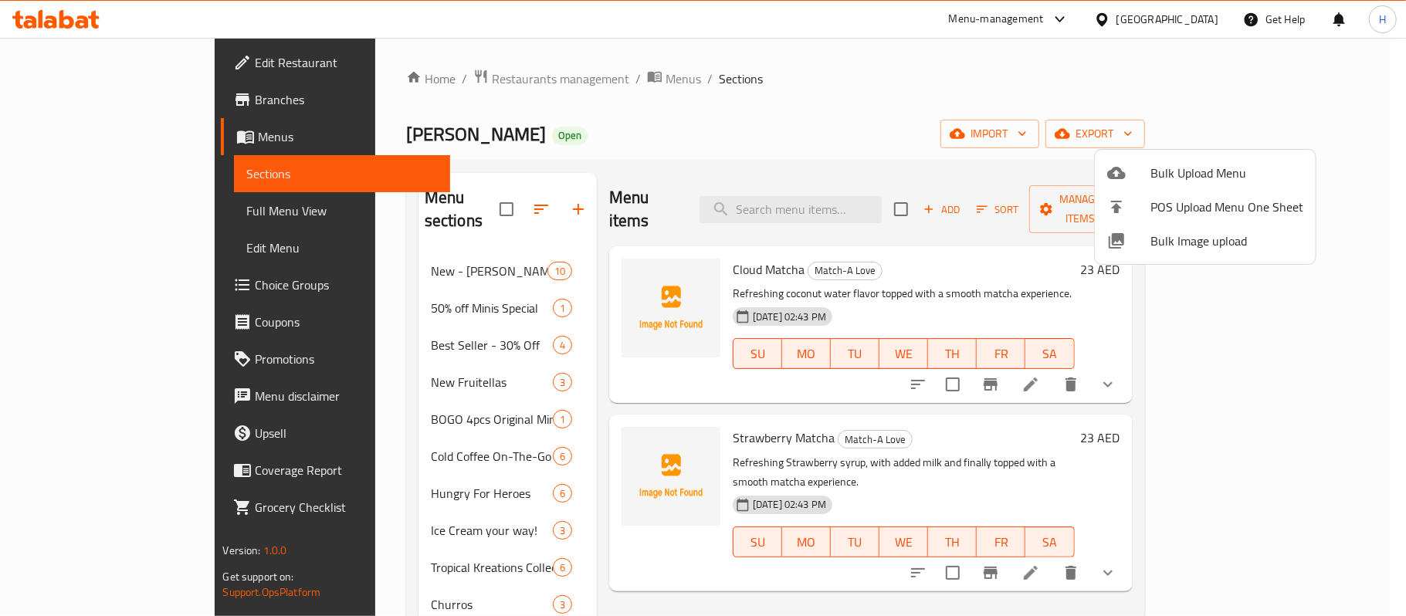
click at [1132, 171] on div at bounding box center [1128, 173] width 43 height 19
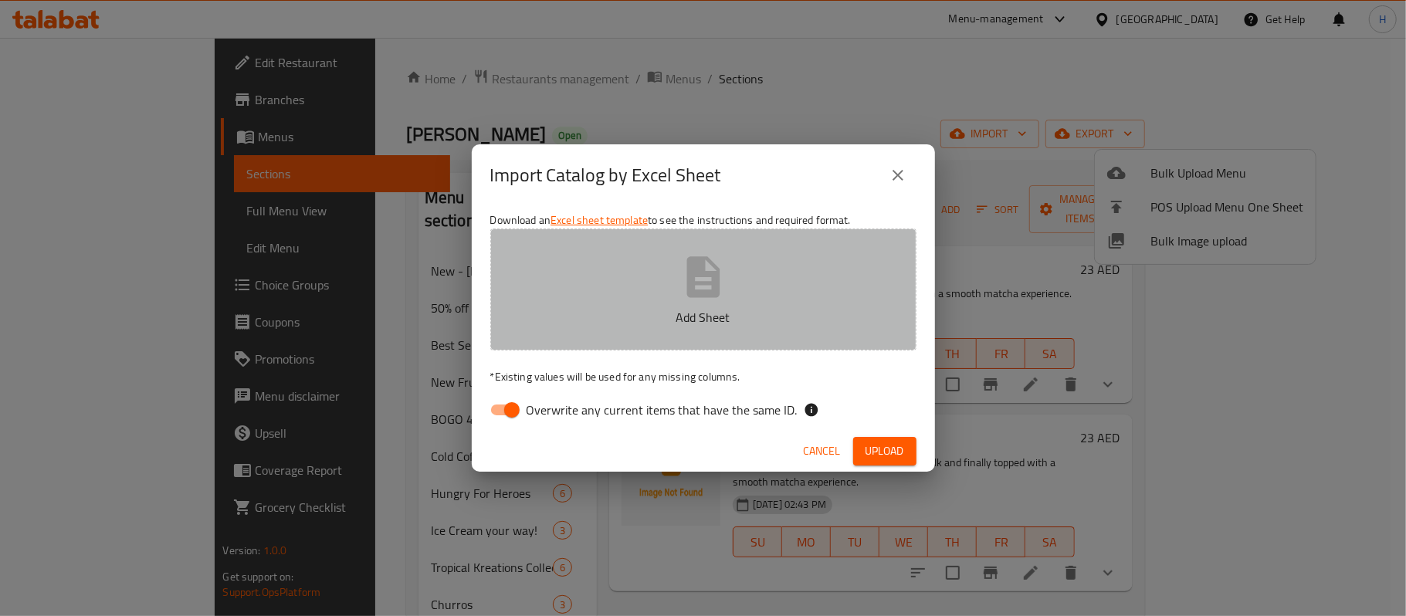
click at [811, 292] on button "Add Sheet" at bounding box center [703, 290] width 426 height 122
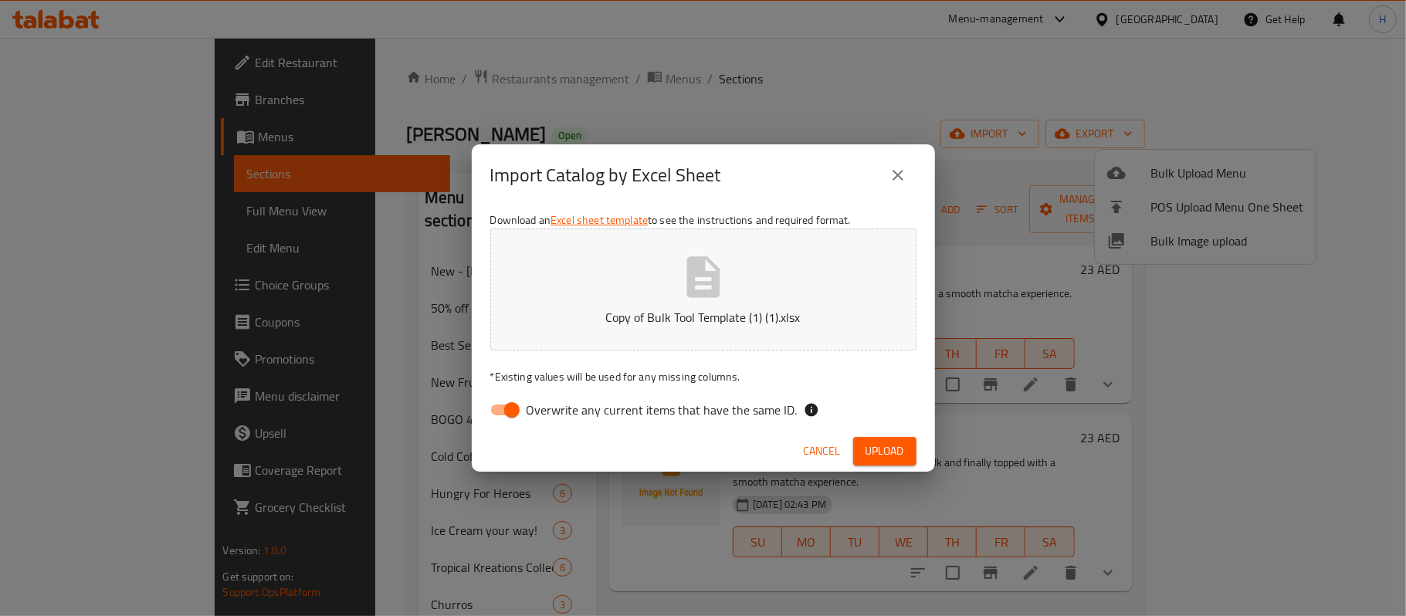
click at [626, 414] on span "Overwrite any current items that have the same ID." at bounding box center [662, 410] width 271 height 19
click at [556, 414] on input "Overwrite any current items that have the same ID." at bounding box center [512, 409] width 88 height 29
checkbox input "false"
click at [905, 443] on button "Upload" at bounding box center [884, 451] width 63 height 29
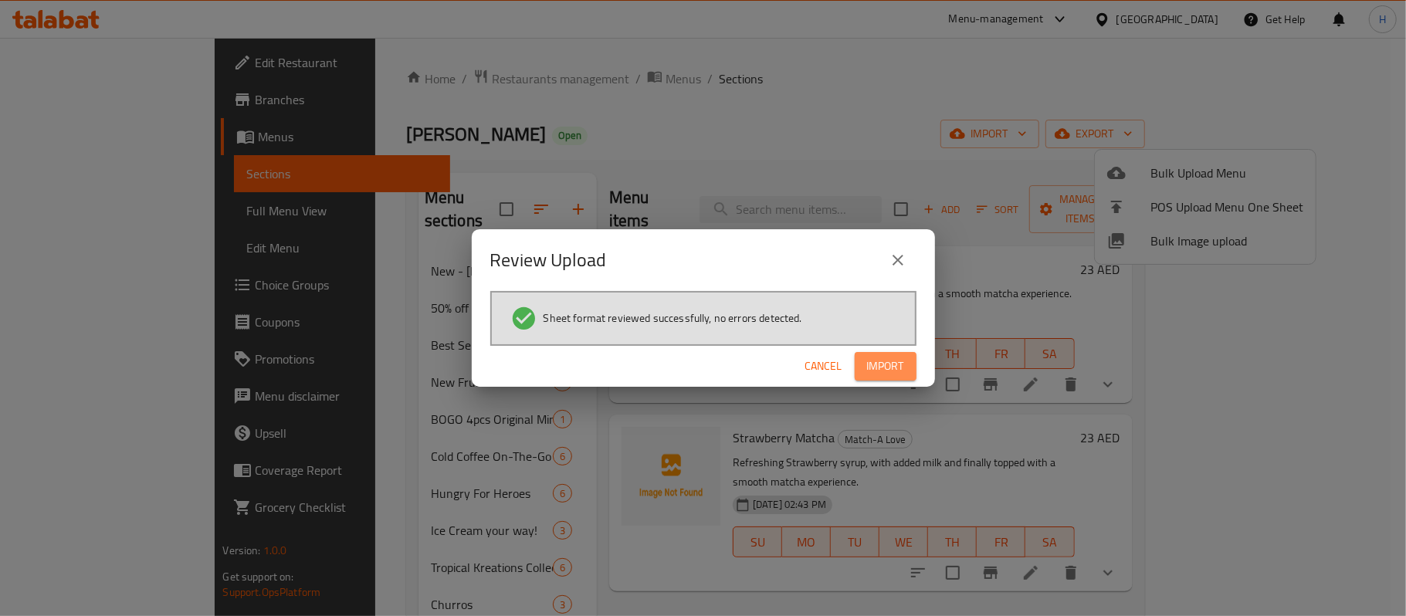
click at [903, 358] on button "Import" at bounding box center [886, 366] width 62 height 29
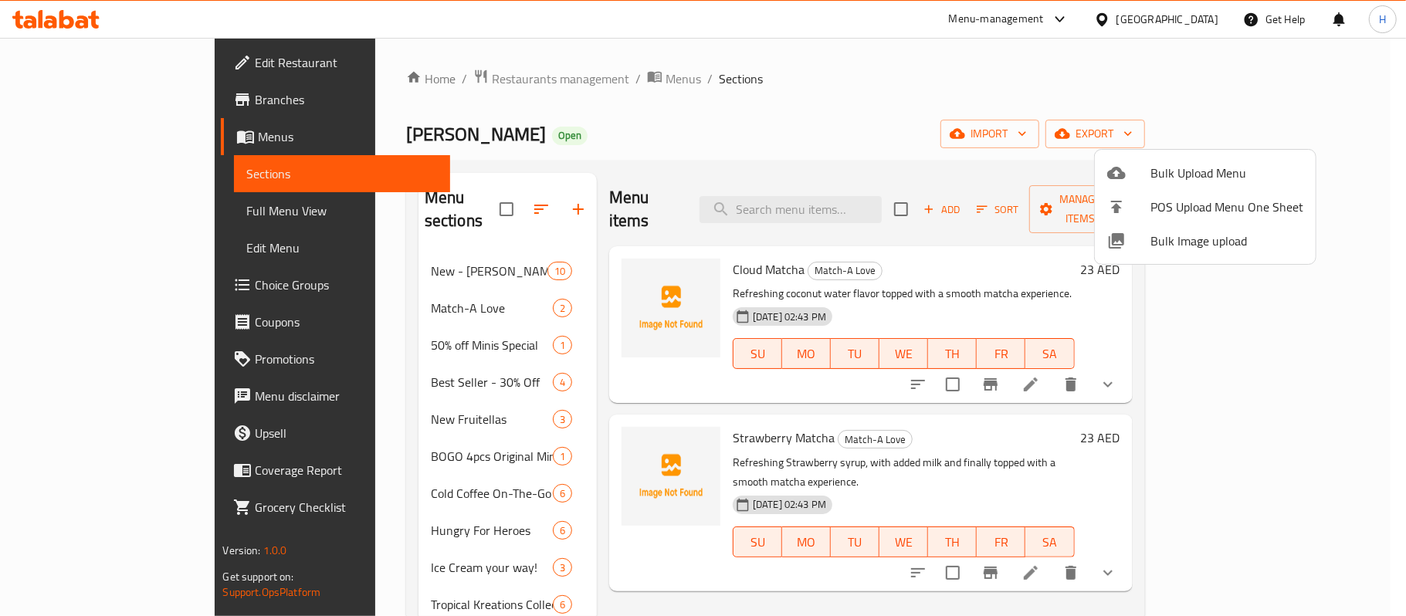
click at [124, 202] on div at bounding box center [703, 308] width 1406 height 616
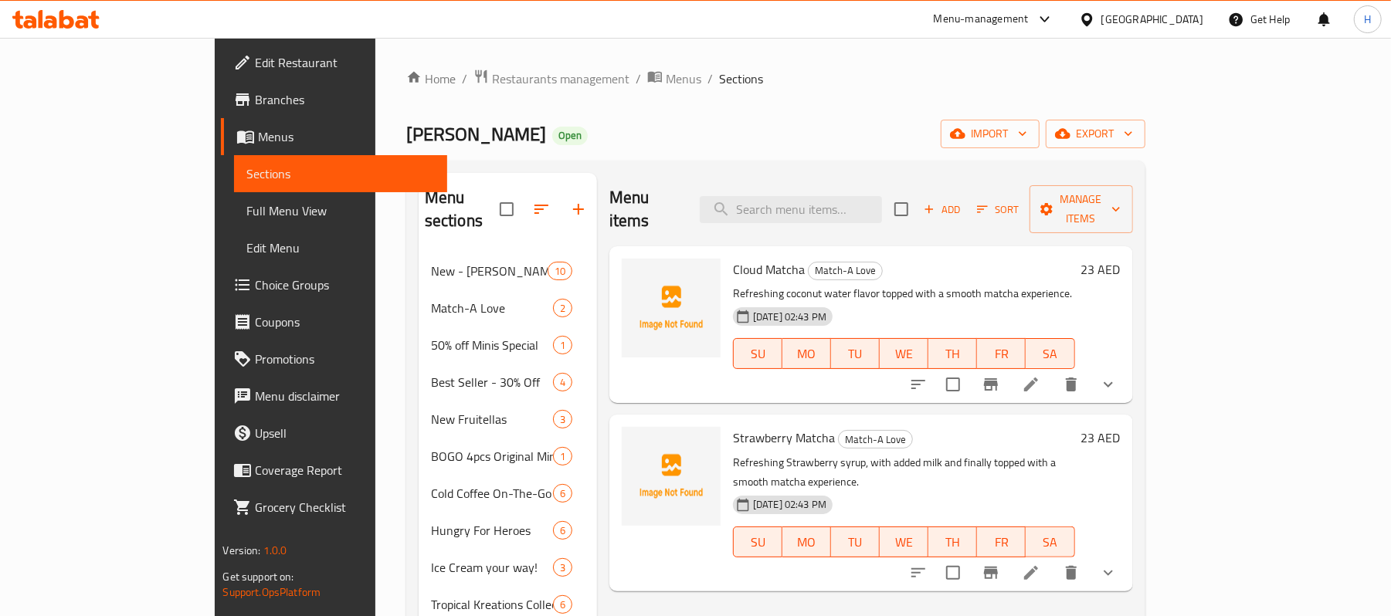
drag, startPoint x: 124, startPoint y: 202, endPoint x: 289, endPoint y: 22, distance: 244.3
click at [246, 202] on span "Full Menu View" at bounding box center [340, 211] width 188 height 19
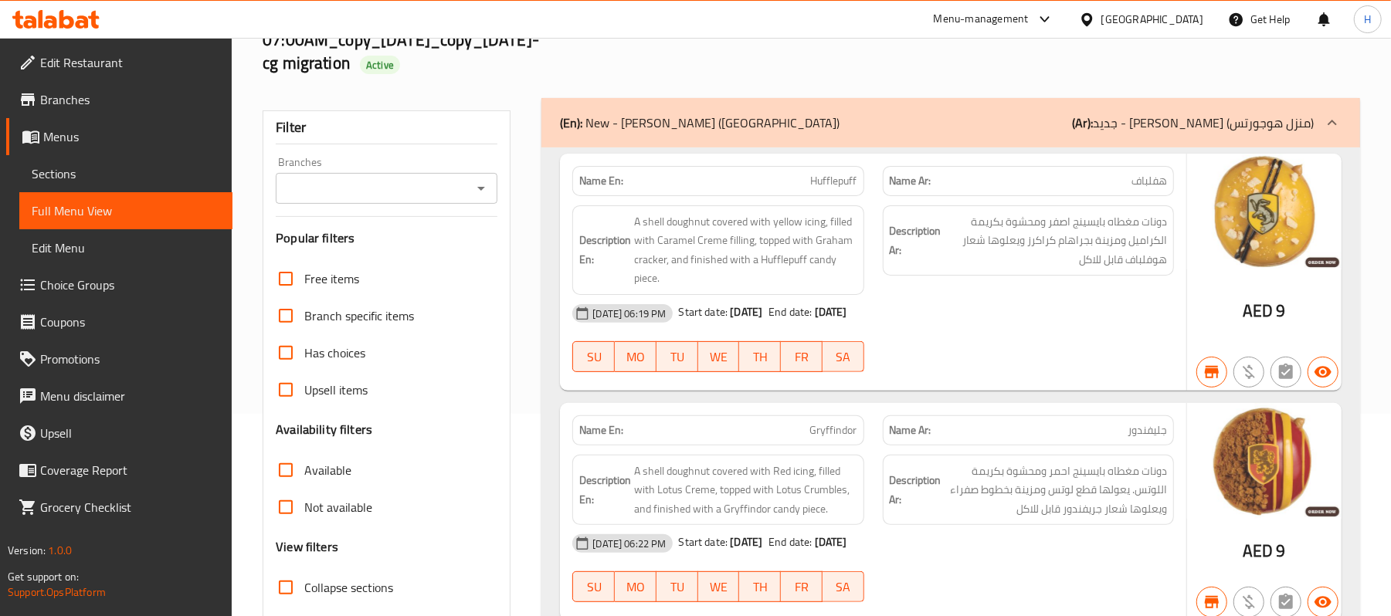
scroll to position [309, 0]
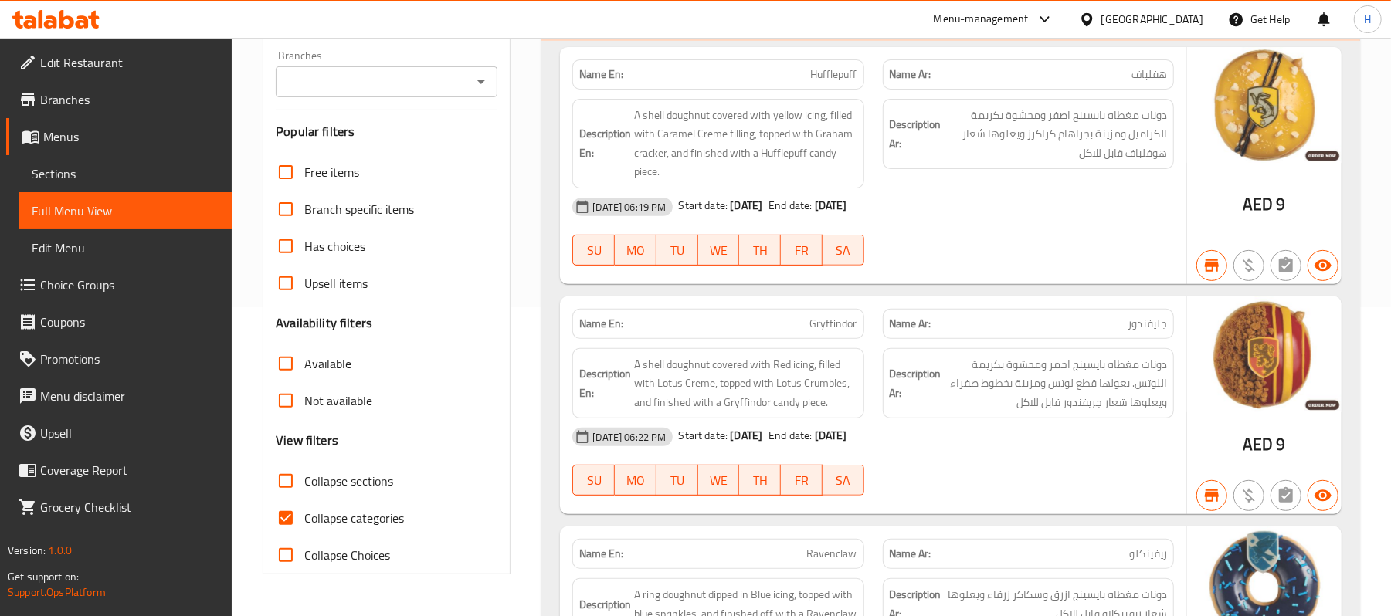
click at [346, 480] on span "Collapse sections" at bounding box center [348, 481] width 89 height 19
click at [304, 480] on input "Collapse sections" at bounding box center [285, 481] width 37 height 37
checkbox input "true"
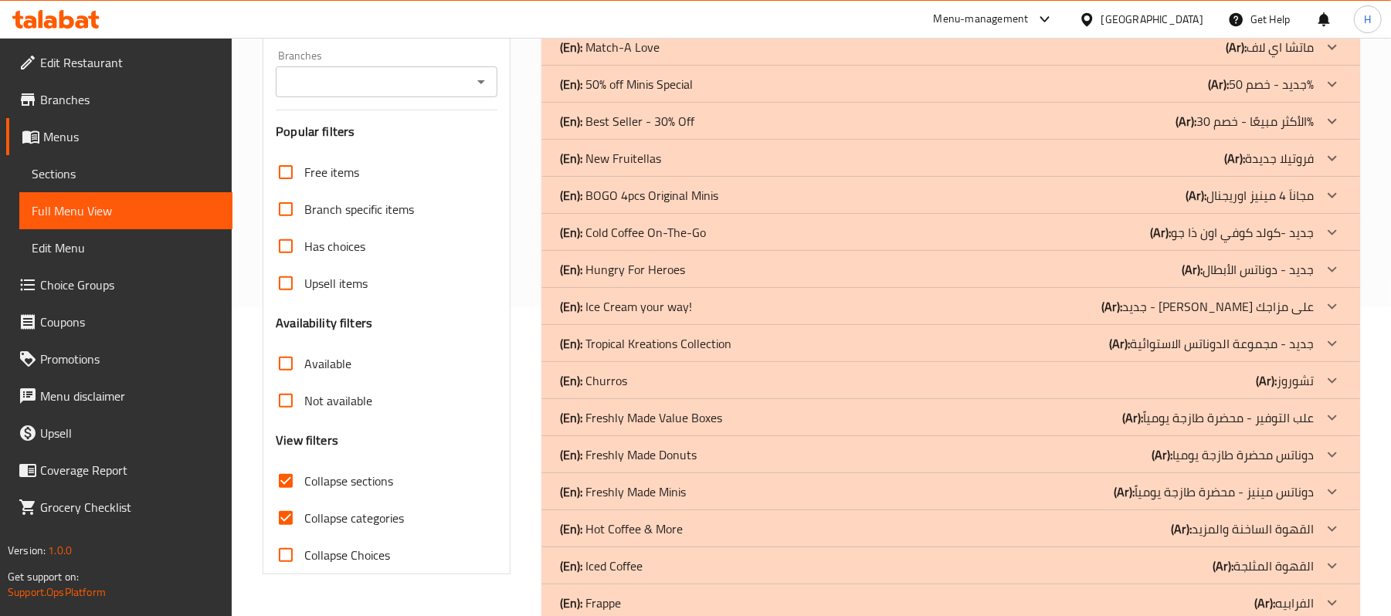
click at [365, 522] on span "Collapse categories" at bounding box center [354, 518] width 100 height 19
click at [304, 522] on input "Collapse categories" at bounding box center [285, 518] width 37 height 37
checkbox input "false"
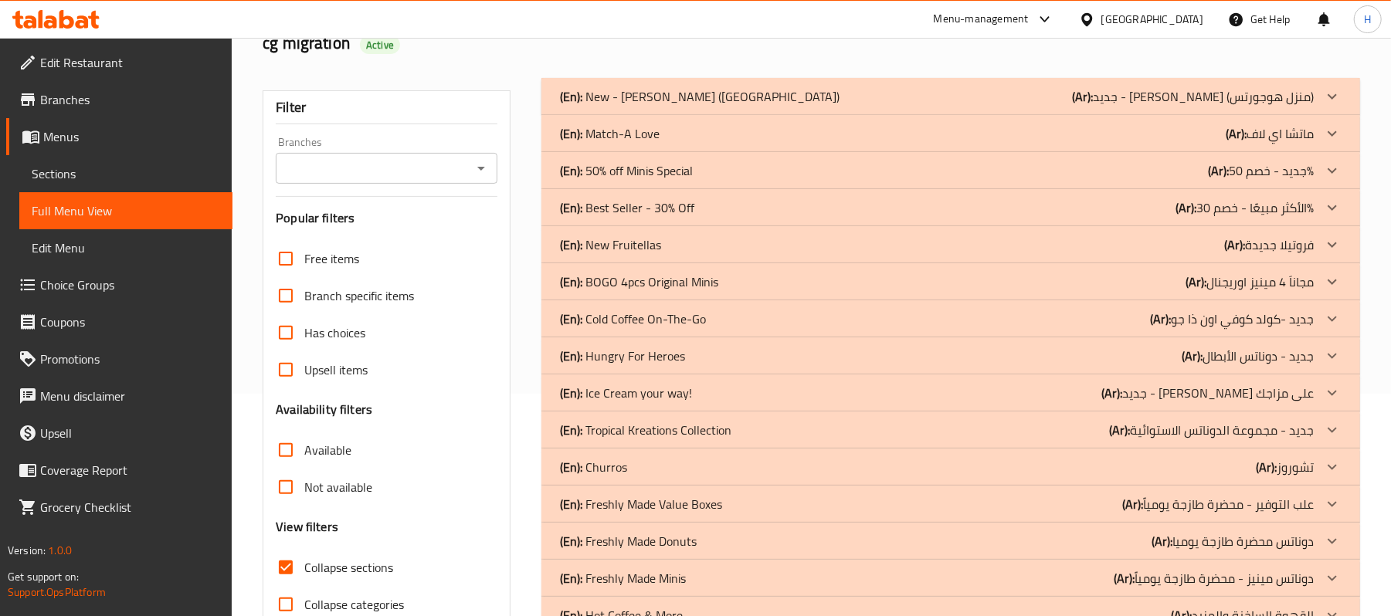
scroll to position [103, 0]
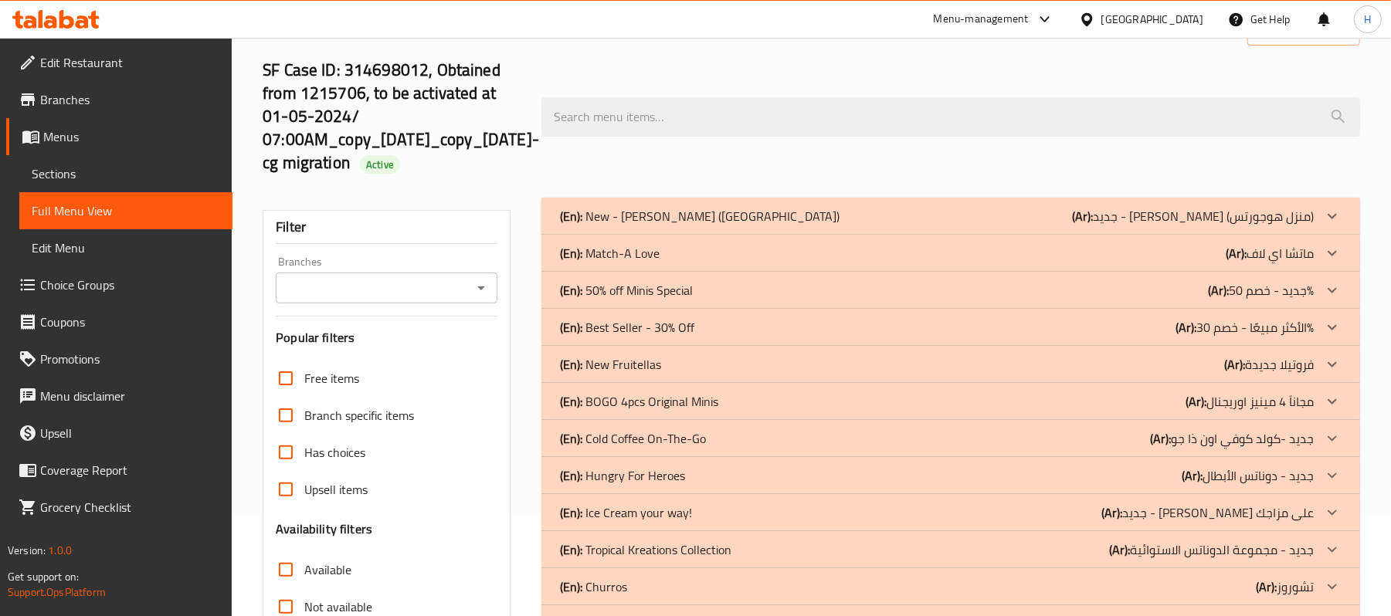
click at [710, 254] on div "(En): Match-A Love (Ar): [PERSON_NAME]" at bounding box center [937, 253] width 754 height 19
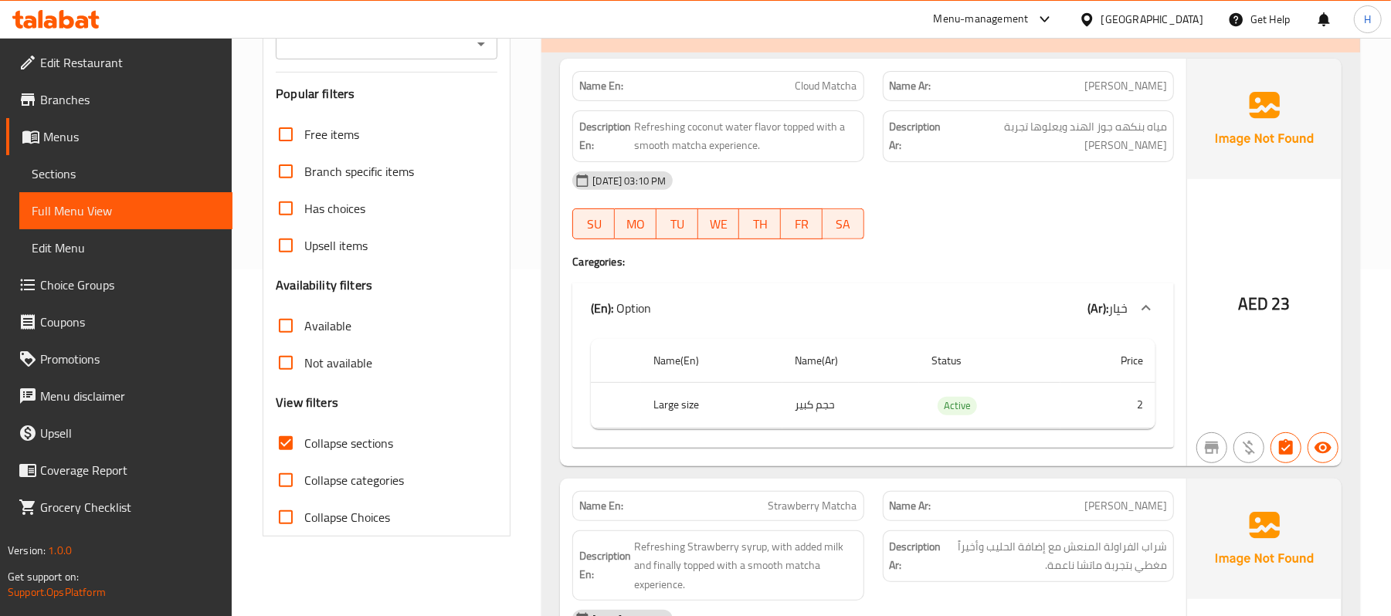
scroll to position [205, 0]
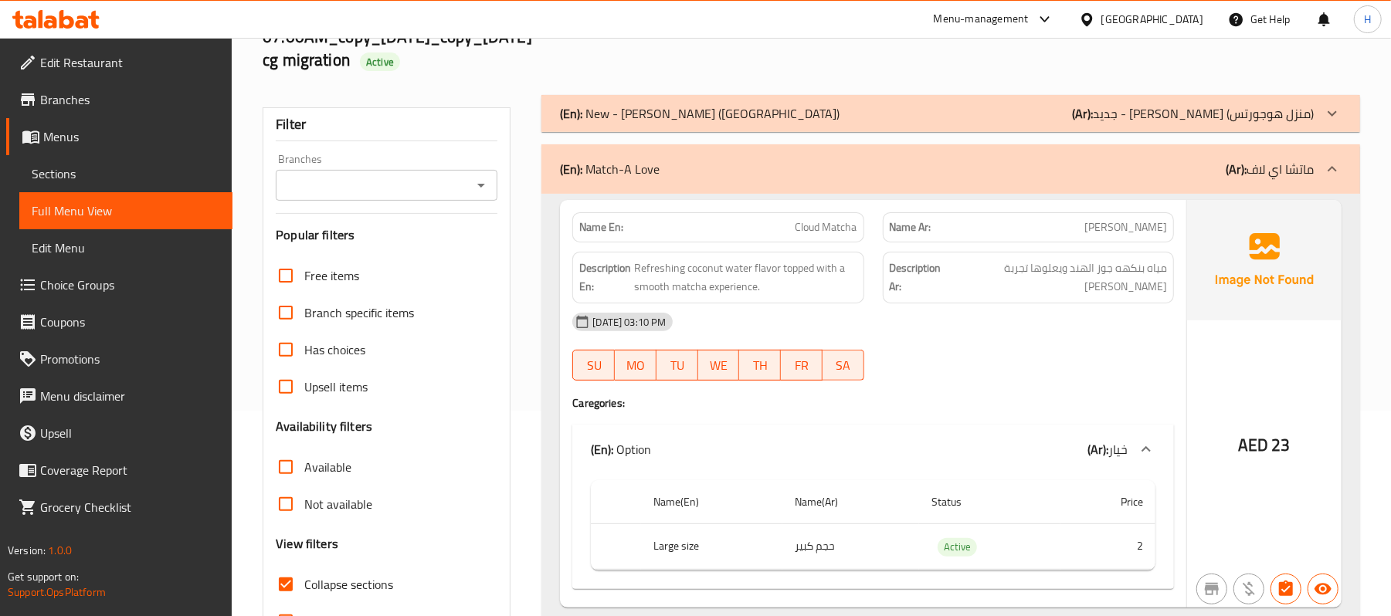
click at [812, 230] on span "Cloud Matcha" at bounding box center [826, 227] width 62 height 16
copy span "Cloud Matcha"
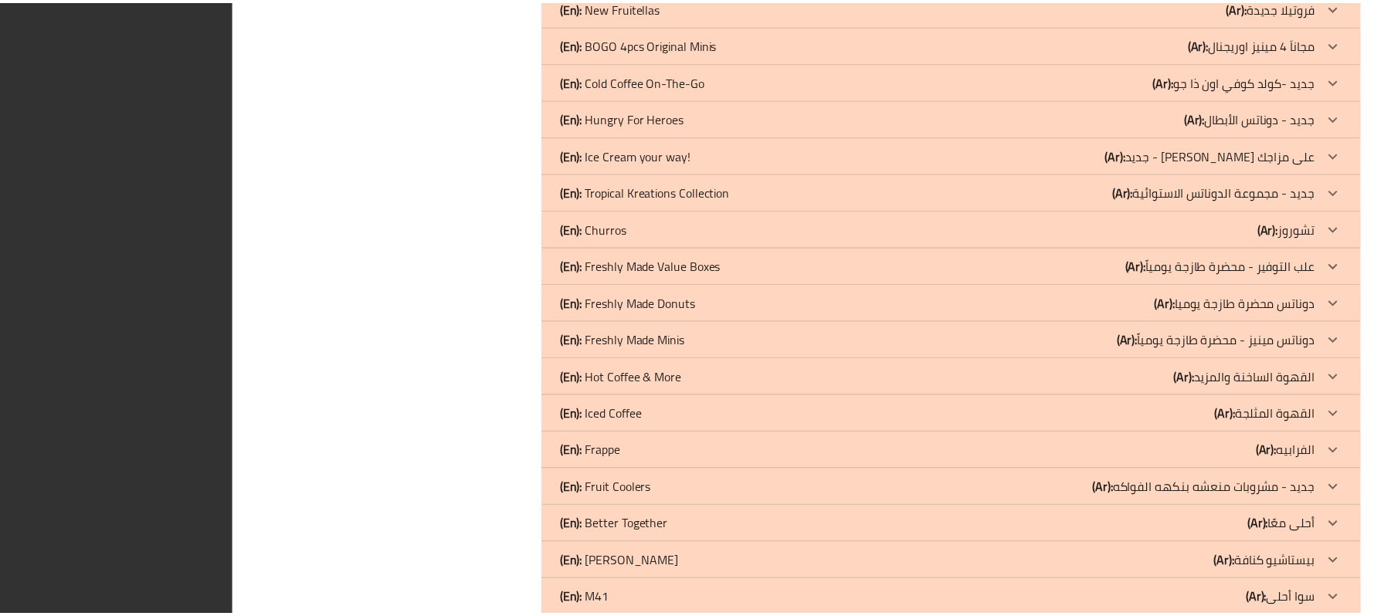
scroll to position [1510, 0]
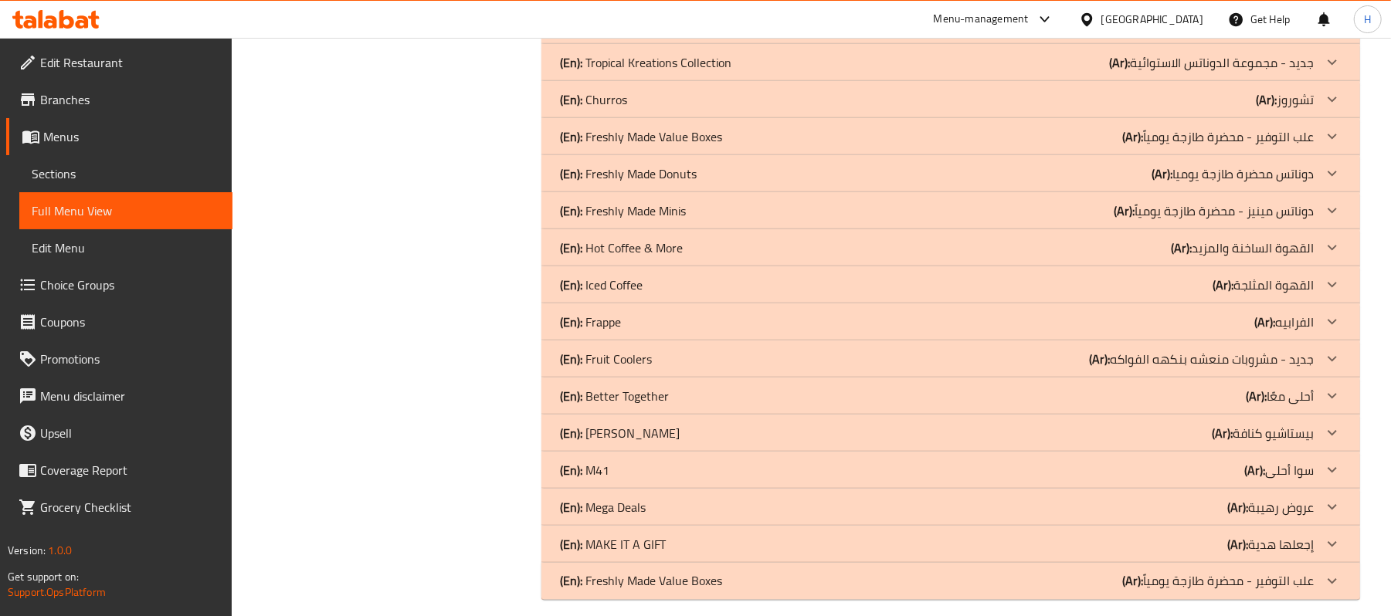
click at [70, 10] on icon at bounding box center [55, 19] width 87 height 19
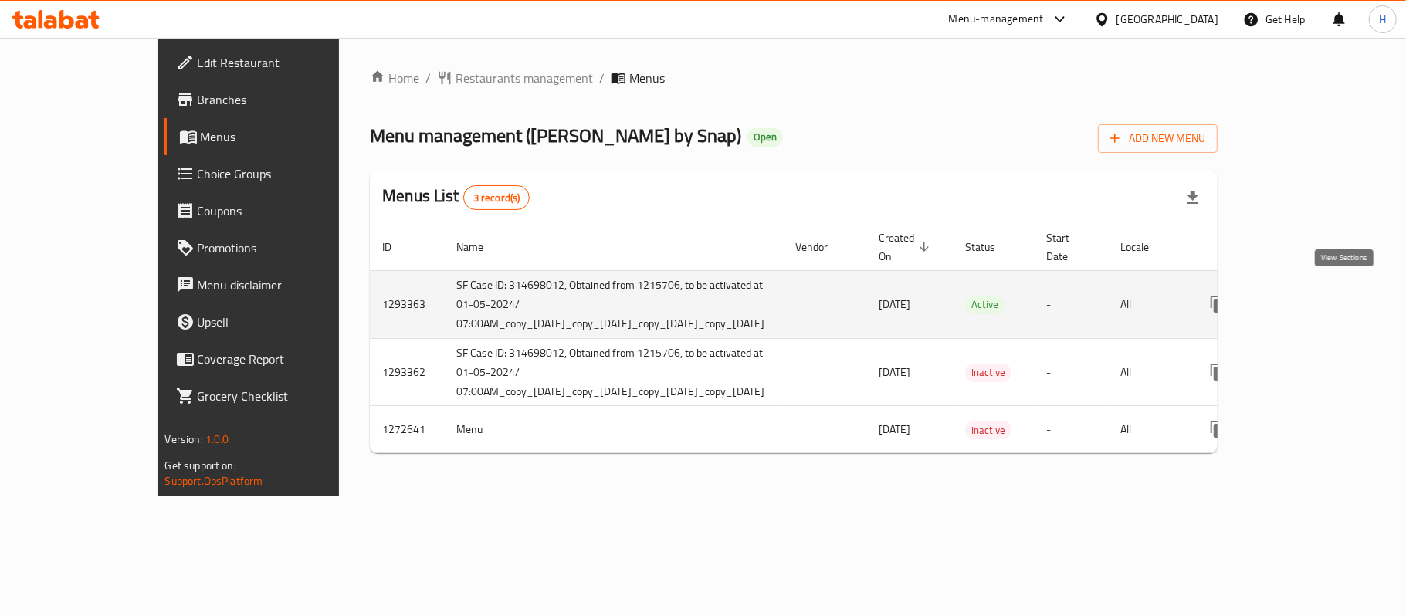
click at [1336, 298] on icon "enhanced table" at bounding box center [1330, 304] width 19 height 19
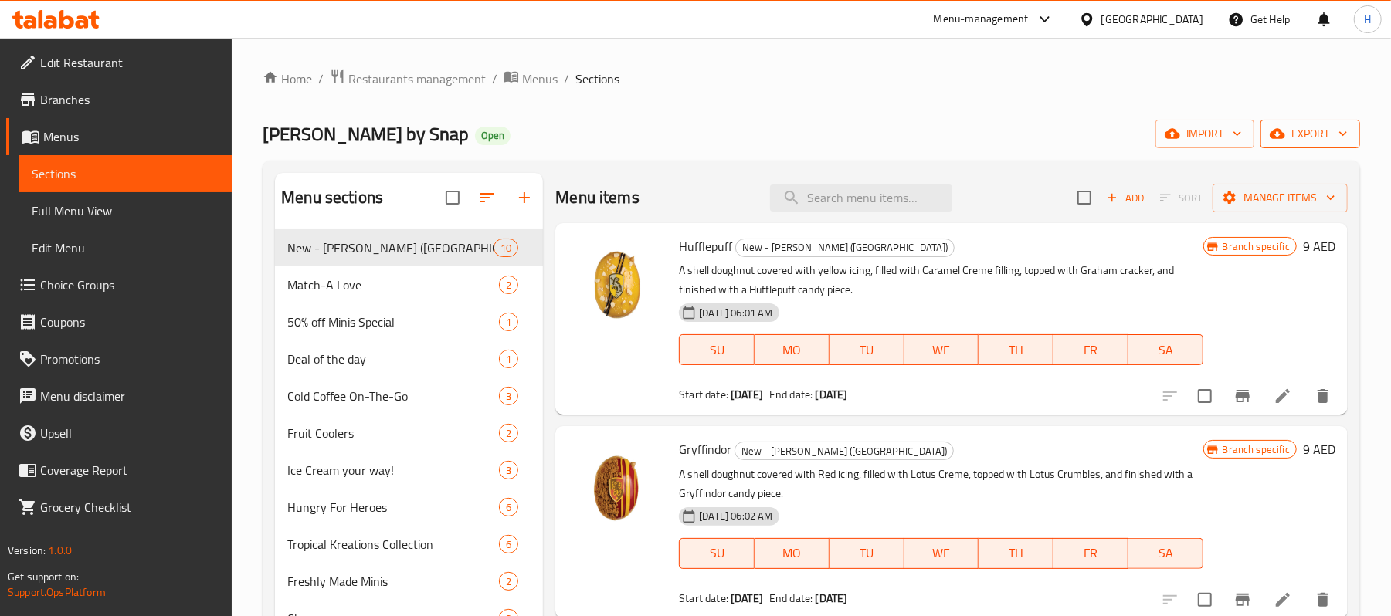
click at [1280, 141] on icon "button" at bounding box center [1277, 133] width 15 height 15
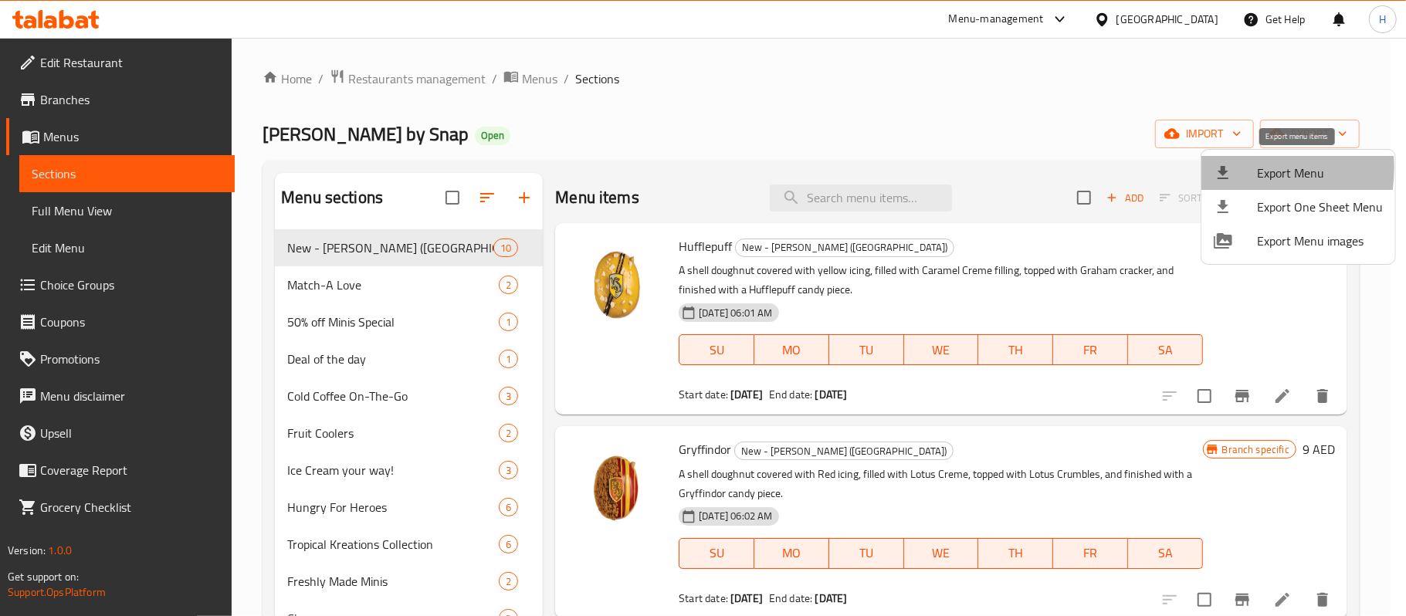
click at [1223, 168] on icon at bounding box center [1223, 172] width 11 height 13
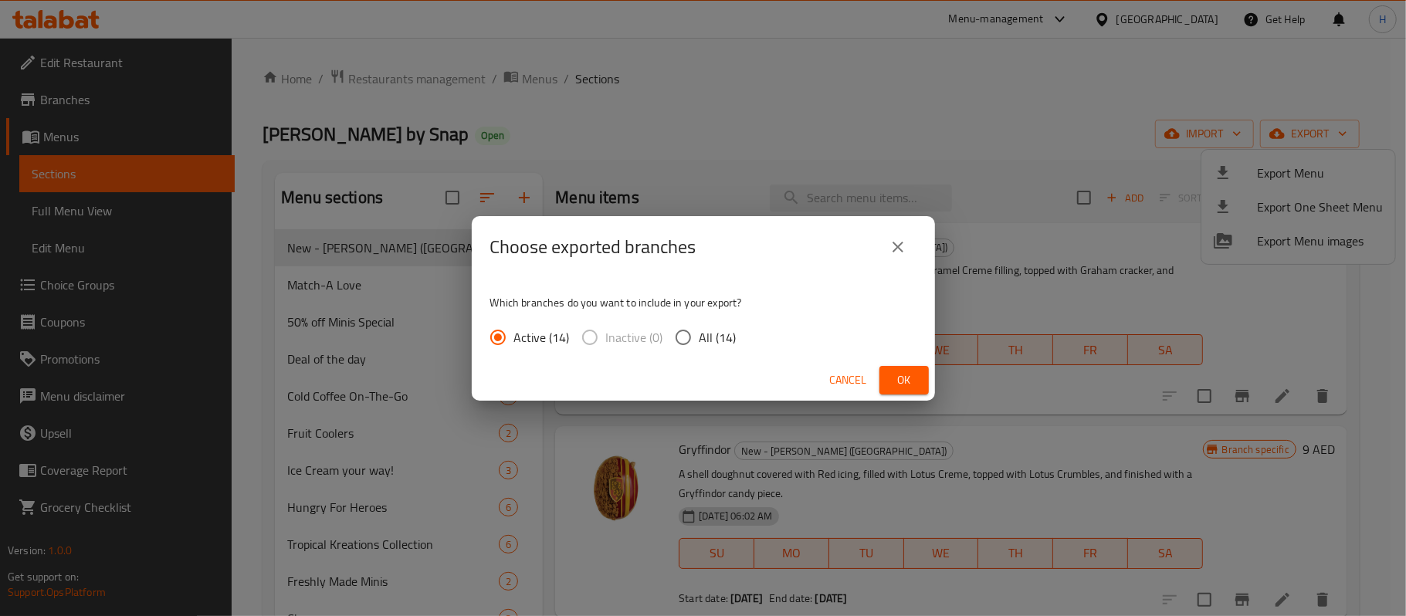
click at [703, 337] on span "All (14)" at bounding box center [718, 337] width 37 height 19
click at [700, 337] on input "All (14)" at bounding box center [683, 337] width 32 height 32
radio input "true"
click at [890, 381] on button "Ok" at bounding box center [904, 380] width 49 height 29
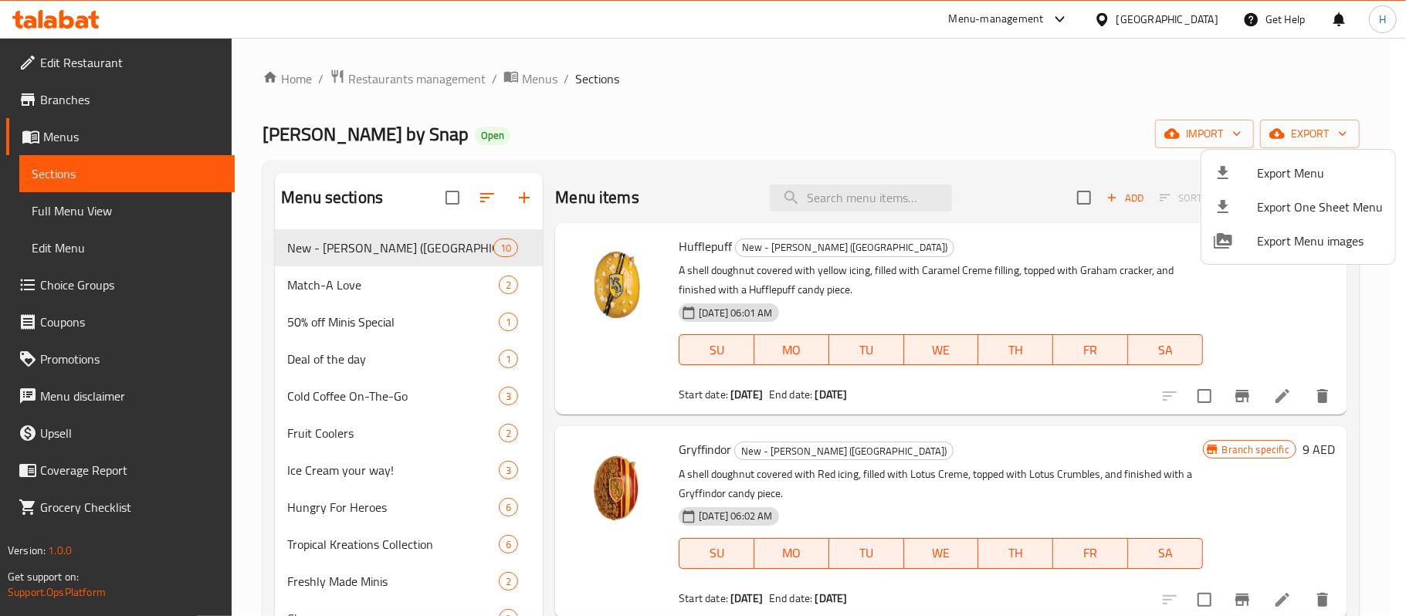
click at [359, 292] on div at bounding box center [703, 308] width 1406 height 616
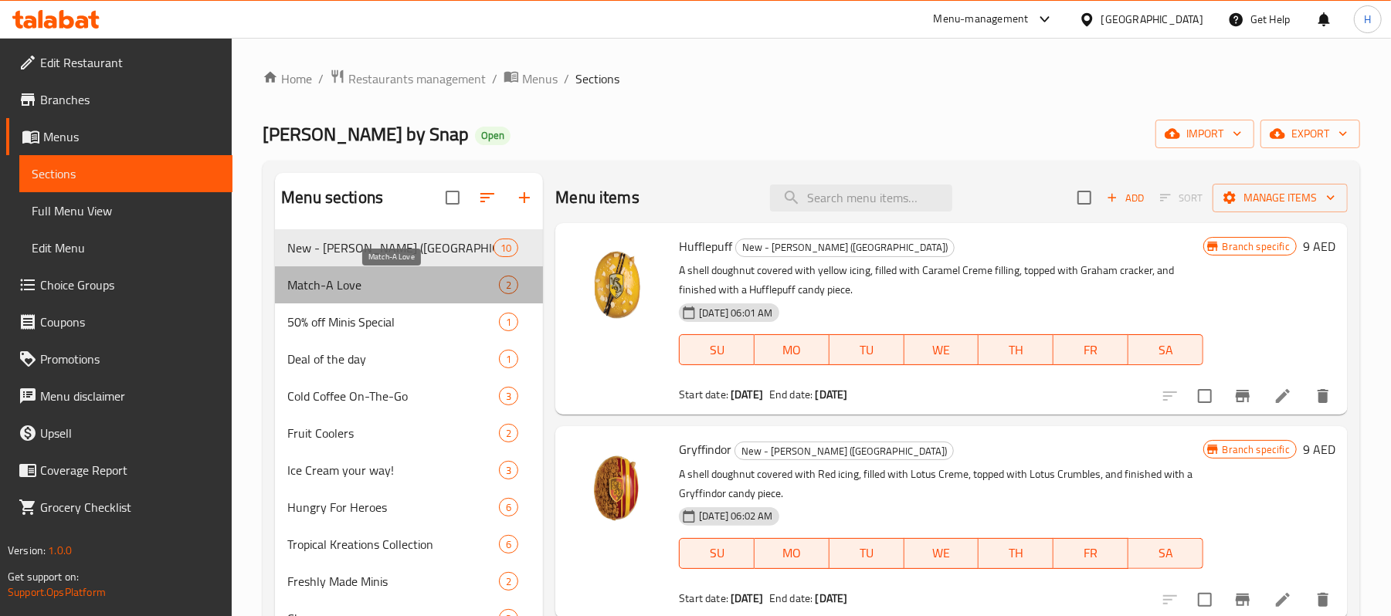
click at [360, 292] on span "Match-A Love" at bounding box center [393, 285] width 212 height 19
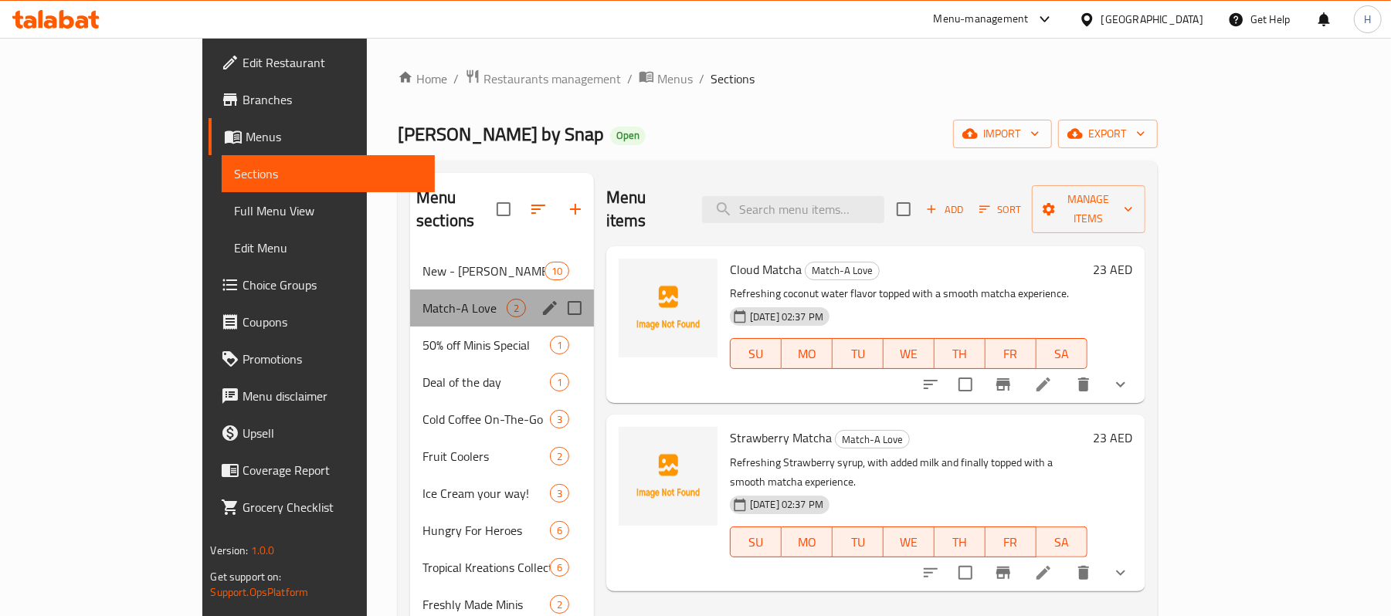
click at [410, 300] on div "Match-A Love 2" at bounding box center [502, 308] width 184 height 37
click at [558, 292] on input "Menu sections" at bounding box center [574, 308] width 32 height 32
checkbox input "true"
click at [507, 200] on icon "button" at bounding box center [516, 209] width 19 height 19
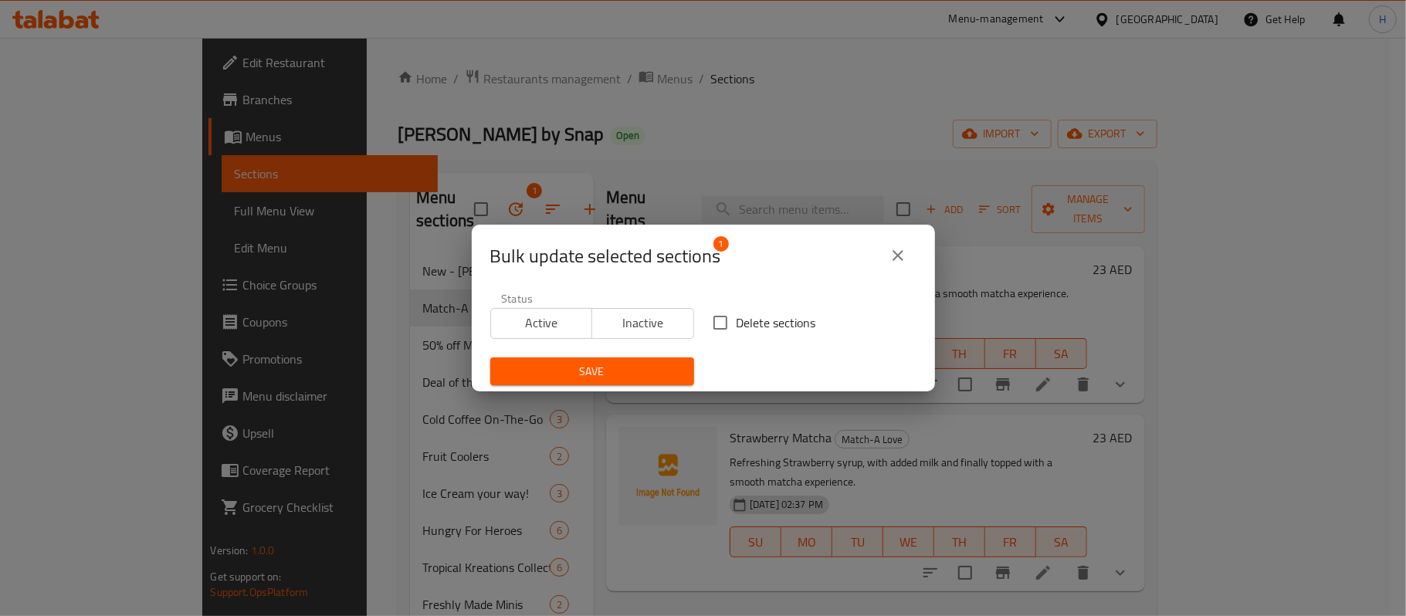
click at [706, 329] on input "Delete sections" at bounding box center [720, 323] width 32 height 32
checkbox input "true"
click at [652, 371] on span "Save" at bounding box center [592, 371] width 179 height 19
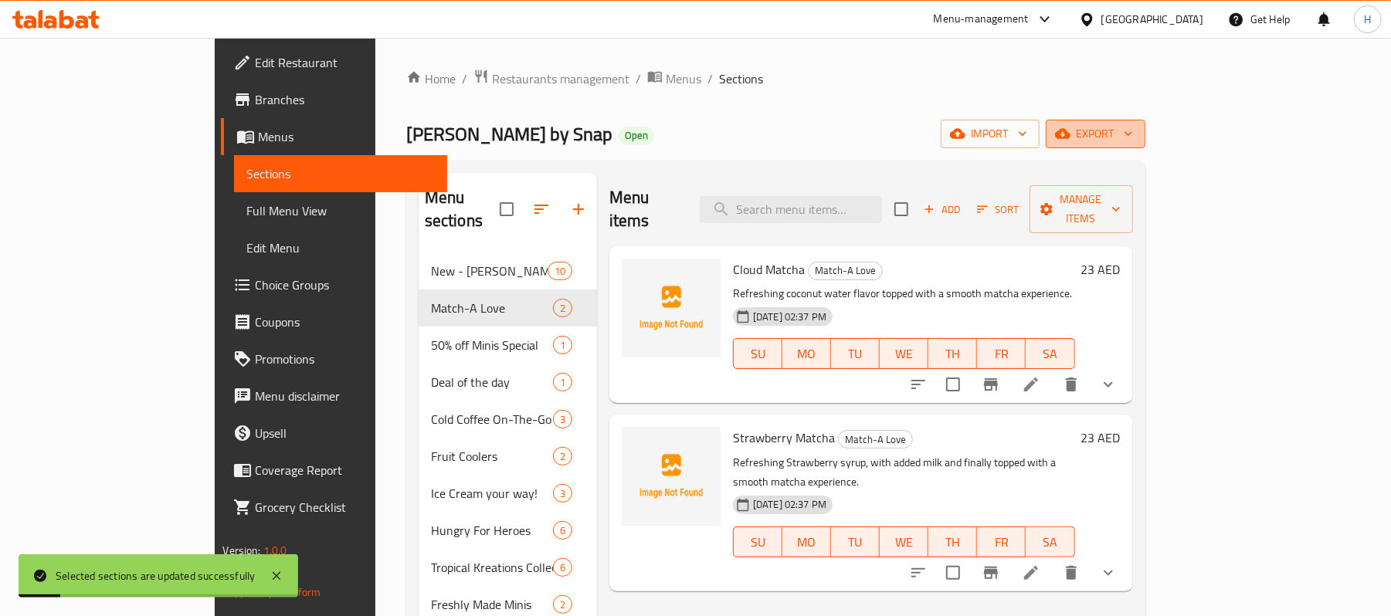
click at [1145, 121] on button "export" at bounding box center [1096, 134] width 100 height 29
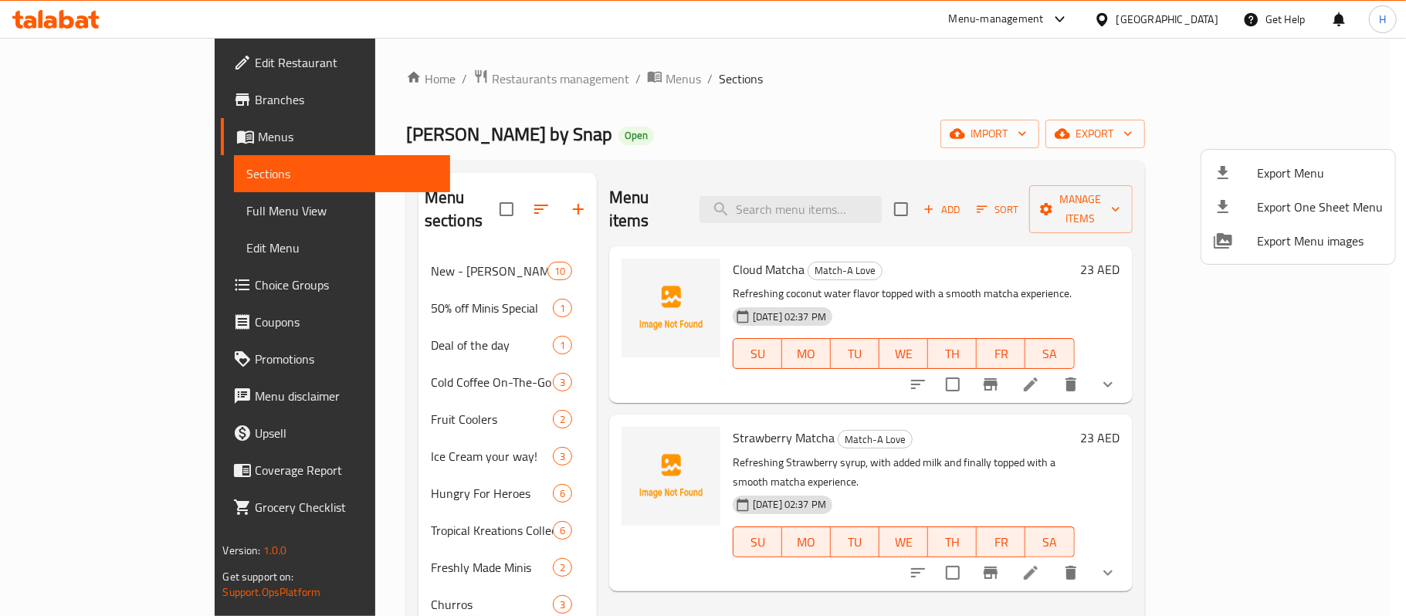
click at [829, 99] on div at bounding box center [703, 308] width 1406 height 616
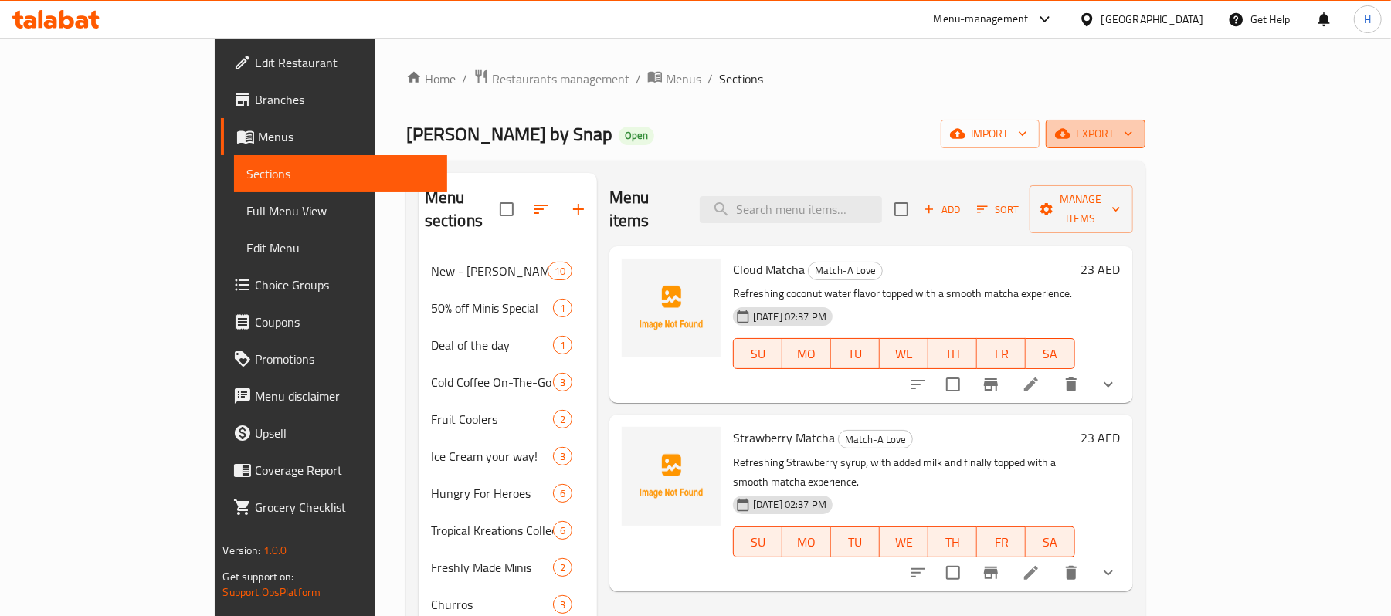
click at [1145, 124] on button "export" at bounding box center [1096, 134] width 100 height 29
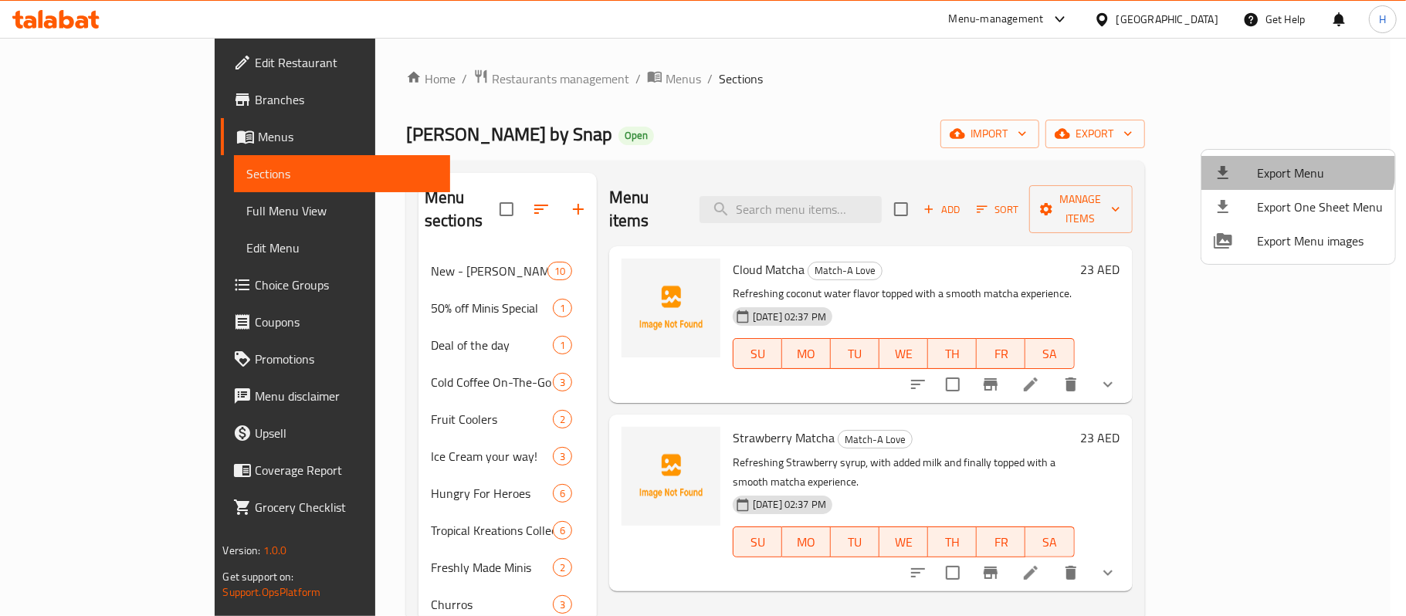
click at [1294, 164] on span "Export Menu" at bounding box center [1320, 173] width 126 height 19
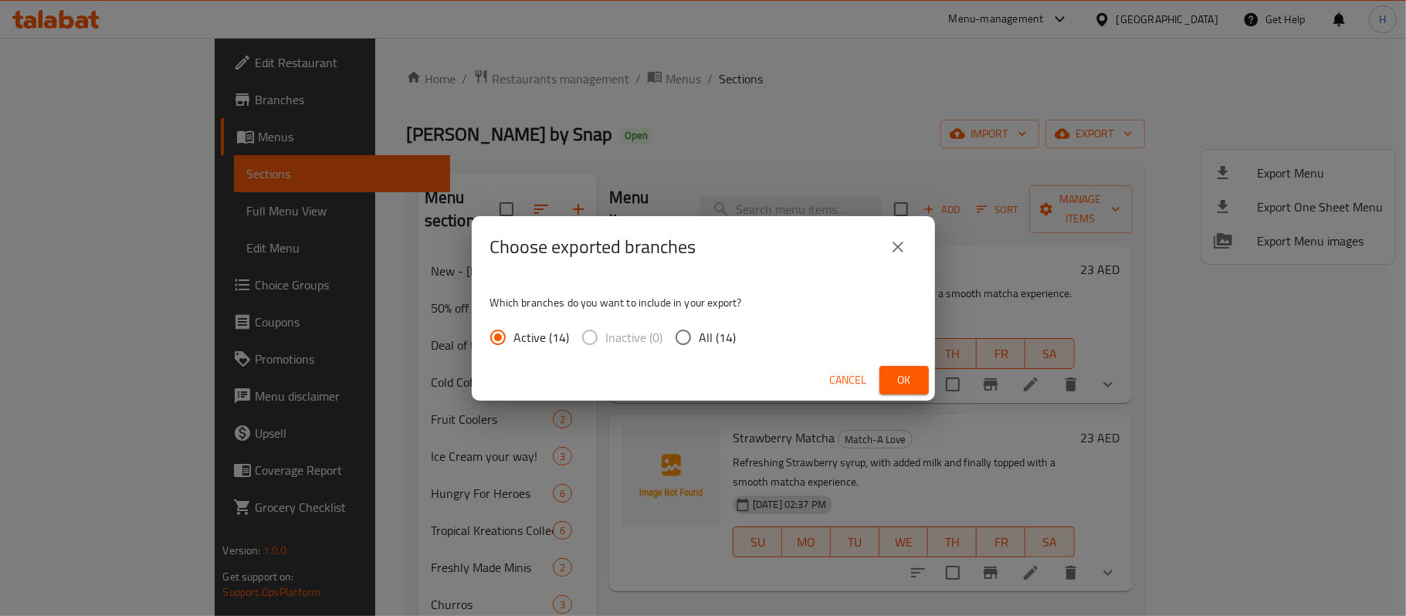
click at [690, 338] on input "All (14)" at bounding box center [683, 337] width 32 height 32
radio input "true"
click at [917, 381] on button "Ok" at bounding box center [904, 380] width 49 height 29
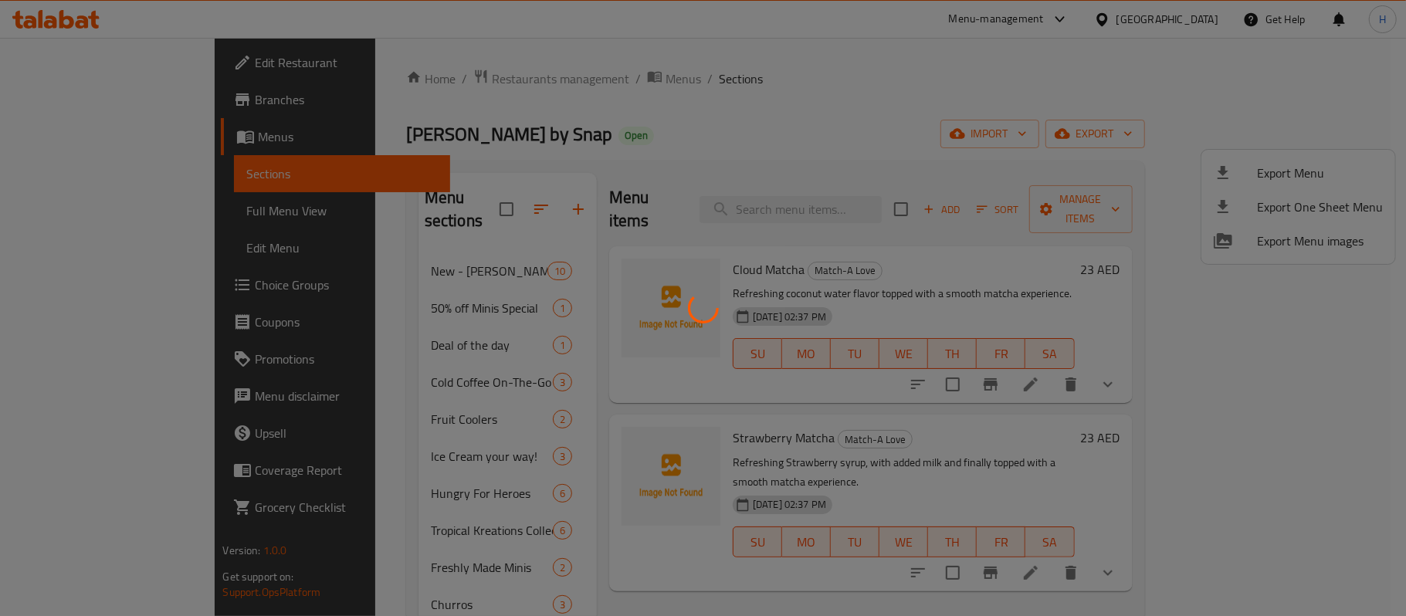
click at [1039, 106] on div at bounding box center [703, 308] width 1406 height 616
click at [1007, 99] on div at bounding box center [703, 308] width 1406 height 616
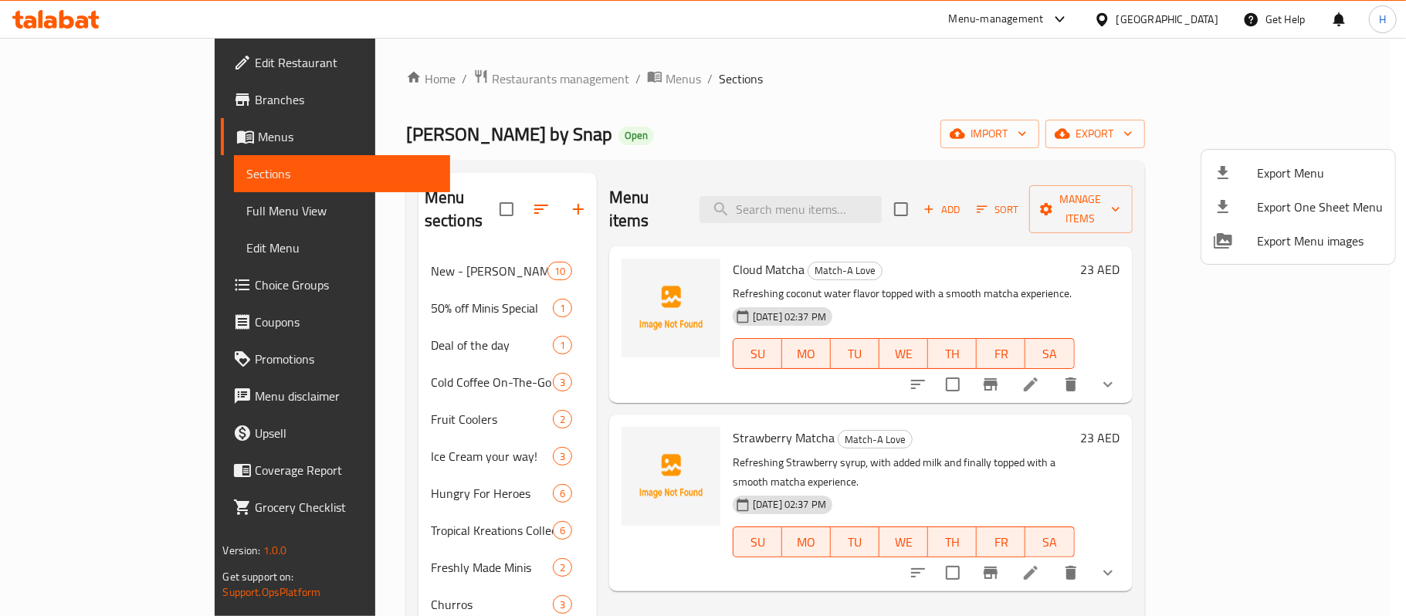
click at [955, 87] on div at bounding box center [703, 308] width 1406 height 616
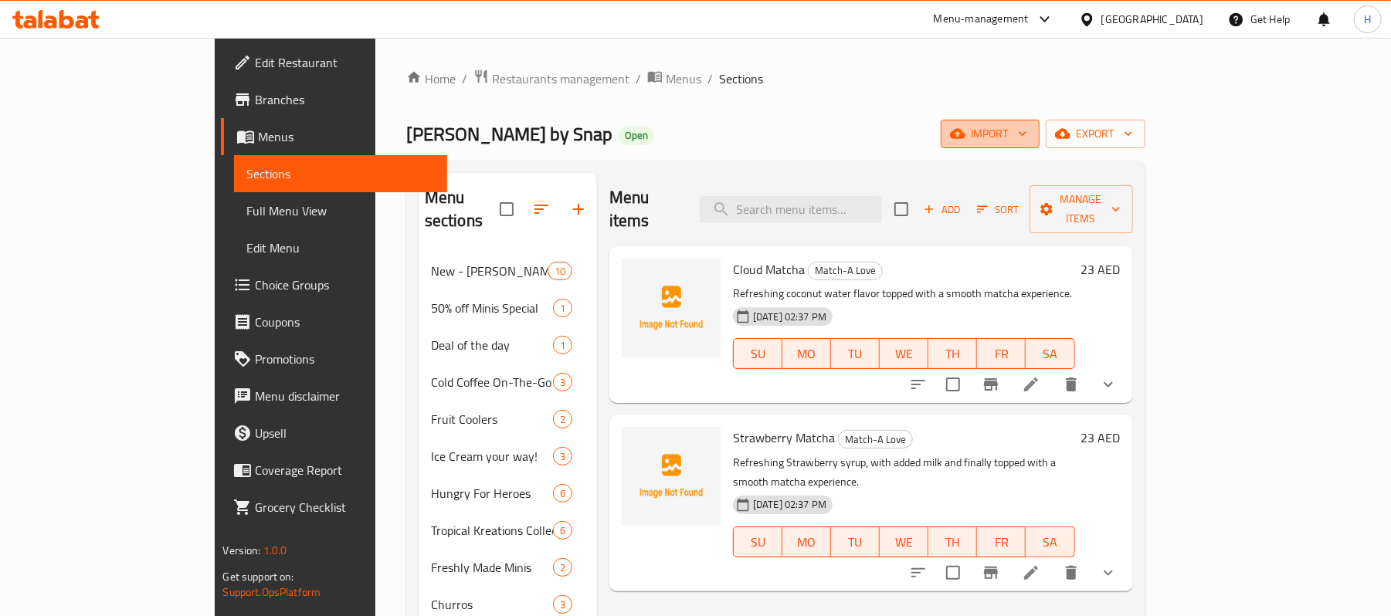
click at [1039, 134] on button "import" at bounding box center [990, 134] width 99 height 29
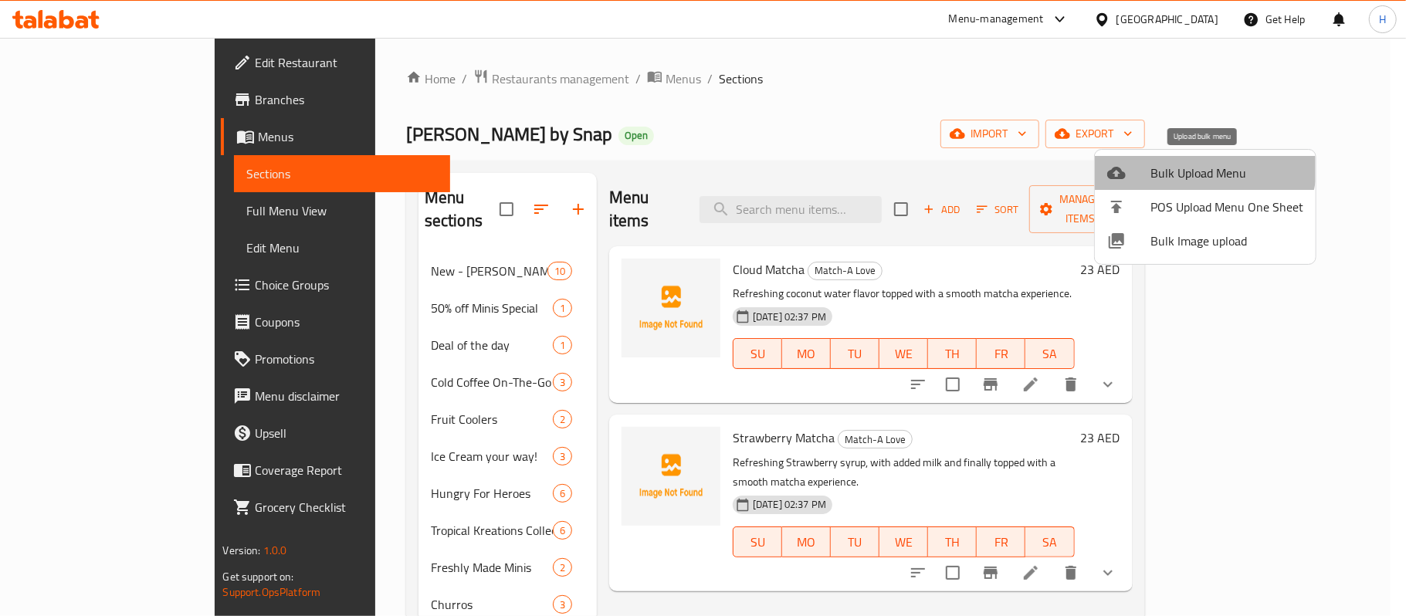
click at [1156, 156] on li "Bulk Upload Menu" at bounding box center [1205, 173] width 221 height 34
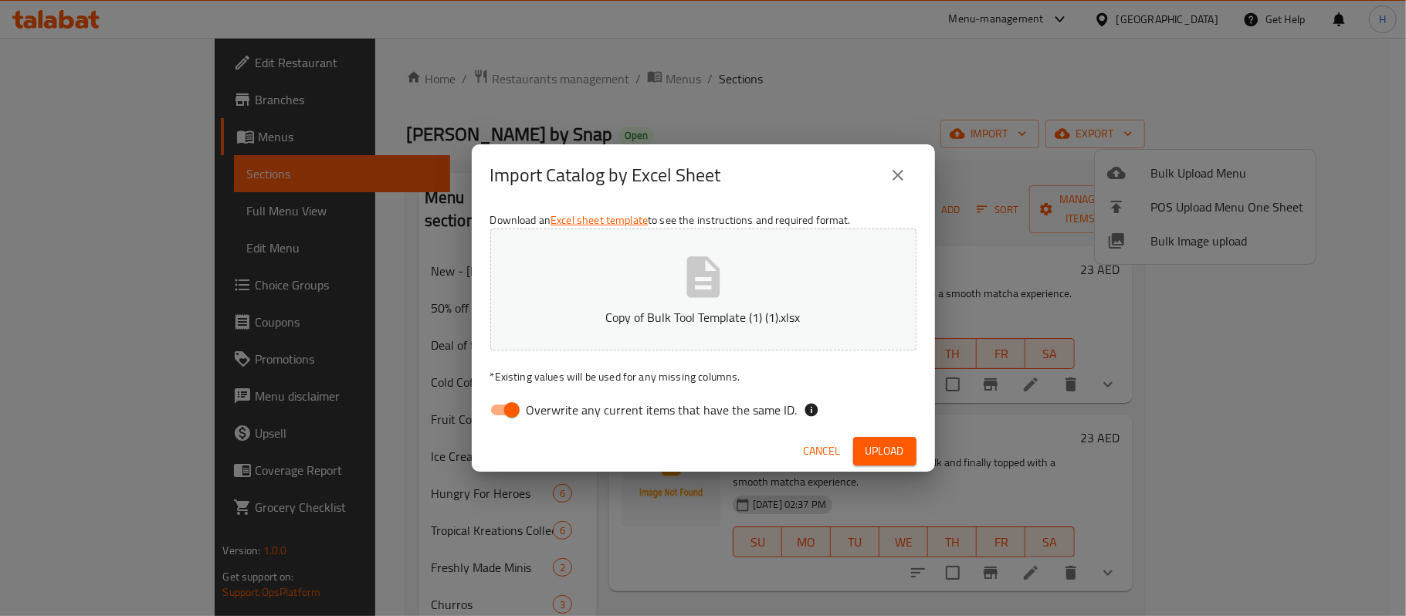
click at [704, 409] on span "Overwrite any current items that have the same ID." at bounding box center [662, 410] width 271 height 19
click at [556, 409] on input "Overwrite any current items that have the same ID." at bounding box center [512, 409] width 88 height 29
checkbox input "false"
click at [887, 436] on div "Cancel Upload" at bounding box center [703, 451] width 463 height 41
click at [888, 448] on span "Upload" at bounding box center [885, 451] width 39 height 19
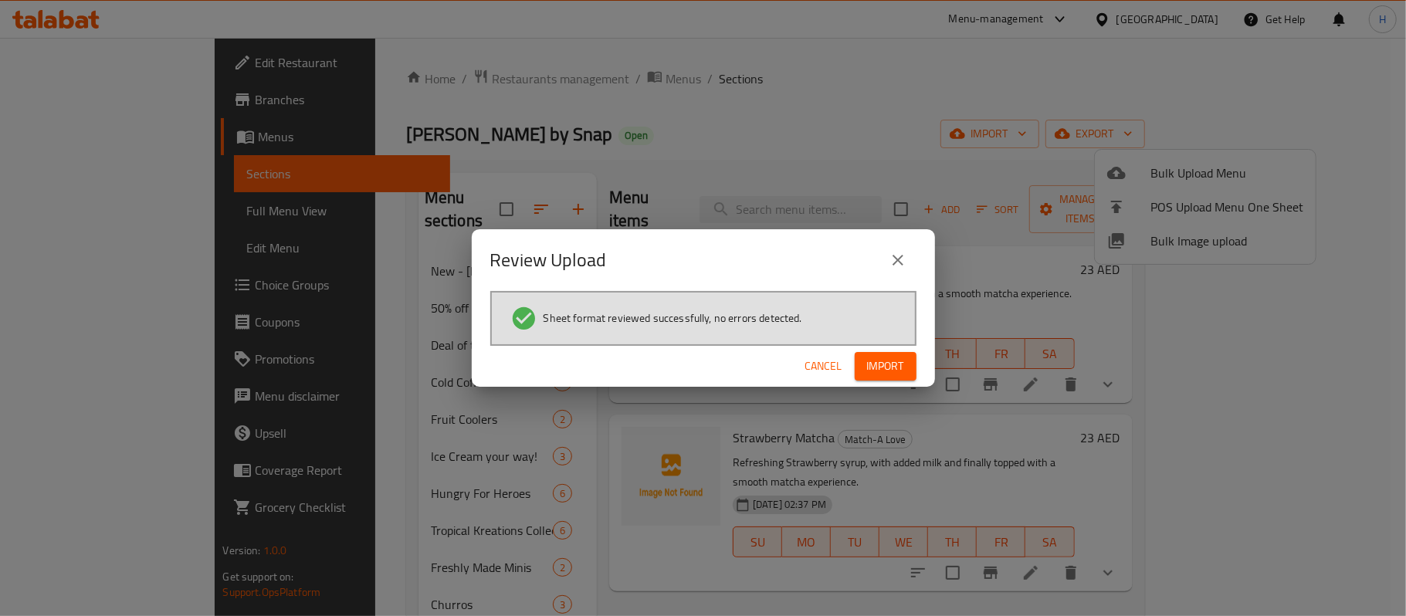
click at [878, 331] on li "Sheet format reviewed successfully, no errors detected." at bounding box center [703, 318] width 386 height 27
click at [880, 363] on span "Import" at bounding box center [885, 366] width 37 height 19
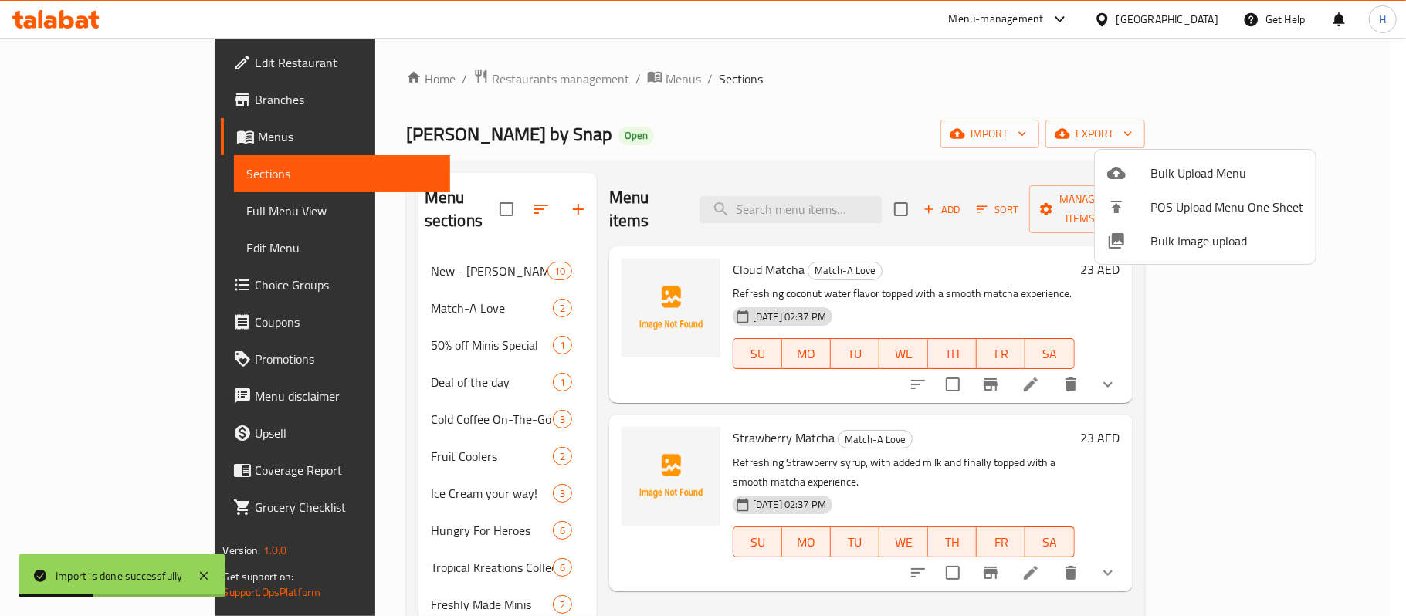
click at [155, 214] on div at bounding box center [703, 308] width 1406 height 616
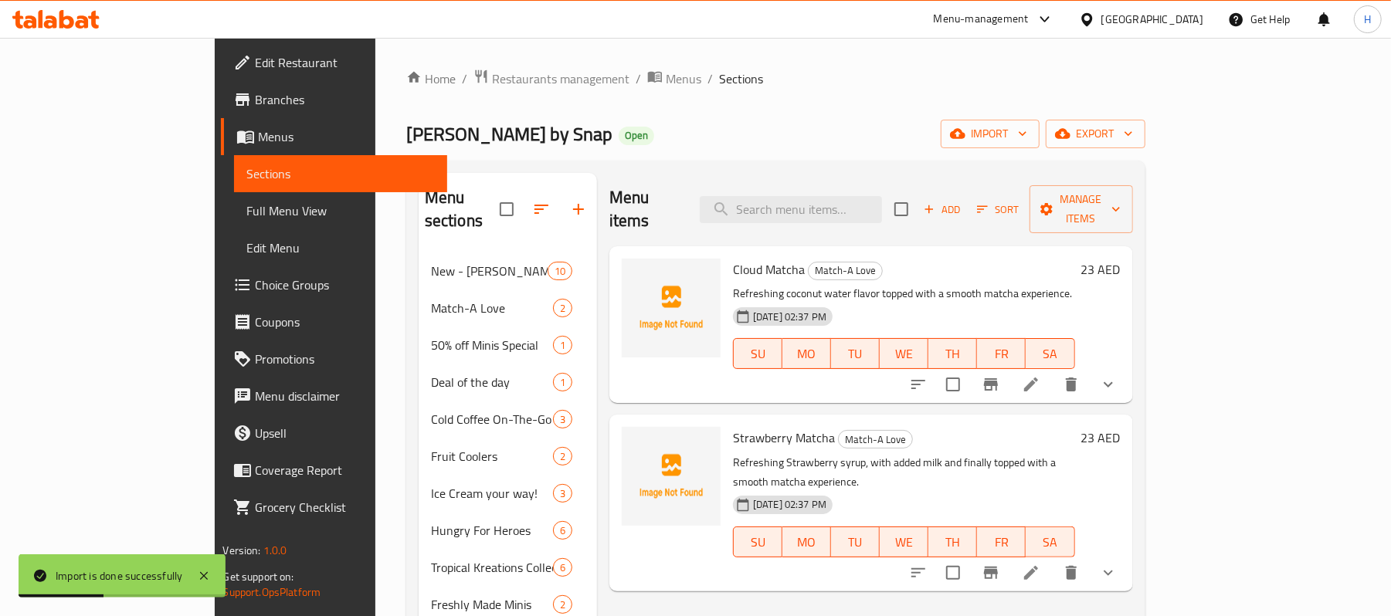
click at [246, 214] on span "Full Menu View" at bounding box center [340, 211] width 188 height 19
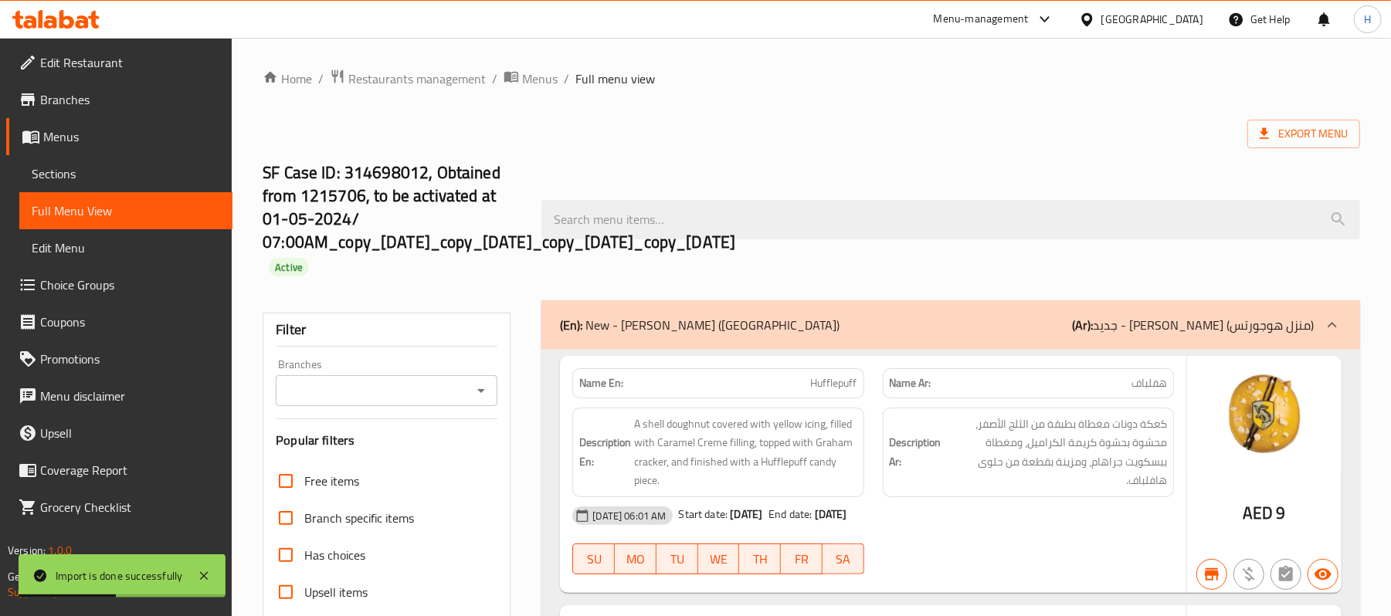
scroll to position [309, 0]
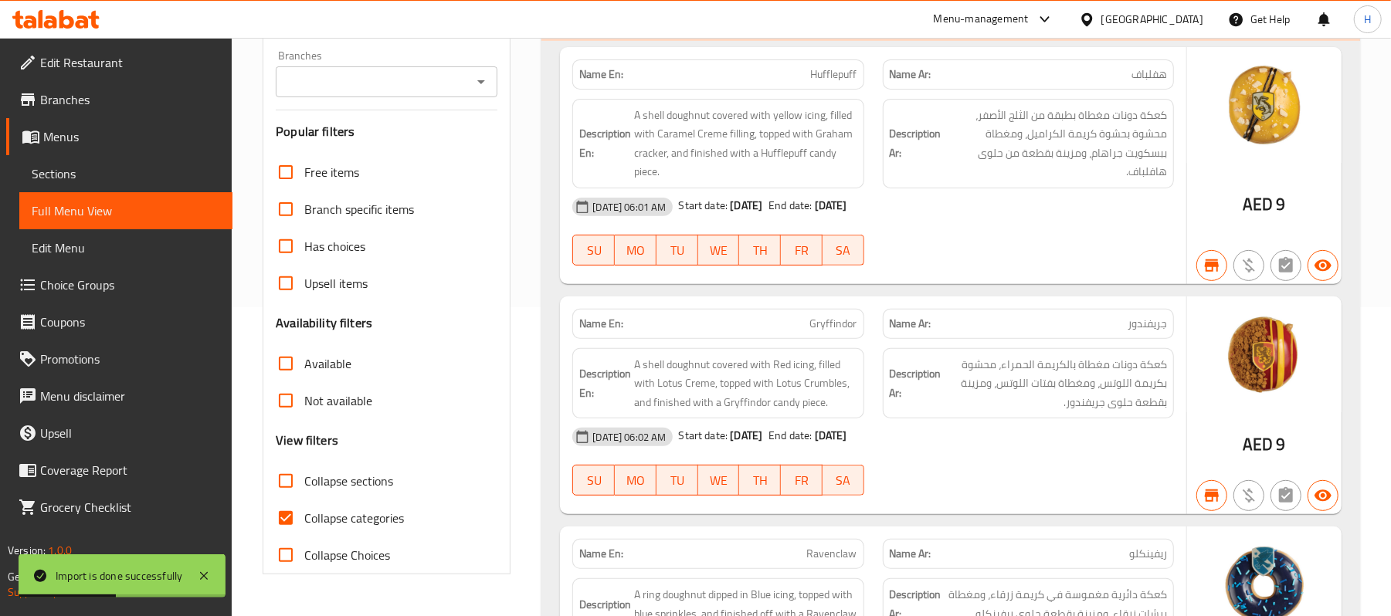
click at [350, 483] on span "Collapse sections" at bounding box center [348, 481] width 89 height 19
click at [304, 483] on input "Collapse sections" at bounding box center [285, 481] width 37 height 37
checkbox input "true"
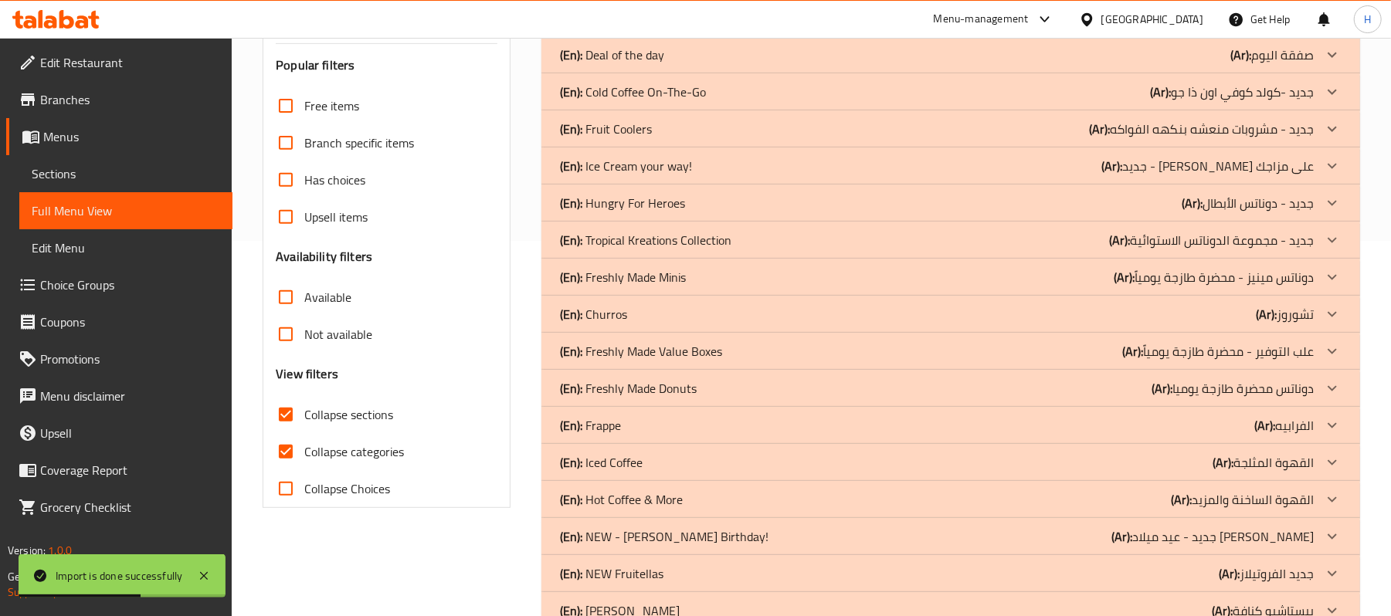
scroll to position [412, 0]
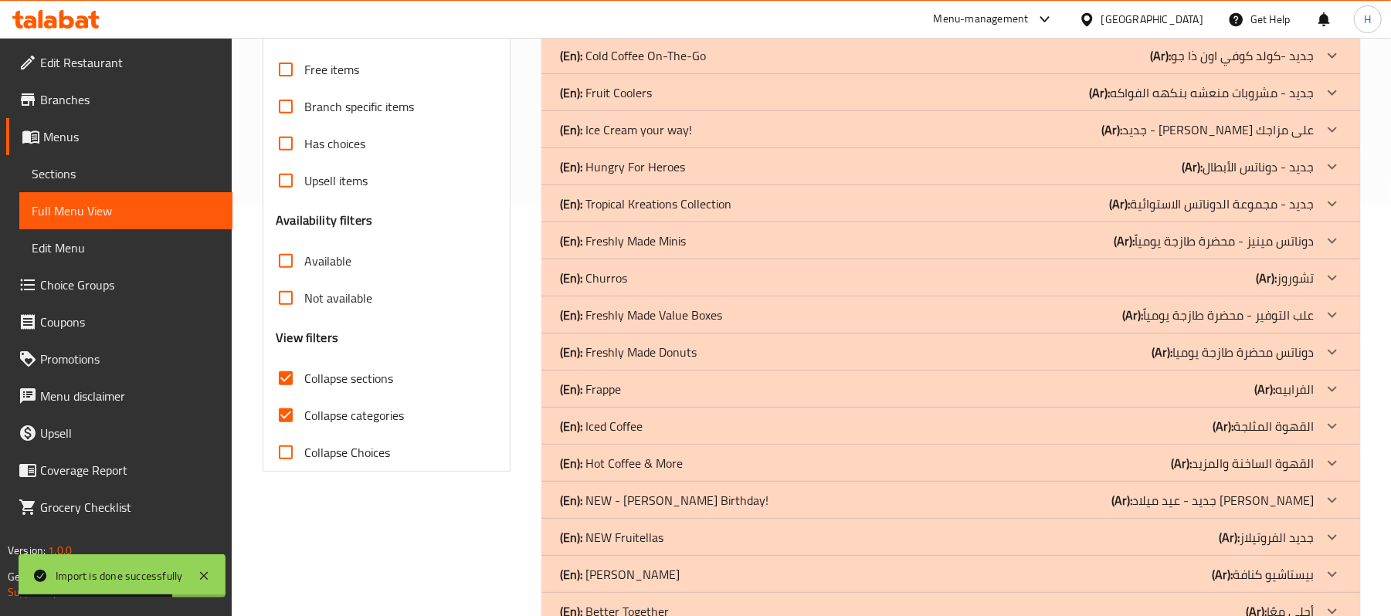
click at [364, 415] on span "Collapse categories" at bounding box center [354, 415] width 100 height 19
click at [304, 415] on input "Collapse categories" at bounding box center [285, 415] width 37 height 37
checkbox input "false"
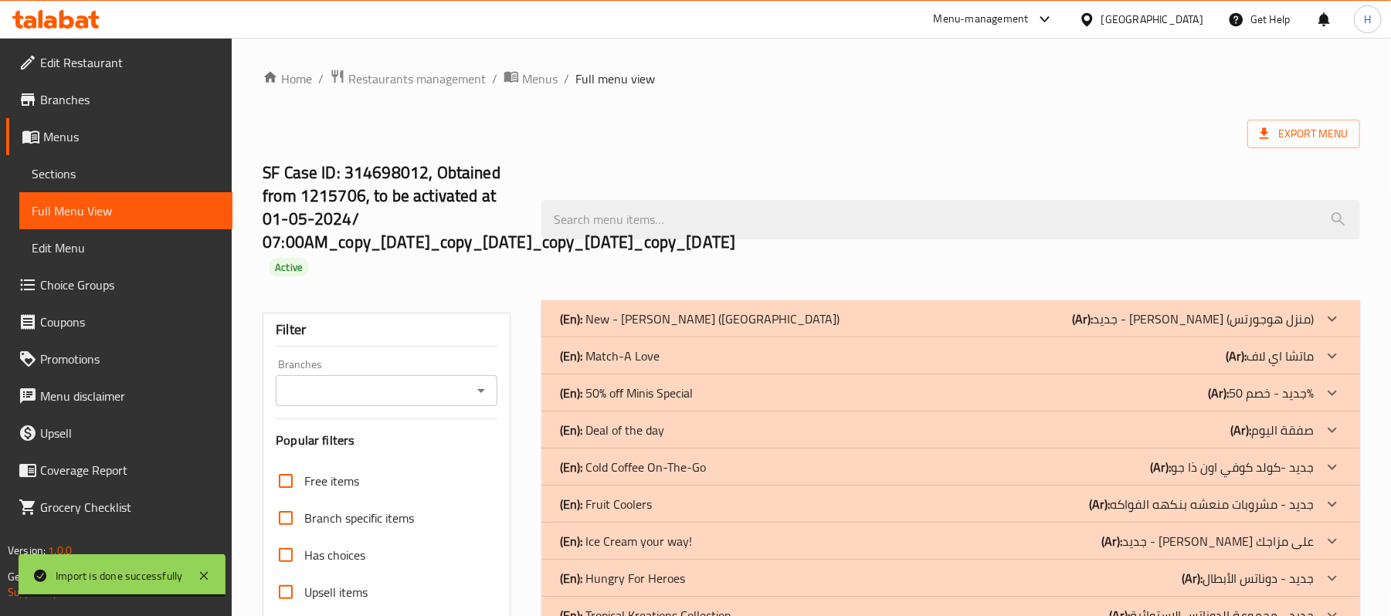
click at [674, 360] on div "(En): Match-A Love (Ar): ماتشا اي لاف" at bounding box center [937, 356] width 754 height 19
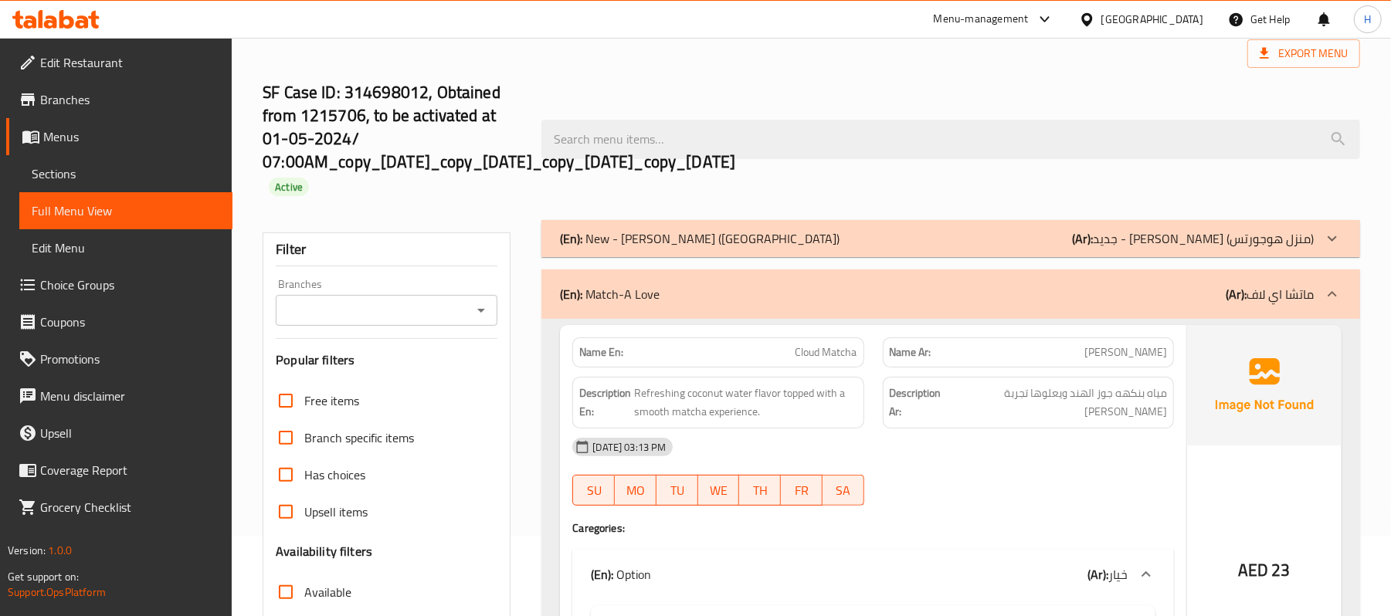
scroll to position [36, 0]
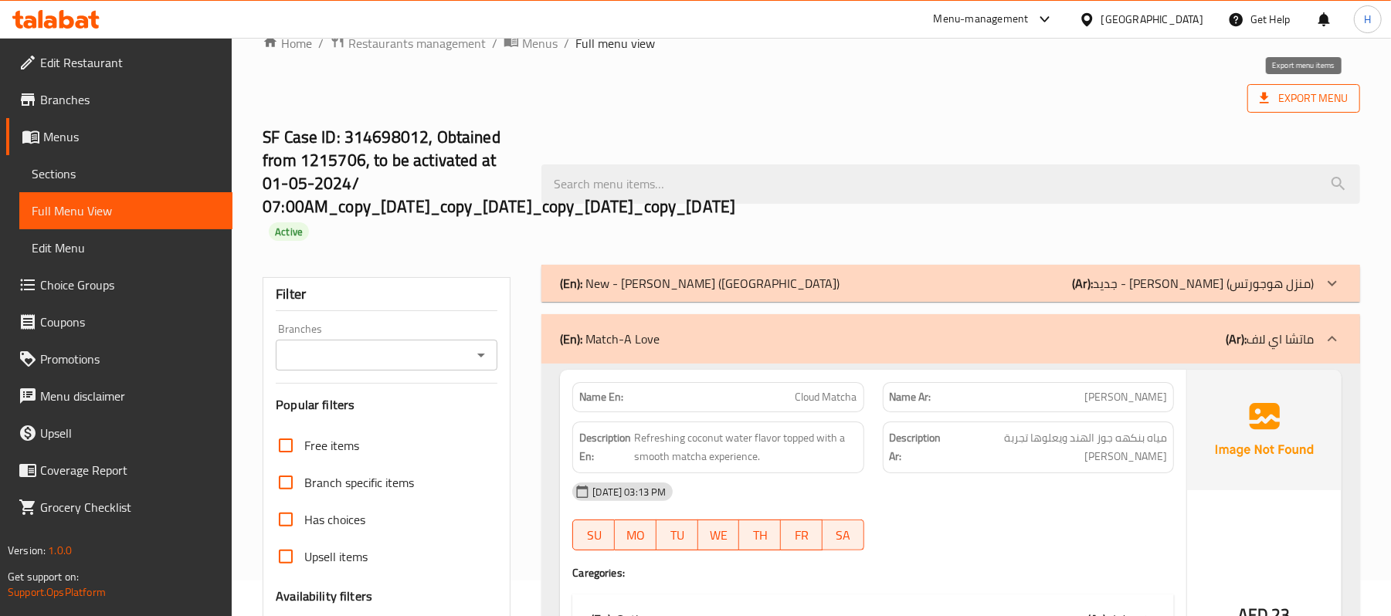
click at [1270, 97] on icon at bounding box center [1263, 97] width 15 height 15
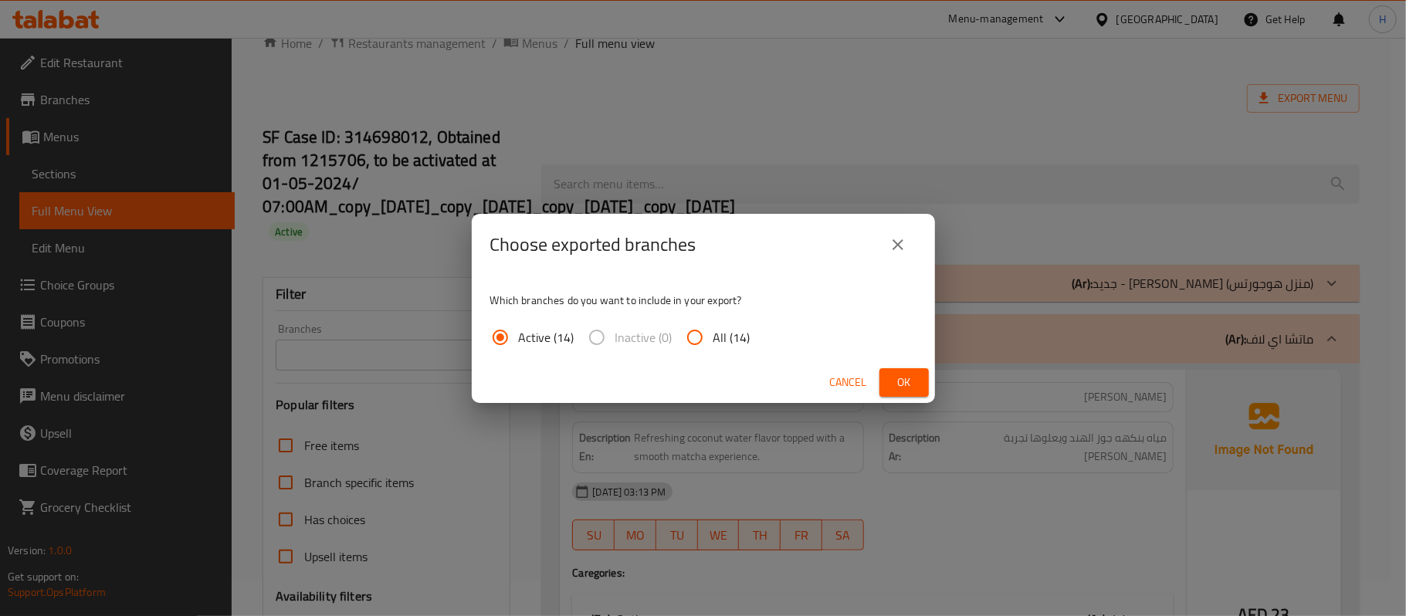
click at [735, 329] on span "All (14)" at bounding box center [732, 337] width 37 height 19
click at [714, 329] on input "All (14)" at bounding box center [694, 337] width 37 height 37
radio input "true"
click at [897, 377] on span "Ok" at bounding box center [904, 382] width 25 height 19
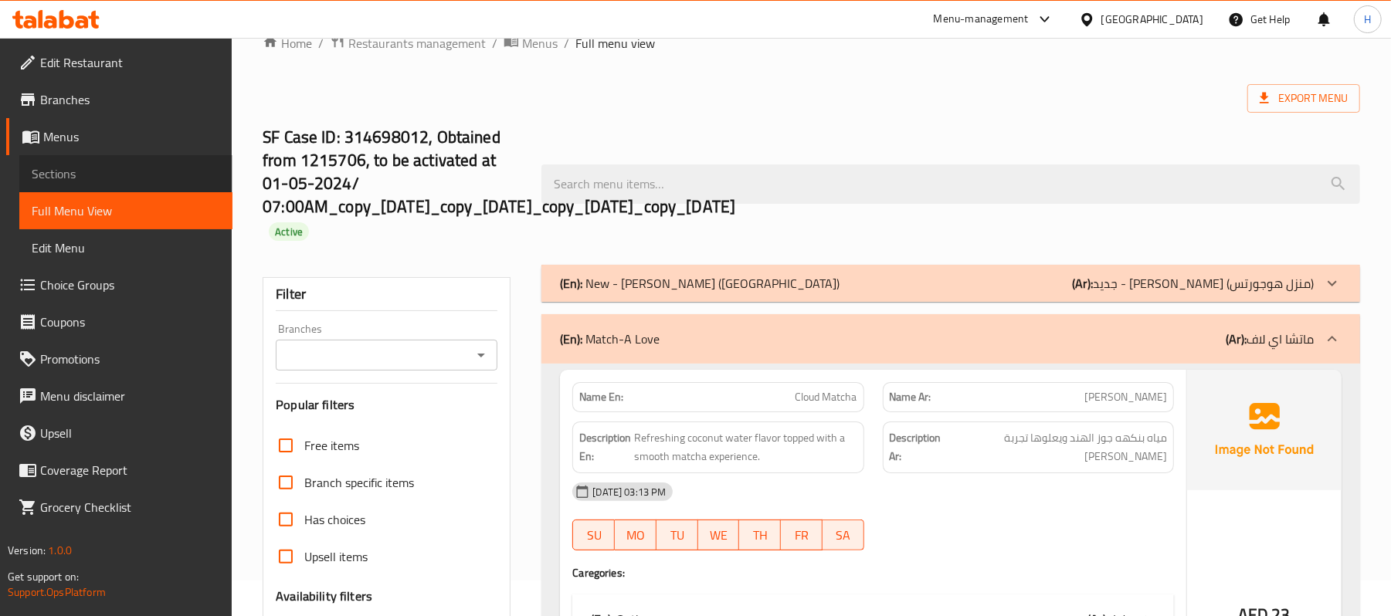
click at [147, 171] on span "Sections" at bounding box center [126, 173] width 188 height 19
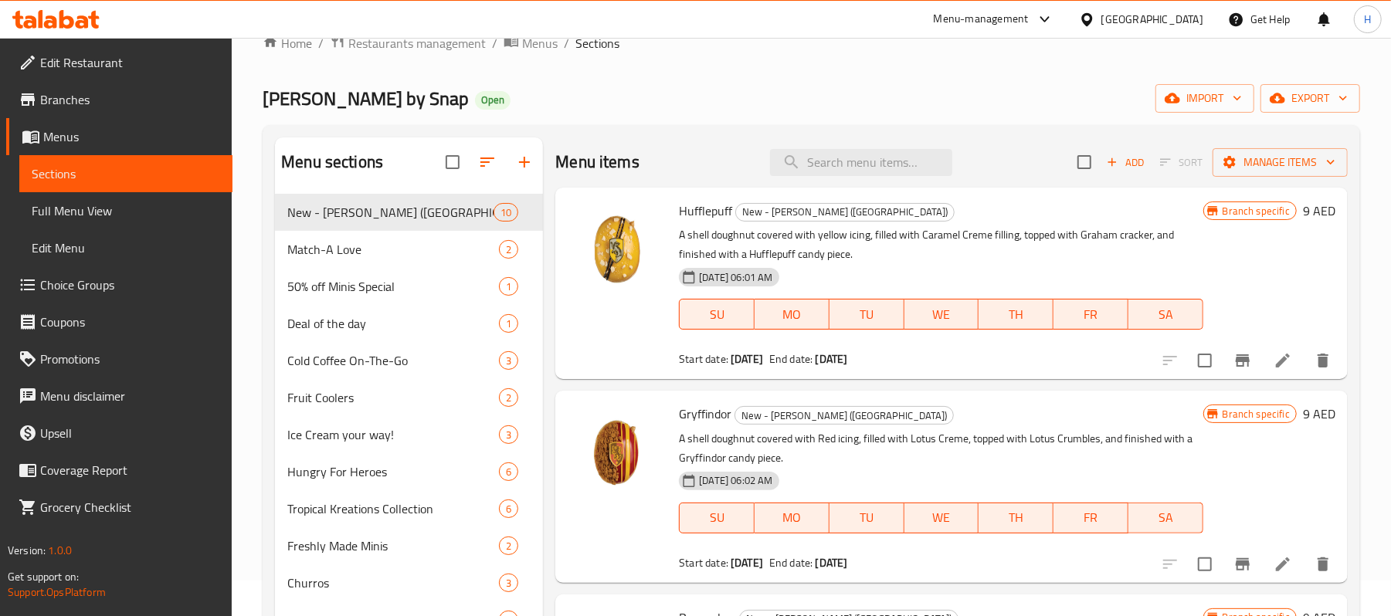
click at [91, 19] on icon at bounding box center [93, 20] width 11 height 18
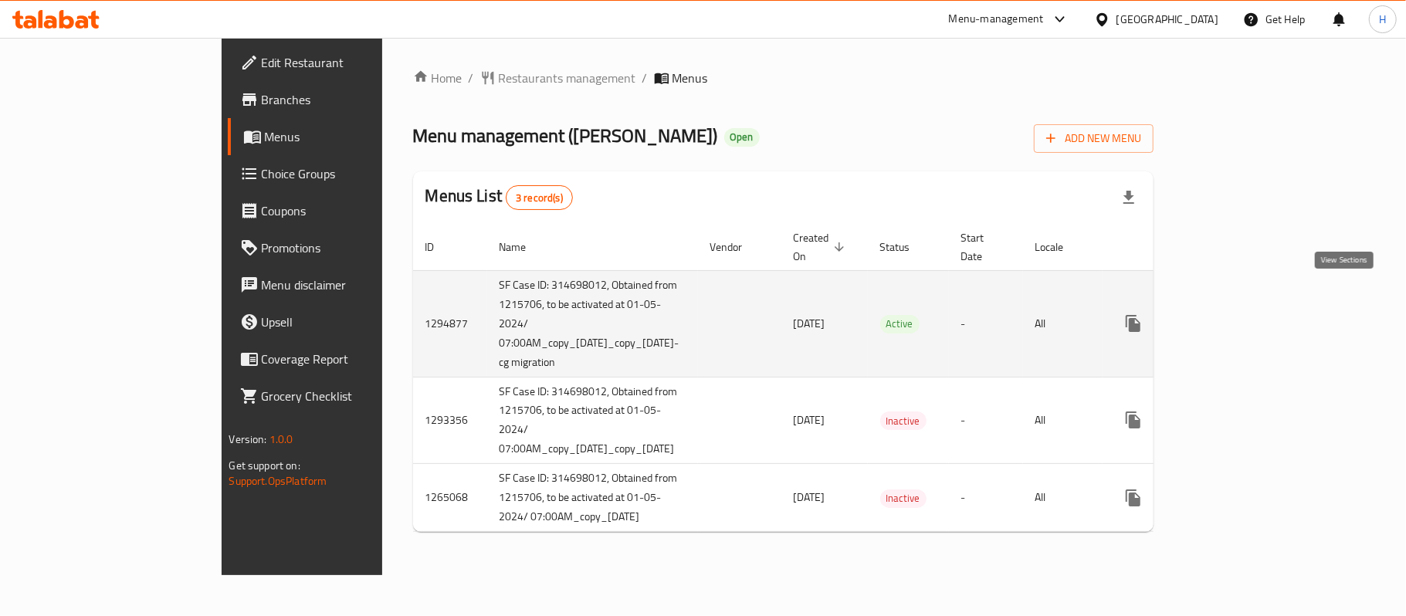
click at [1263, 310] on link "enhanced table" at bounding box center [1244, 323] width 37 height 37
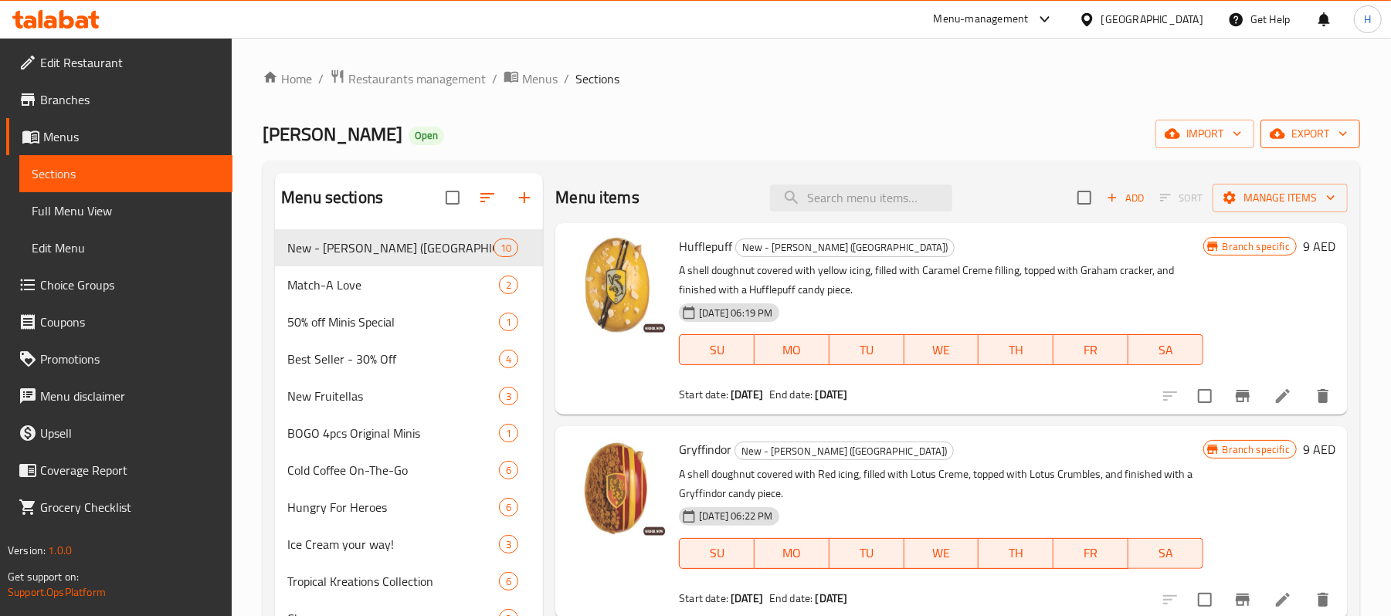
click at [1280, 131] on icon "button" at bounding box center [1277, 134] width 15 height 10
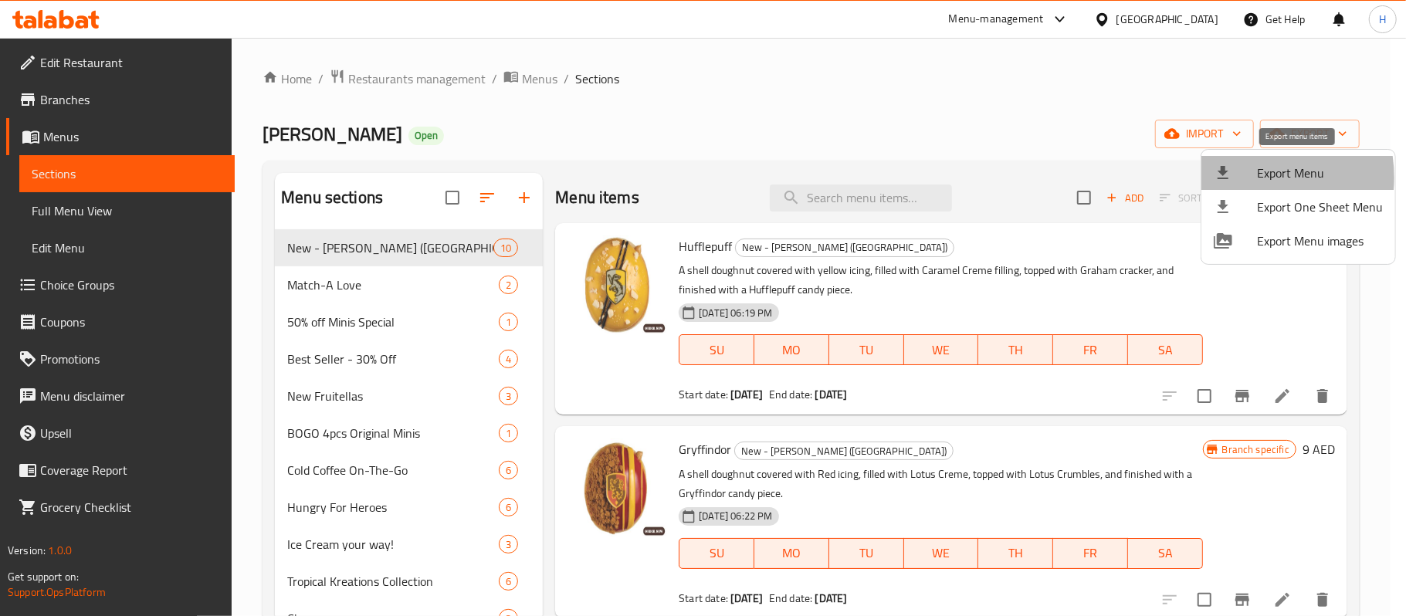
click at [1239, 178] on div at bounding box center [1235, 173] width 43 height 19
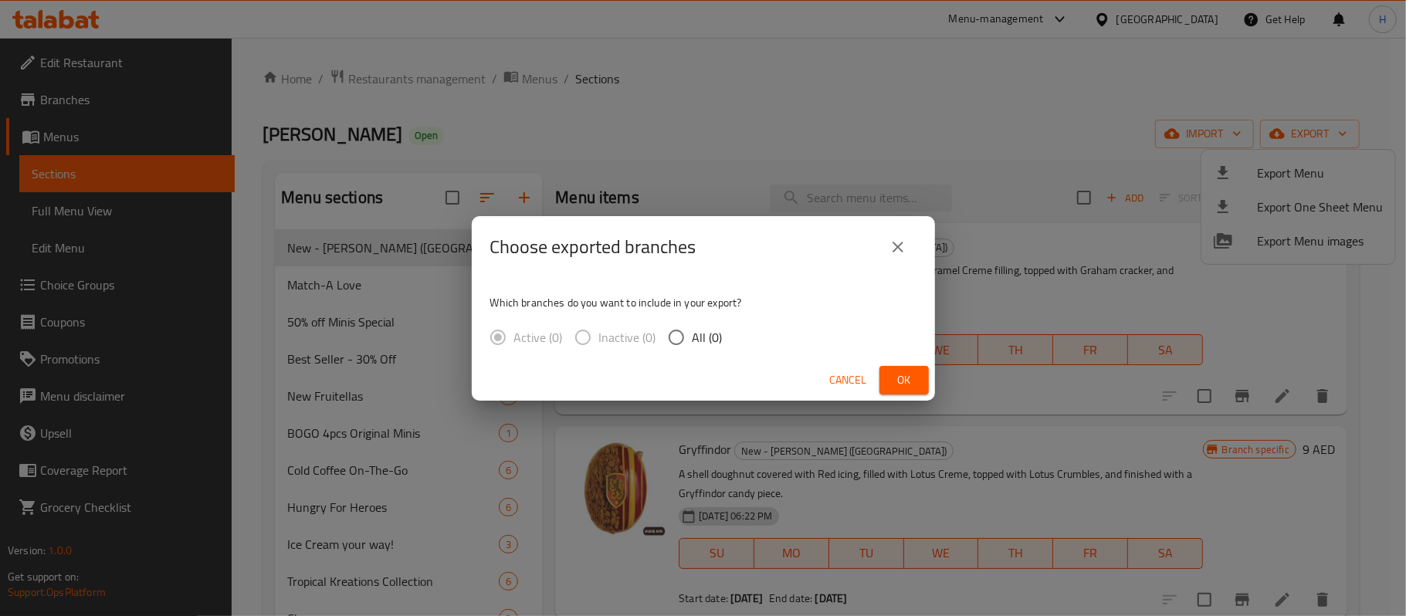
drag, startPoint x: 717, startPoint y: 341, endPoint x: 785, endPoint y: 368, distance: 72.9
click at [715, 341] on span "All (0)" at bounding box center [708, 337] width 30 height 19
click at [693, 341] on input "All (0)" at bounding box center [676, 337] width 32 height 32
radio input "true"
click at [906, 380] on span "Ok" at bounding box center [904, 380] width 25 height 19
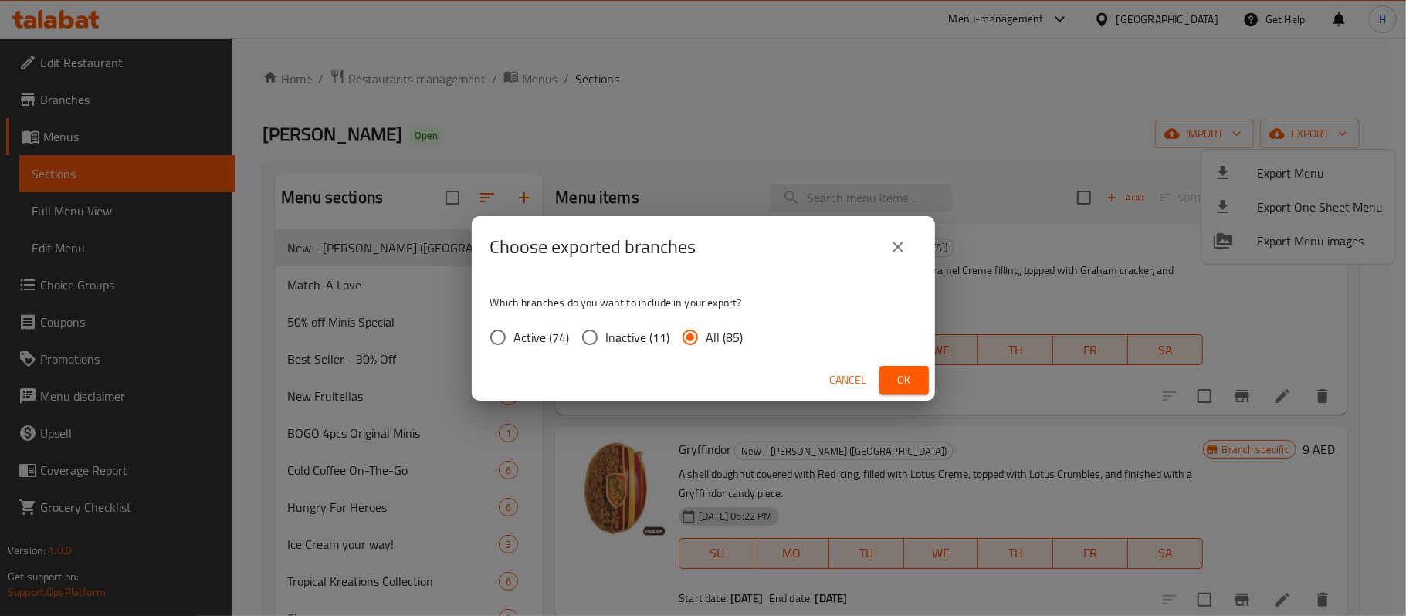
click at [903, 380] on span "Ok" at bounding box center [904, 380] width 25 height 19
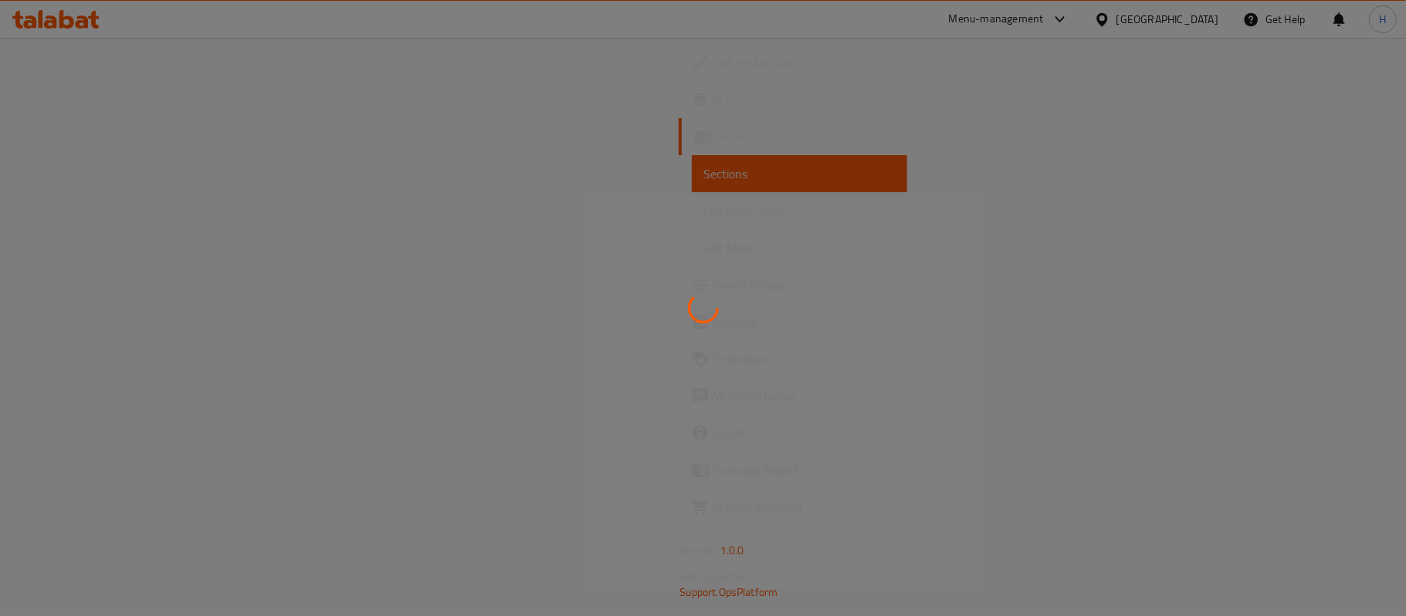
click at [928, 202] on div at bounding box center [703, 308] width 1406 height 616
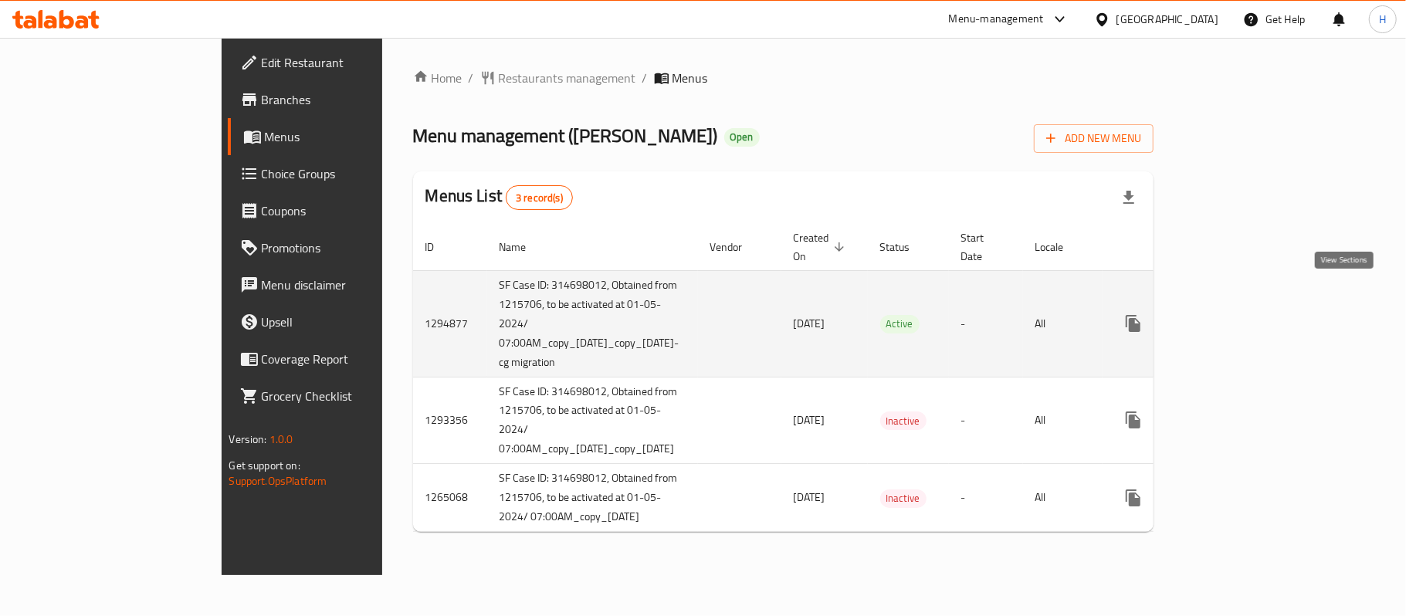
click at [1252, 317] on icon "enhanced table" at bounding box center [1245, 324] width 14 height 14
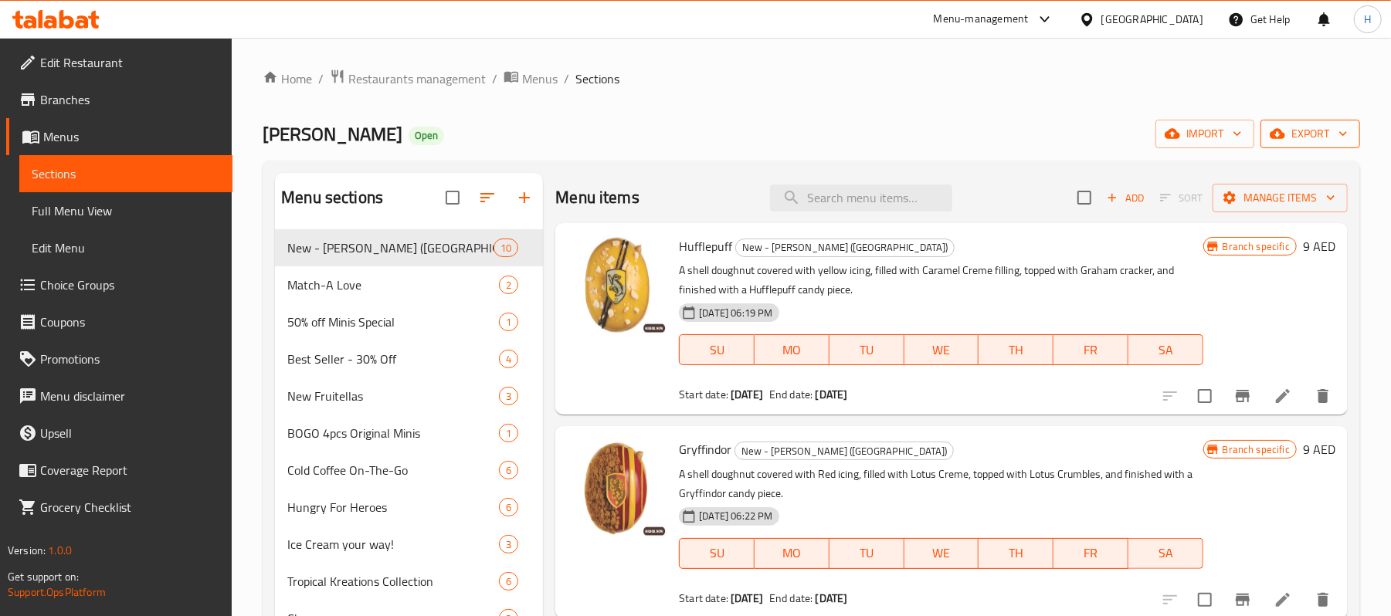
click at [1310, 133] on span "export" at bounding box center [1310, 133] width 75 height 19
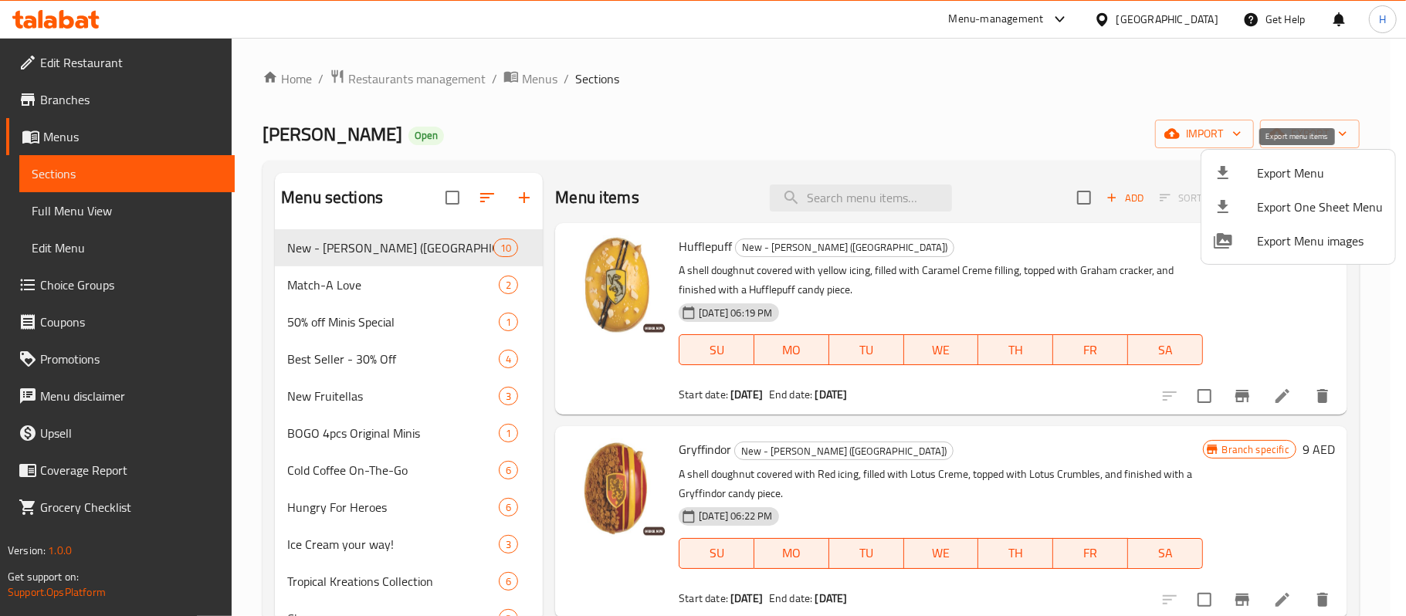
click at [1229, 179] on icon at bounding box center [1223, 173] width 19 height 19
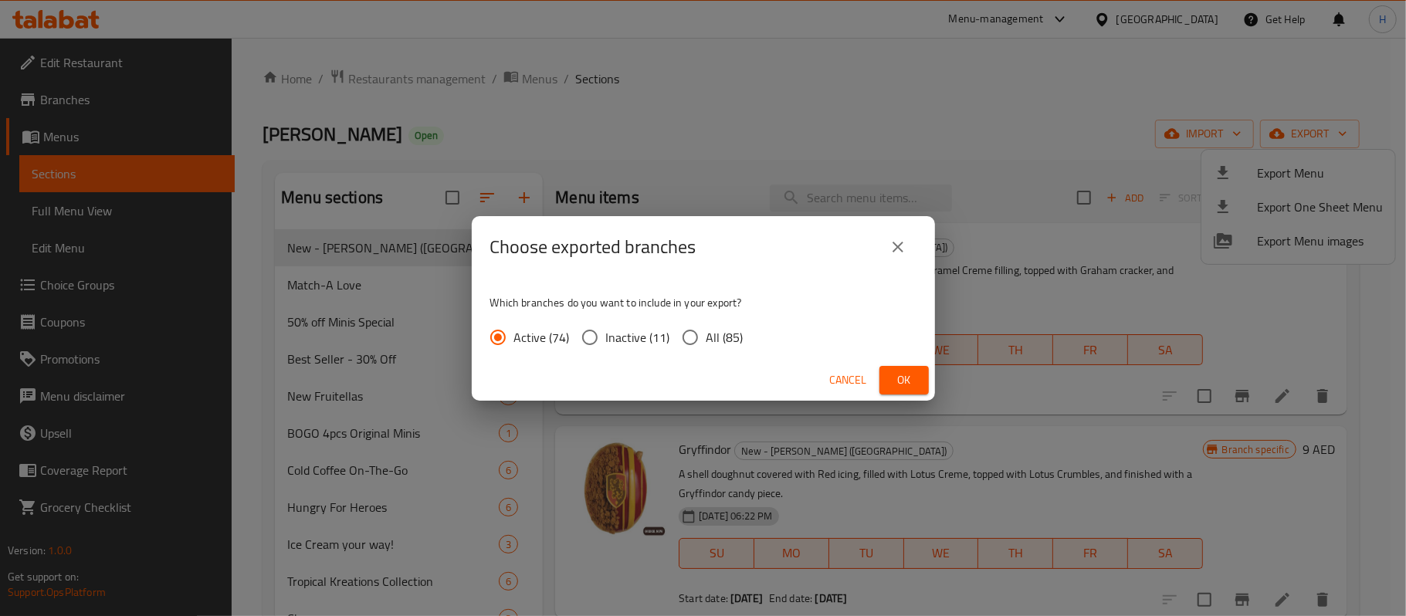
click at [709, 343] on span "All (85)" at bounding box center [725, 337] width 37 height 19
click at [707, 343] on input "All (85)" at bounding box center [690, 337] width 32 height 32
radio input "true"
click at [908, 375] on span "Ok" at bounding box center [904, 380] width 25 height 19
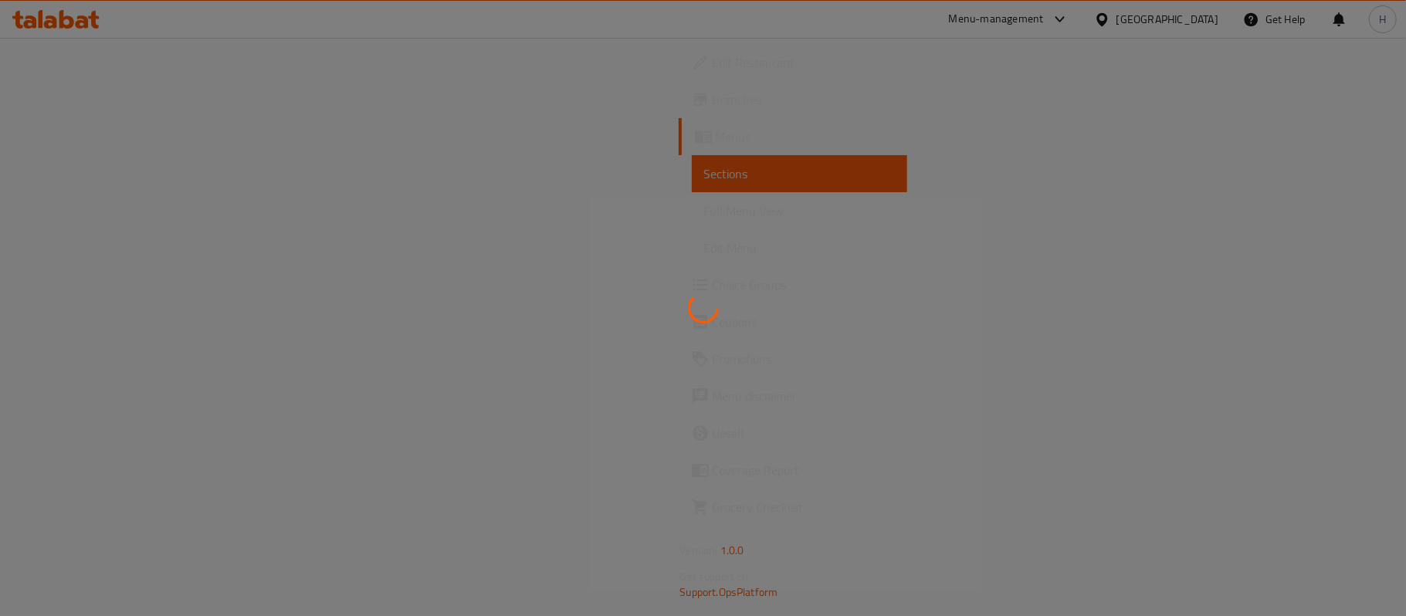
drag, startPoint x: 1007, startPoint y: 111, endPoint x: 808, endPoint y: 47, distance: 209.3
click at [1007, 111] on div at bounding box center [703, 308] width 1406 height 616
